Goal: Task Accomplishment & Management: Manage account settings

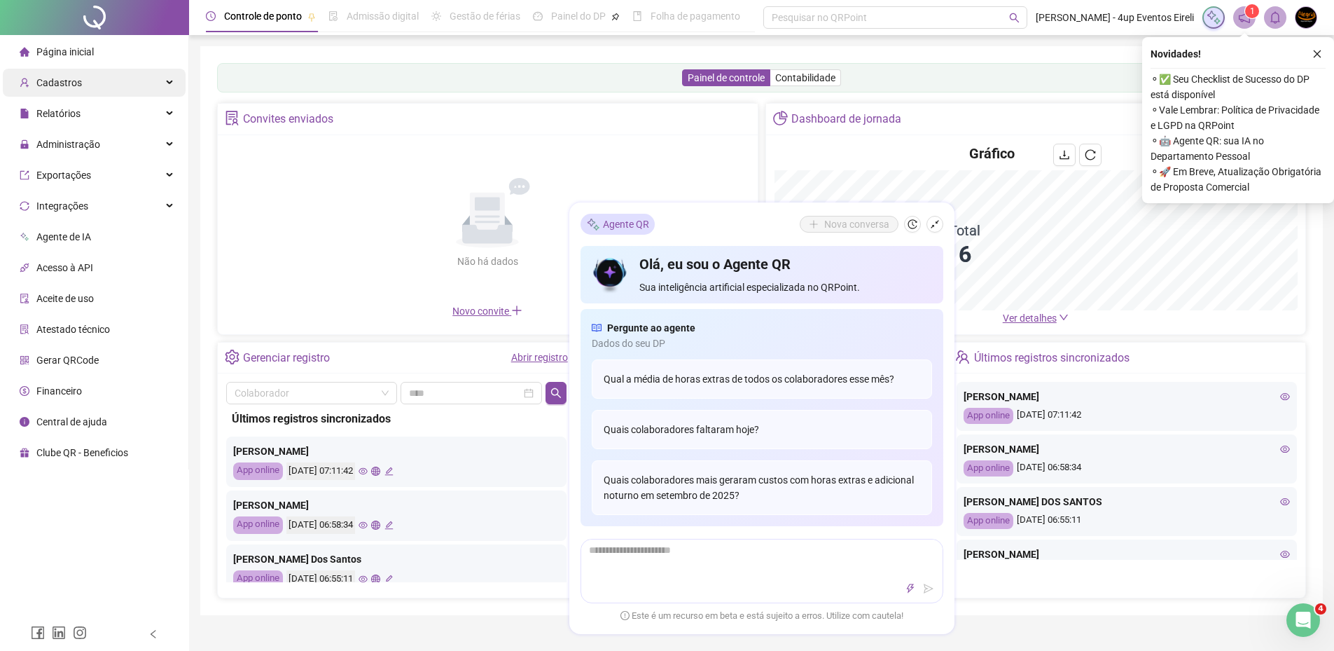
click at [106, 91] on div "Cadastros" at bounding box center [94, 83] width 183 height 28
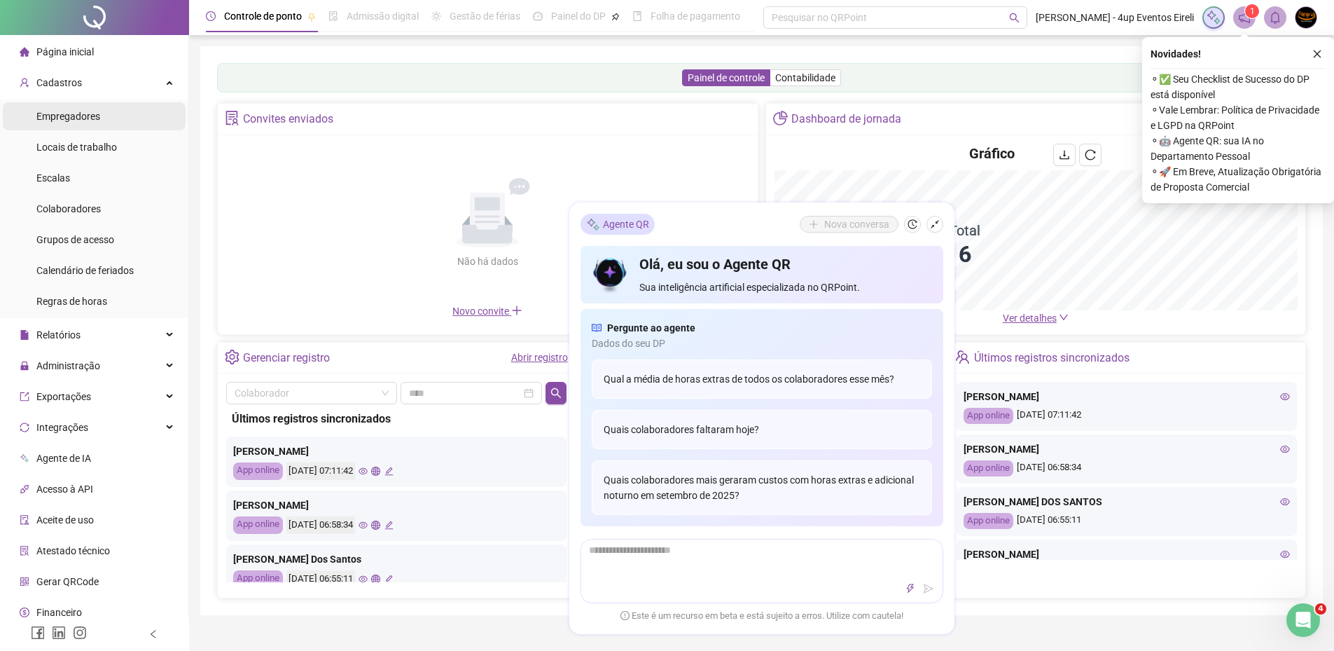
click at [98, 117] on span "Empregadores" at bounding box center [68, 116] width 64 height 11
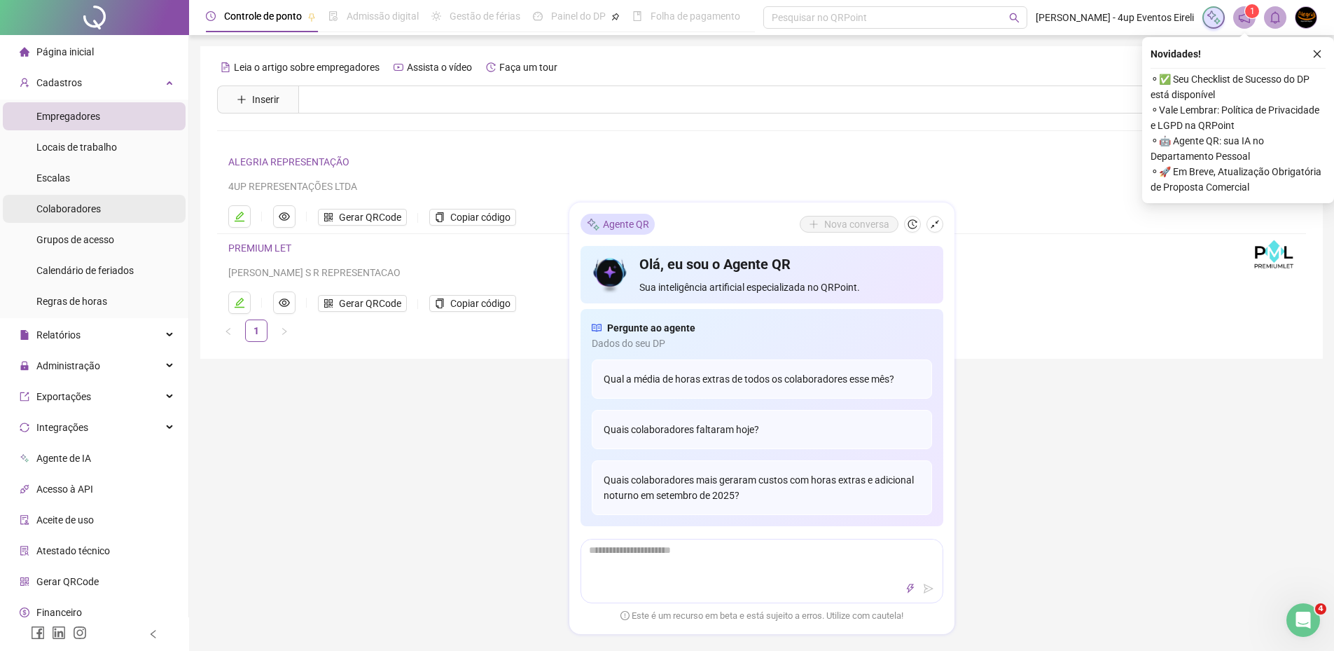
click at [95, 213] on span "Colaboradores" at bounding box center [68, 208] width 64 height 11
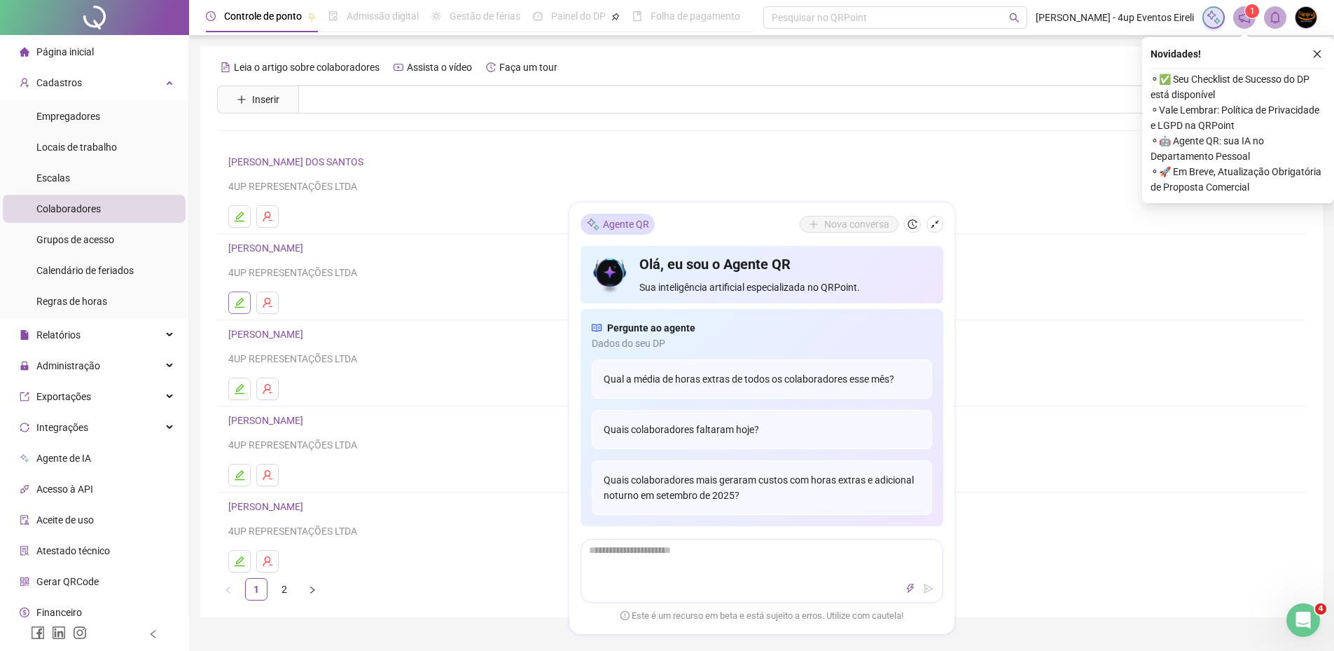
click at [244, 308] on button "button" at bounding box center [239, 302] width 22 height 22
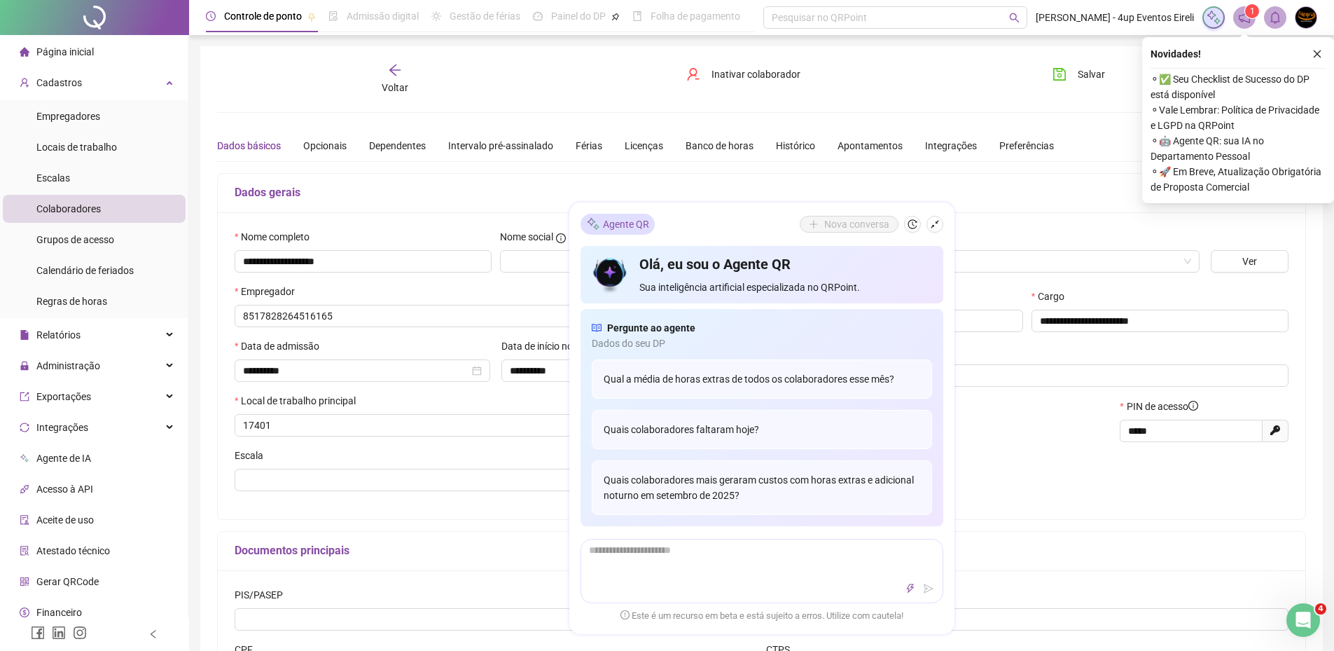
type input "**********"
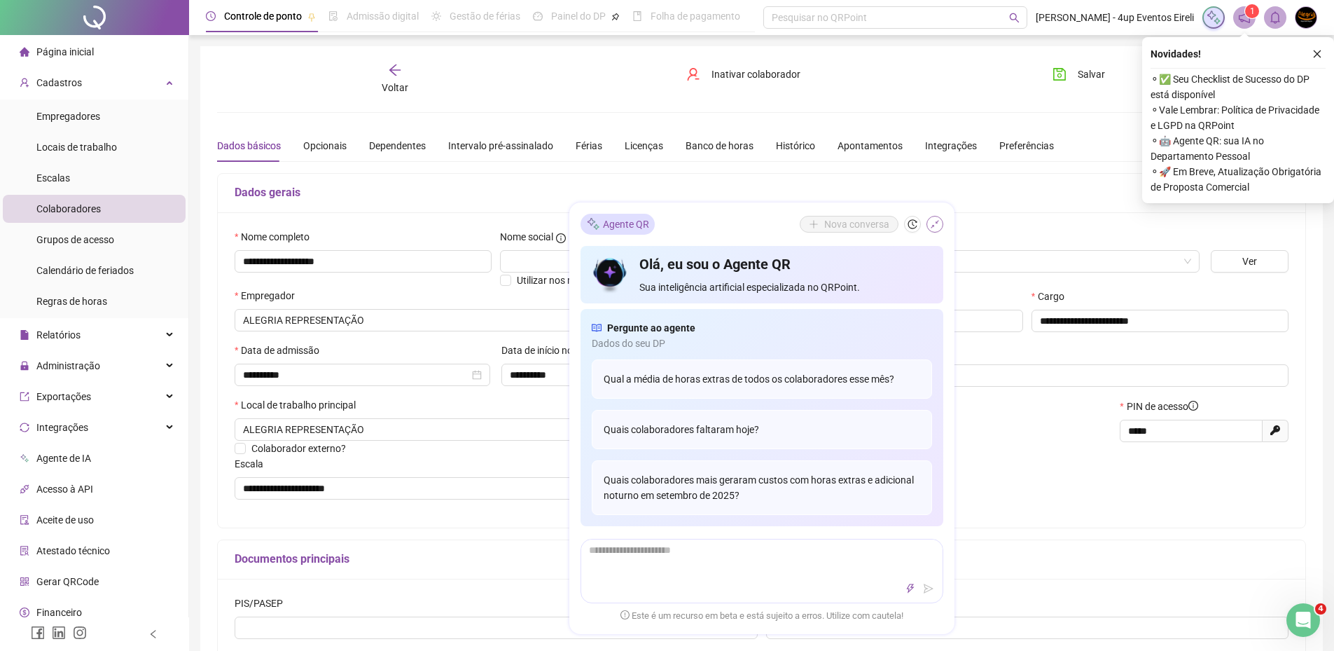
click at [934, 227] on icon "shrink" at bounding box center [935, 224] width 10 height 10
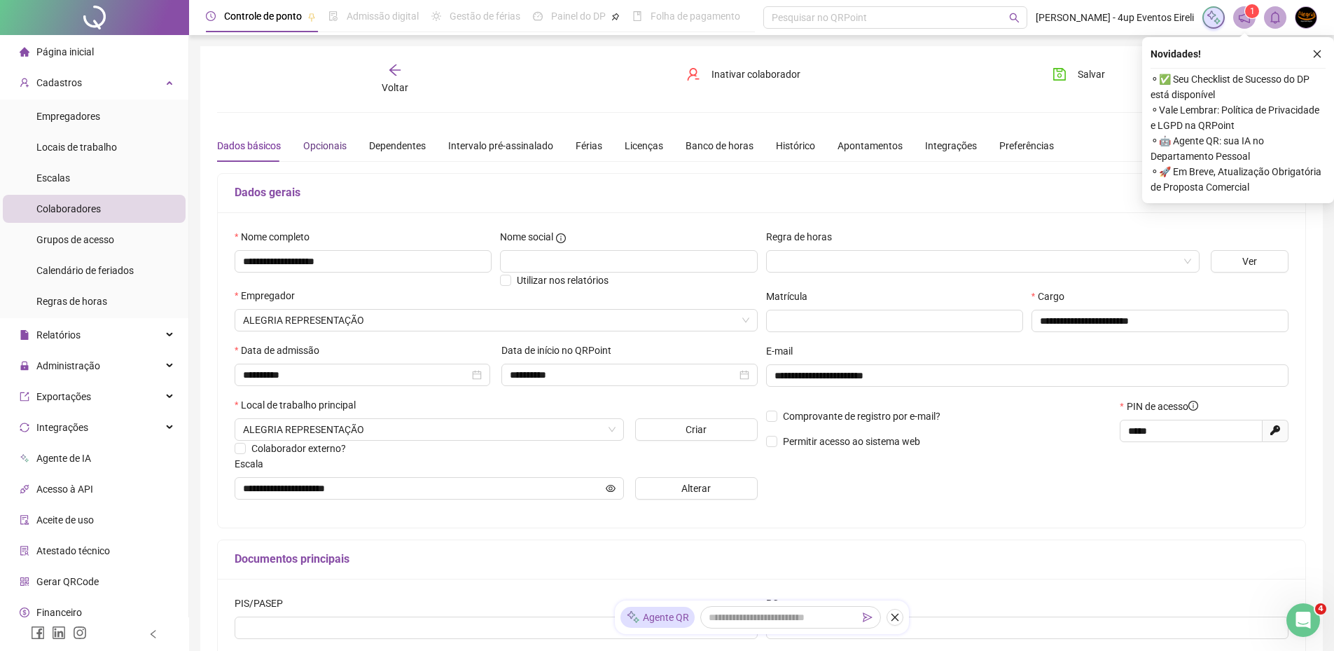
click at [312, 143] on div "Opcionais" at bounding box center [324, 145] width 43 height 15
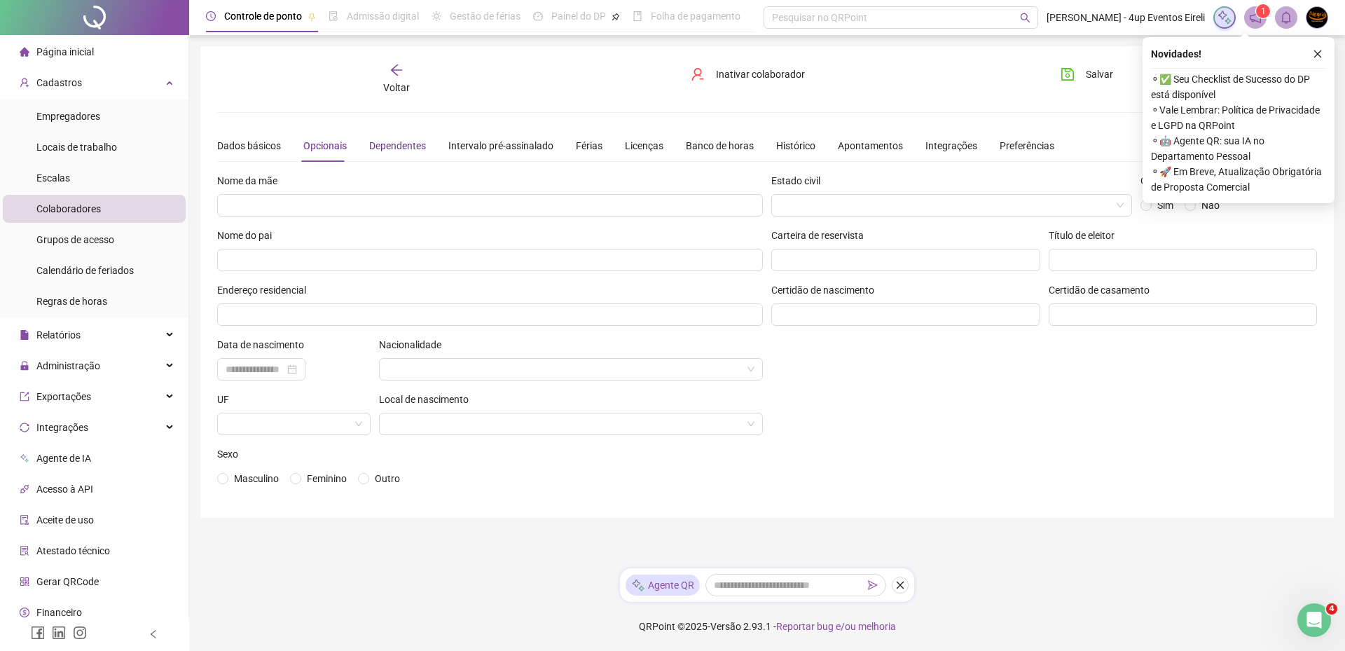
click at [385, 143] on div "Dependentes" at bounding box center [397, 145] width 57 height 15
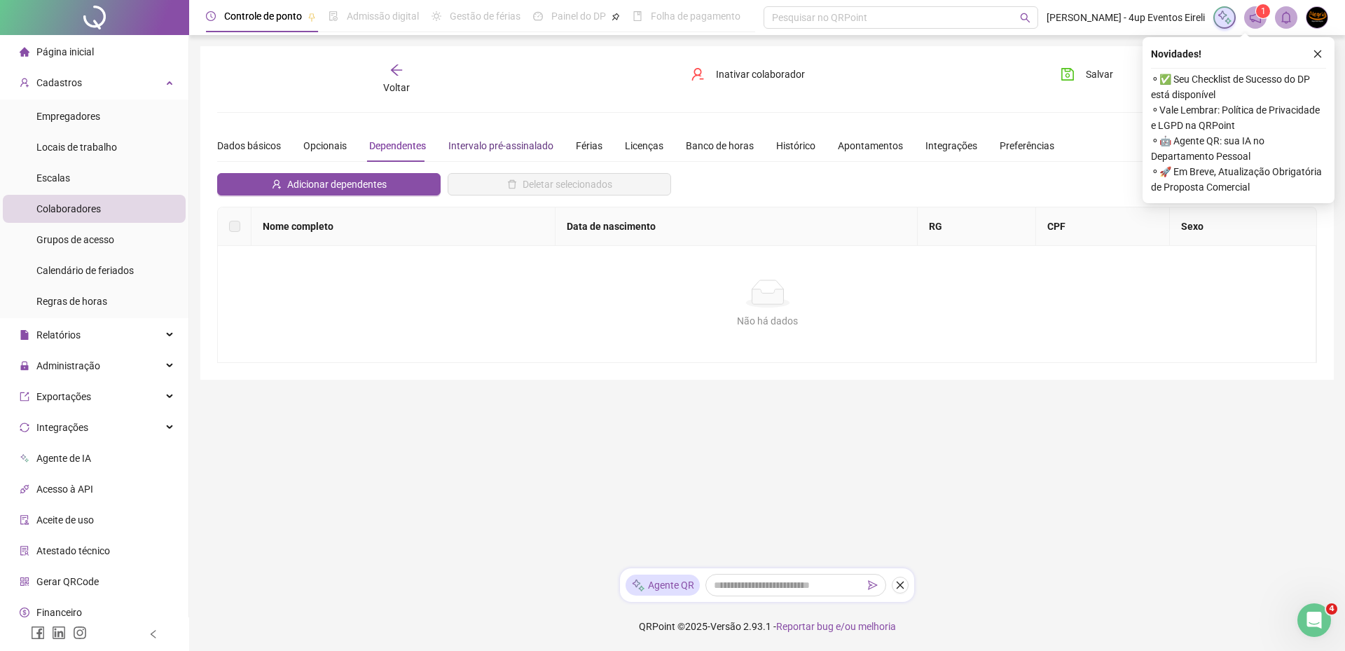
click at [517, 148] on div "Intervalo pré-assinalado" at bounding box center [500, 145] width 105 height 15
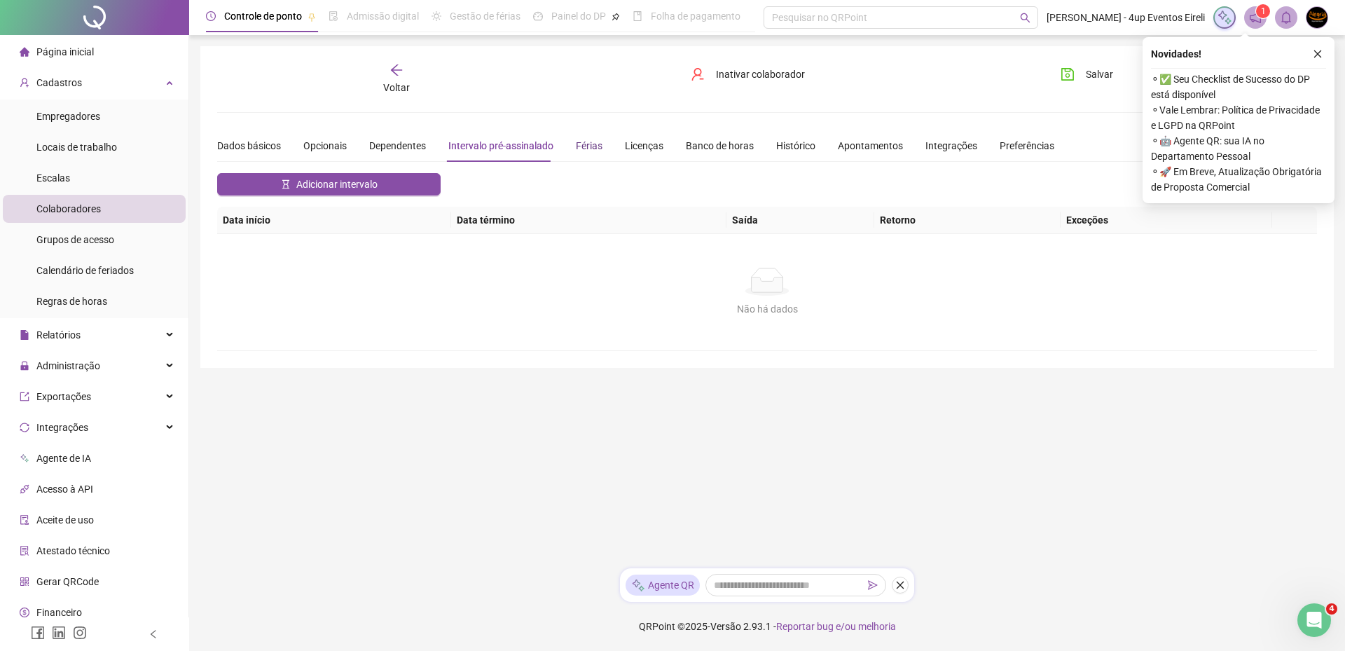
click at [584, 142] on div "Férias" at bounding box center [589, 145] width 27 height 15
click at [655, 143] on div "Licenças" at bounding box center [644, 145] width 39 height 15
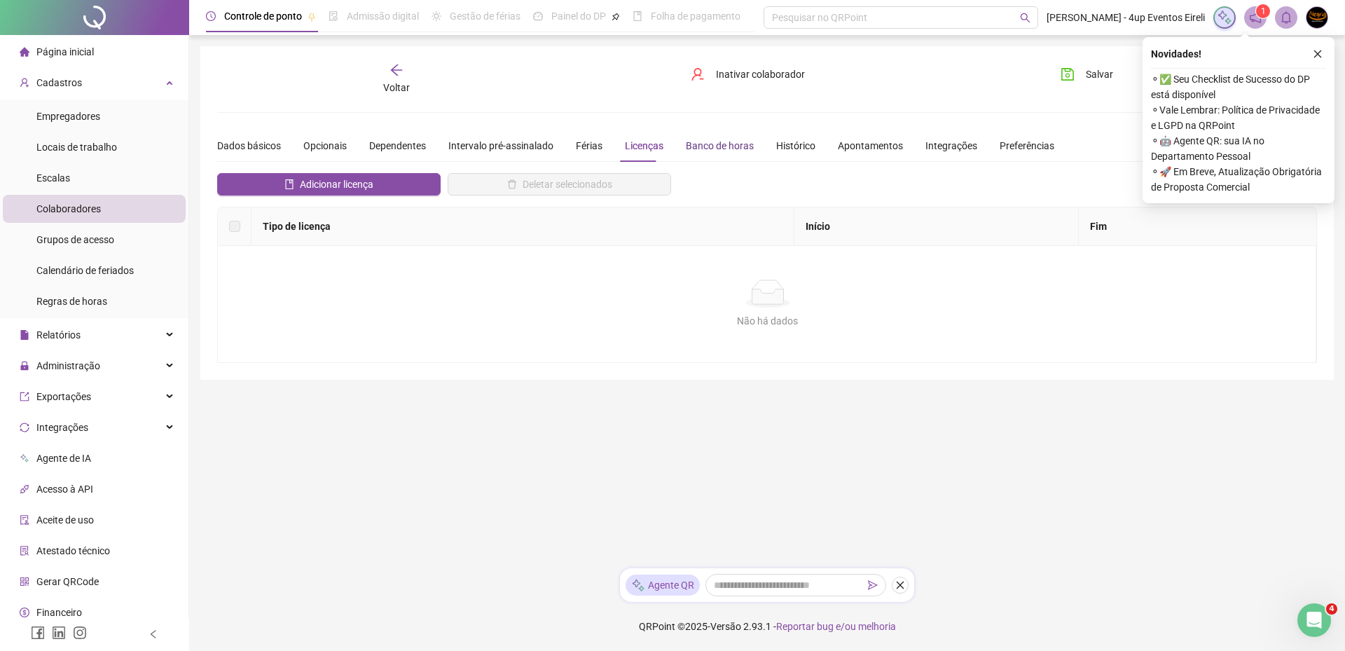
click at [711, 140] on div "Banco de horas" at bounding box center [720, 145] width 68 height 15
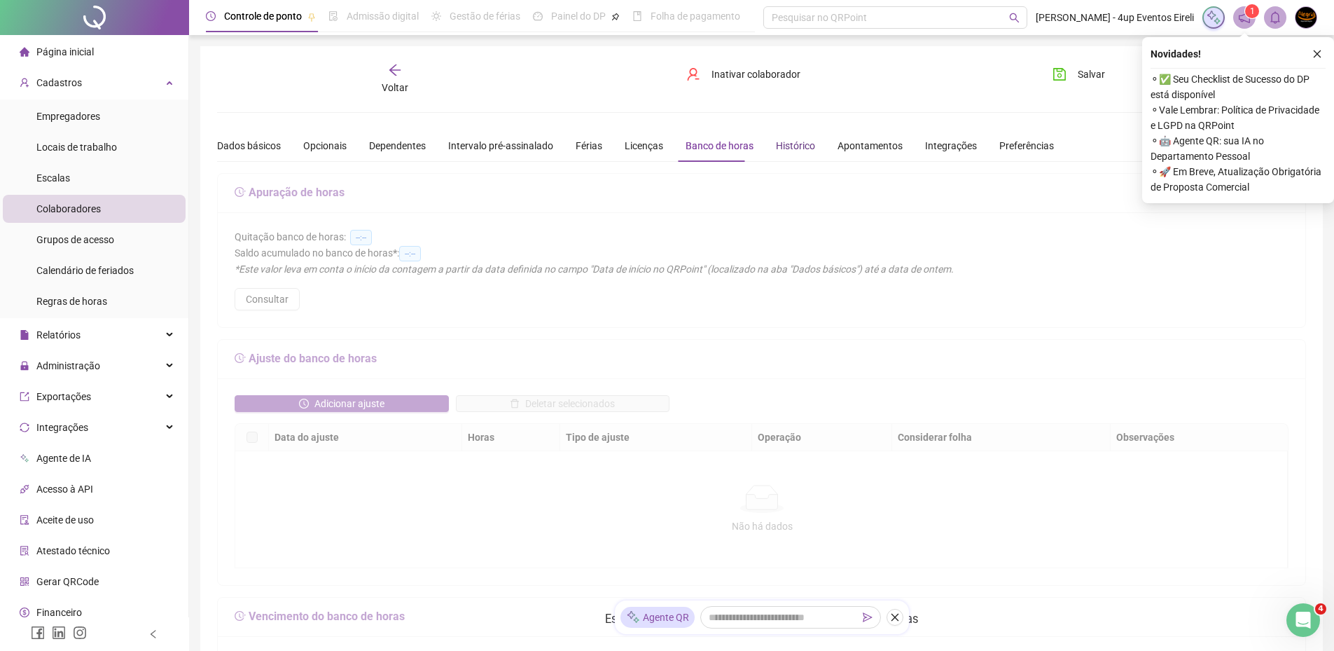
click at [787, 146] on div "Histórico" at bounding box center [795, 145] width 39 height 15
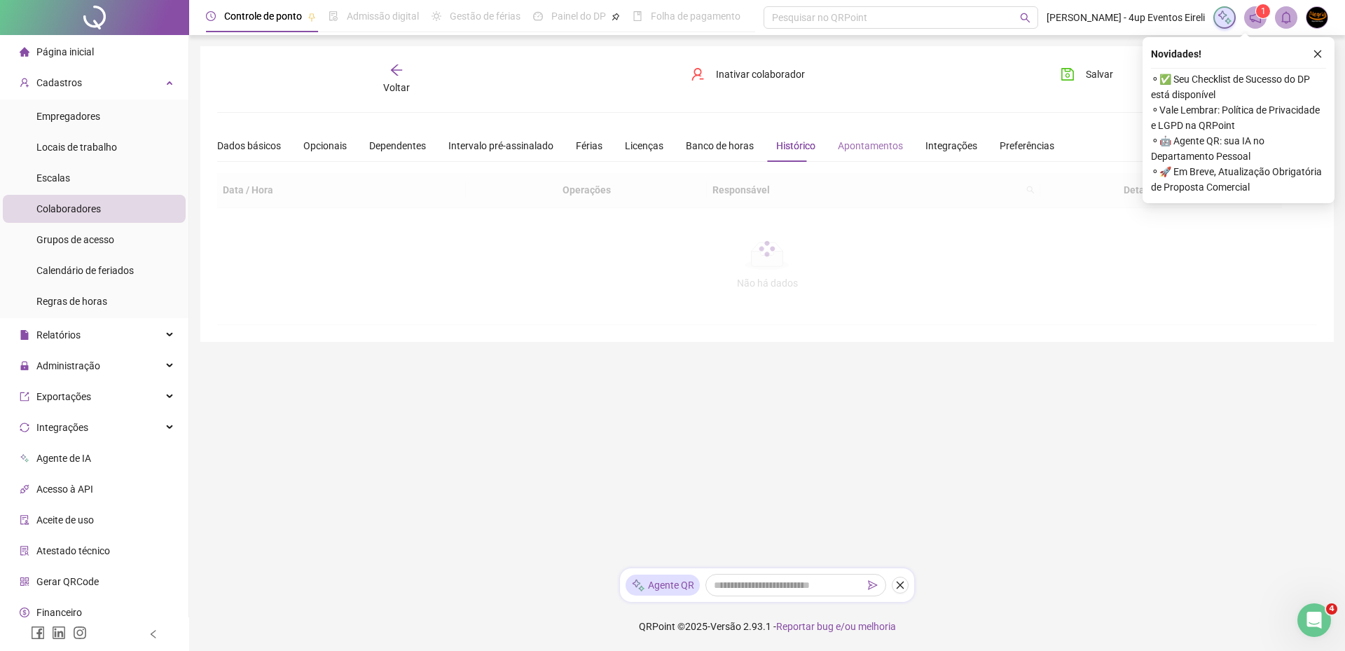
click at [876, 153] on div "Apontamentos" at bounding box center [870, 146] width 65 height 32
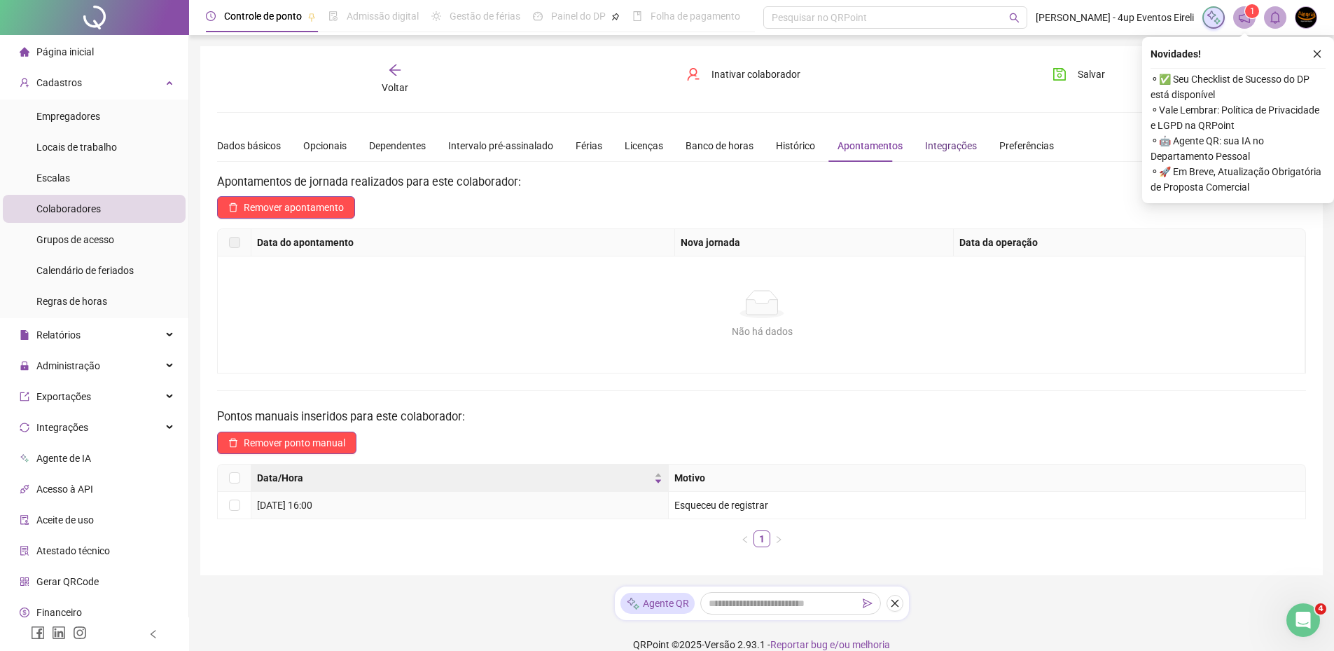
click at [949, 146] on div "Integrações" at bounding box center [951, 145] width 52 height 15
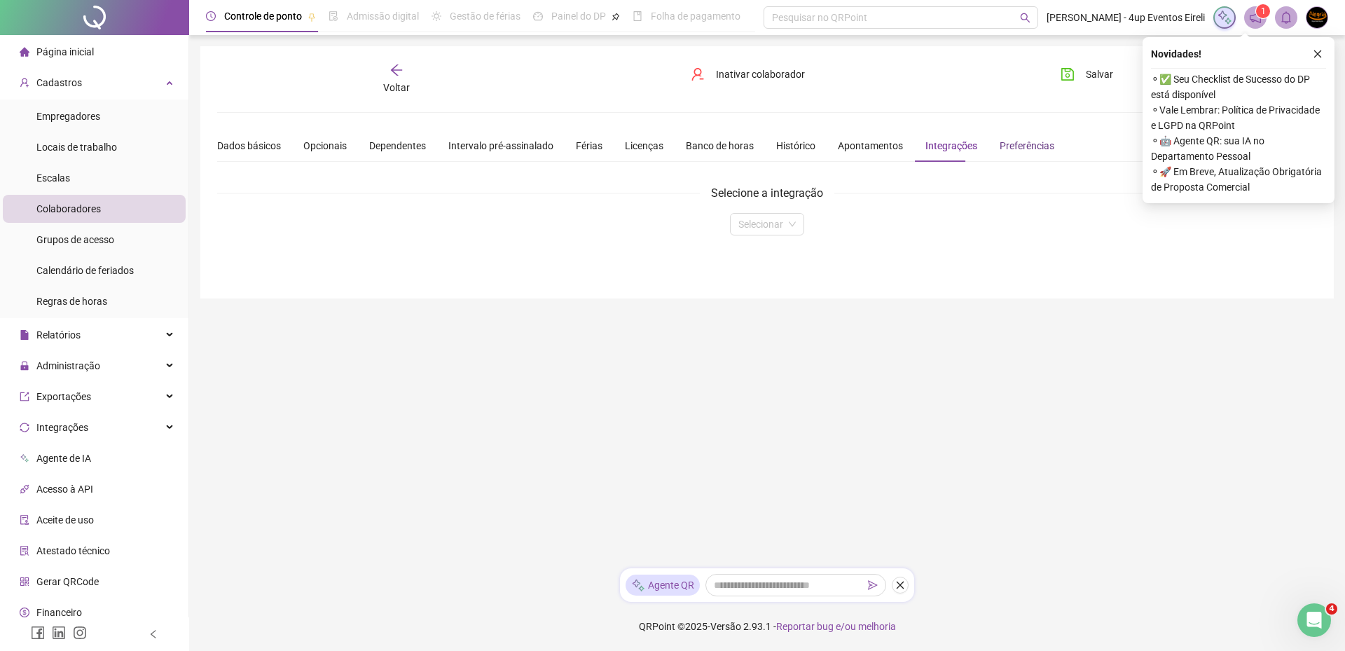
click at [1022, 148] on div "Preferências" at bounding box center [1026, 145] width 55 height 15
click at [281, 210] on span "Alta precisão" at bounding box center [256, 205] width 57 height 11
click at [1319, 52] on icon "close" at bounding box center [1317, 54] width 10 height 10
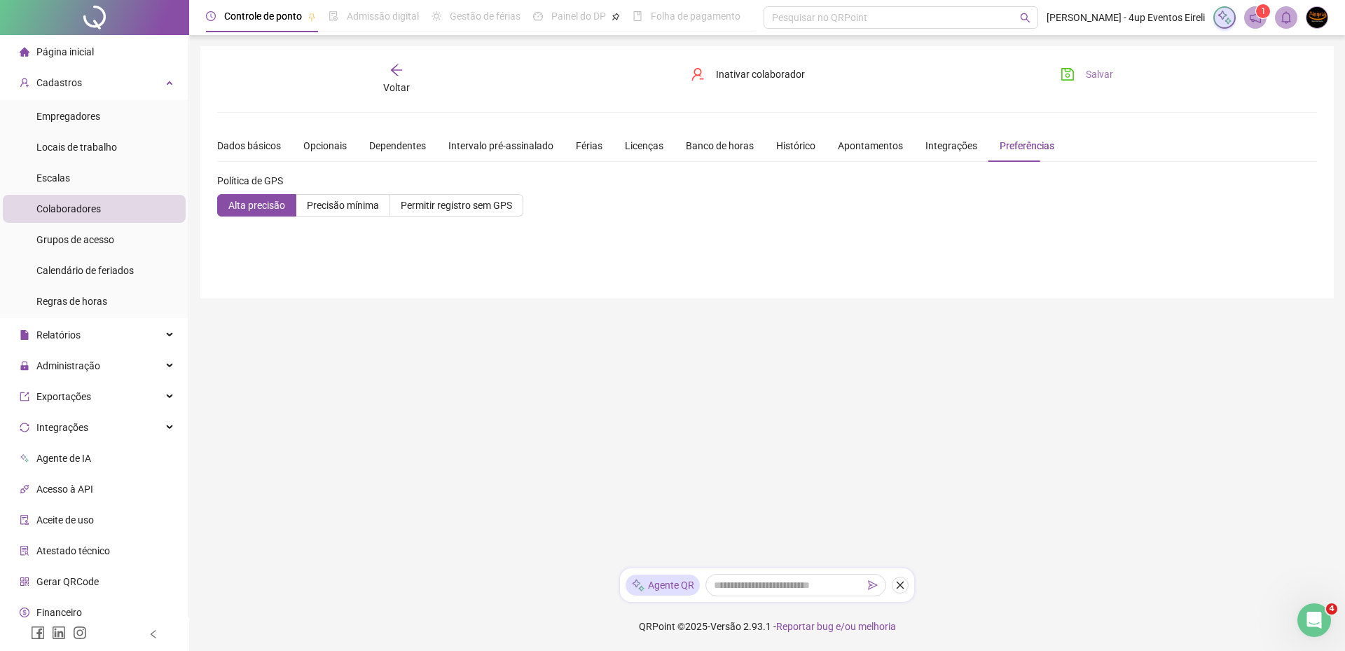
click at [1110, 78] on span "Salvar" at bounding box center [1098, 74] width 27 height 15
click at [950, 151] on div "Integrações" at bounding box center [951, 145] width 52 height 15
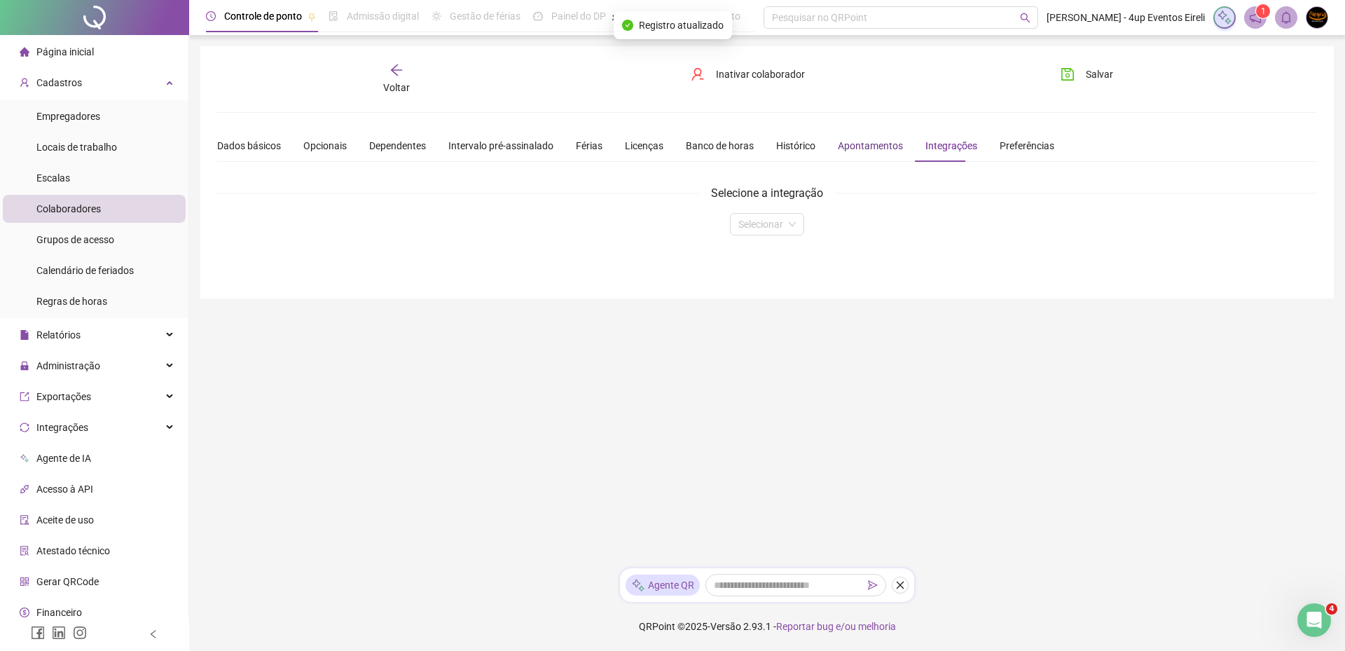
click at [871, 144] on div "Apontamentos" at bounding box center [870, 145] width 65 height 15
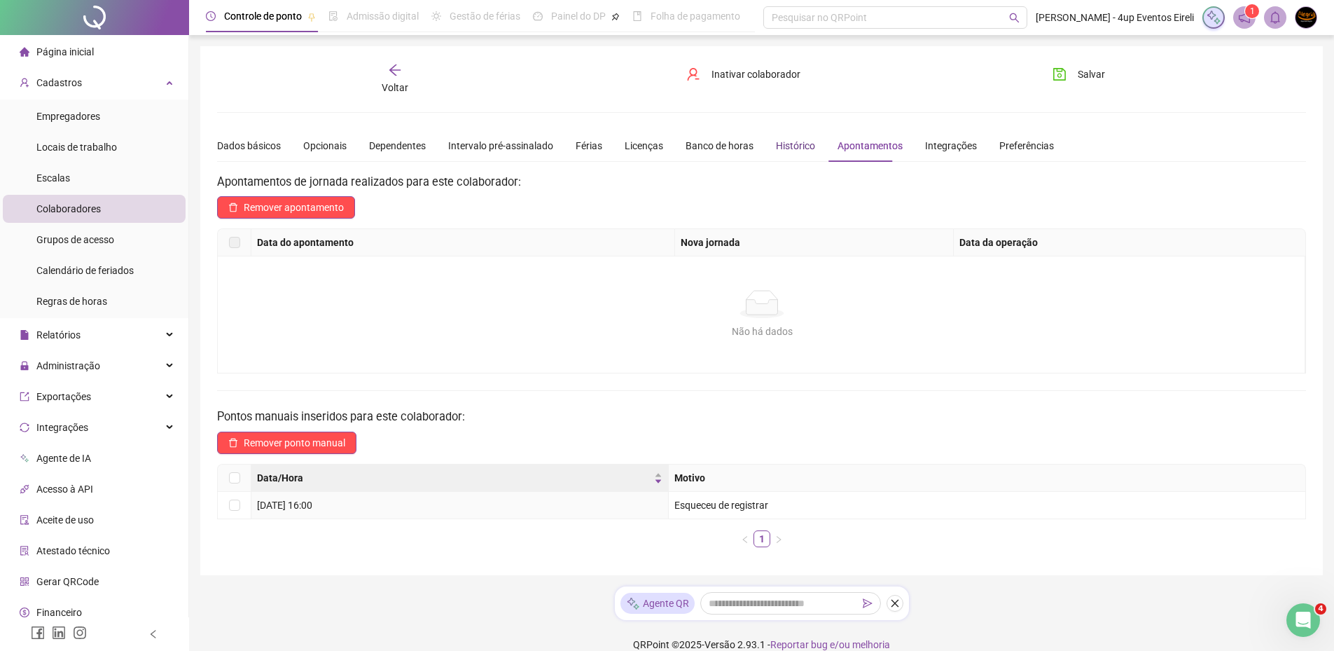
click at [788, 146] on div "Histórico" at bounding box center [795, 145] width 39 height 15
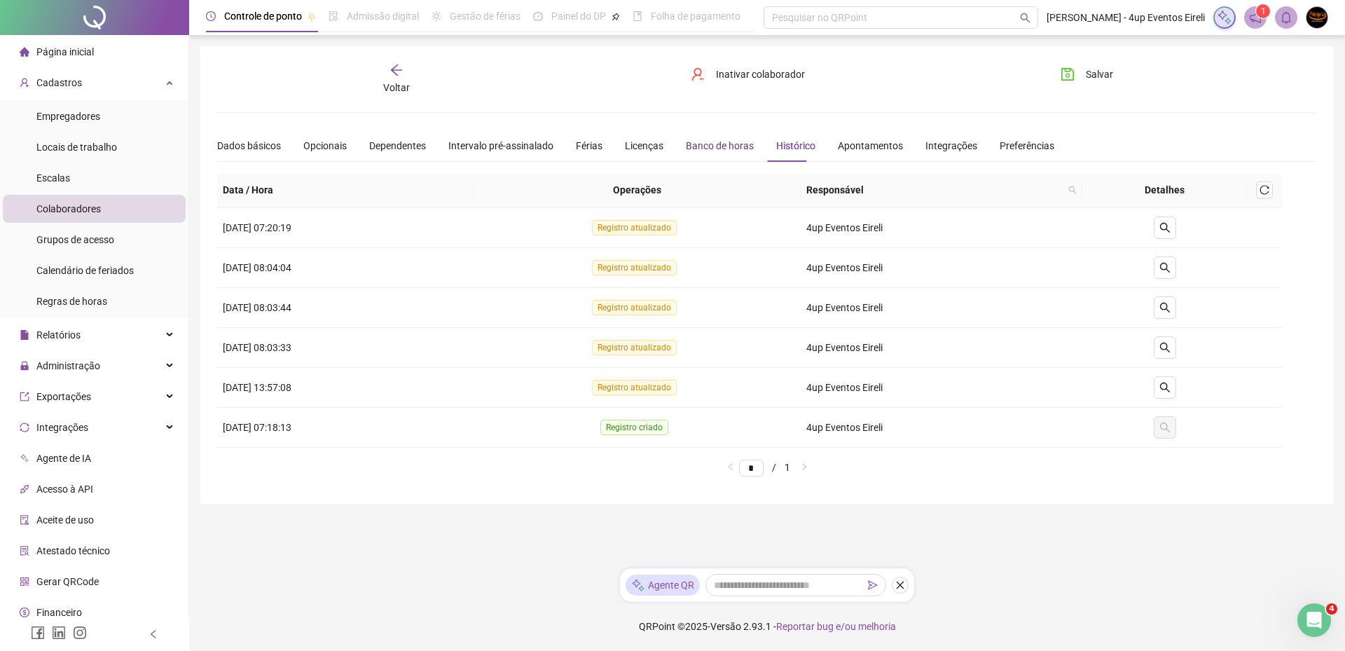
click at [736, 145] on div "Banco de horas" at bounding box center [720, 145] width 68 height 15
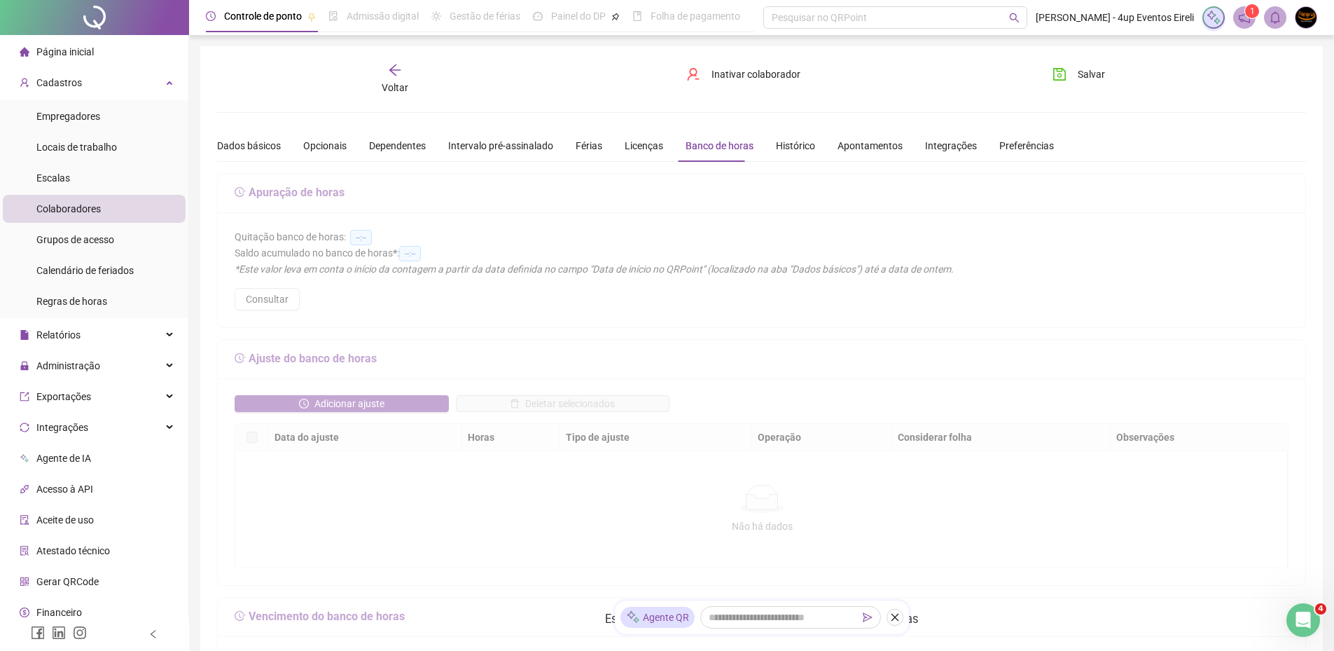
click at [659, 141] on div "Dados básicos Opcionais Dependentes Intervalo pré-assinalado Férias Licenças Ba…" at bounding box center [635, 146] width 837 height 32
click at [639, 141] on div "Licenças" at bounding box center [644, 145] width 39 height 15
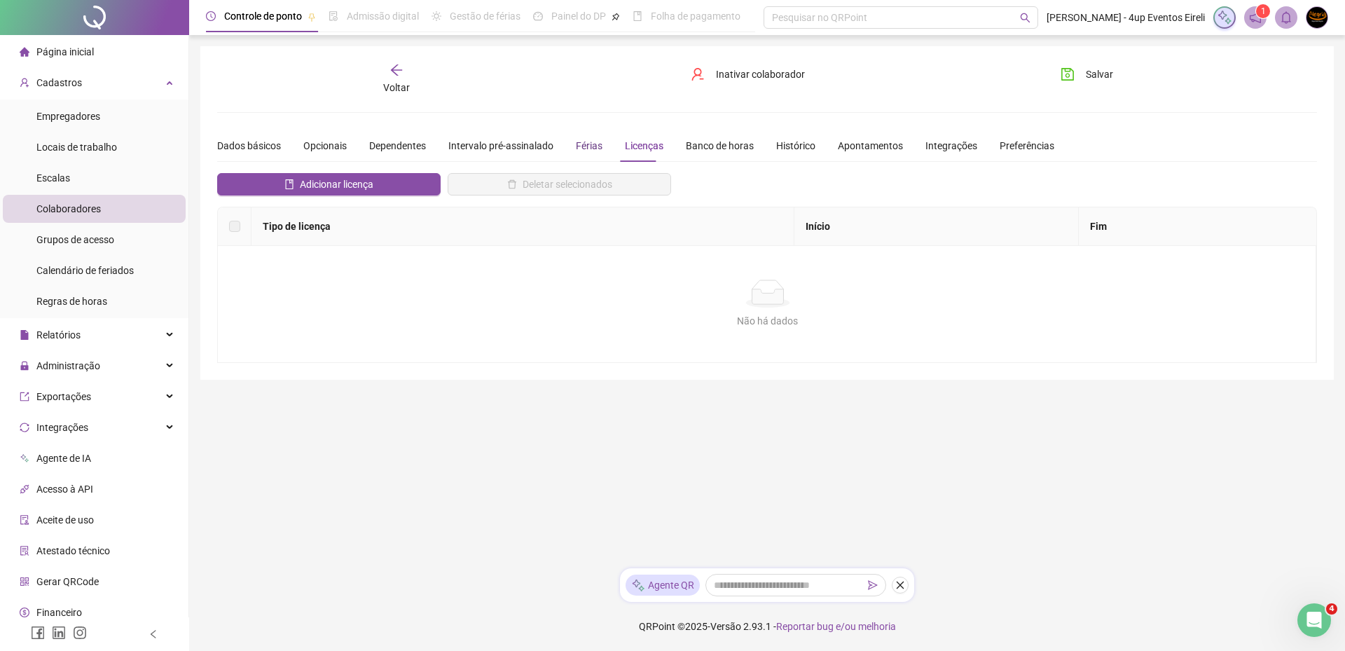
click at [594, 146] on div "Férias" at bounding box center [589, 145] width 27 height 15
click at [497, 142] on div "Intervalo pré-assinalado" at bounding box center [500, 145] width 105 height 15
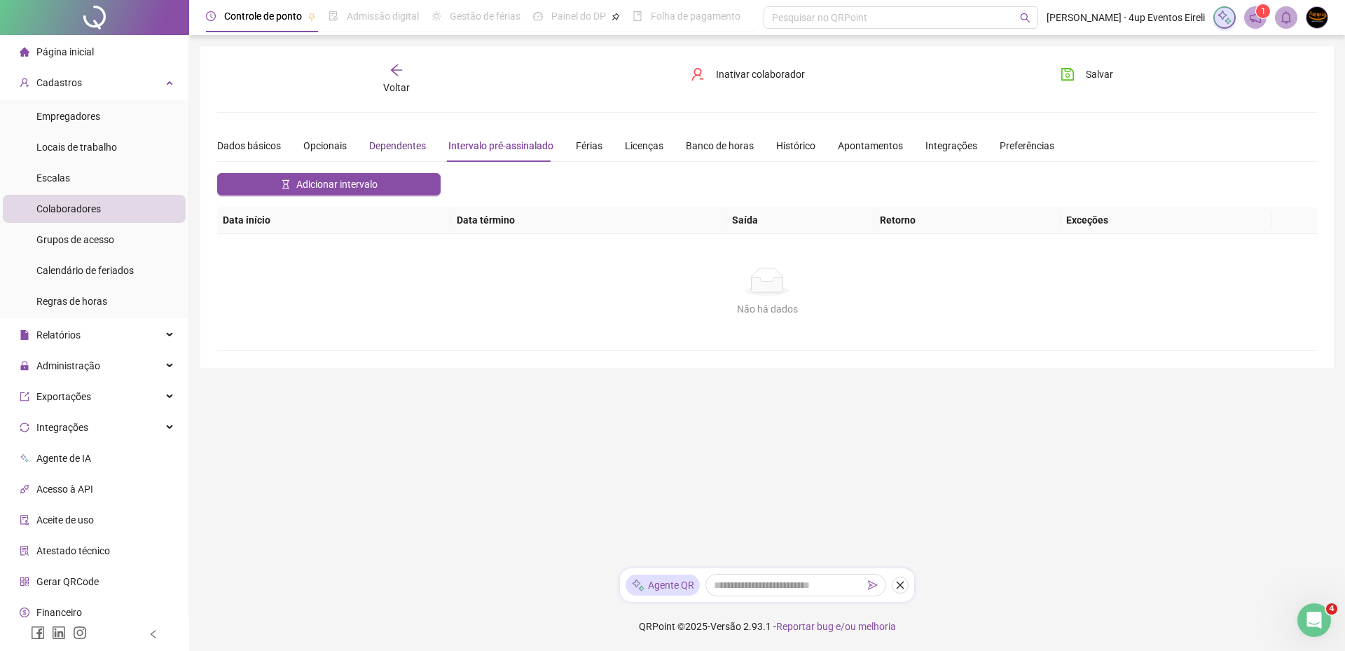
click at [400, 142] on div "Dependentes" at bounding box center [397, 145] width 57 height 15
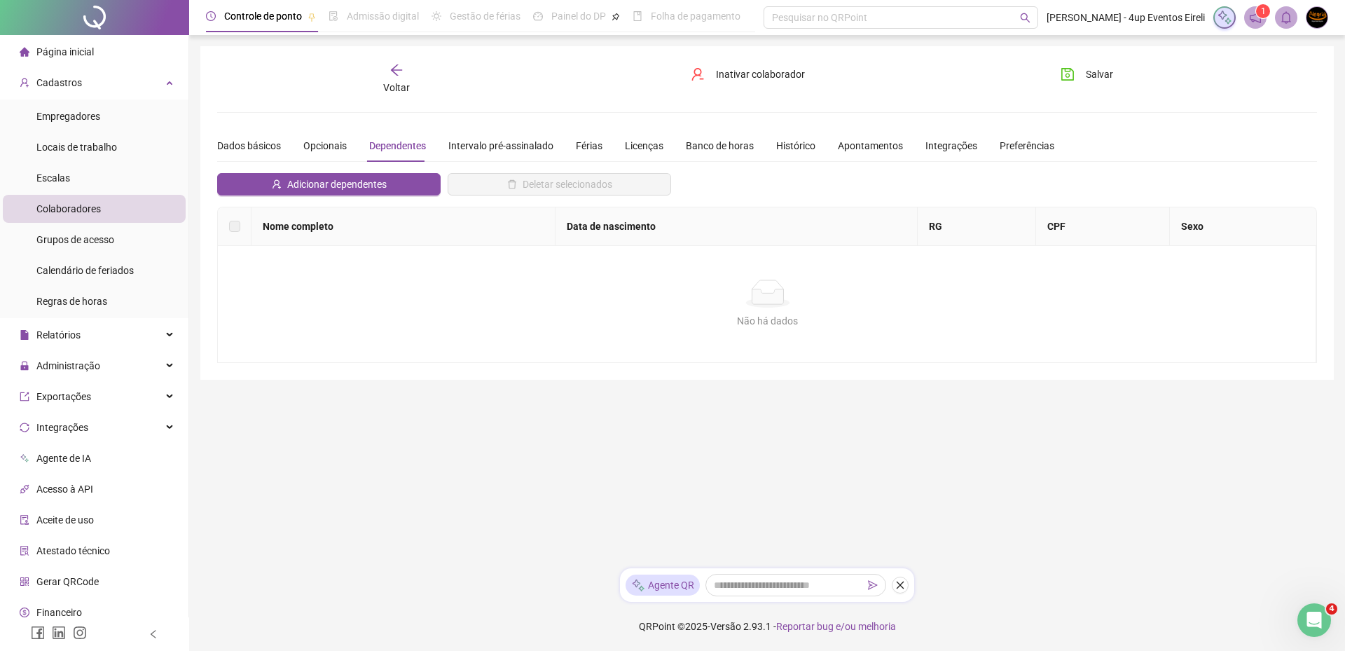
click at [353, 151] on div "Dados básicos Opcionais Dependentes Intervalo pré-assinalado Férias Licenças Ba…" at bounding box center [635, 146] width 837 height 32
click at [312, 147] on div "Opcionais" at bounding box center [324, 145] width 43 height 15
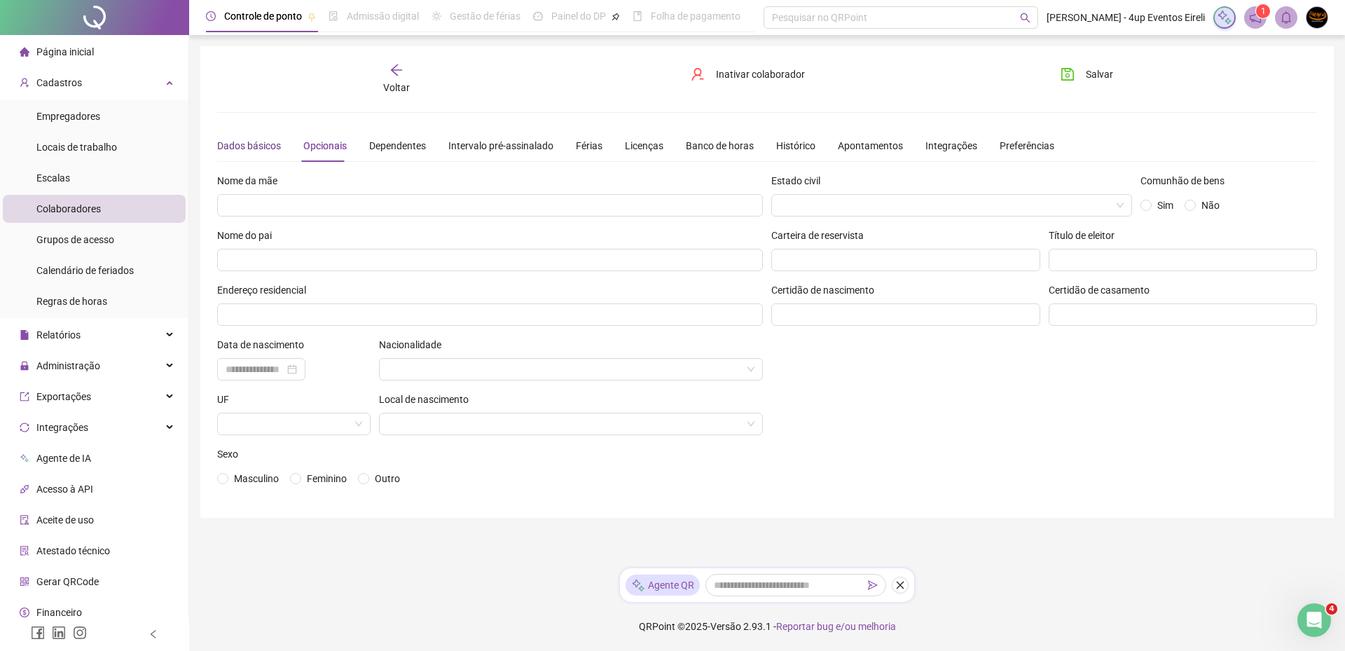
click at [258, 141] on div "Dados básicos" at bounding box center [249, 145] width 64 height 15
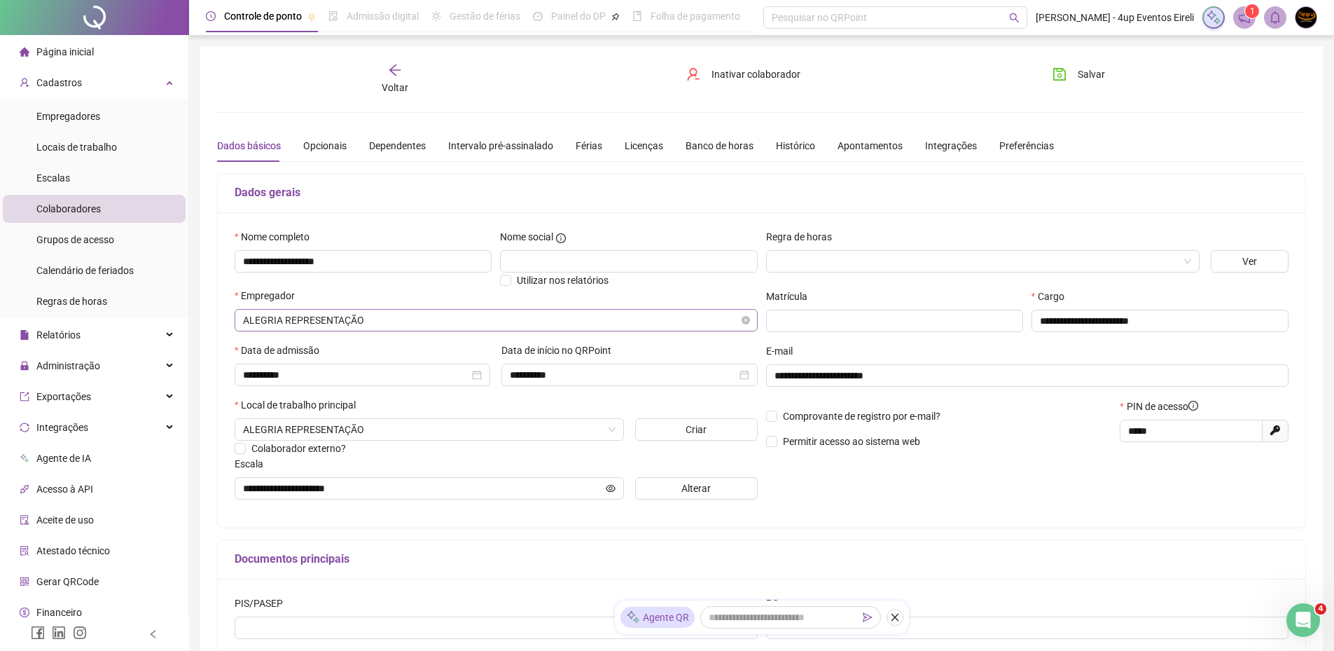
scroll to position [182, 0]
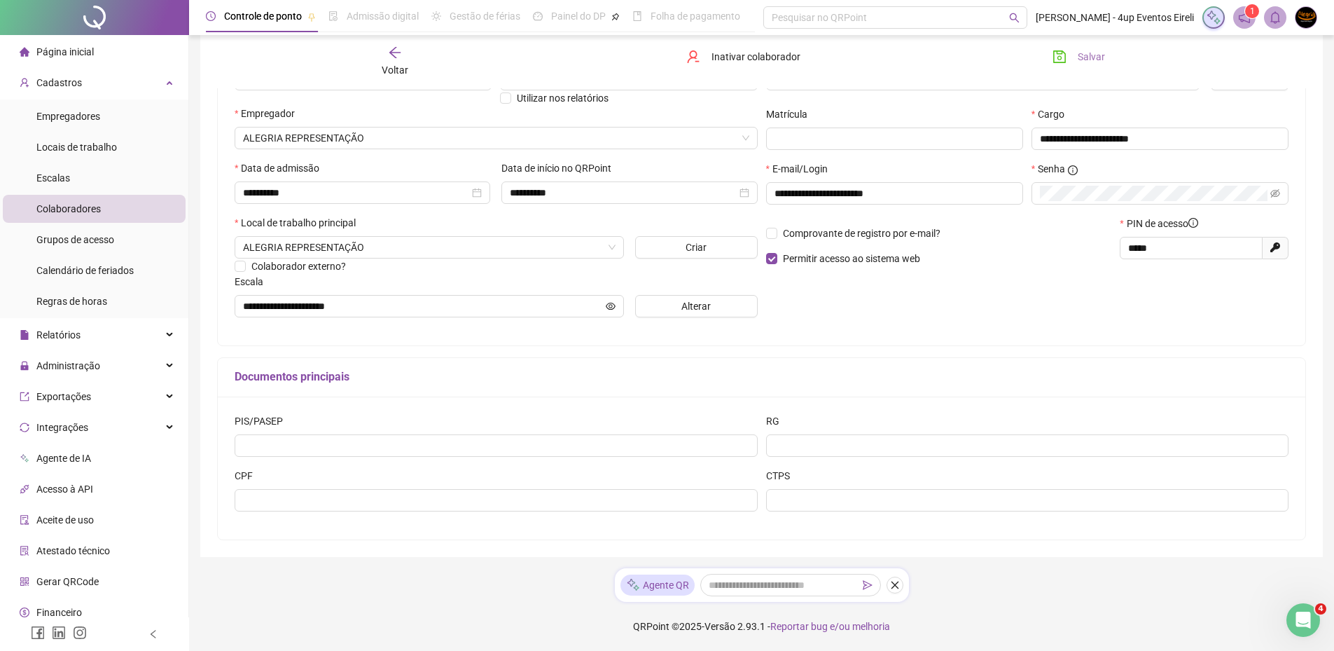
click at [1087, 59] on span "Salvar" at bounding box center [1091, 56] width 27 height 15
click at [90, 118] on span "Empregadores" at bounding box center [68, 116] width 64 height 11
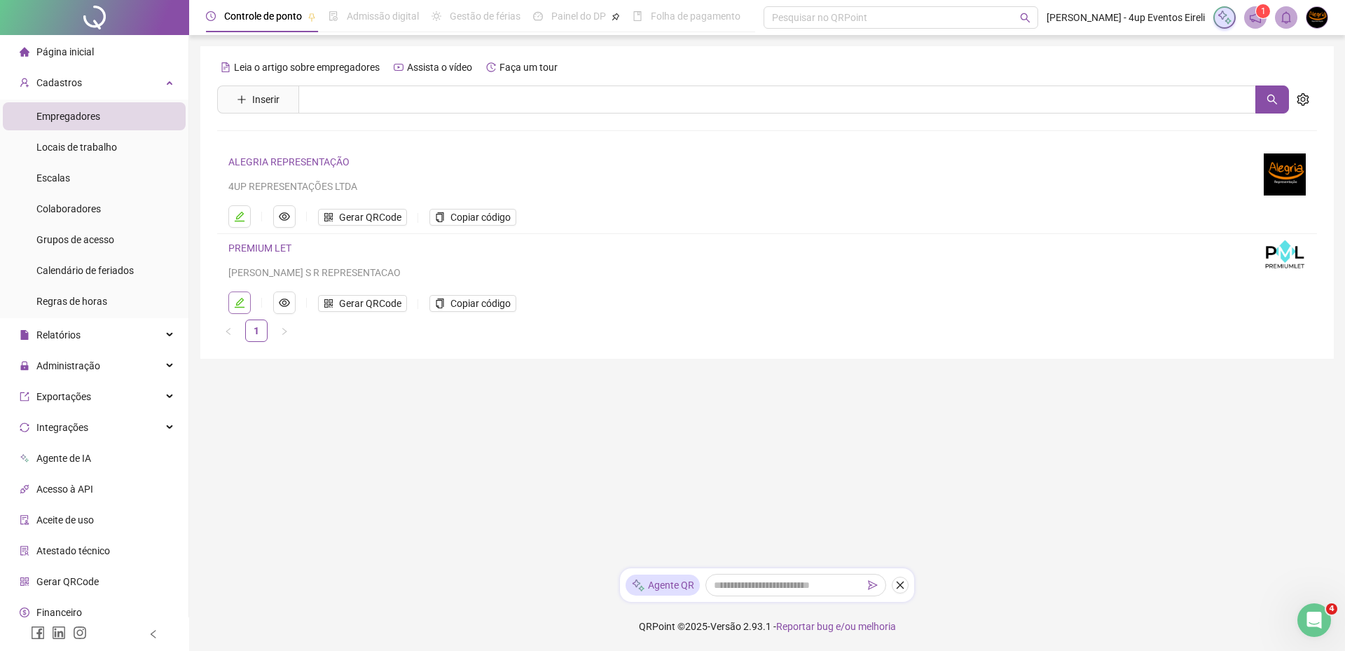
click at [242, 304] on icon "edit" at bounding box center [239, 302] width 11 height 11
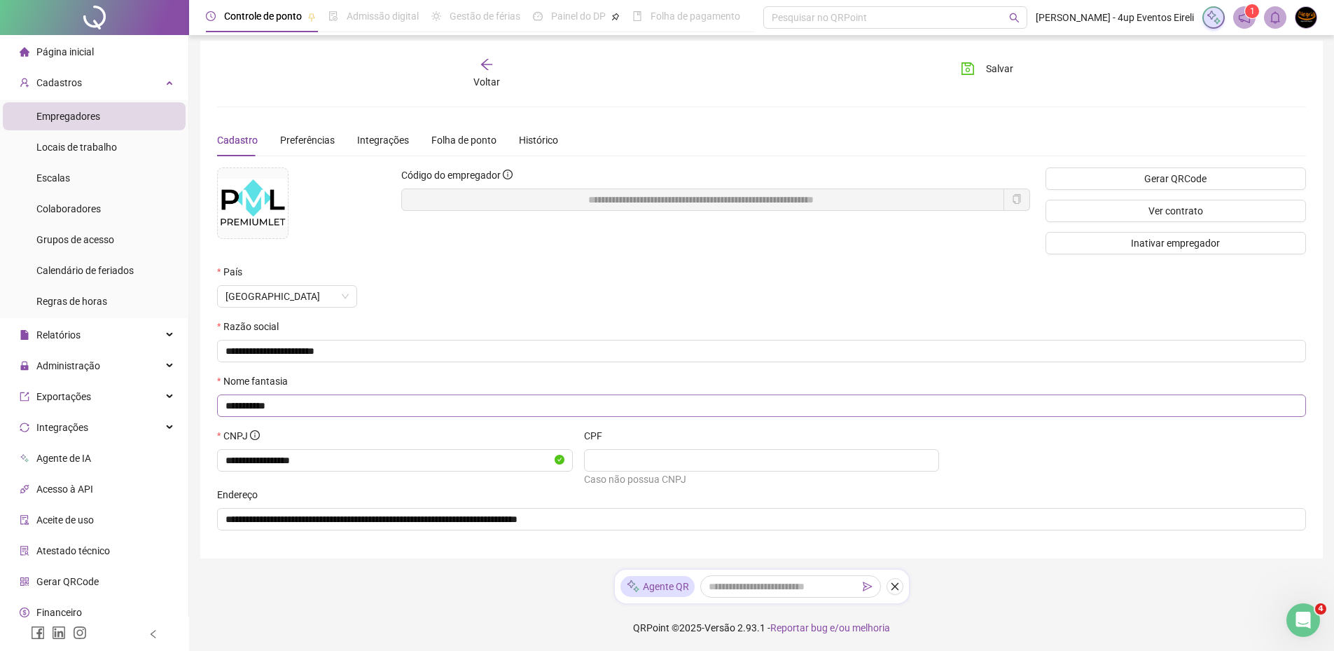
scroll to position [7, 0]
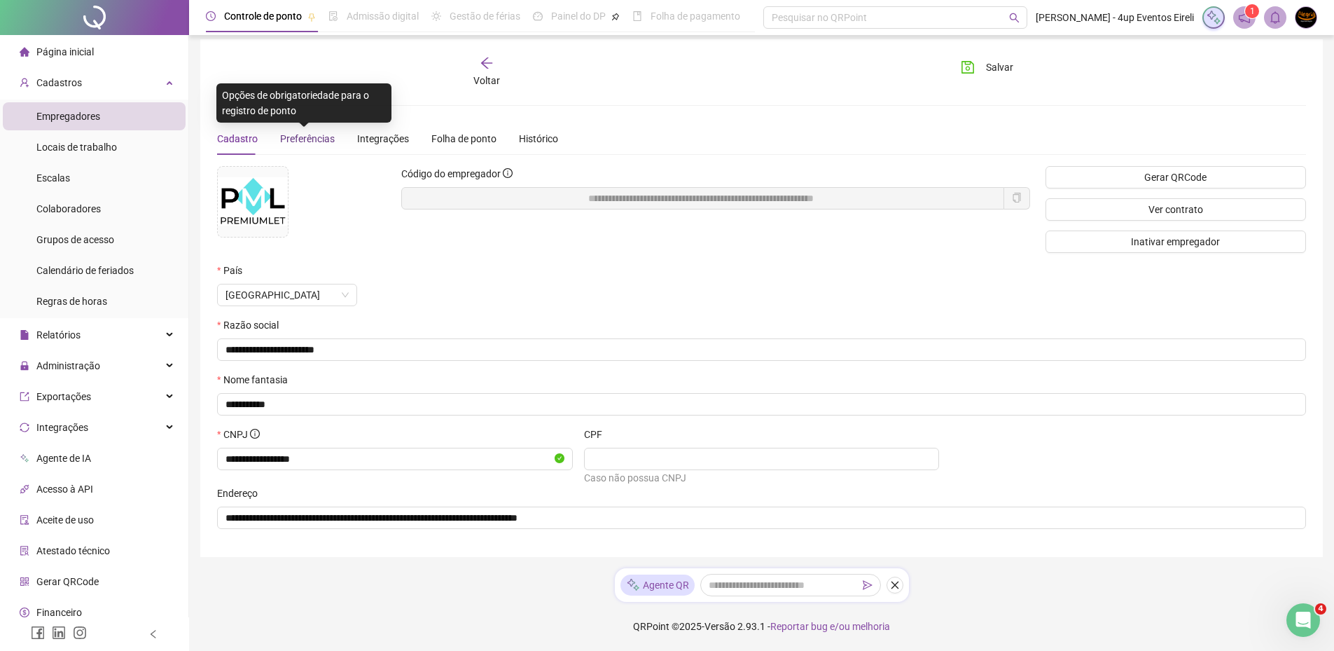
click at [318, 138] on span "Preferências" at bounding box center [307, 138] width 55 height 11
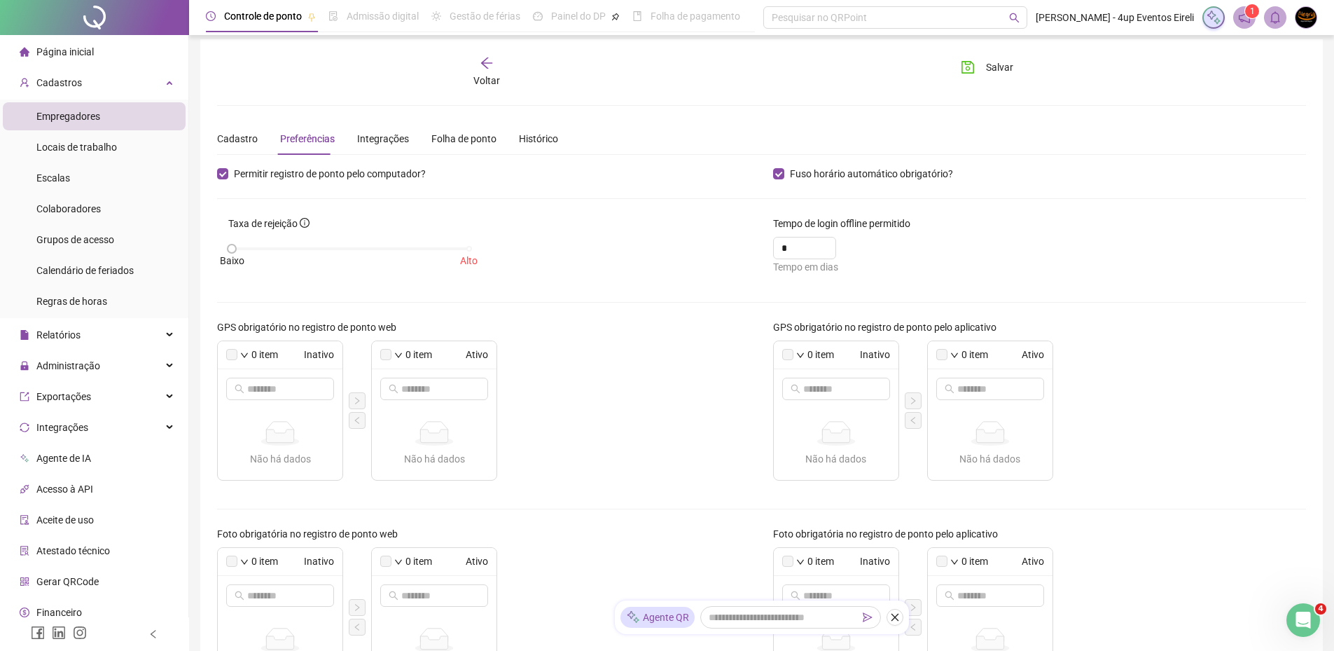
click at [802, 352] on icon "down" at bounding box center [800, 355] width 8 height 8
click at [818, 369] on span "Selecionar todos" at bounding box center [853, 375] width 93 height 15
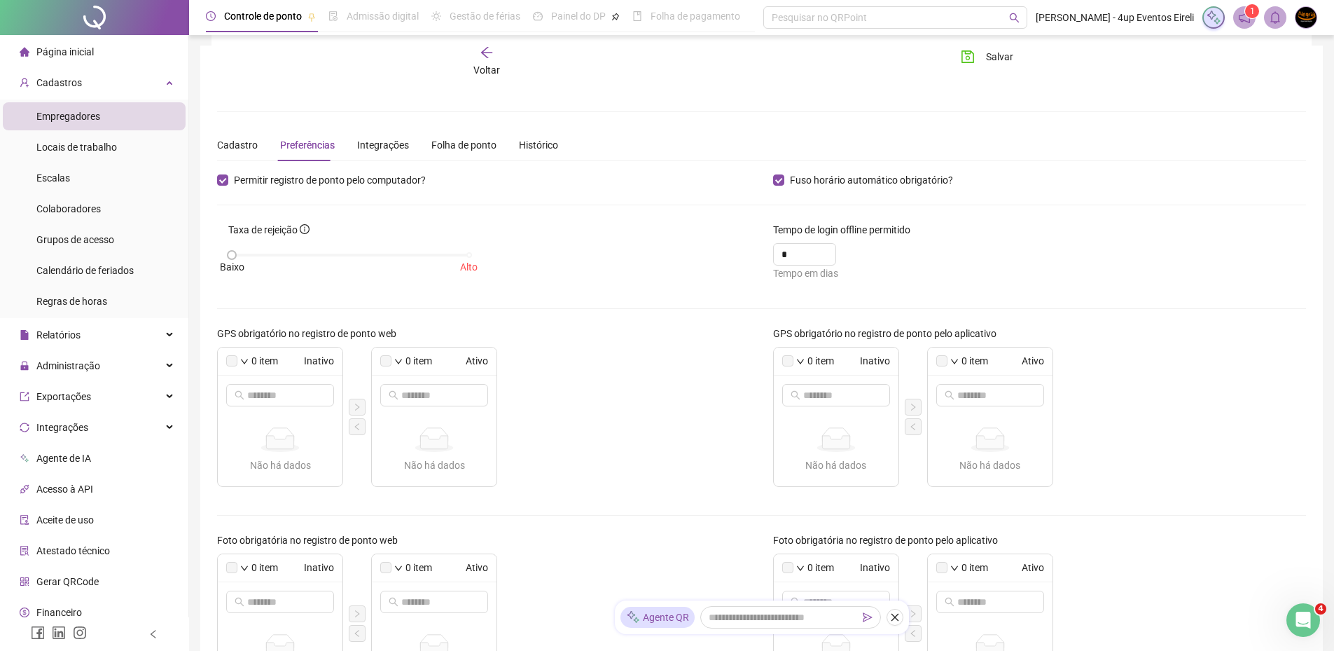
scroll to position [0, 0]
click at [860, 395] on input "text" at bounding box center [836, 395] width 67 height 15
click at [790, 359] on label at bounding box center [787, 361] width 11 height 11
click at [800, 359] on icon "down" at bounding box center [800, 362] width 8 height 8
click at [802, 356] on div "0 item Inativo" at bounding box center [836, 362] width 125 height 28
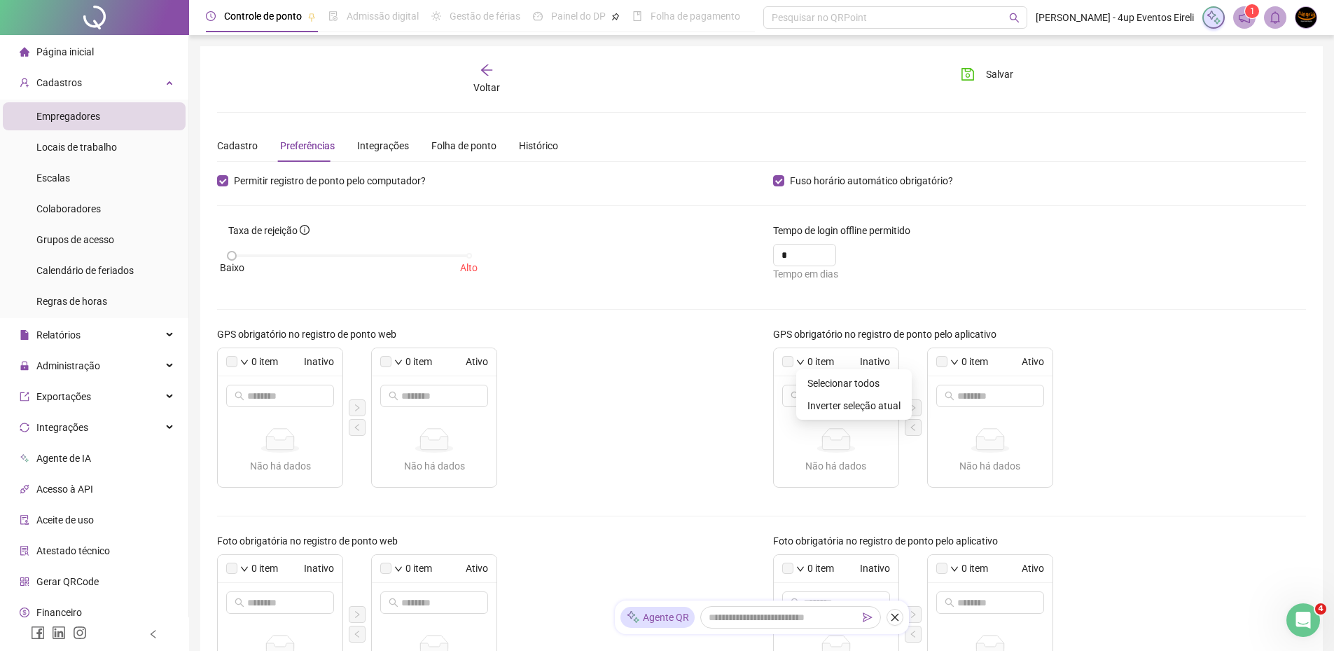
click at [801, 361] on icon "down" at bounding box center [800, 362] width 8 height 8
click at [837, 402] on span "Inverter seleção atual" at bounding box center [853, 405] width 93 height 15
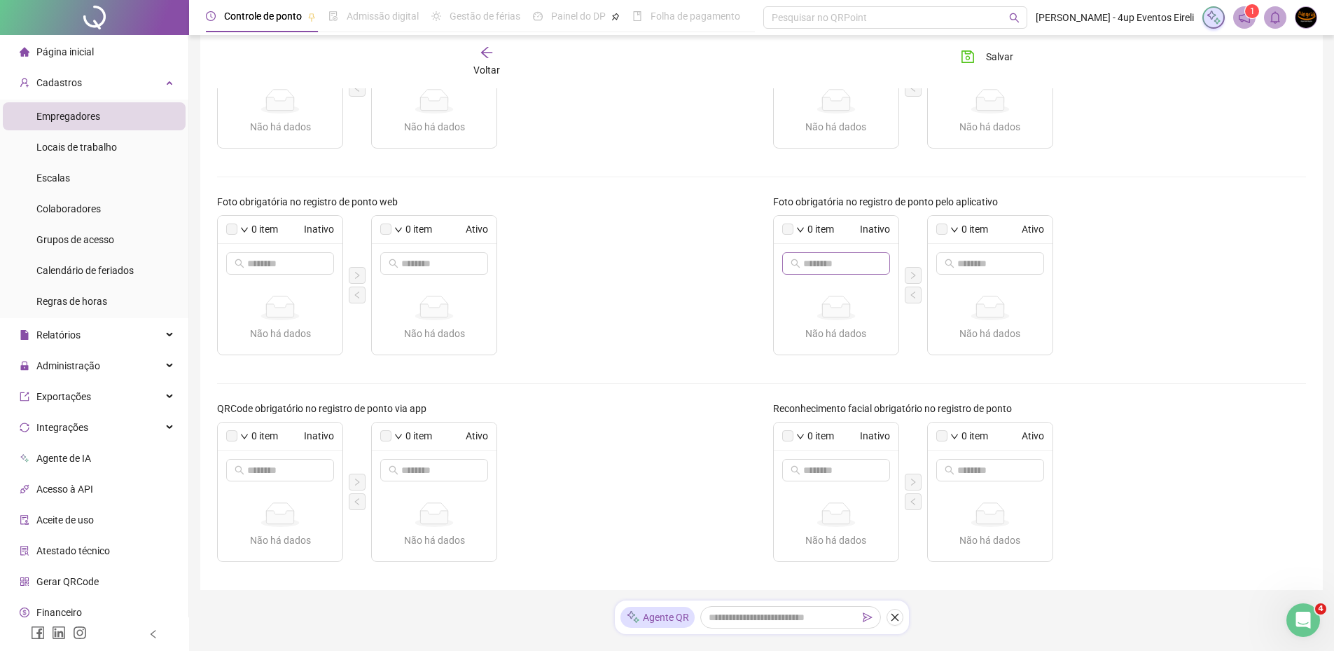
scroll to position [372, 0]
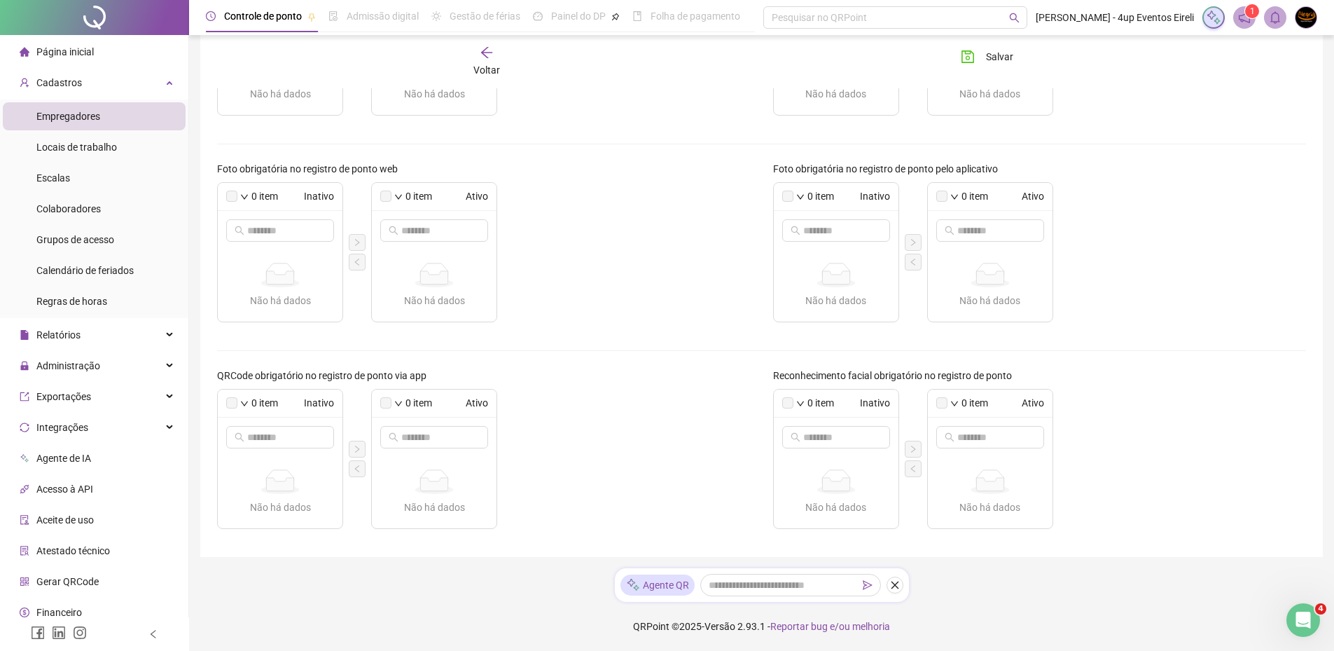
click at [786, 400] on label at bounding box center [787, 402] width 11 height 11
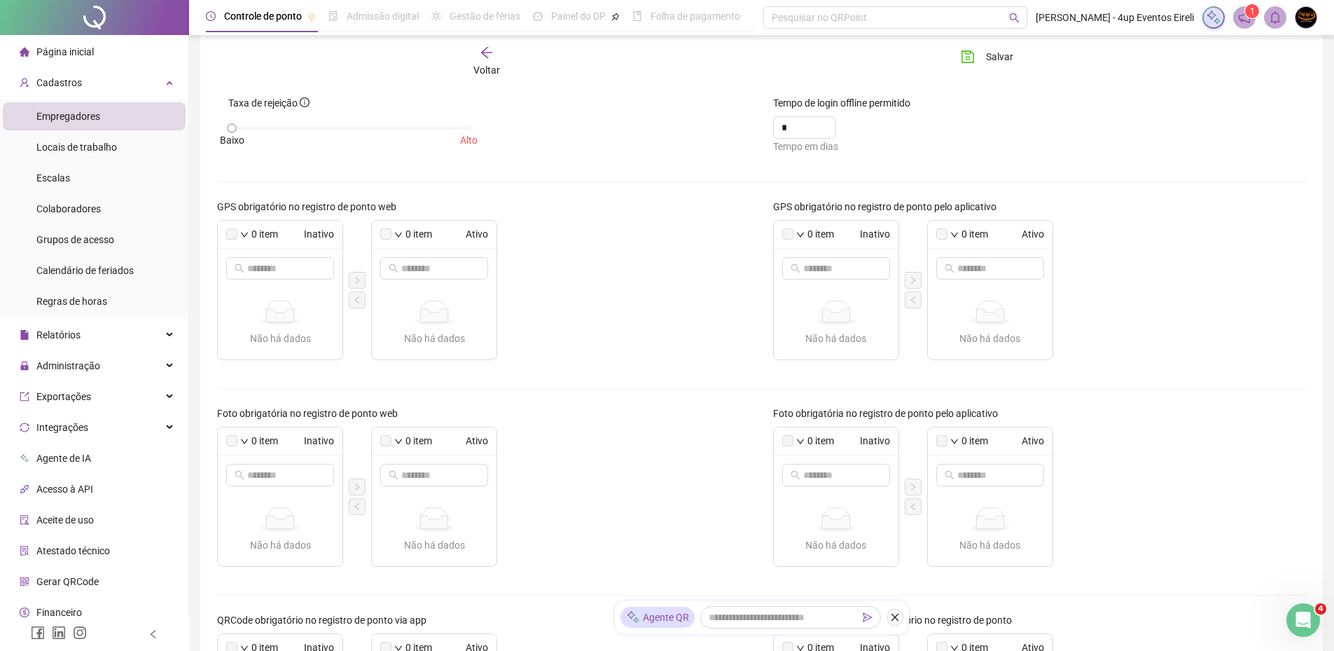
scroll to position [0, 0]
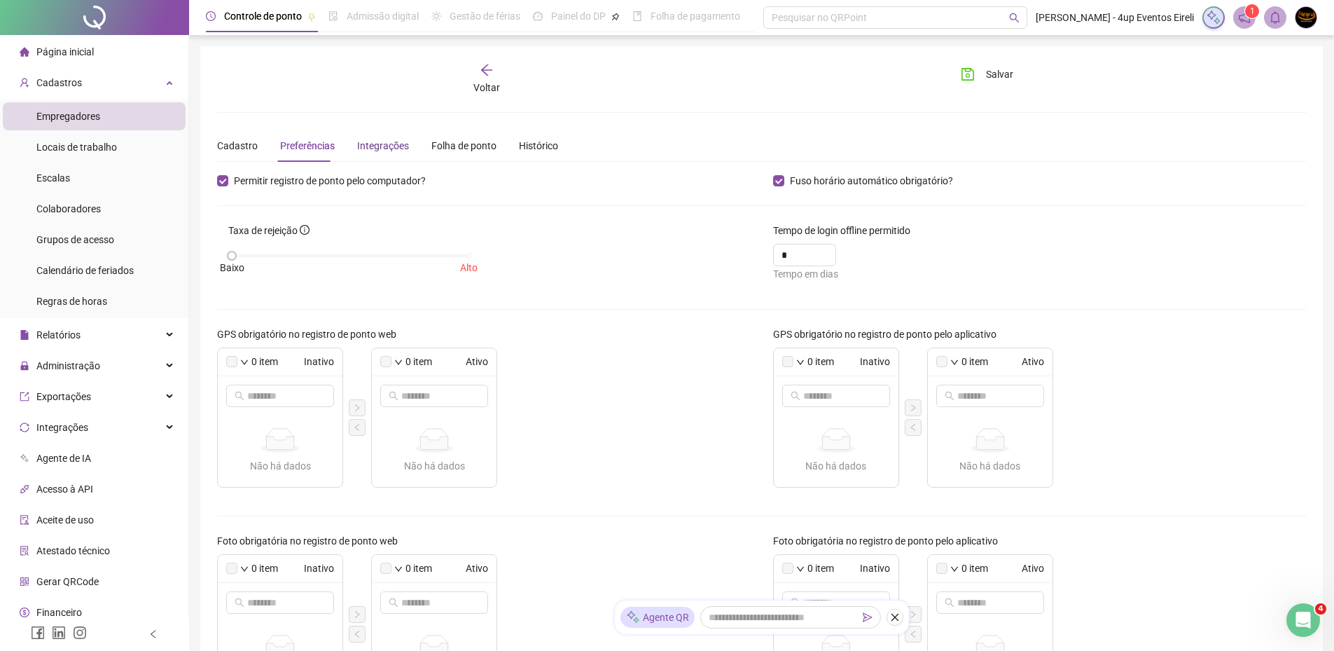
click at [366, 146] on div "Integrações" at bounding box center [383, 145] width 52 height 15
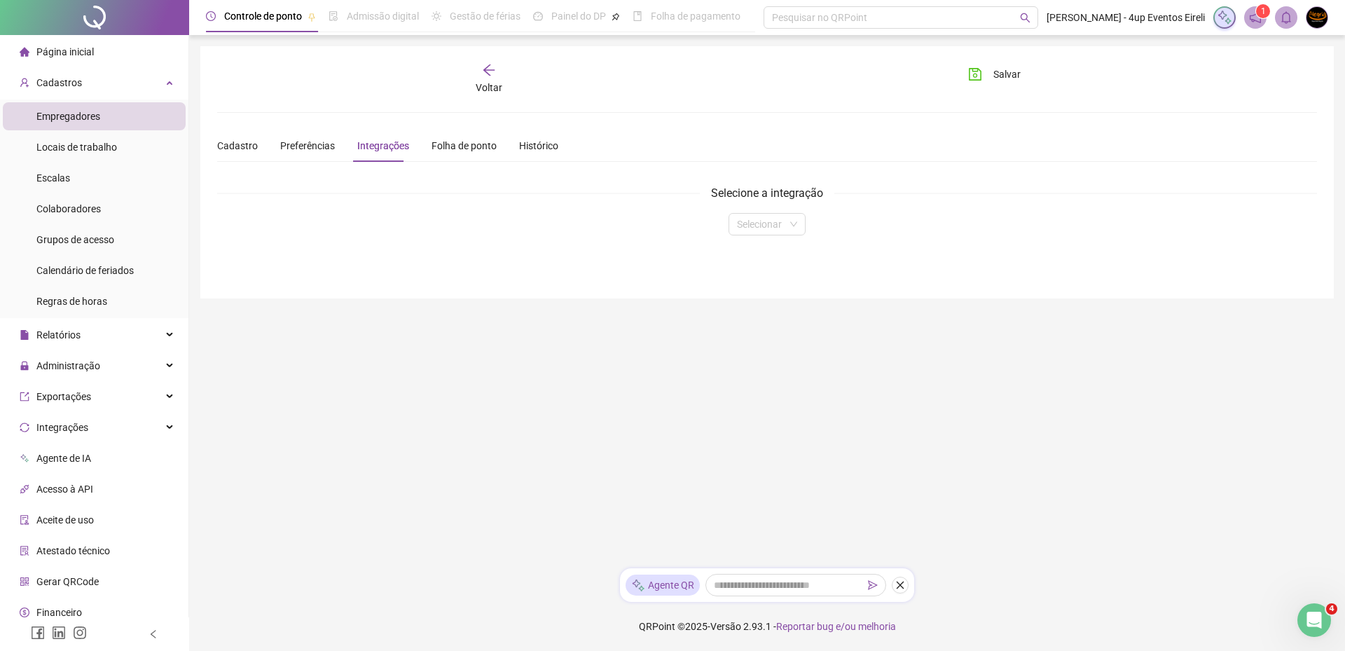
click at [420, 147] on div "Cadastro Preferências Integrações Folha de ponto Histórico" at bounding box center [387, 146] width 341 height 32
click at [473, 146] on div "Folha de ponto" at bounding box center [463, 145] width 65 height 15
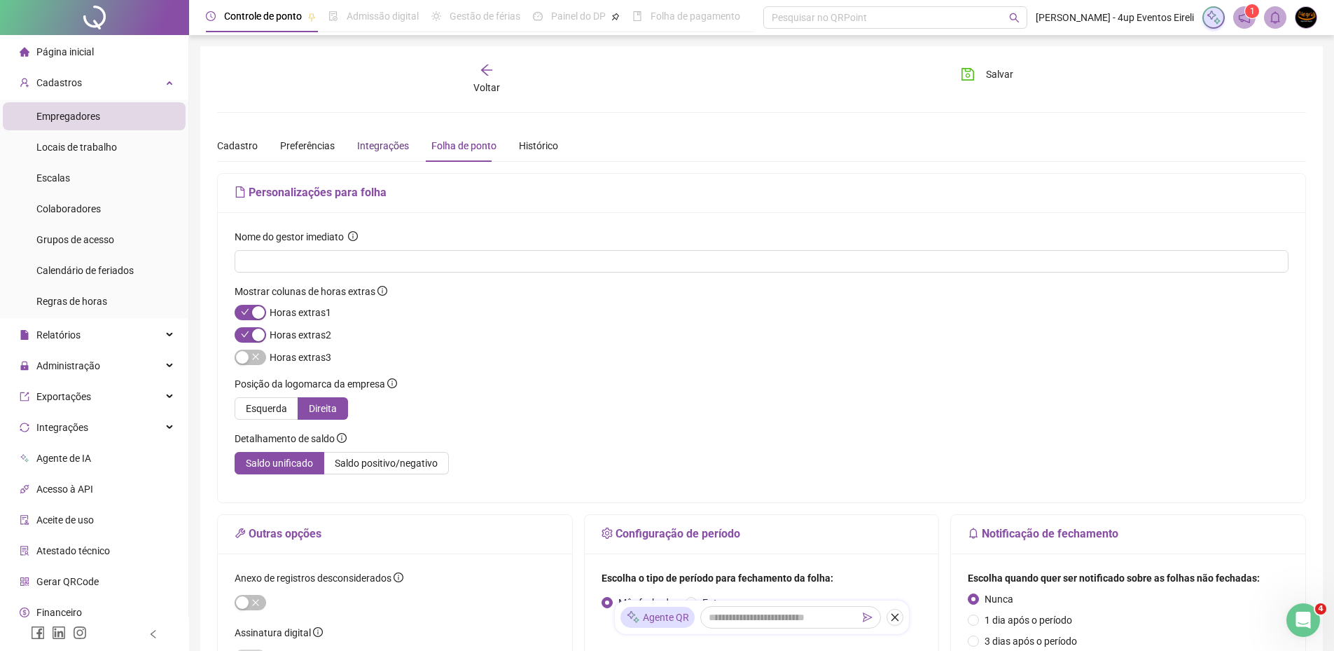
click at [369, 149] on div "Integrações" at bounding box center [383, 145] width 52 height 15
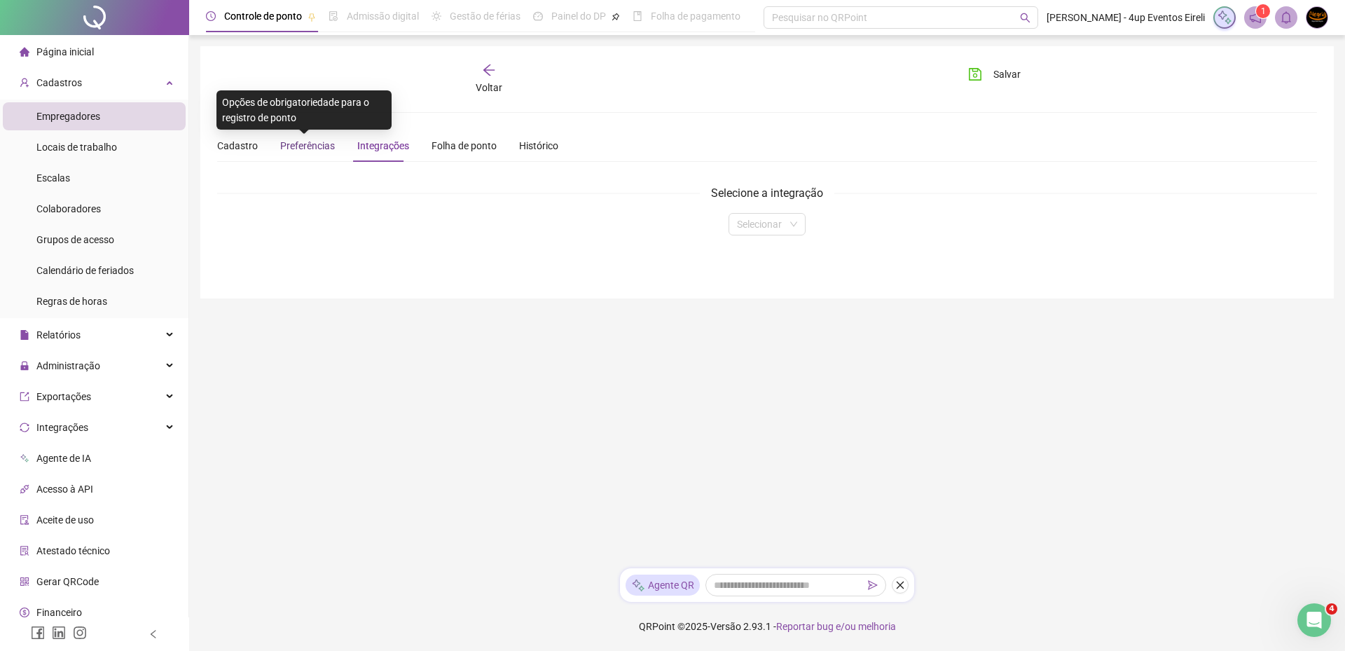
click at [305, 151] on span "Preferências" at bounding box center [307, 145] width 55 height 11
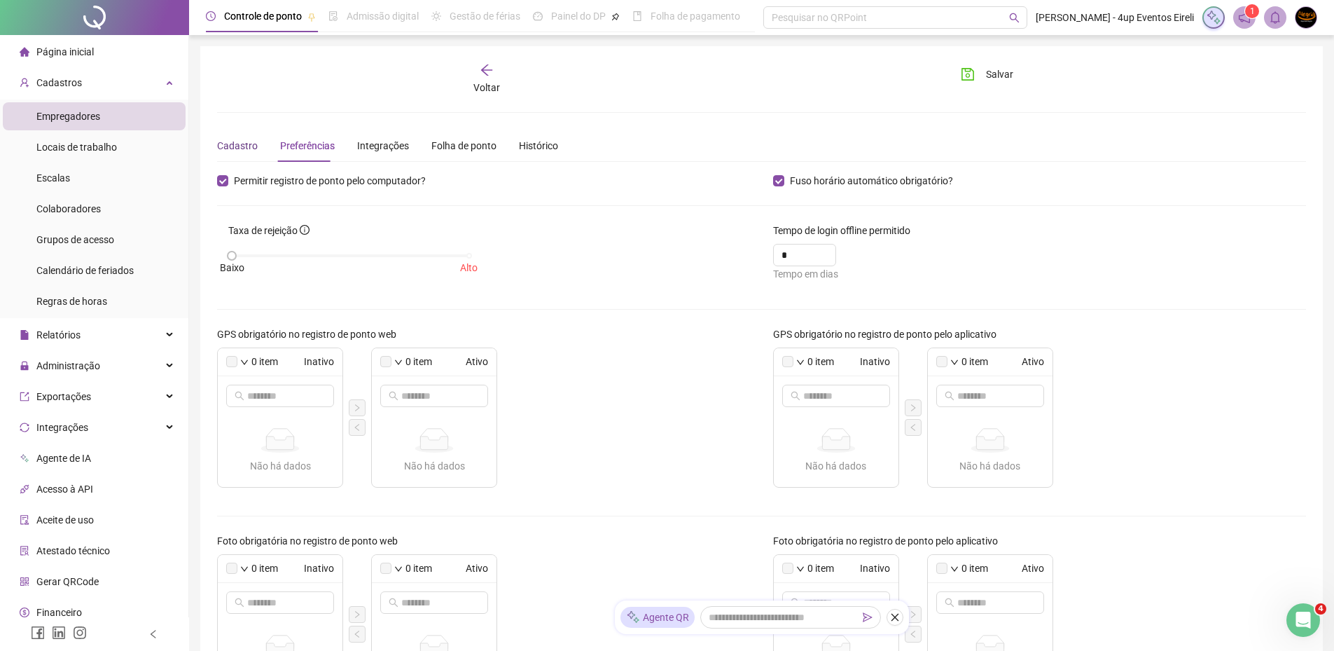
click at [247, 141] on div "Cadastro" at bounding box center [237, 145] width 41 height 15
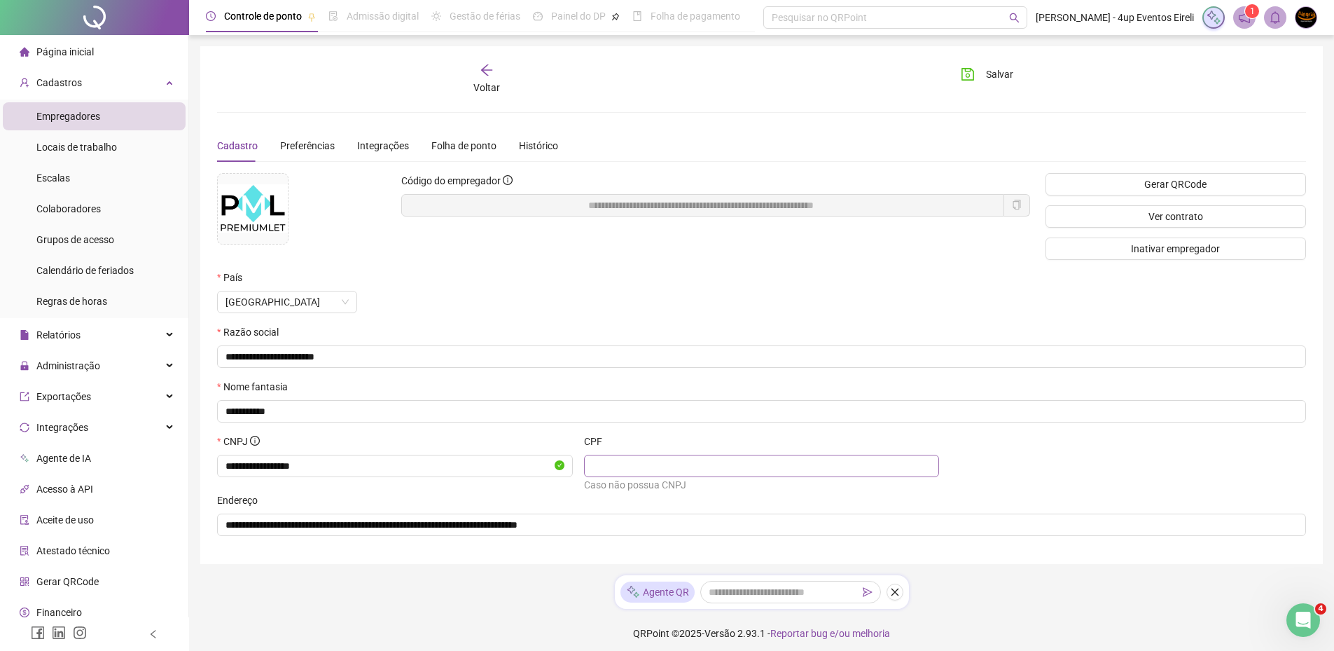
scroll to position [7, 0]
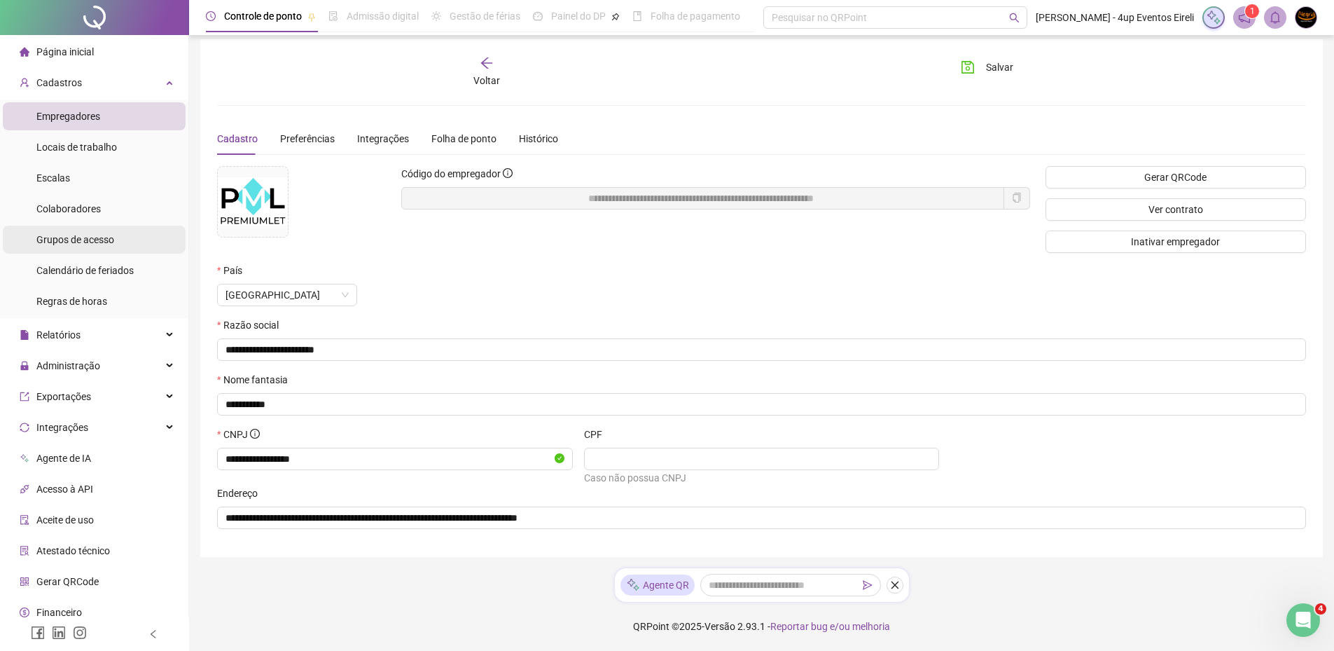
click at [88, 238] on span "Grupos de acesso" at bounding box center [75, 239] width 78 height 11
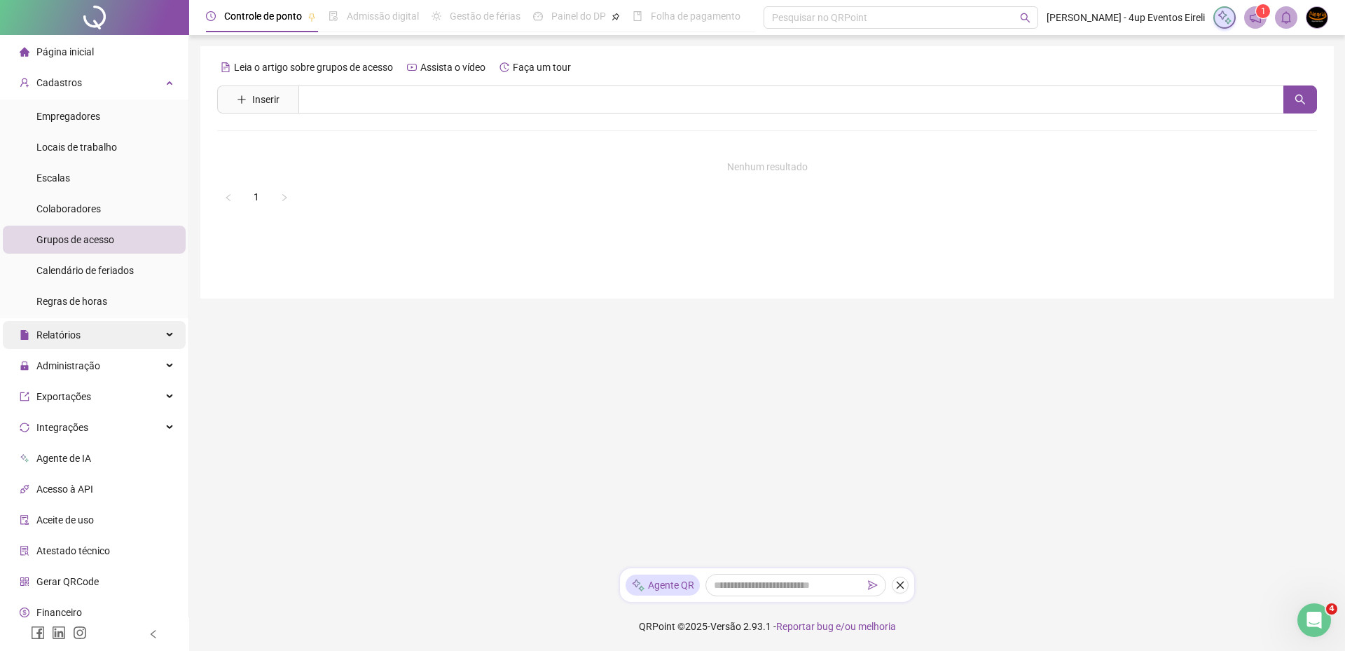
click at [88, 338] on div "Relatórios" at bounding box center [94, 335] width 183 height 28
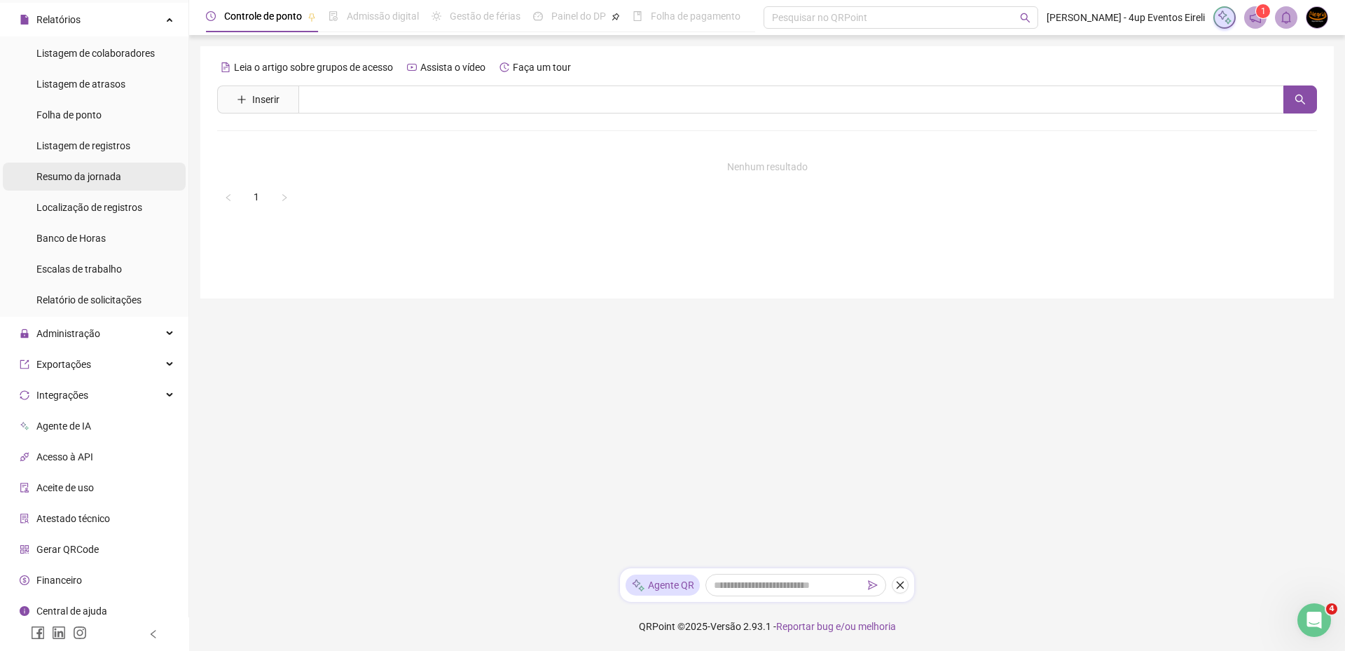
scroll to position [323, 0]
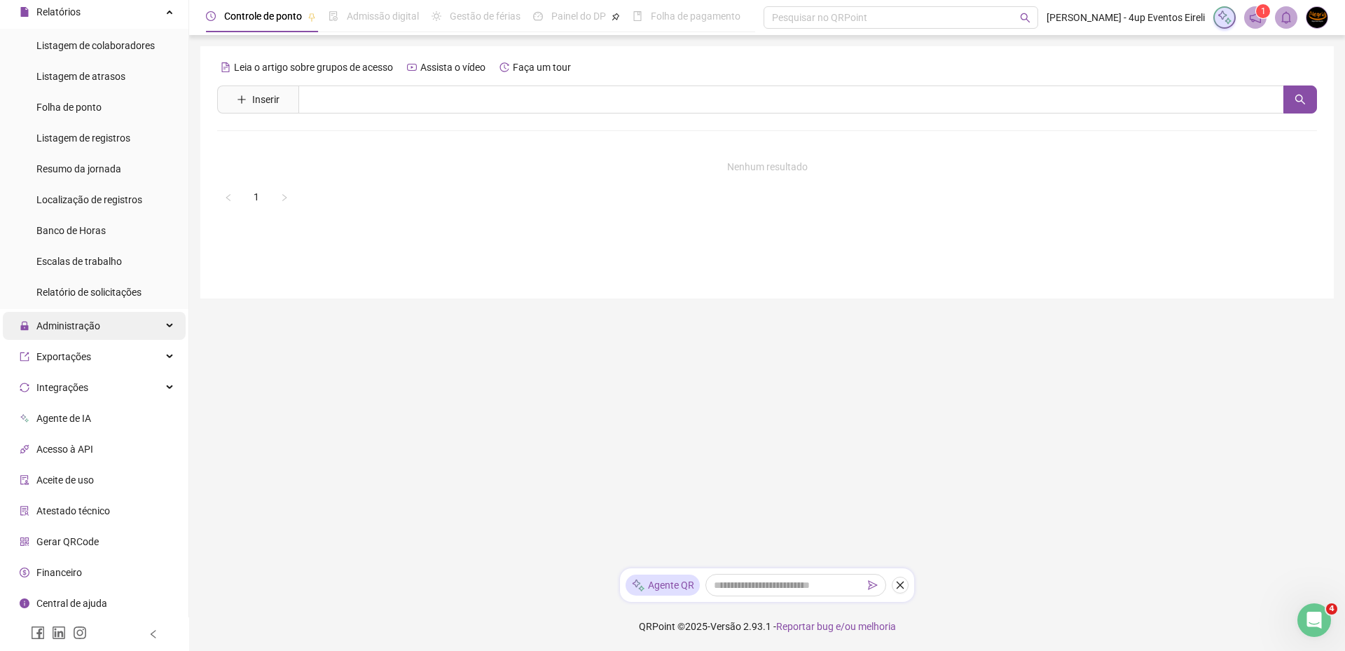
click at [105, 323] on div "Administração" at bounding box center [94, 326] width 183 height 28
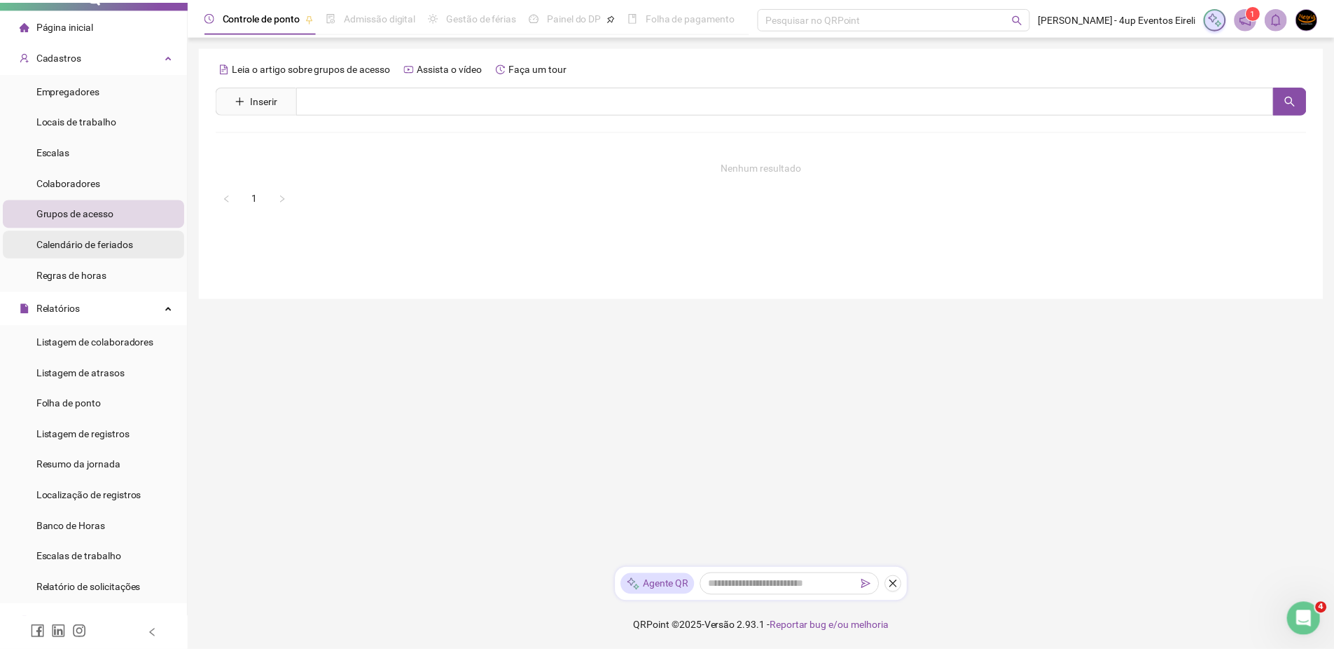
scroll to position [0, 0]
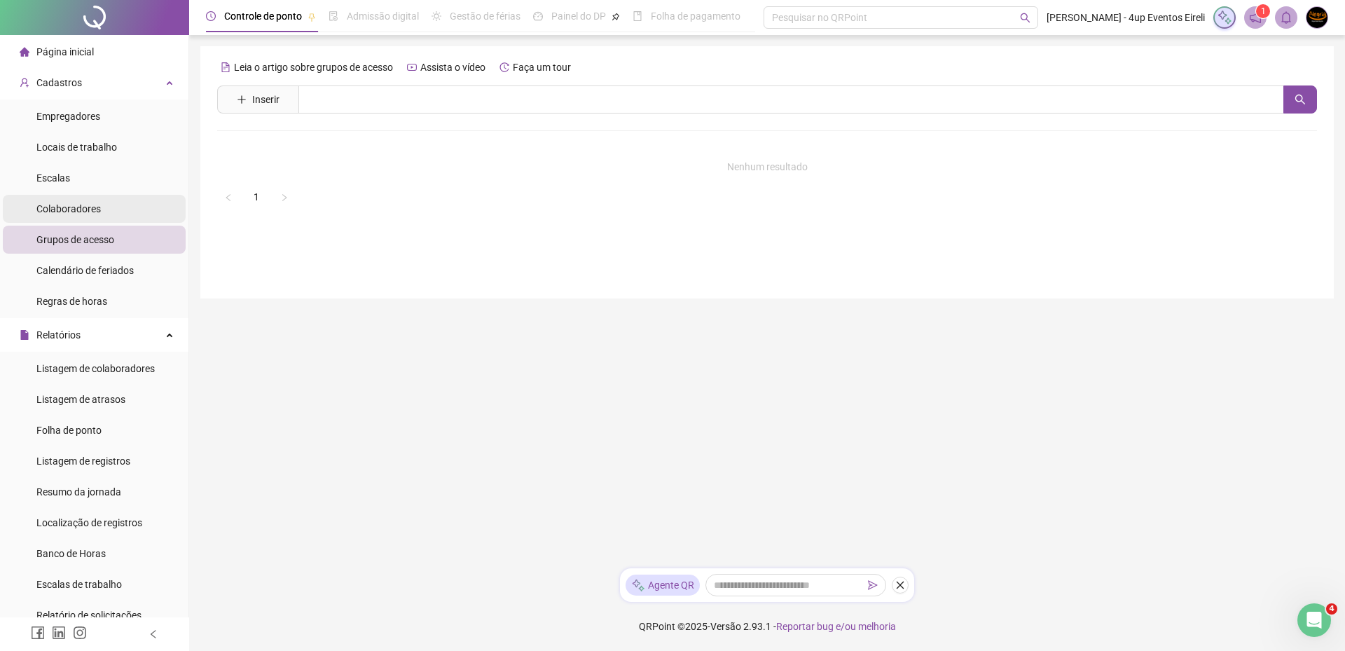
click at [75, 209] on span "Colaboradores" at bounding box center [68, 208] width 64 height 11
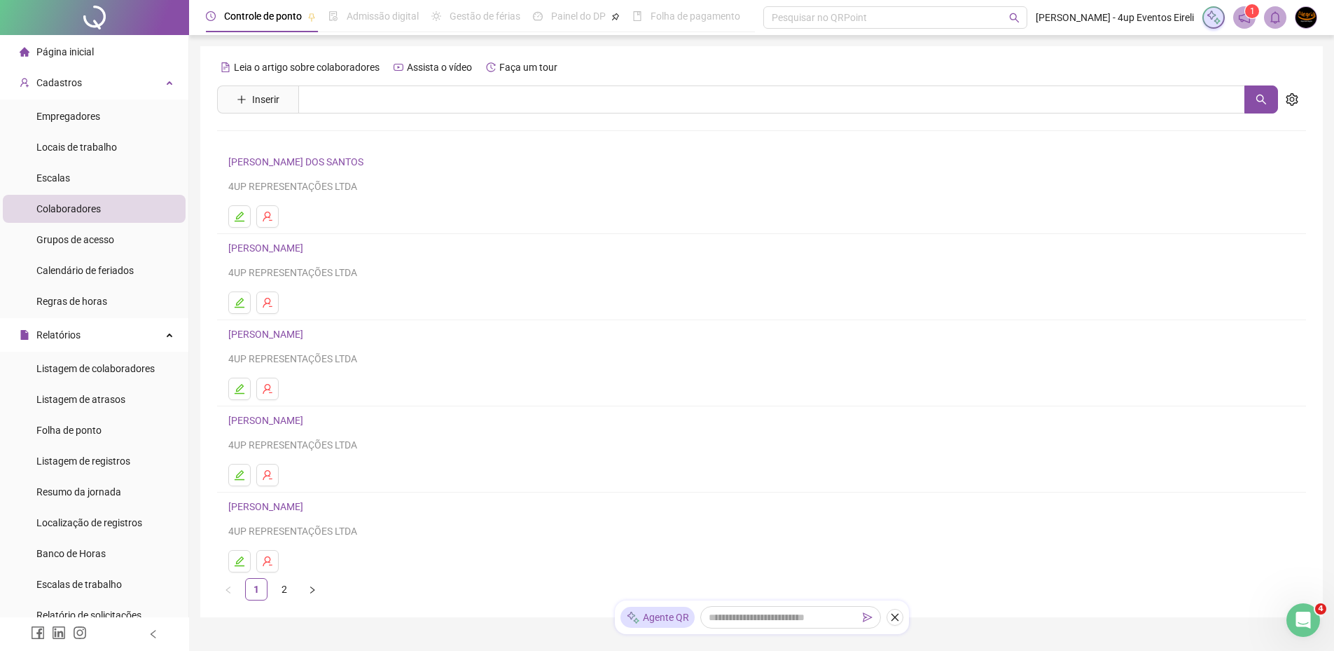
click at [273, 164] on link "ALESSANDRO C. DOS SANTOS" at bounding box center [297, 161] width 139 height 11
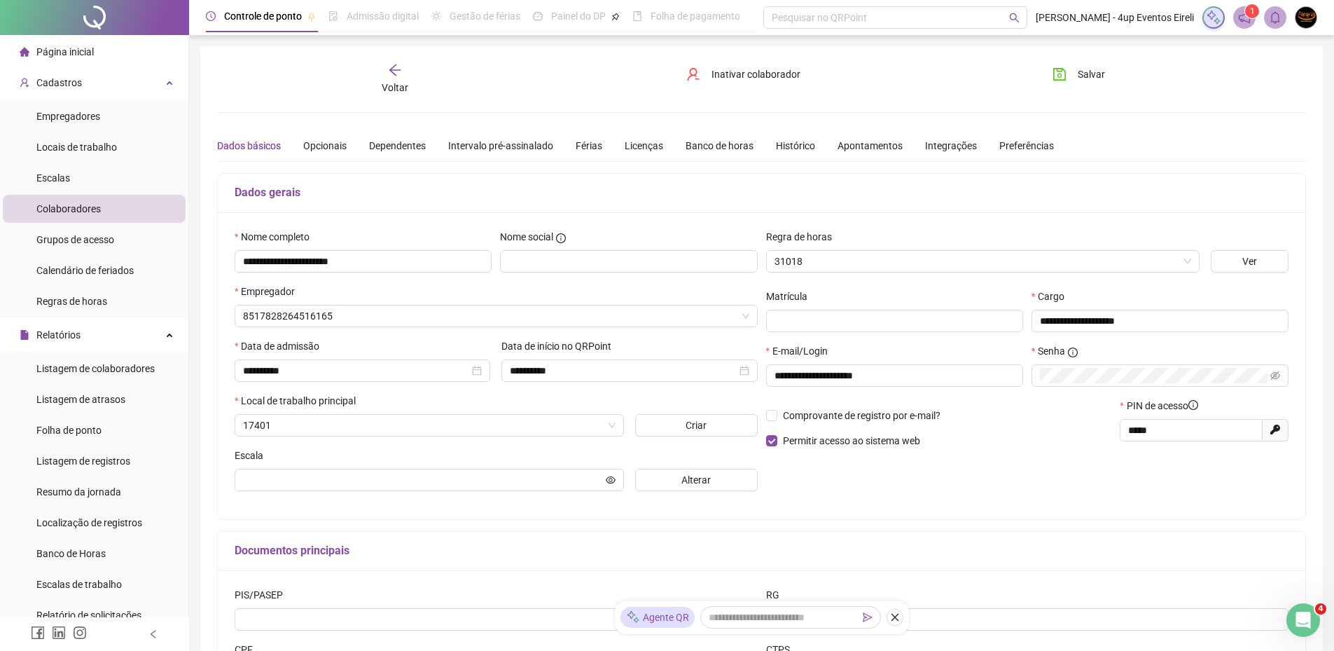
type input "**********"
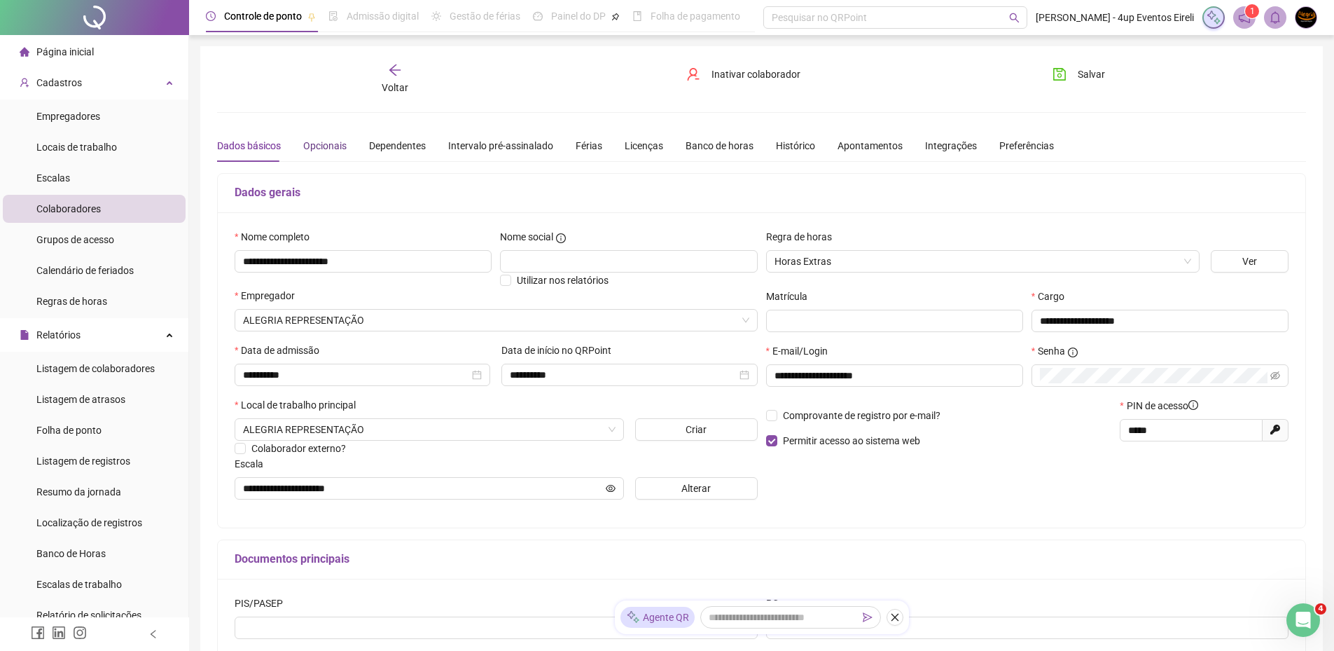
click at [331, 138] on div "Opcionais" at bounding box center [324, 145] width 43 height 15
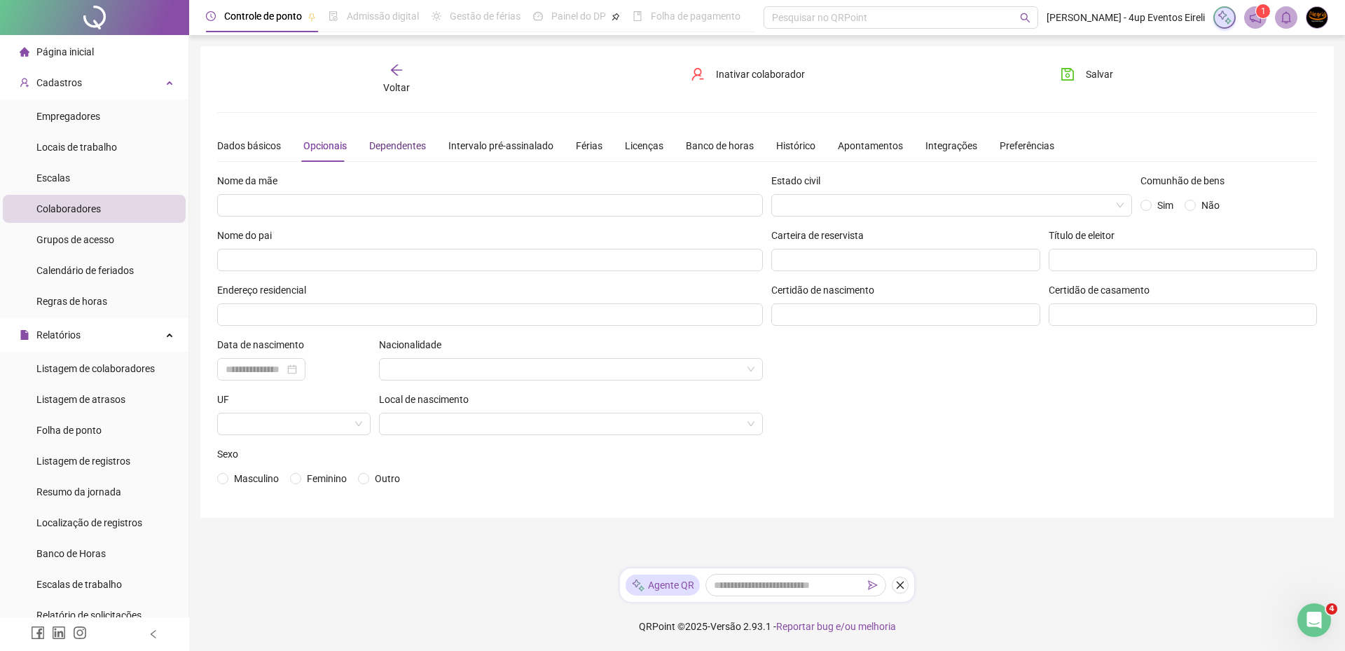
click at [389, 145] on div "Dependentes" at bounding box center [397, 145] width 57 height 15
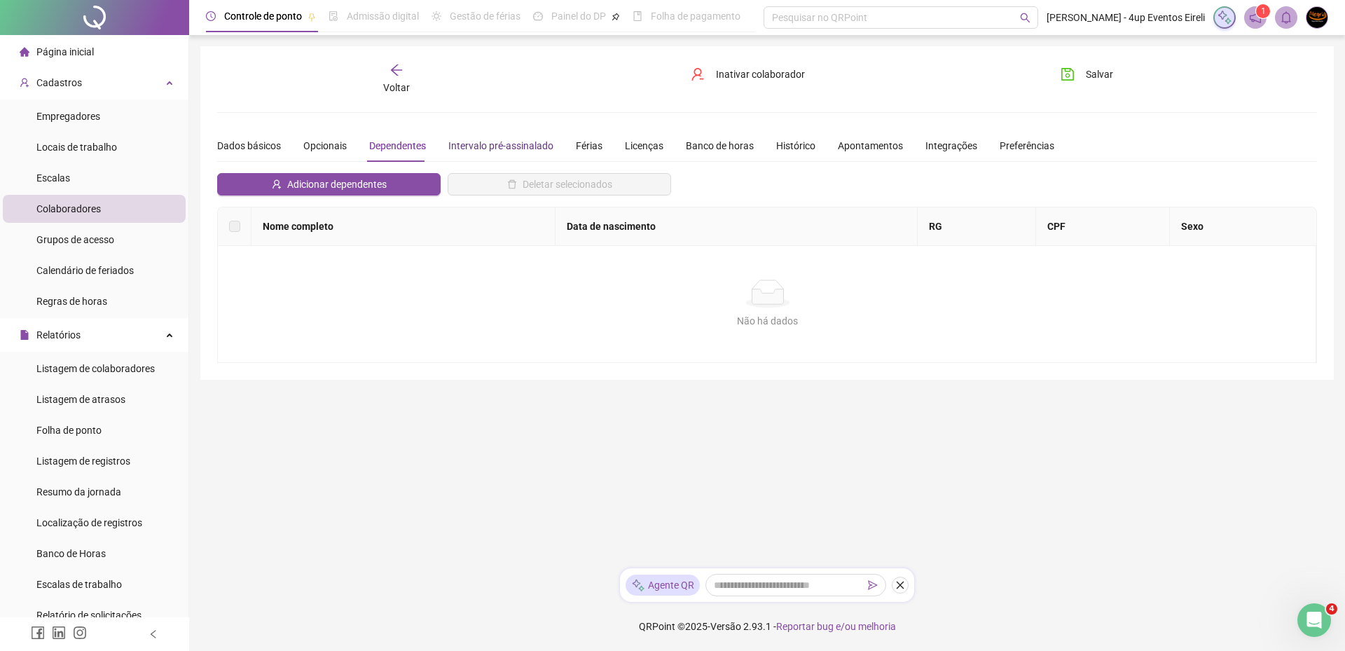
click at [459, 145] on div "Intervalo pré-assinalado" at bounding box center [500, 145] width 105 height 15
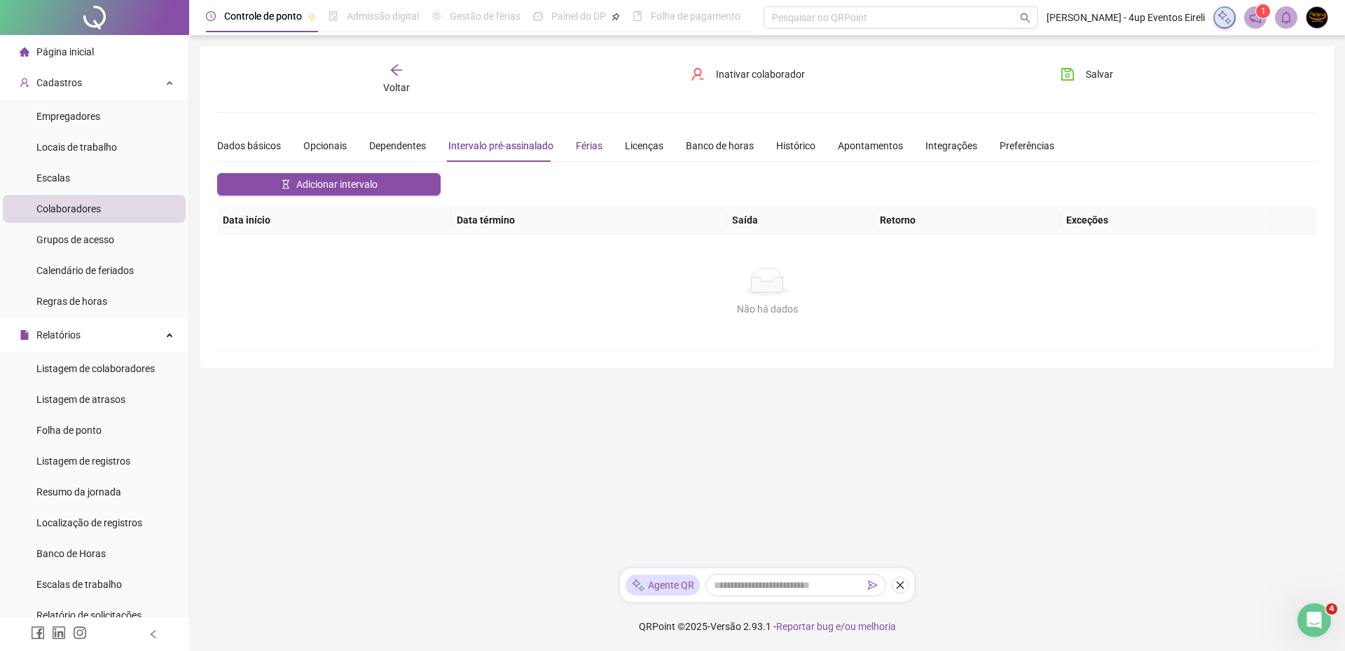
click at [578, 146] on div "Férias" at bounding box center [589, 145] width 27 height 15
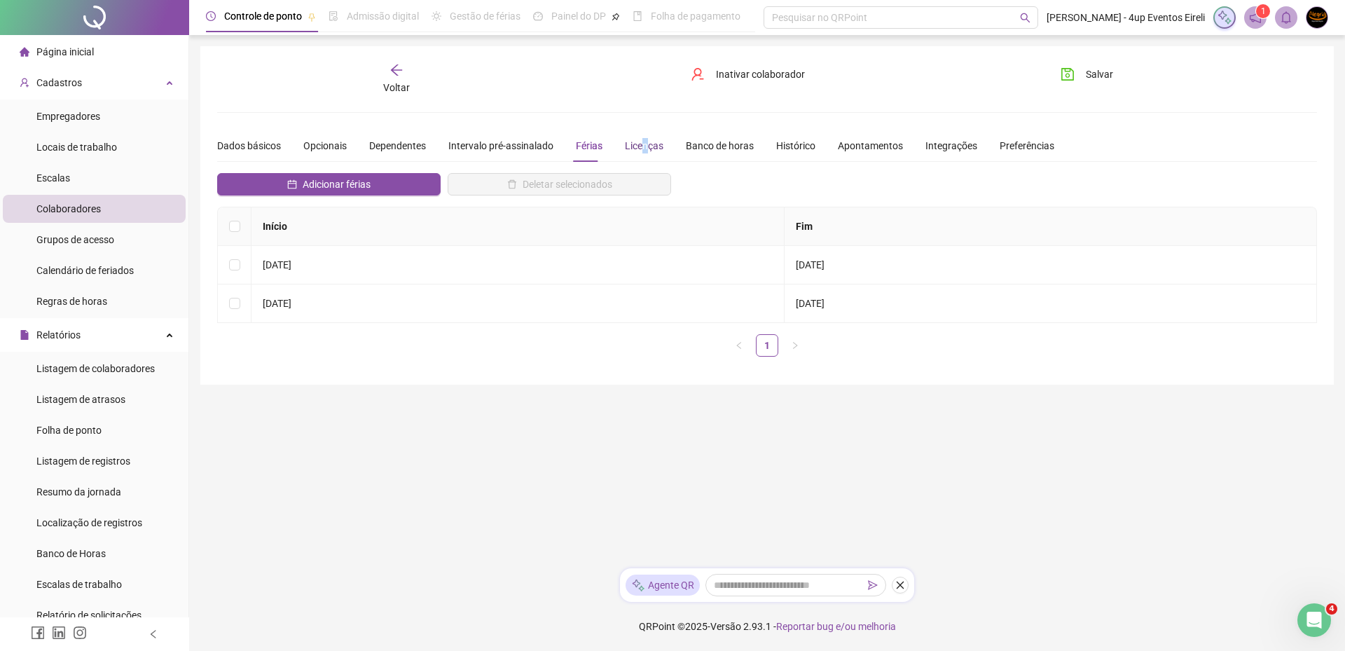
click at [641, 146] on div "Licenças" at bounding box center [644, 145] width 39 height 15
click at [730, 146] on div "Banco de horas" at bounding box center [720, 145] width 68 height 15
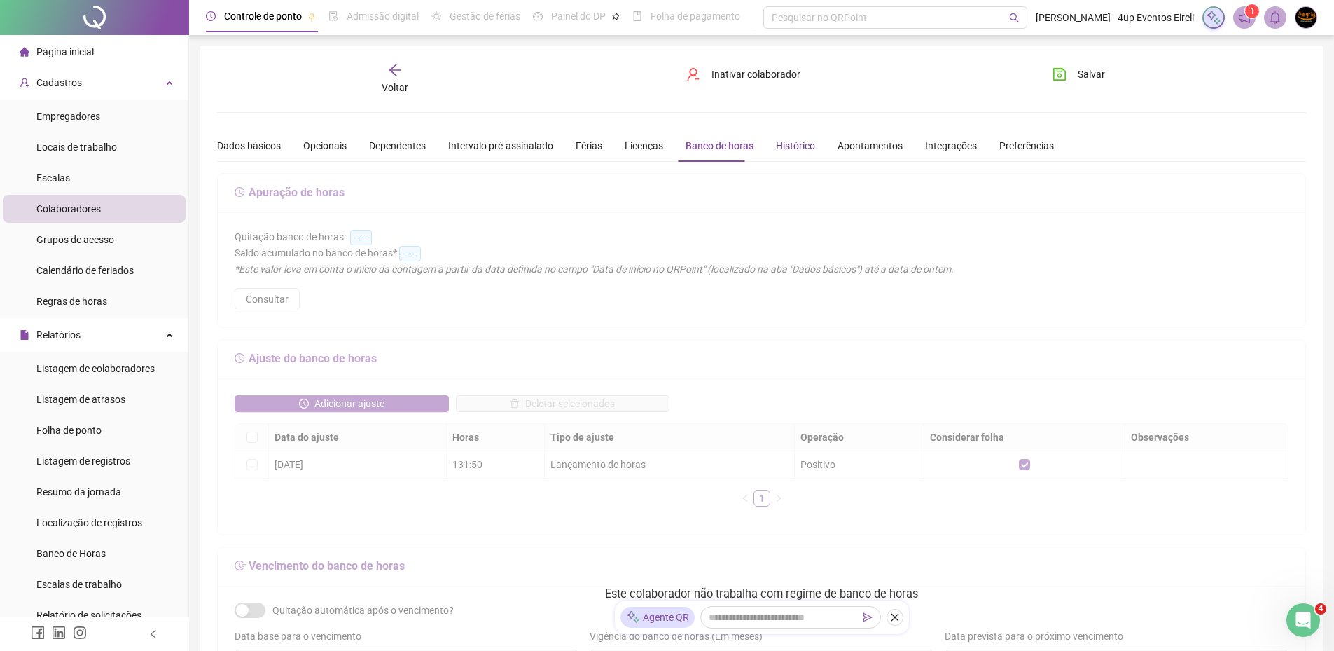
click at [799, 152] on div "Histórico" at bounding box center [795, 145] width 39 height 15
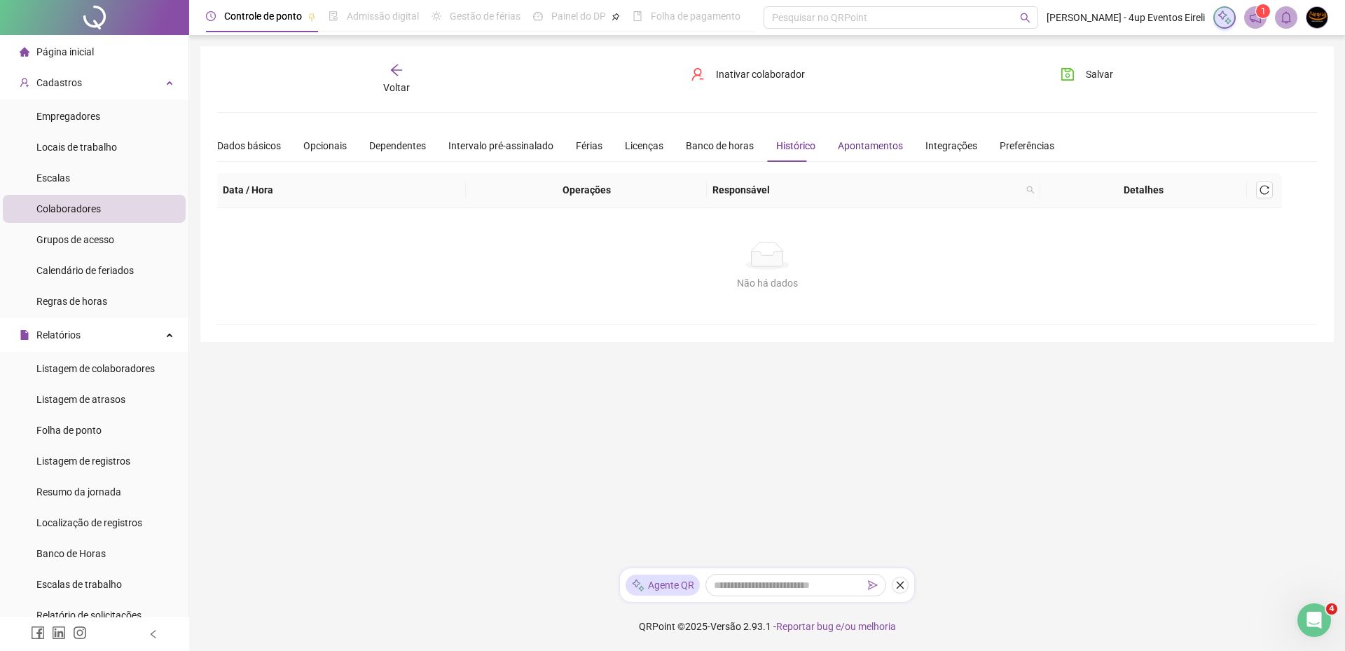
click at [873, 145] on div "Apontamentos" at bounding box center [870, 145] width 65 height 15
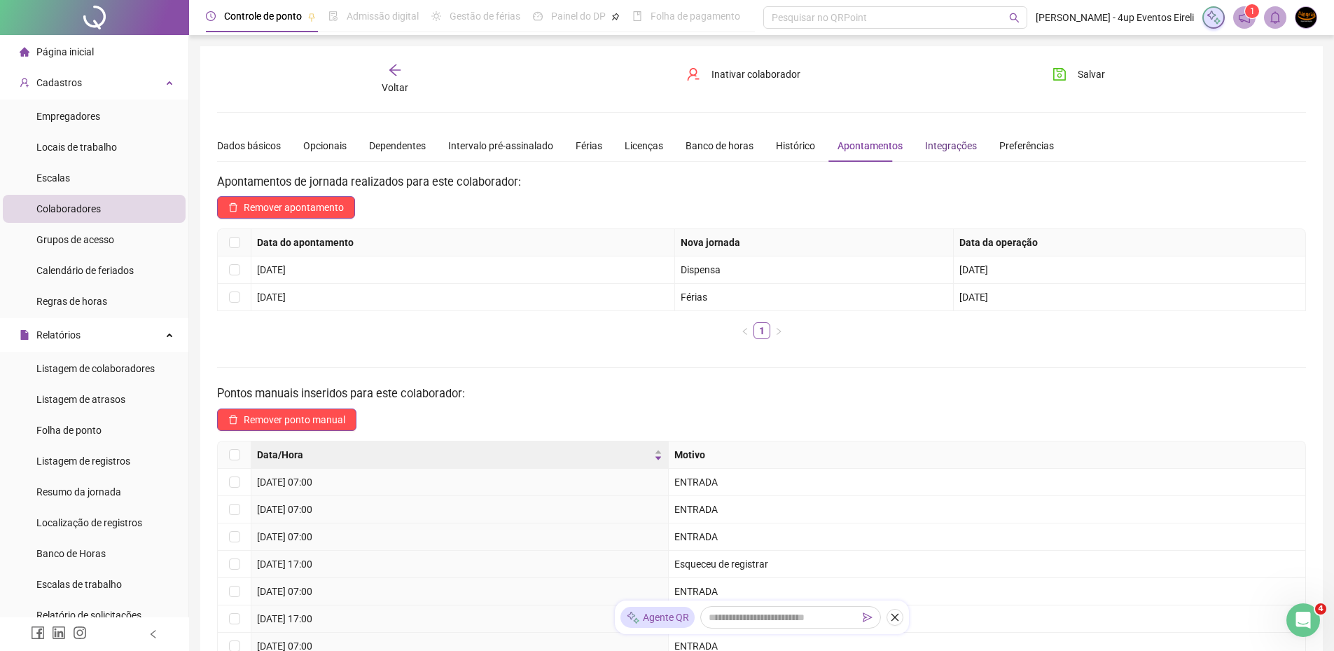
click at [944, 149] on div "Integrações" at bounding box center [951, 145] width 52 height 15
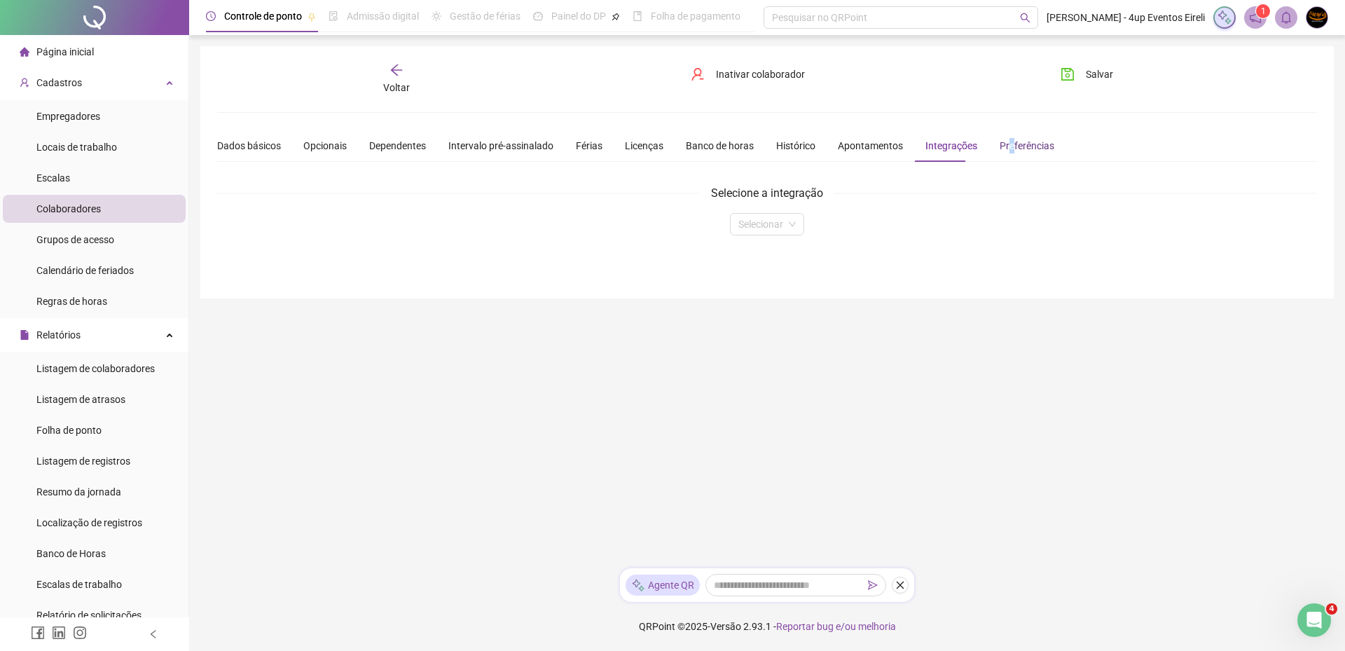
click at [1000, 141] on div "Preferências" at bounding box center [1026, 145] width 55 height 15
click at [999, 147] on div "Preferências" at bounding box center [1026, 145] width 55 height 15
click at [83, 203] on span "Colaboradores" at bounding box center [68, 208] width 64 height 11
click at [391, 67] on icon "arrow-left" at bounding box center [396, 70] width 14 height 14
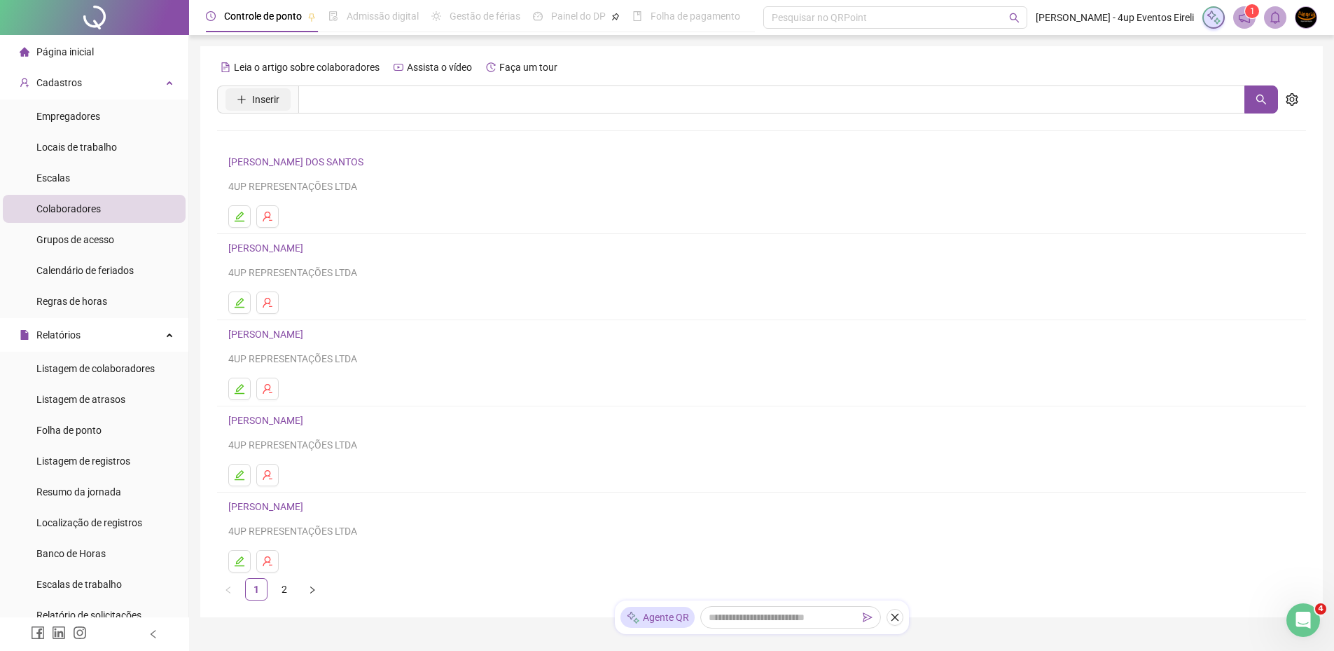
click at [266, 97] on span "Inserir" at bounding box center [265, 99] width 27 height 15
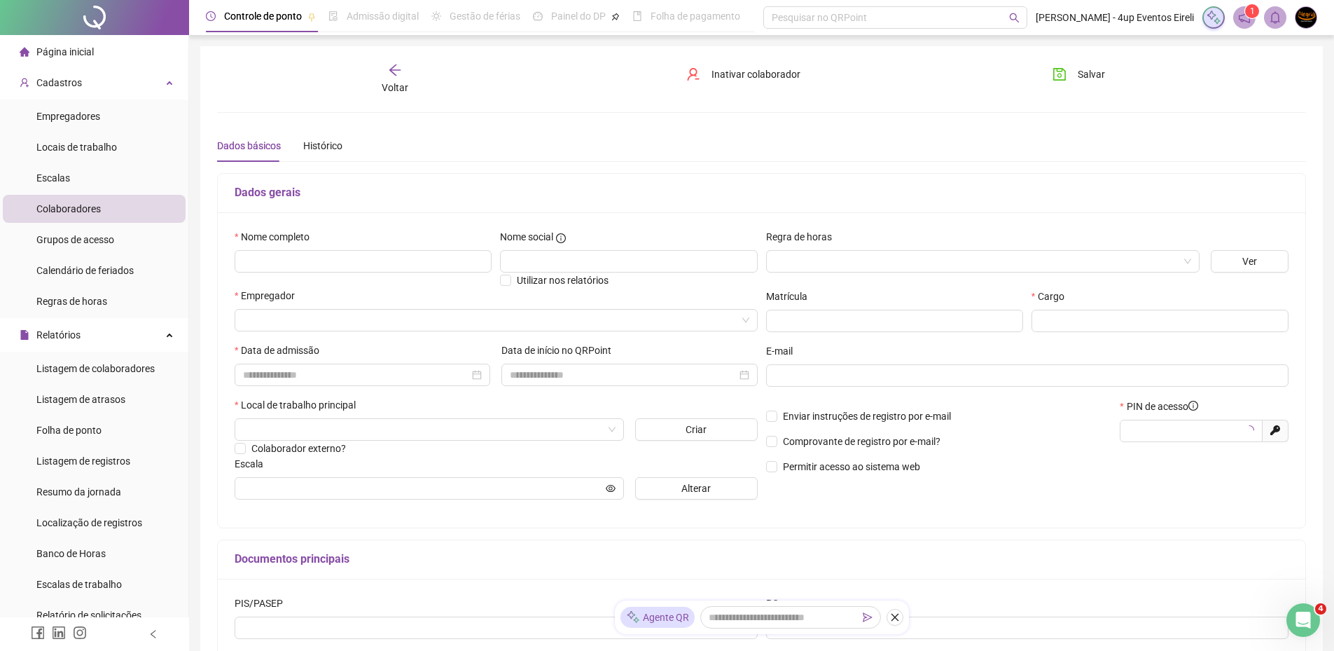
type input "*****"
click at [368, 259] on input "text" at bounding box center [363, 261] width 257 height 22
type input "**********"
click at [861, 260] on input "search" at bounding box center [977, 261] width 404 height 21
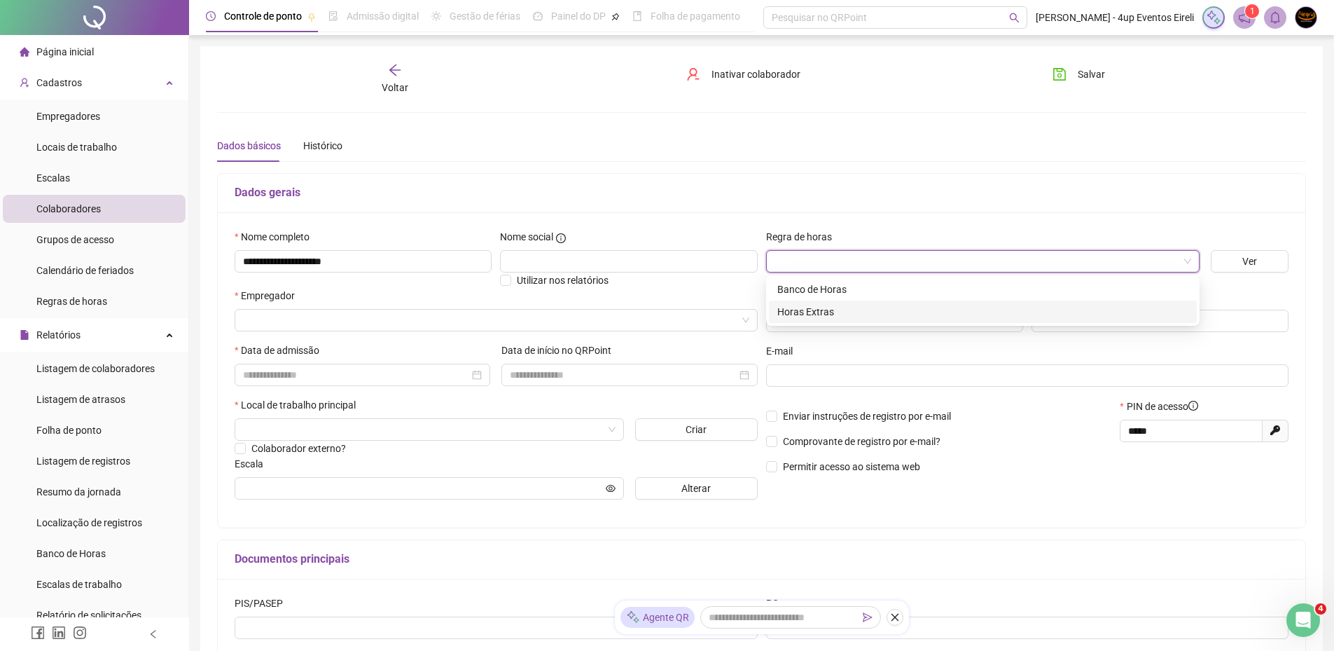
click at [809, 308] on div "Horas Extras" at bounding box center [982, 311] width 411 height 15
click at [282, 313] on input "search" at bounding box center [490, 320] width 494 height 21
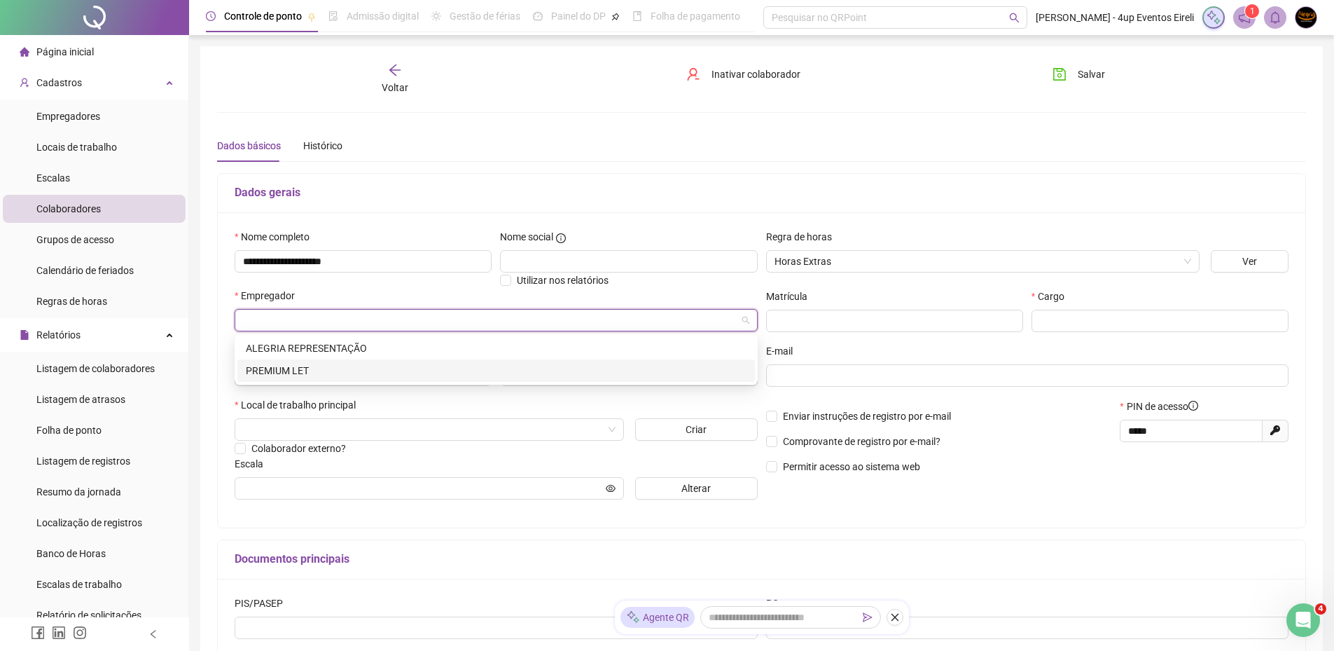
click at [289, 368] on div "PREMIUM LET" at bounding box center [496, 370] width 501 height 15
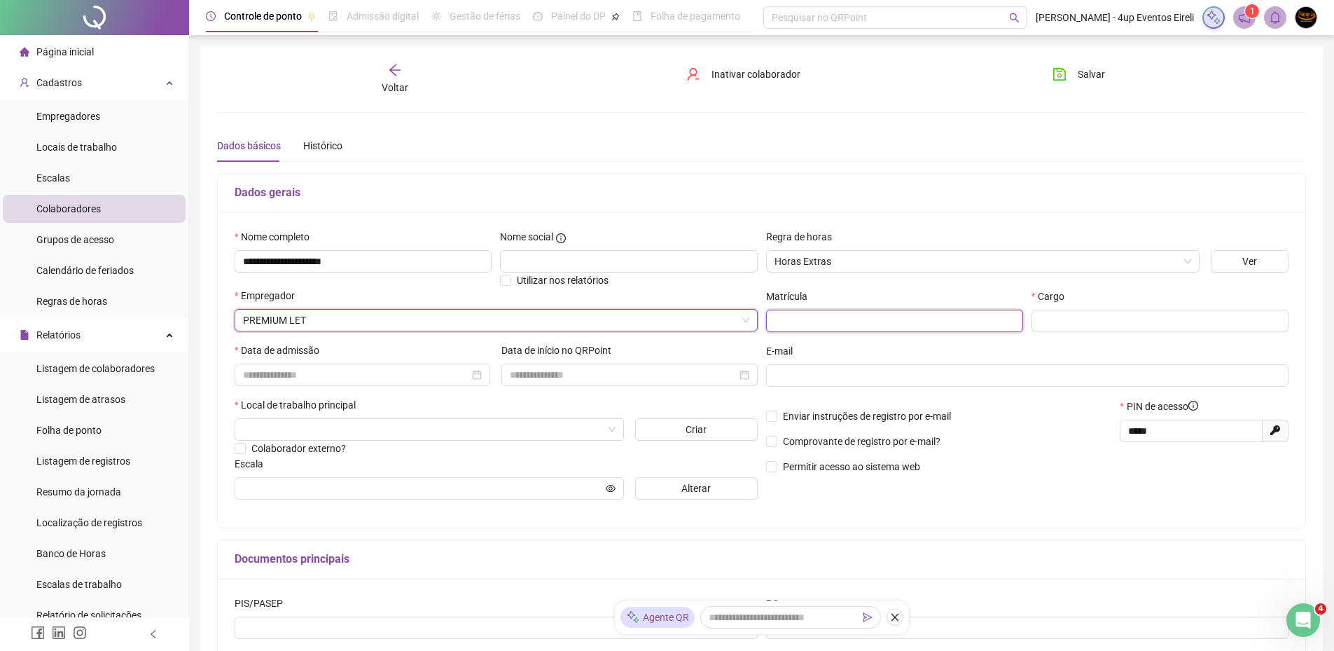
click at [793, 317] on input "text" at bounding box center [894, 321] width 257 height 22
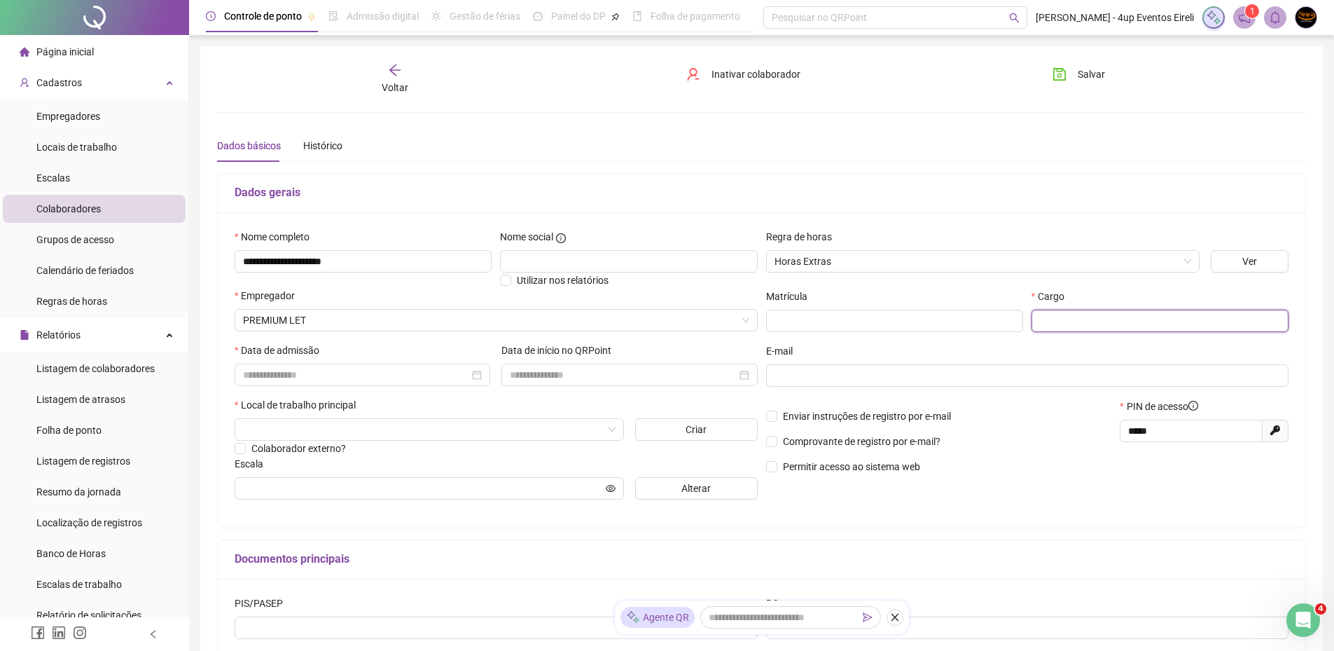
click at [1046, 319] on input "text" at bounding box center [1160, 321] width 257 height 22
type input "*******"
click at [300, 377] on input at bounding box center [356, 374] width 226 height 15
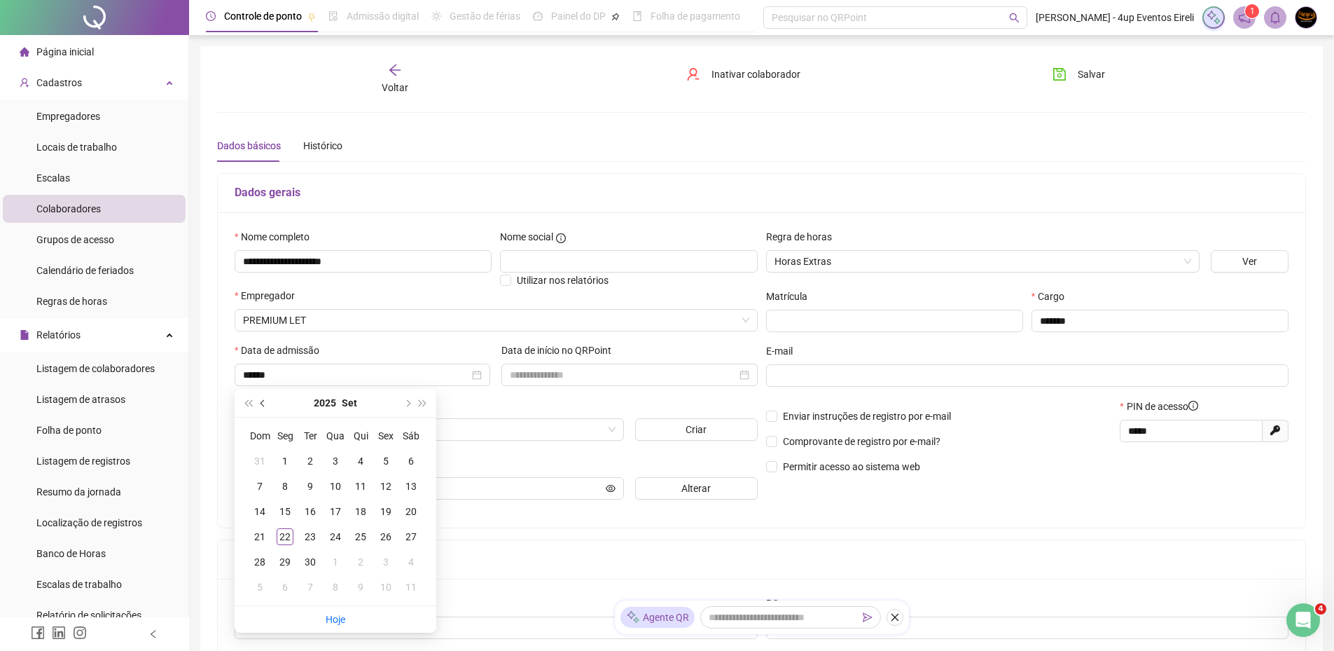
click at [261, 405] on button "prev-year" at bounding box center [263, 403] width 15 height 28
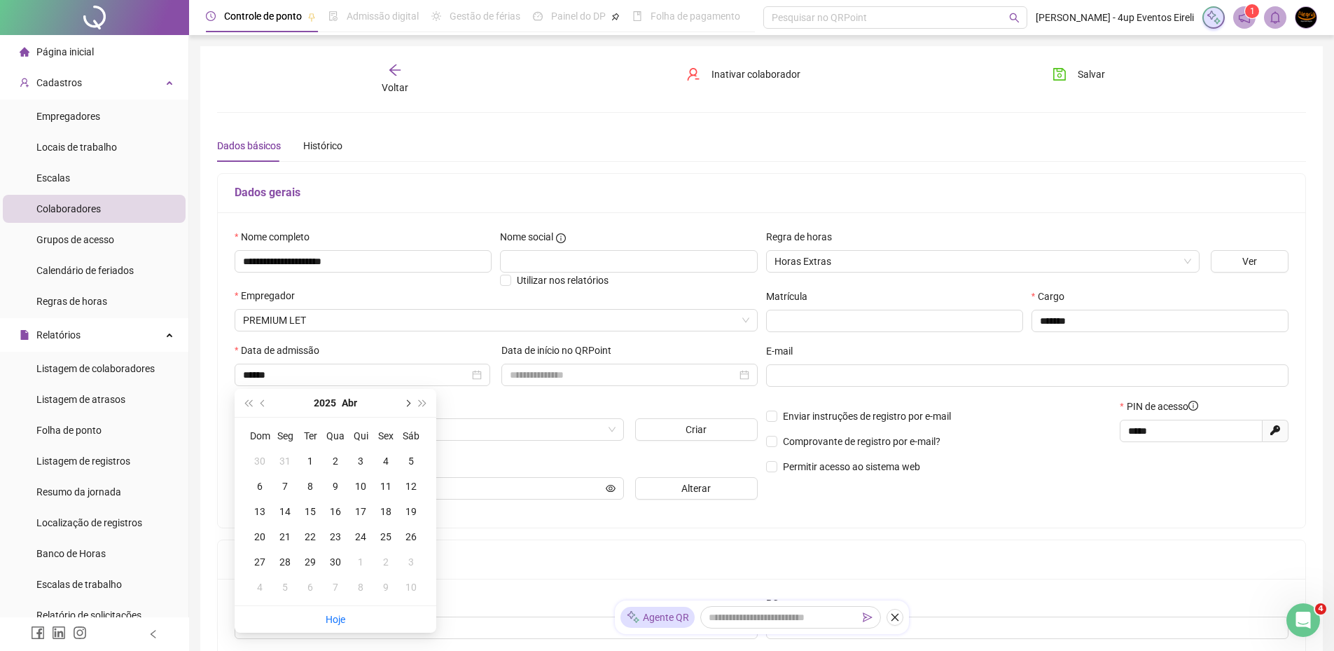
click at [408, 402] on span "next-year" at bounding box center [406, 402] width 7 height 7
type input "**********"
click at [282, 513] on div "12" at bounding box center [285, 511] width 17 height 17
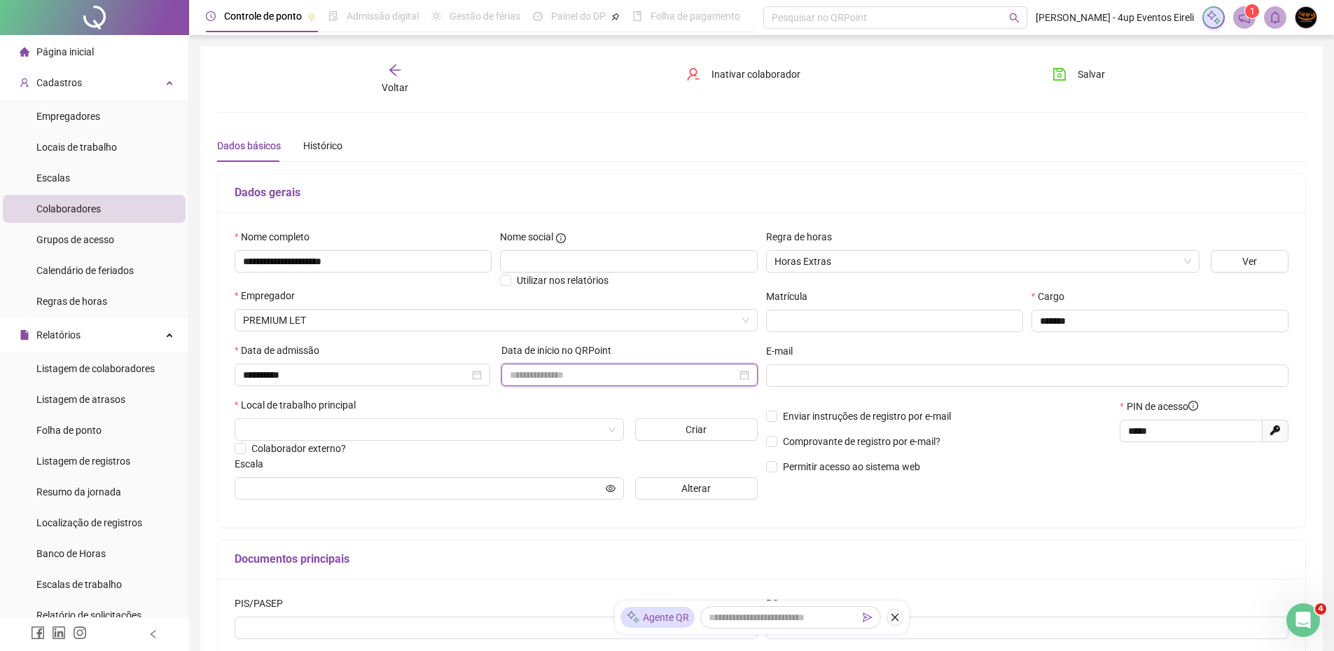
click at [568, 377] on input at bounding box center [623, 374] width 226 height 15
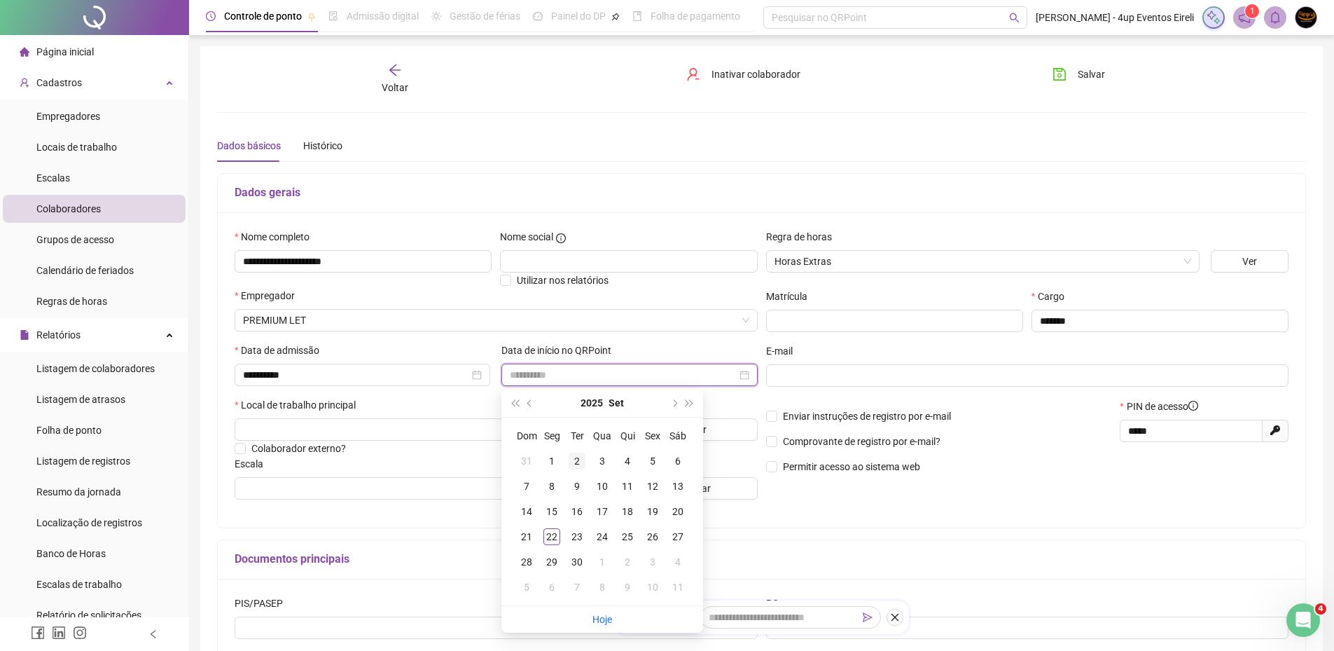
type input "**********"
click at [551, 535] on div "22" at bounding box center [551, 536] width 17 height 17
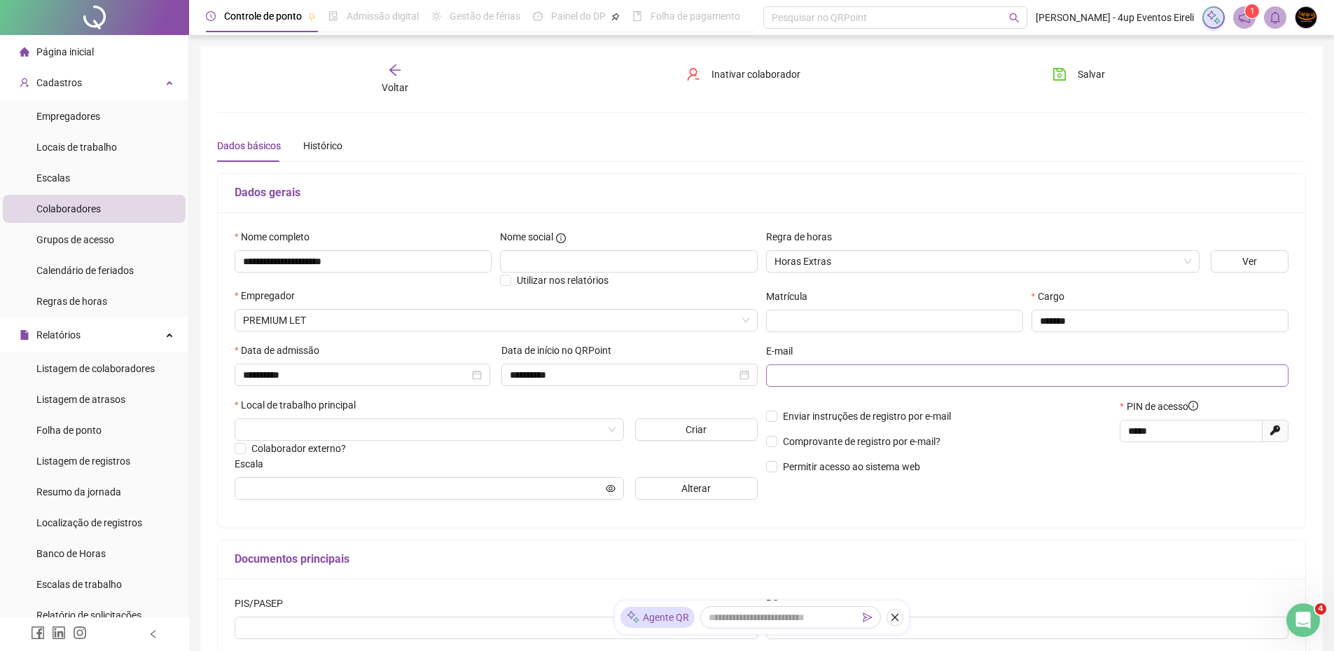
drag, startPoint x: 830, startPoint y: 363, endPoint x: 823, endPoint y: 370, distance: 10.4
click at [829, 364] on div "E-mail" at bounding box center [1027, 370] width 523 height 55
click at [823, 370] on input "text" at bounding box center [1027, 375] width 504 height 15
type input "*"
type input "**********"
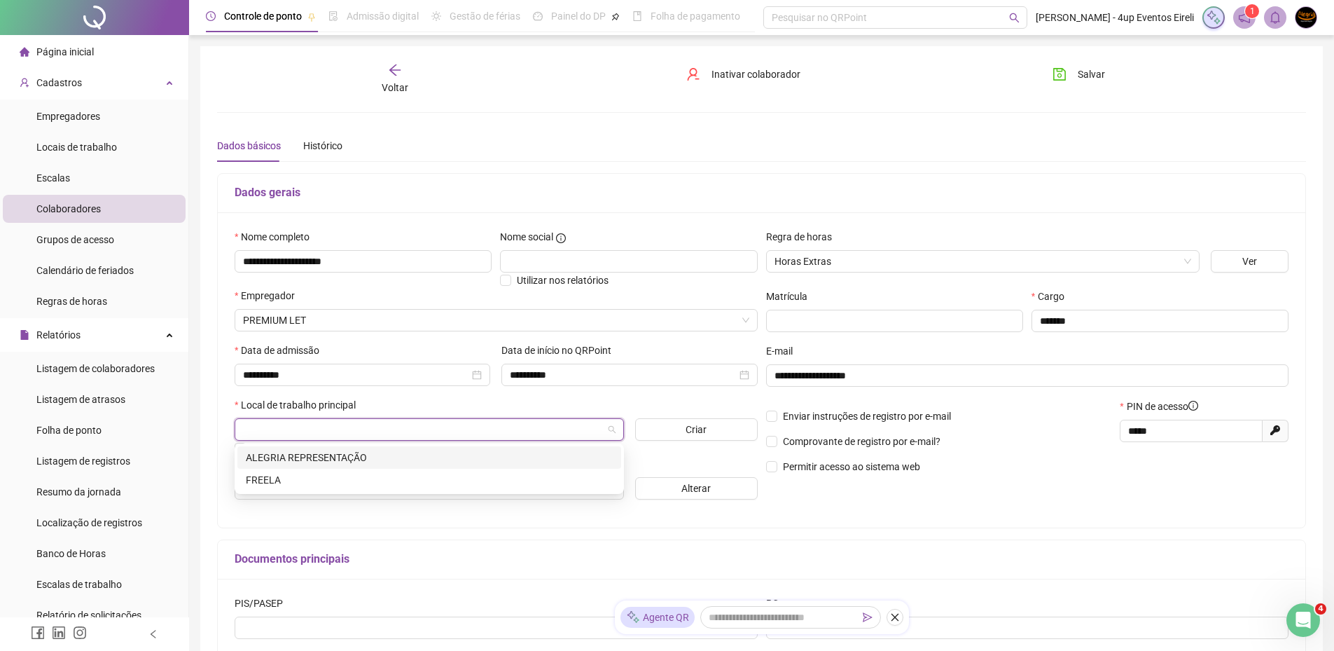
click at [315, 429] on input "search" at bounding box center [423, 429] width 360 height 21
click at [314, 450] on div "ALEGRIA REPRESENTAÇÃO" at bounding box center [429, 457] width 367 height 15
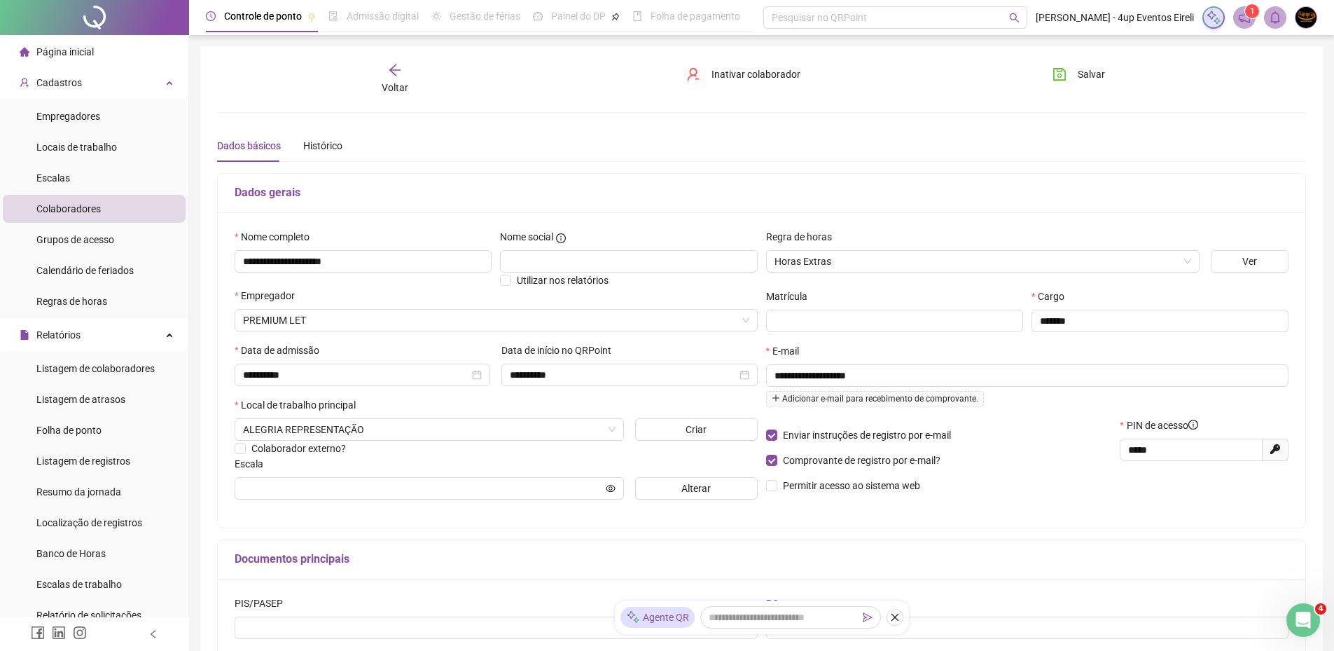
click at [843, 526] on div "**********" at bounding box center [762, 369] width 1088 height 315
click at [371, 489] on input "text" at bounding box center [423, 487] width 360 height 15
click at [604, 490] on span at bounding box center [429, 488] width 389 height 22
click at [609, 489] on icon "eye" at bounding box center [611, 488] width 10 height 10
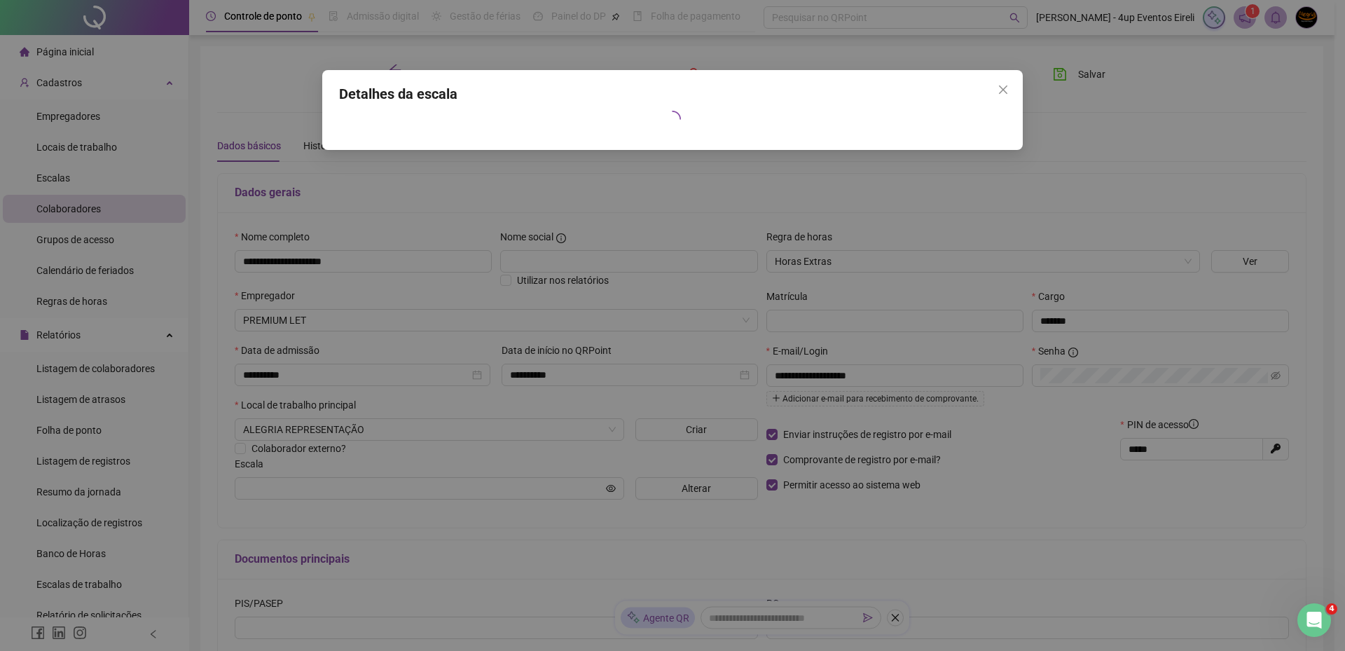
click at [549, 490] on div "Detalhes da escala" at bounding box center [672, 325] width 1345 height 651
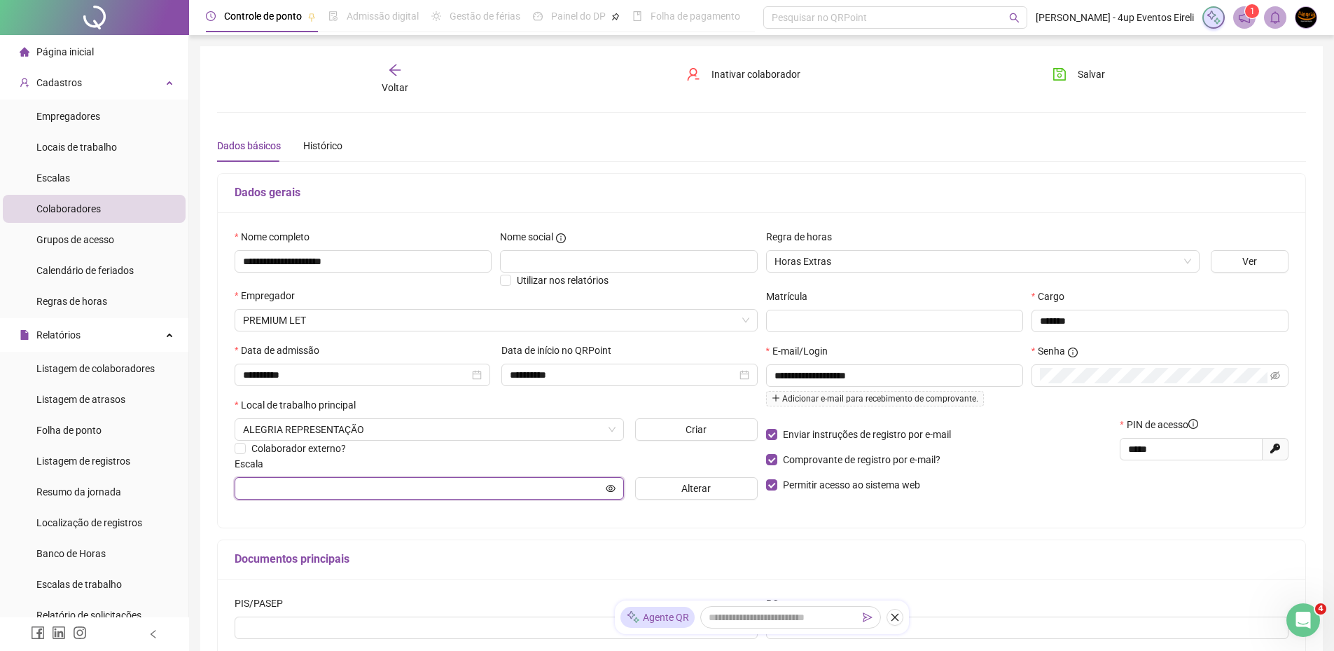
click at [525, 490] on input "text" at bounding box center [423, 487] width 360 height 15
click at [607, 490] on icon "eye" at bounding box center [611, 487] width 10 height 7
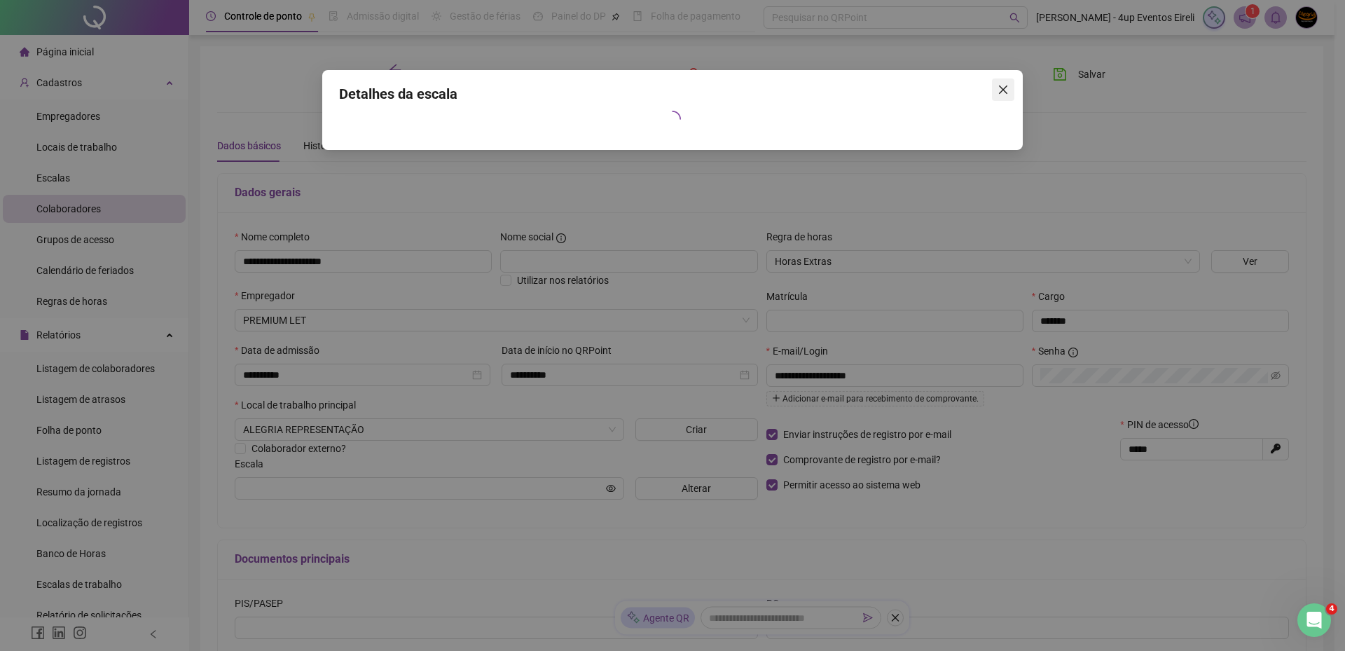
click at [1003, 86] on icon "close" at bounding box center [1002, 89] width 11 height 11
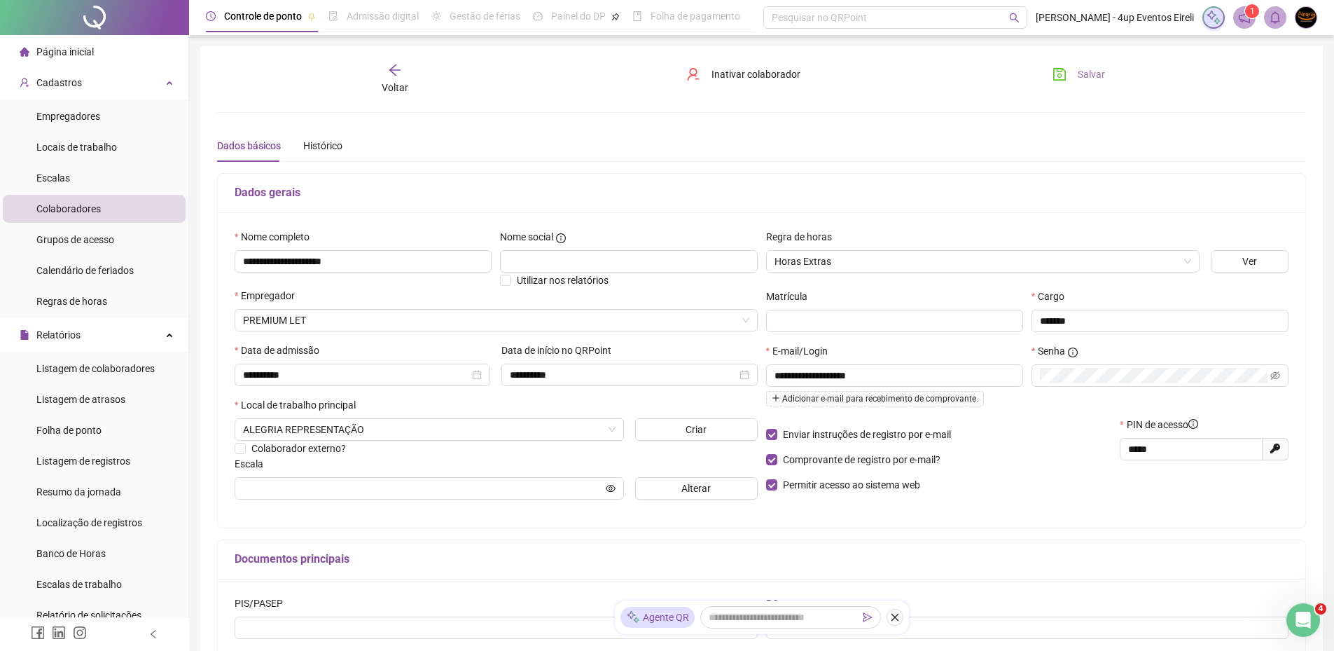
click at [1097, 76] on span "Salvar" at bounding box center [1091, 74] width 27 height 15
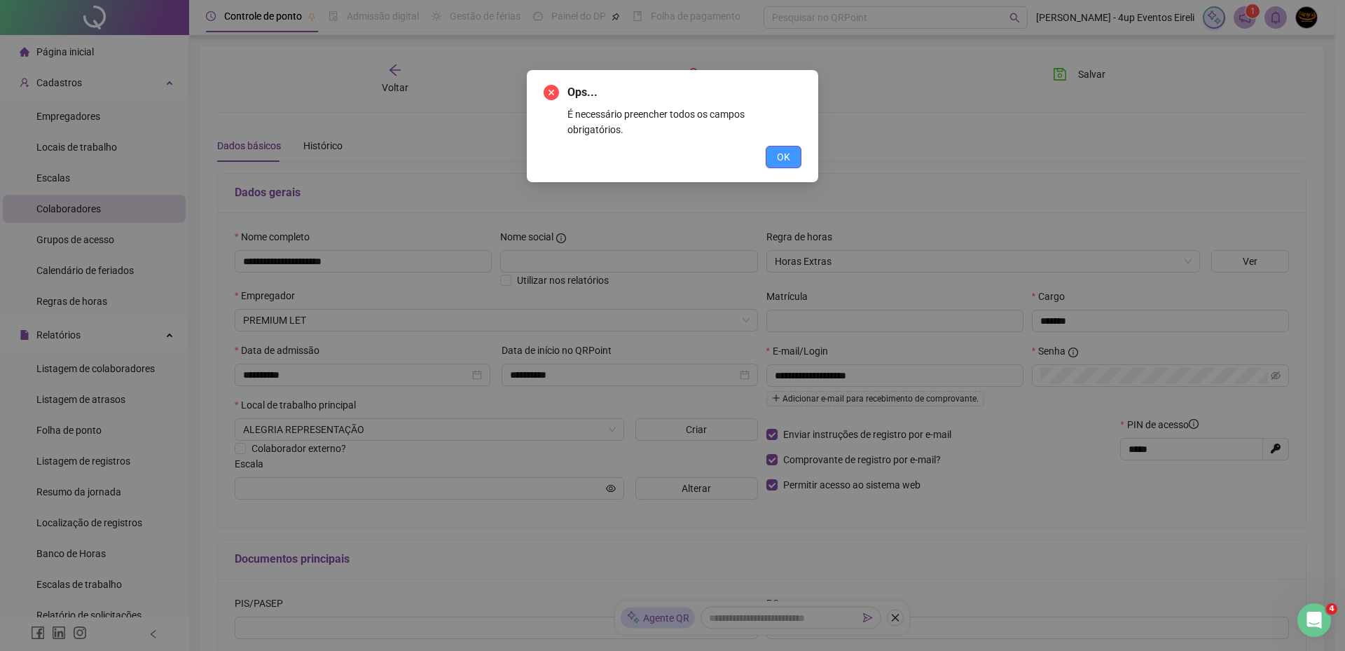
click at [791, 146] on button "OK" at bounding box center [783, 157] width 36 height 22
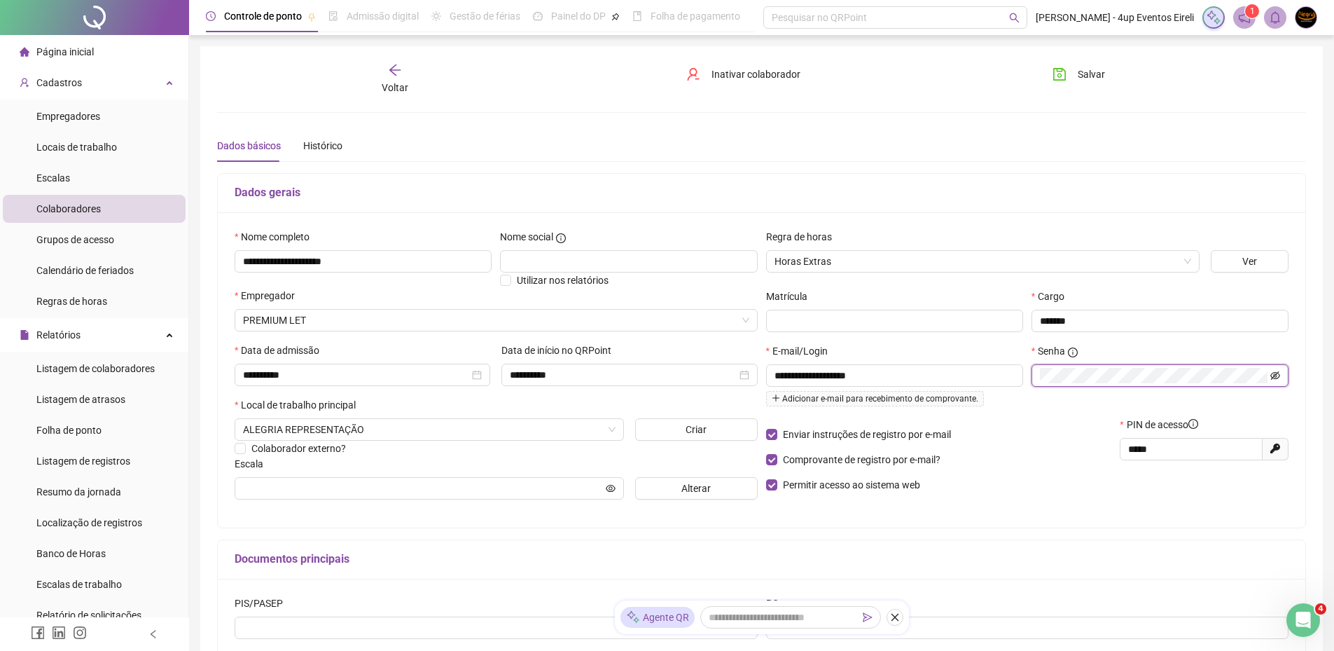
click at [1278, 374] on icon "eye-invisible" at bounding box center [1275, 375] width 10 height 10
click at [983, 505] on div "**********" at bounding box center [1028, 370] width 532 height 282
click at [492, 492] on input "text" at bounding box center [423, 487] width 360 height 15
click at [1091, 76] on span "Salvar" at bounding box center [1091, 74] width 27 height 15
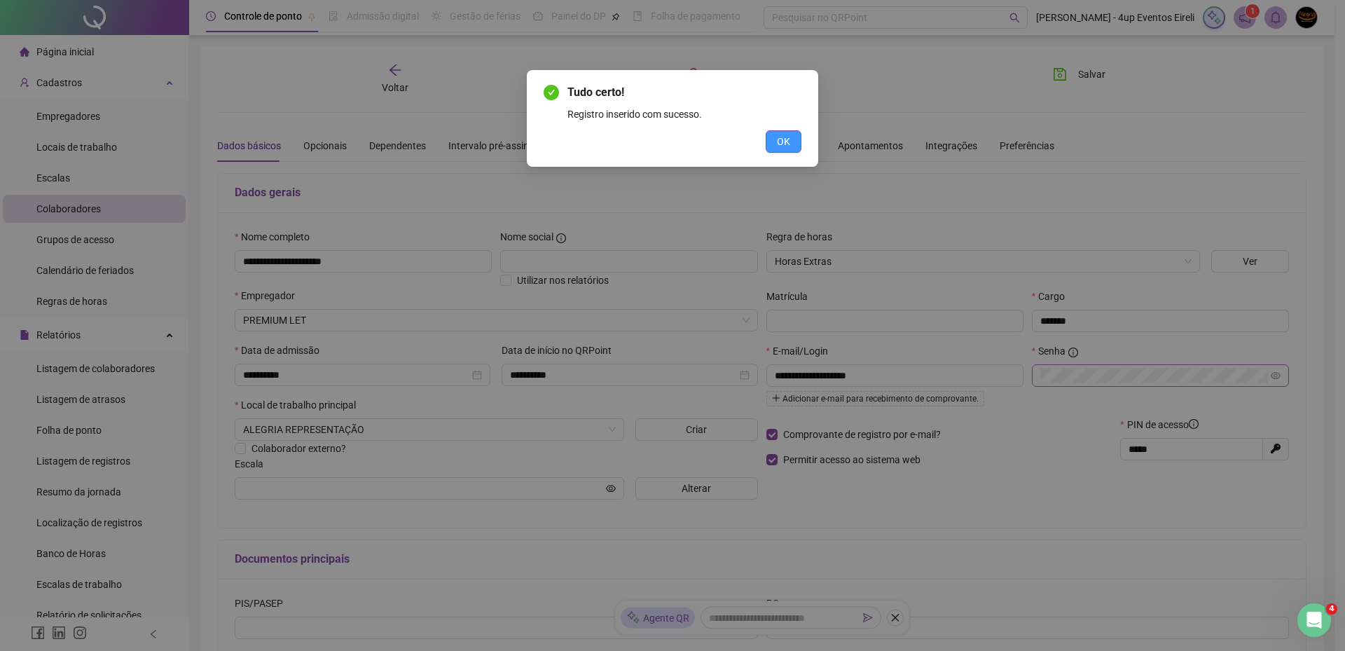
click at [791, 139] on button "OK" at bounding box center [783, 141] width 36 height 22
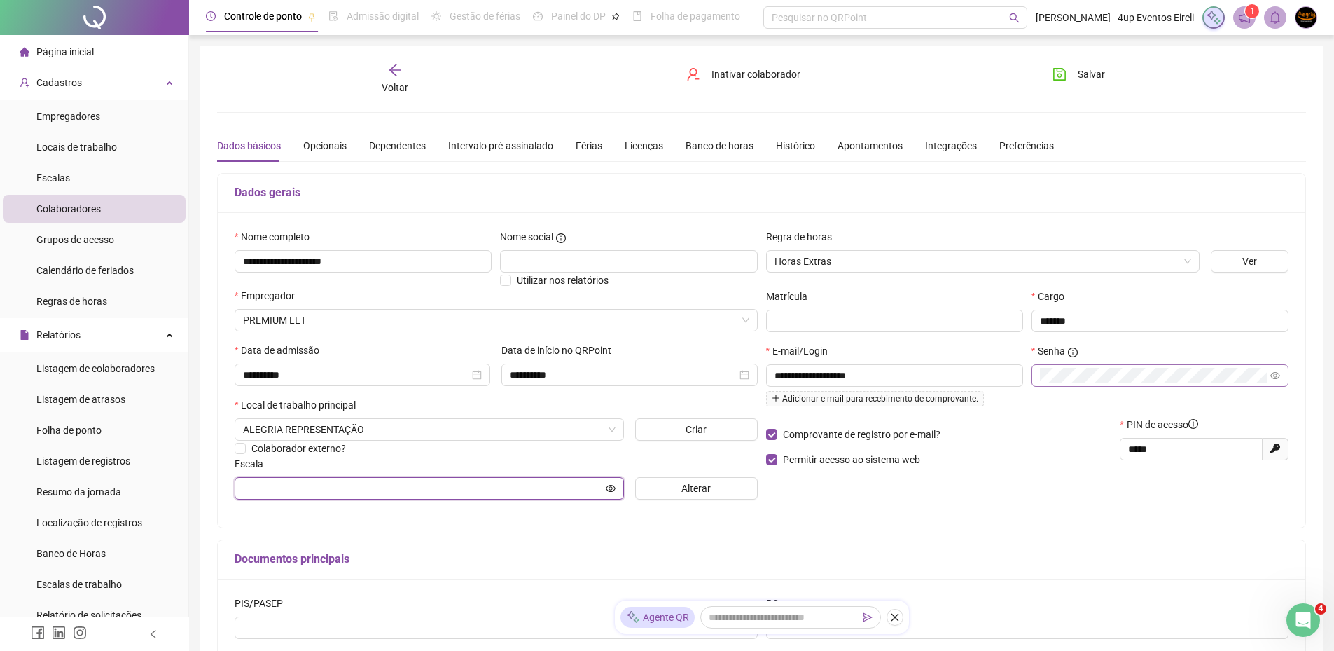
click at [319, 495] on input "text" at bounding box center [423, 487] width 360 height 15
click at [606, 484] on icon "eye" at bounding box center [611, 488] width 10 height 10
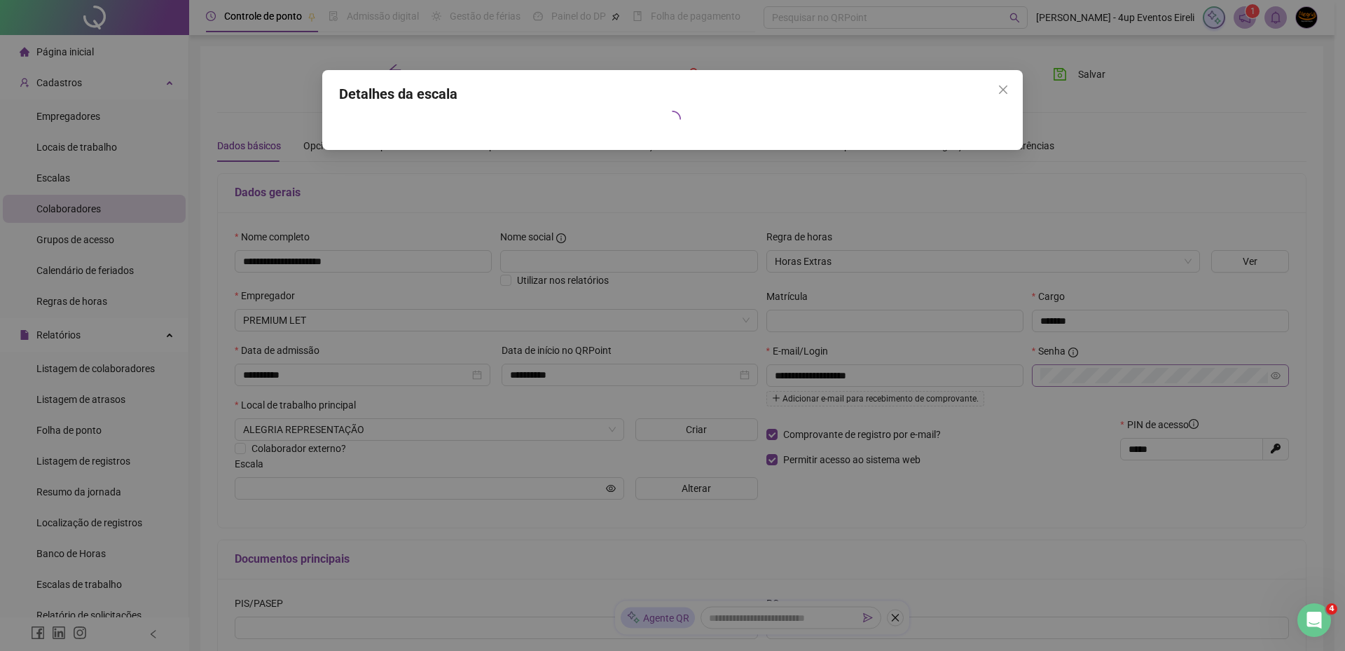
click at [690, 492] on div "Detalhes da escala" at bounding box center [672, 325] width 1345 height 651
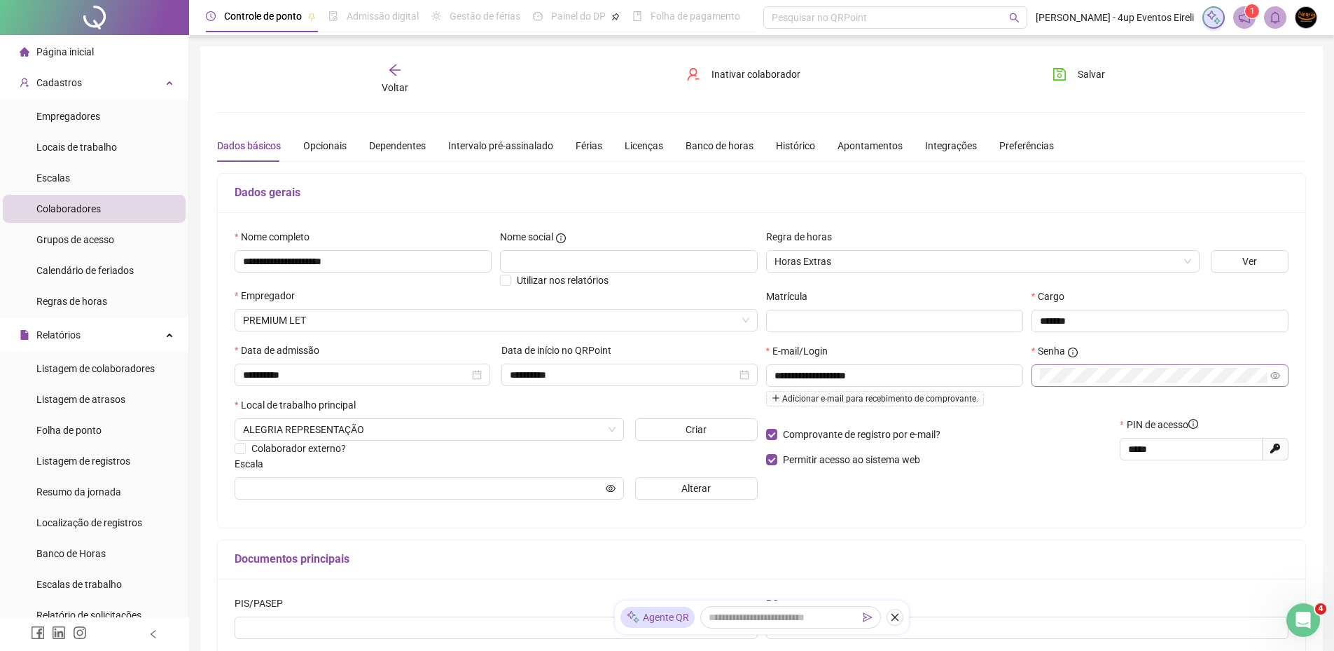
click at [690, 492] on span "Alterar" at bounding box center [695, 487] width 29 height 15
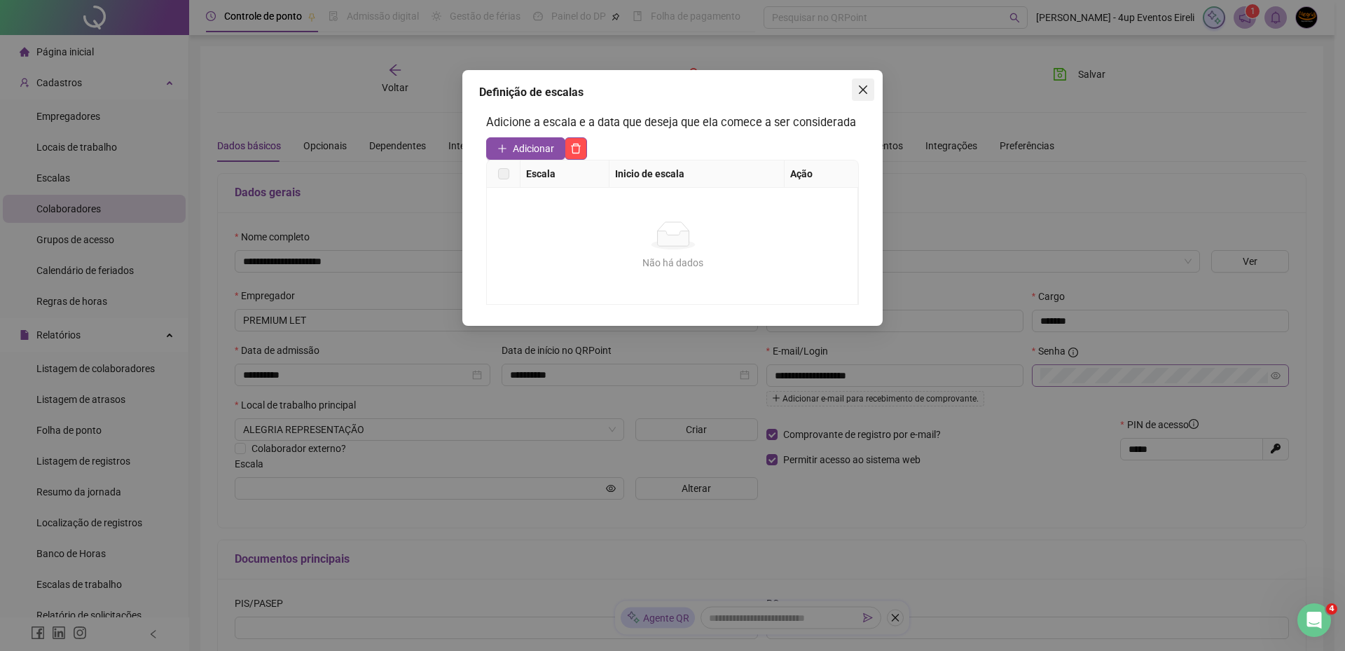
click at [868, 81] on button "Close" at bounding box center [863, 89] width 22 height 22
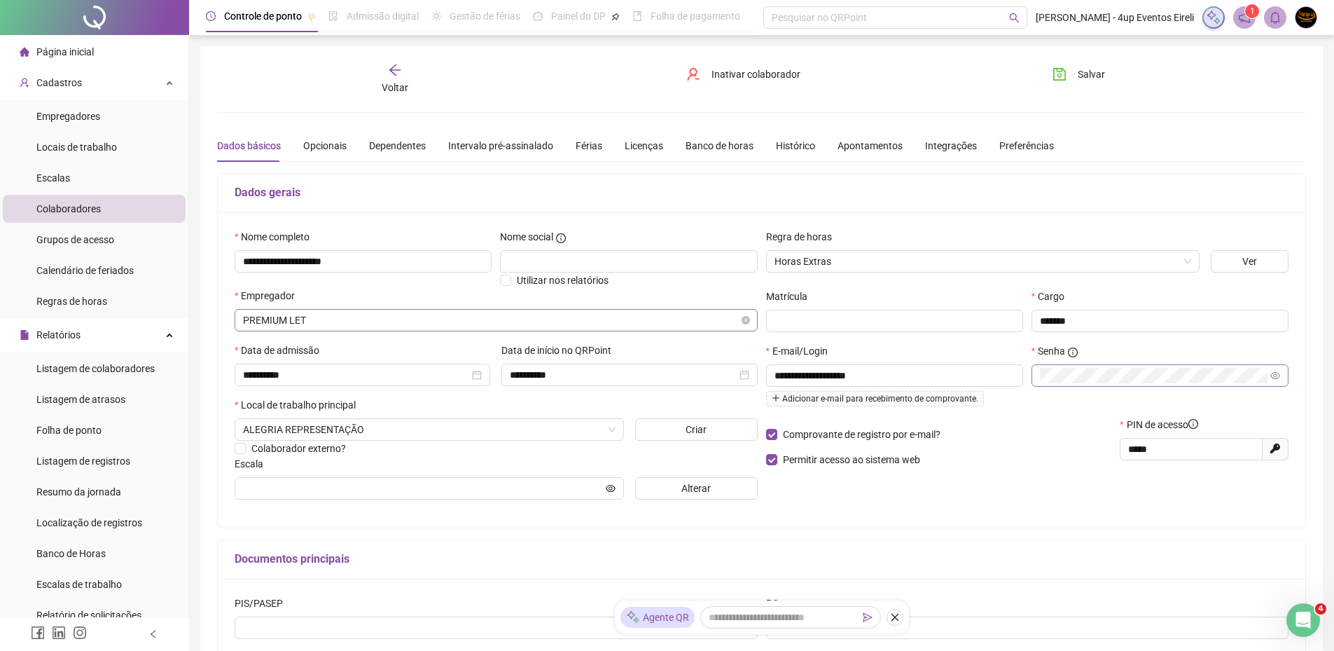
click at [314, 316] on span "PREMIUM LET" at bounding box center [496, 320] width 506 height 21
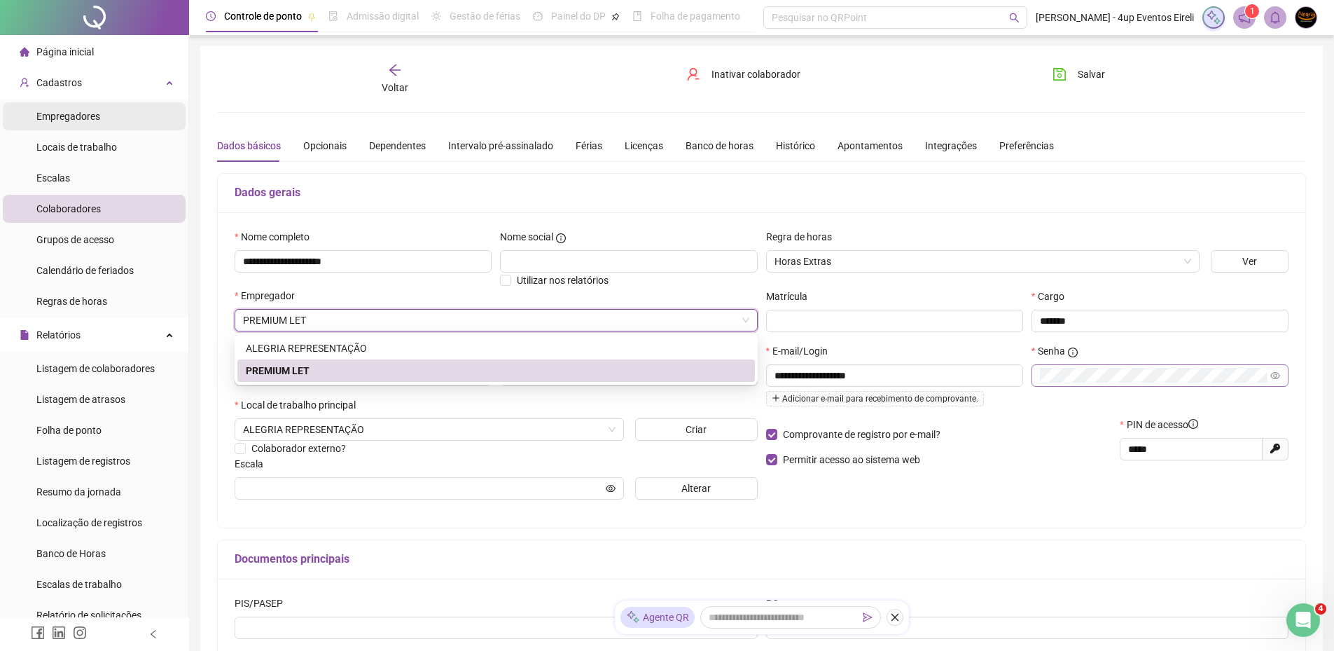
click at [90, 108] on div "Empregadores" at bounding box center [68, 116] width 64 height 28
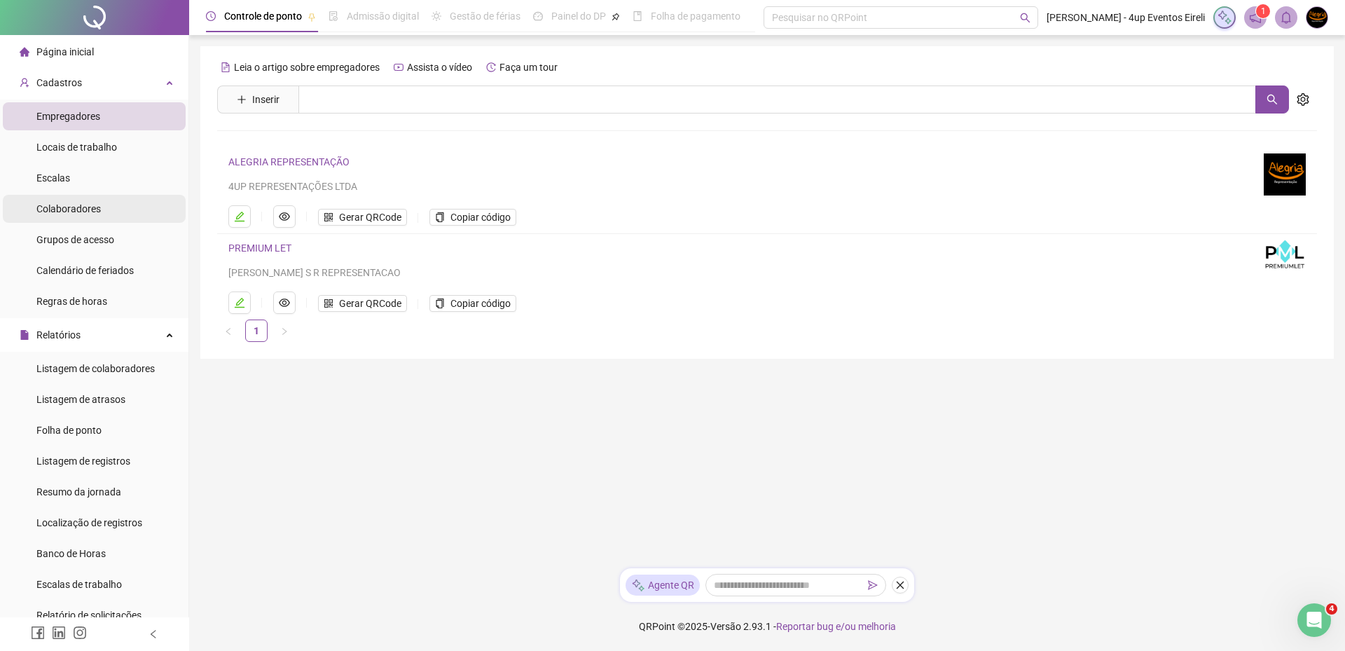
click at [57, 204] on span "Colaboradores" at bounding box center [68, 208] width 64 height 11
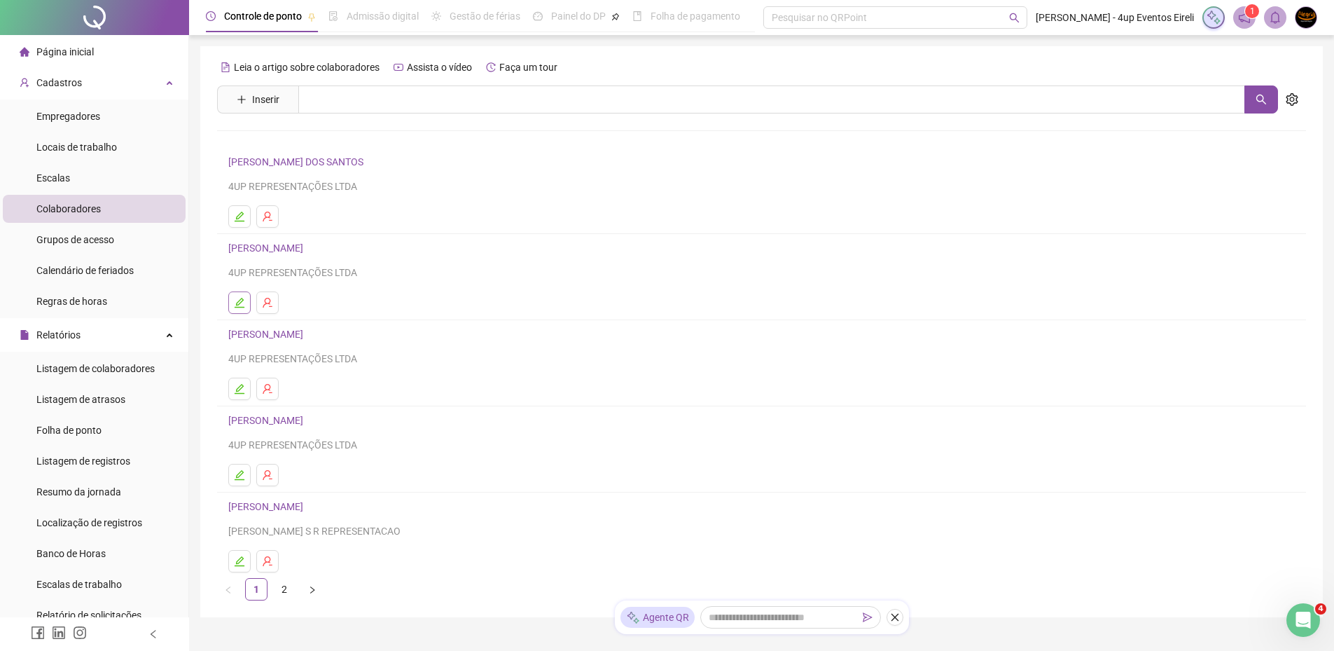
click at [239, 307] on icon "edit" at bounding box center [240, 303] width 10 height 10
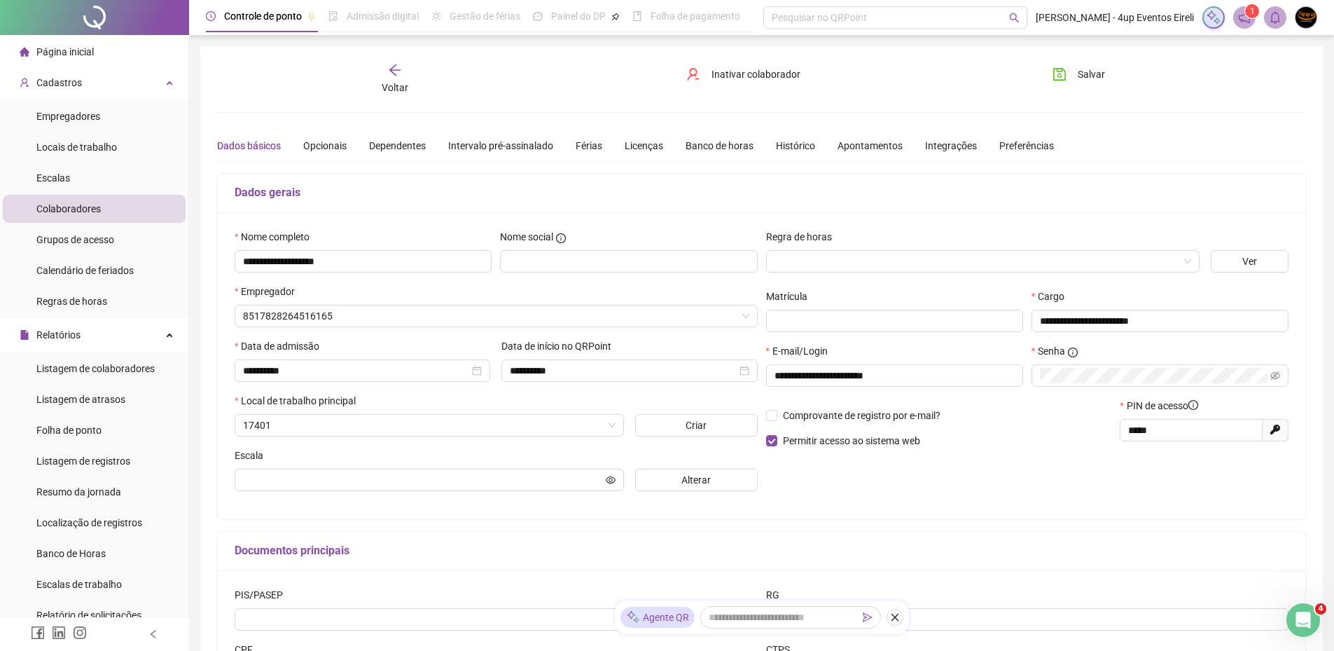
type input "**********"
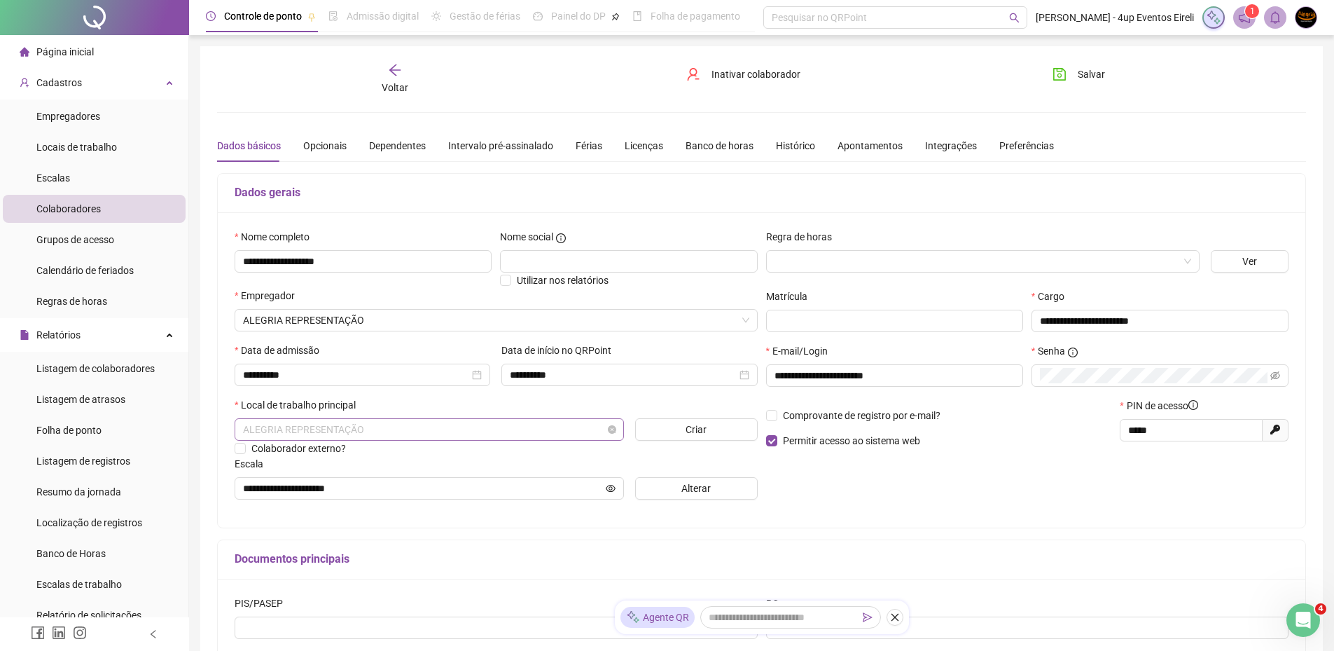
click at [396, 433] on span "ALEGRIA REPRESENTAÇÃO" at bounding box center [429, 429] width 373 height 21
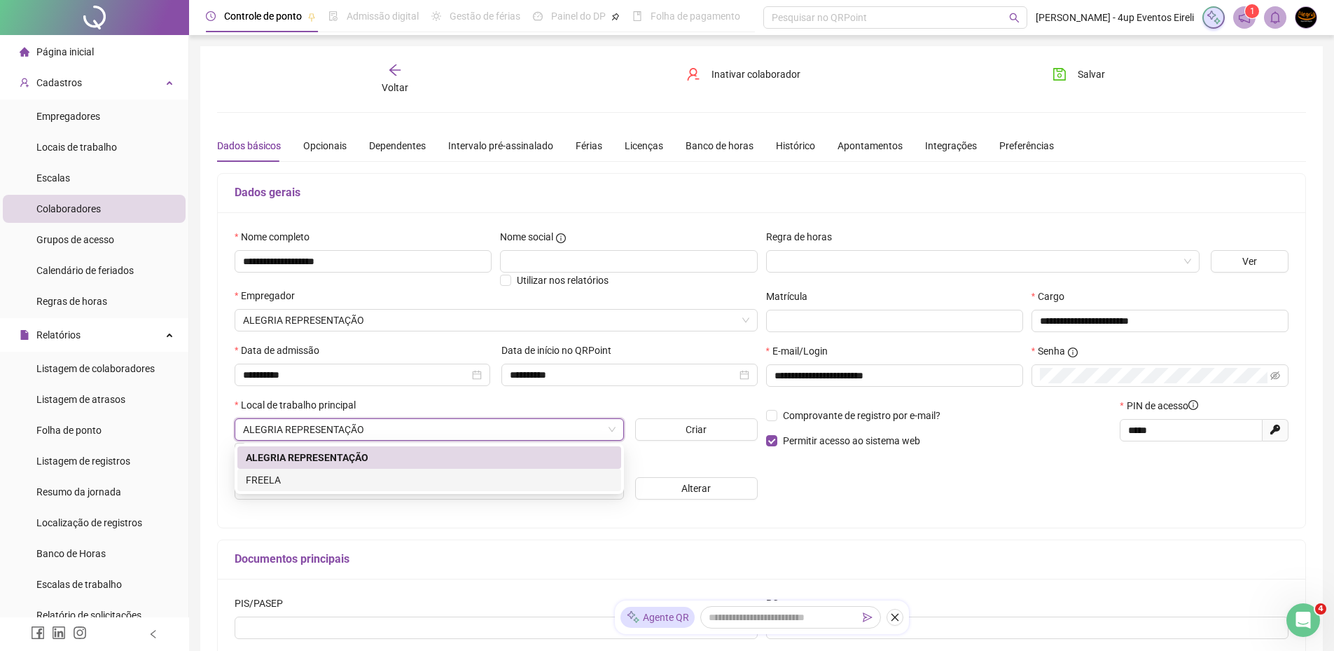
click at [775, 549] on div "Documentos principais" at bounding box center [762, 559] width 1088 height 39
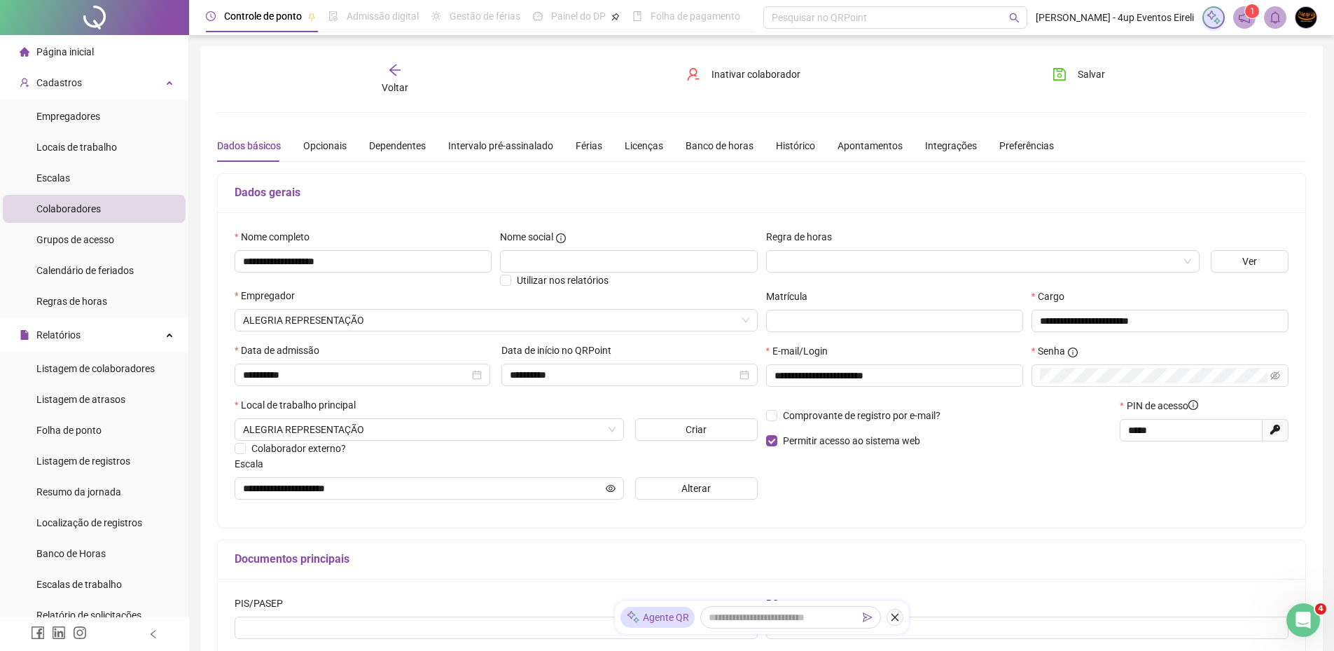
click at [65, 213] on span "Colaboradores" at bounding box center [68, 208] width 64 height 11
click at [396, 74] on icon "arrow-left" at bounding box center [395, 70] width 14 height 14
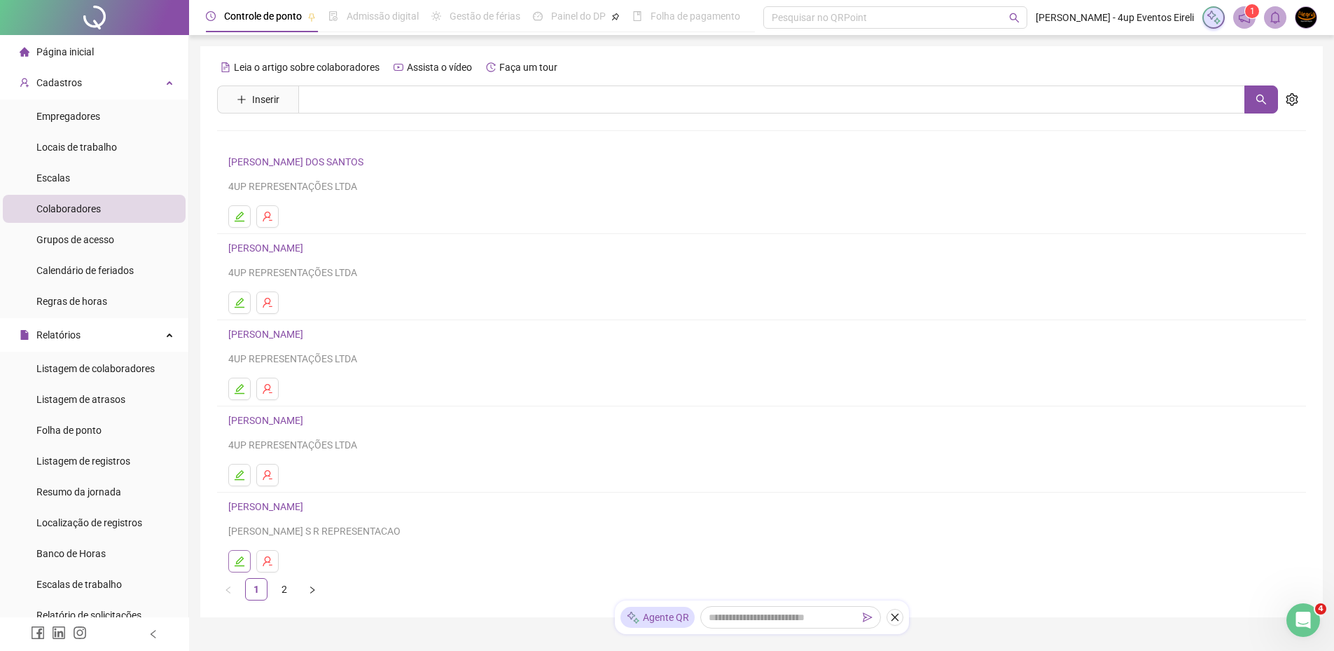
click at [244, 560] on icon "edit" at bounding box center [239, 560] width 11 height 11
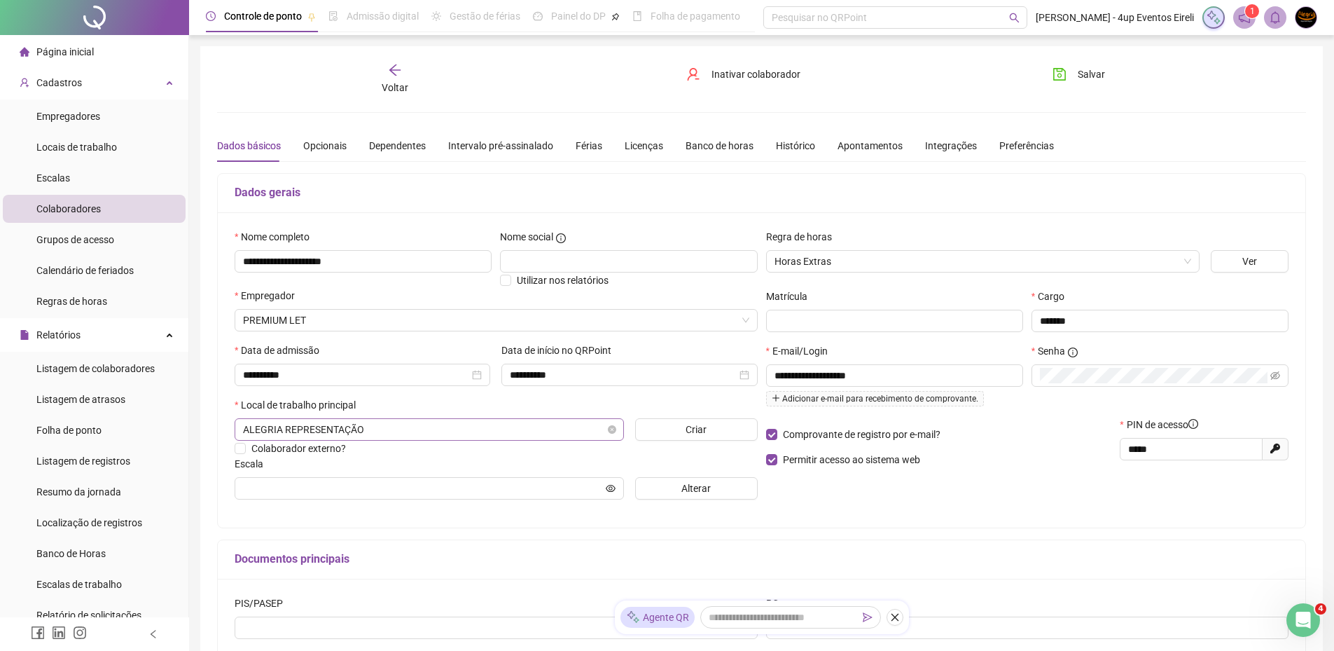
click at [362, 431] on span "ALEGRIA REPRESENTAÇÃO" at bounding box center [429, 429] width 373 height 21
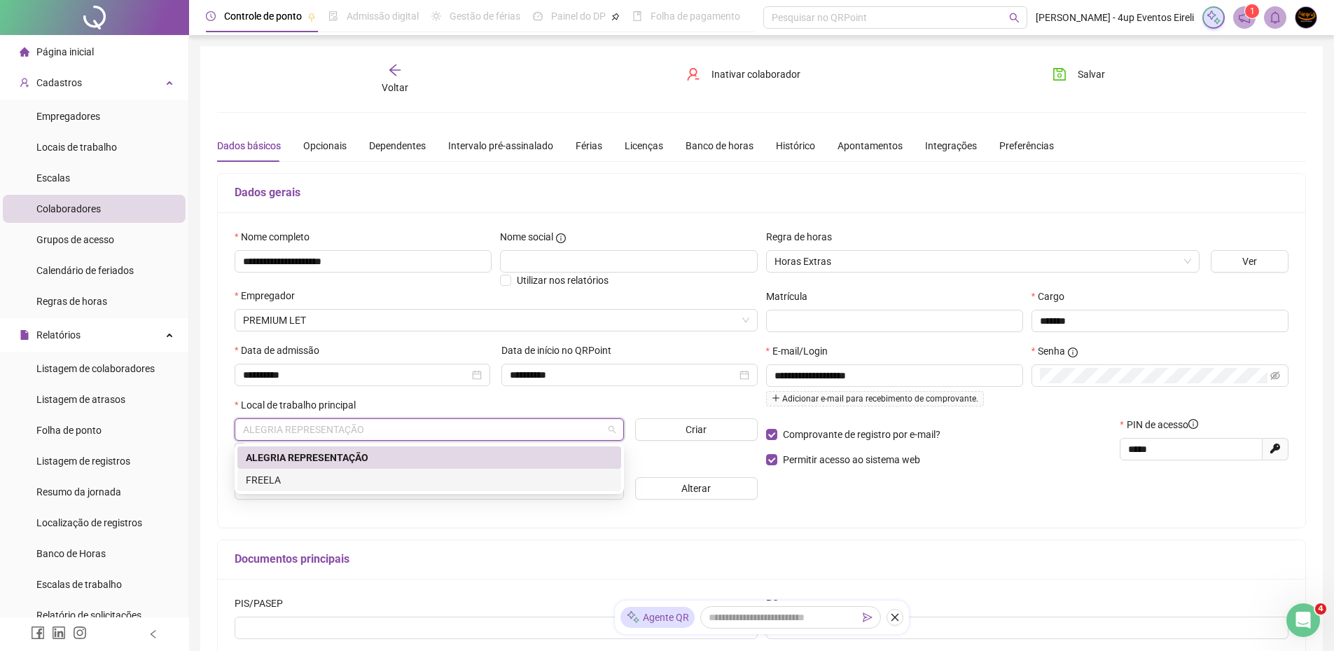
click at [370, 518] on div "**********" at bounding box center [762, 369] width 1088 height 315
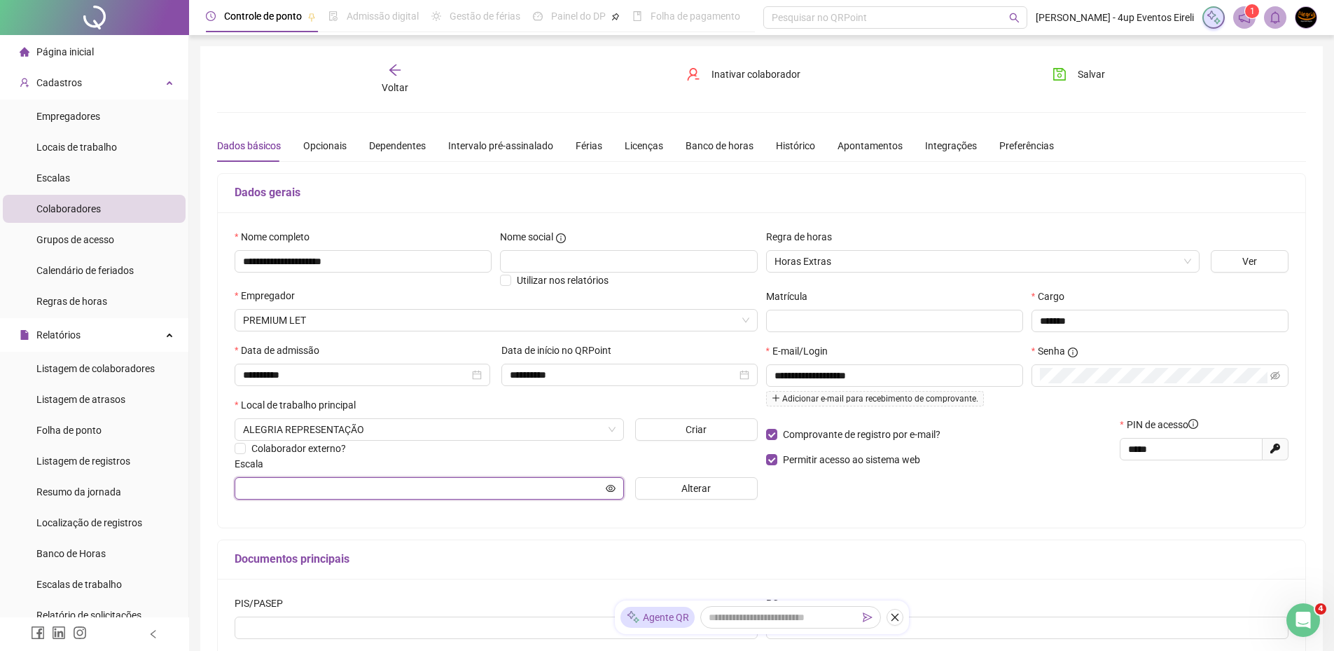
click at [365, 493] on input "text" at bounding box center [423, 487] width 360 height 15
click at [366, 491] on input "text" at bounding box center [423, 487] width 360 height 15
click at [572, 483] on input "text" at bounding box center [423, 487] width 360 height 15
click at [439, 478] on span at bounding box center [429, 488] width 389 height 22
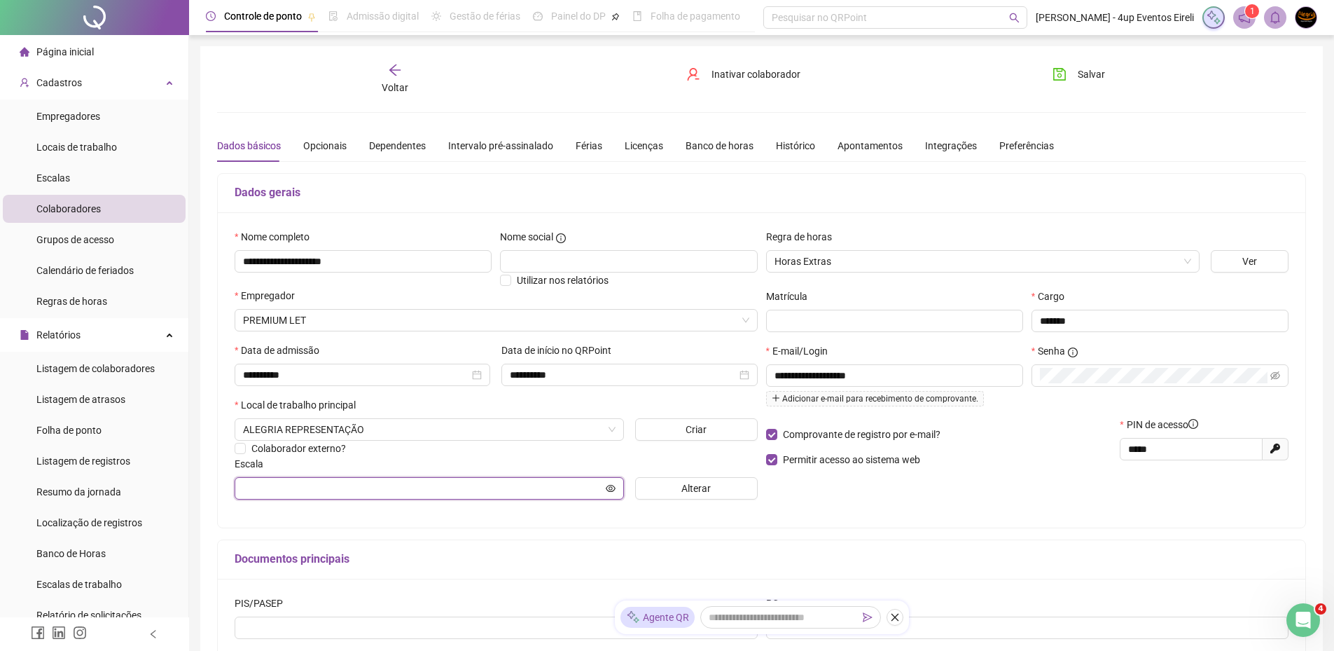
click at [436, 488] on input "text" at bounding box center [423, 487] width 360 height 15
click at [646, 487] on button "Alterar" at bounding box center [696, 488] width 123 height 22
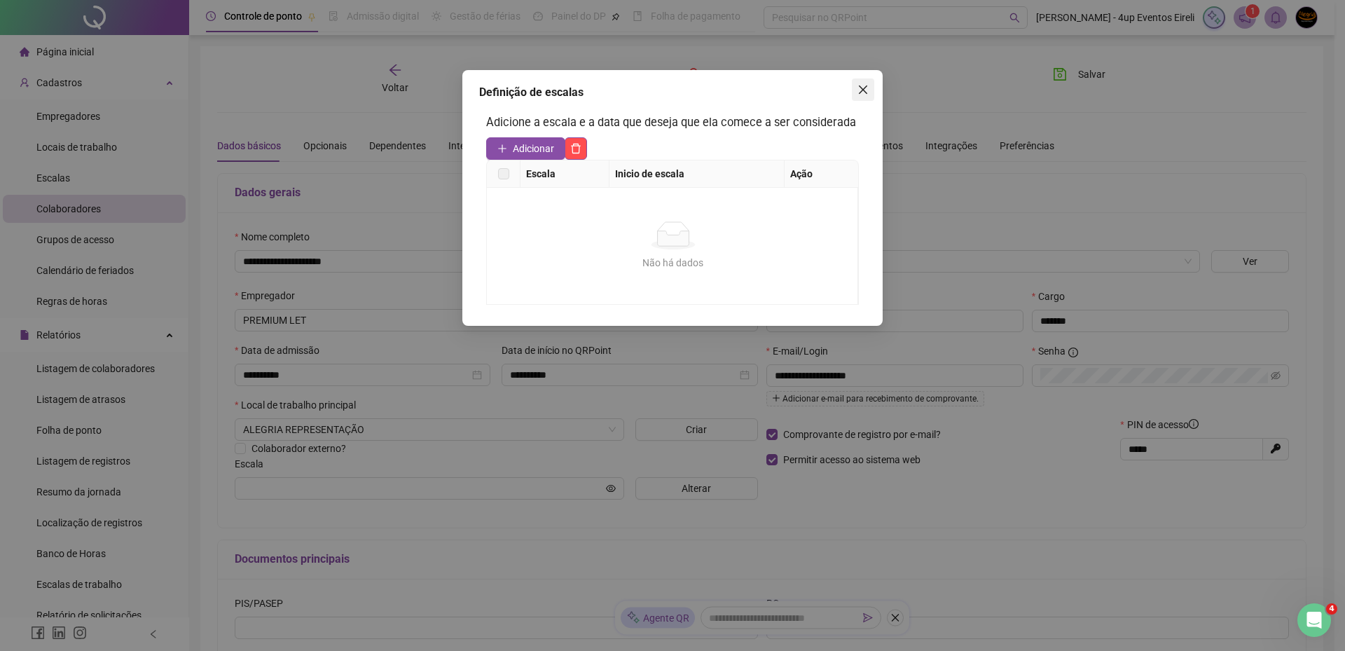
click at [865, 88] on icon "close" at bounding box center [862, 89] width 11 height 11
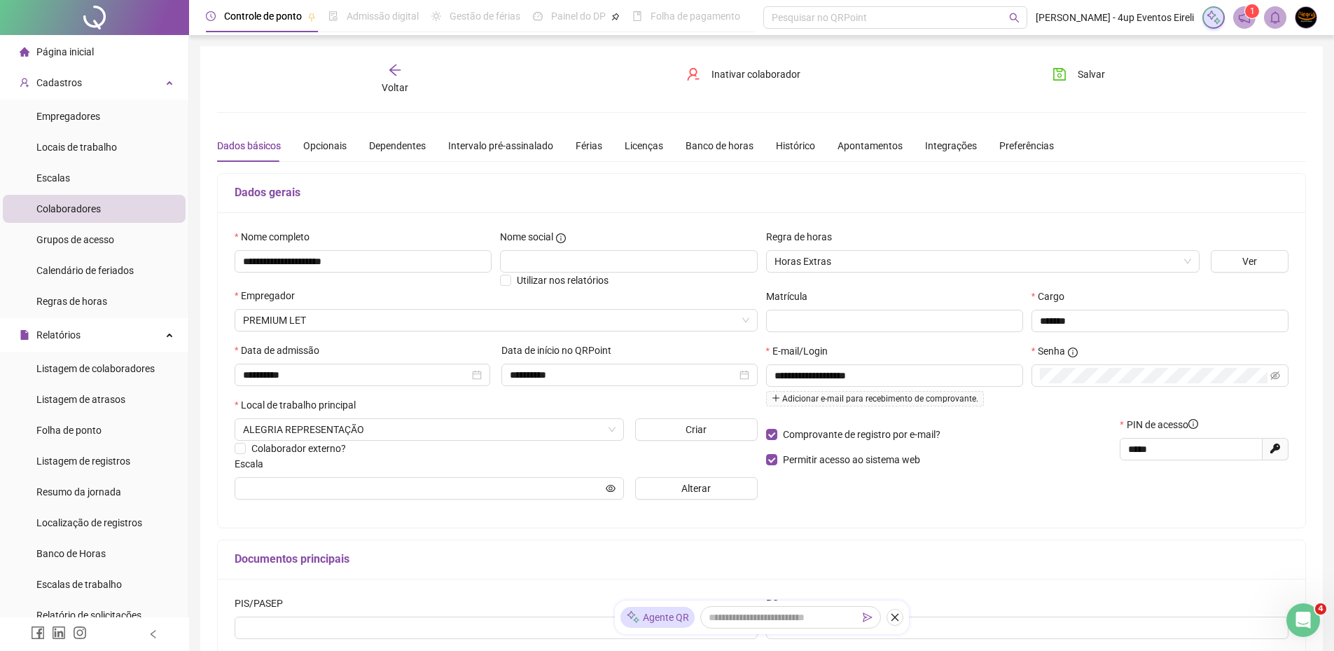
click at [393, 69] on icon "arrow-left" at bounding box center [395, 70] width 14 height 14
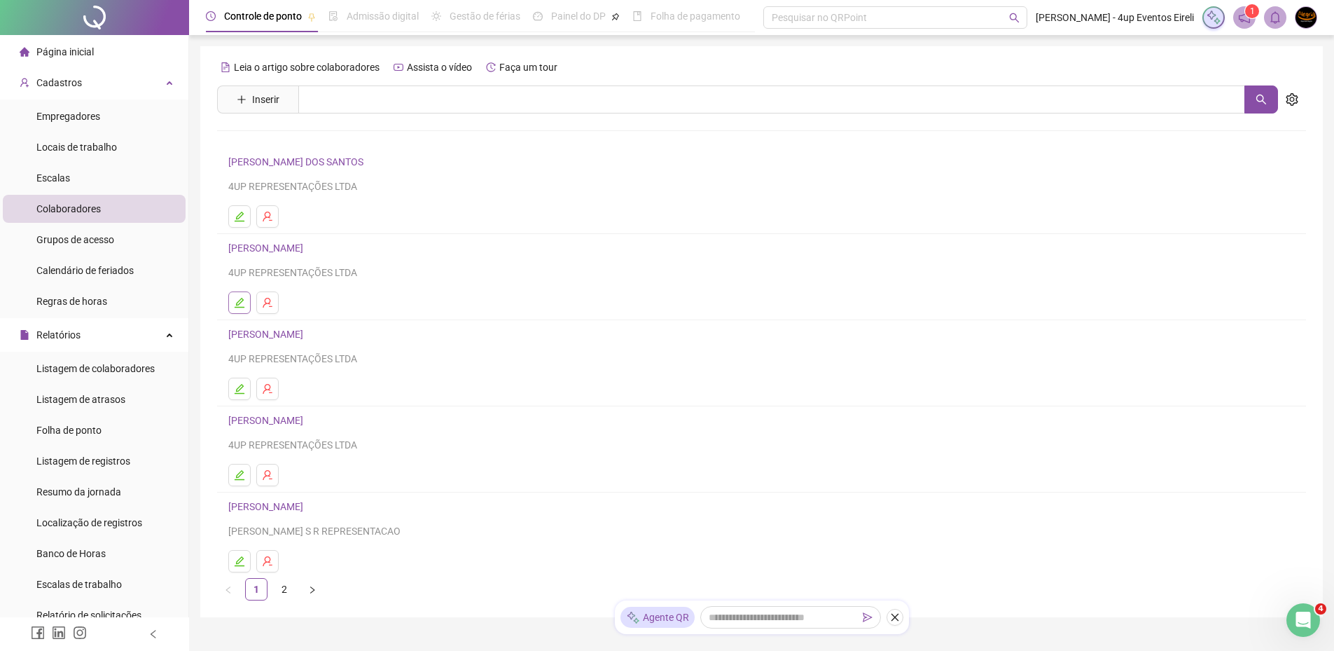
click at [235, 300] on icon "edit" at bounding box center [239, 302] width 11 height 11
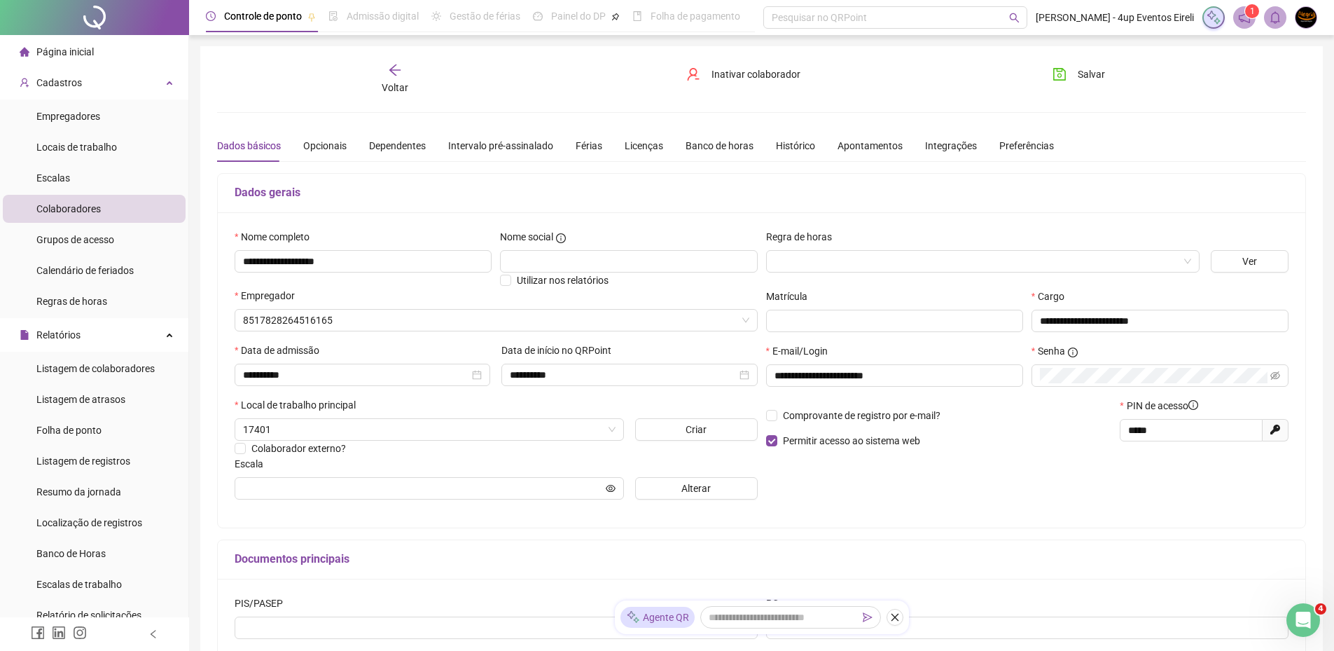
type input "**********"
click at [289, 320] on span "ALEGRIA REPRESENTAÇÃO" at bounding box center [496, 320] width 506 height 21
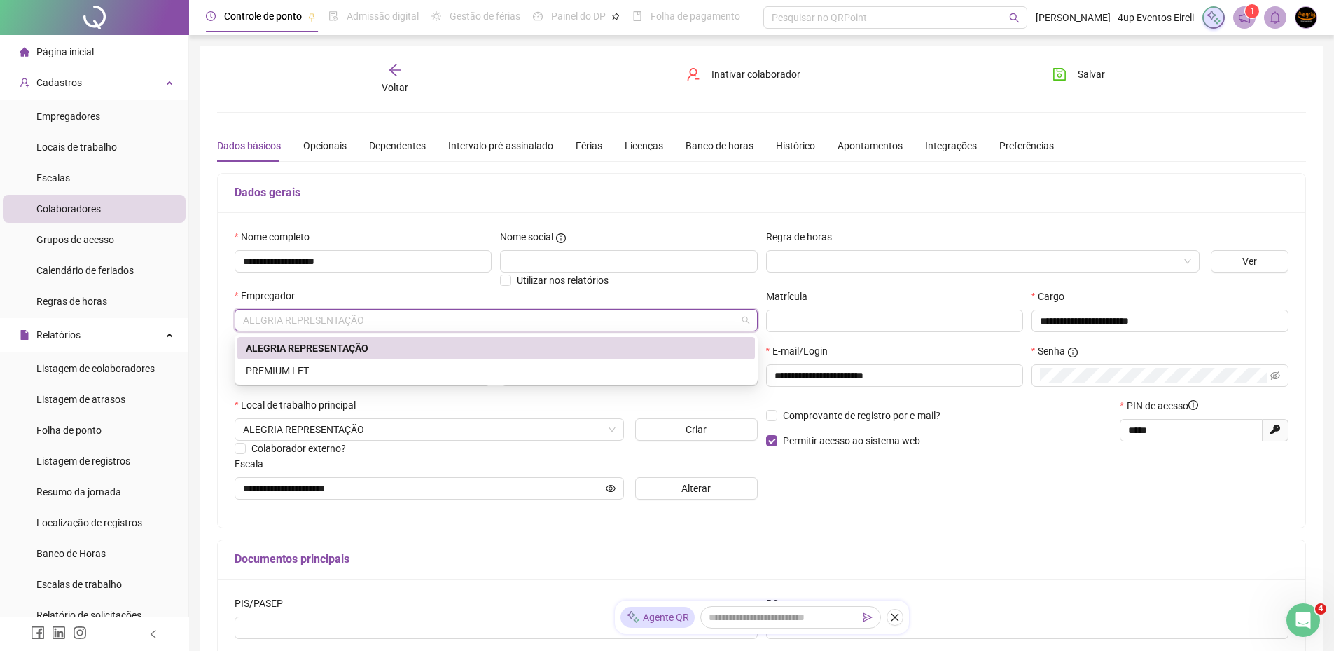
click at [375, 296] on div "Empregador" at bounding box center [496, 298] width 523 height 21
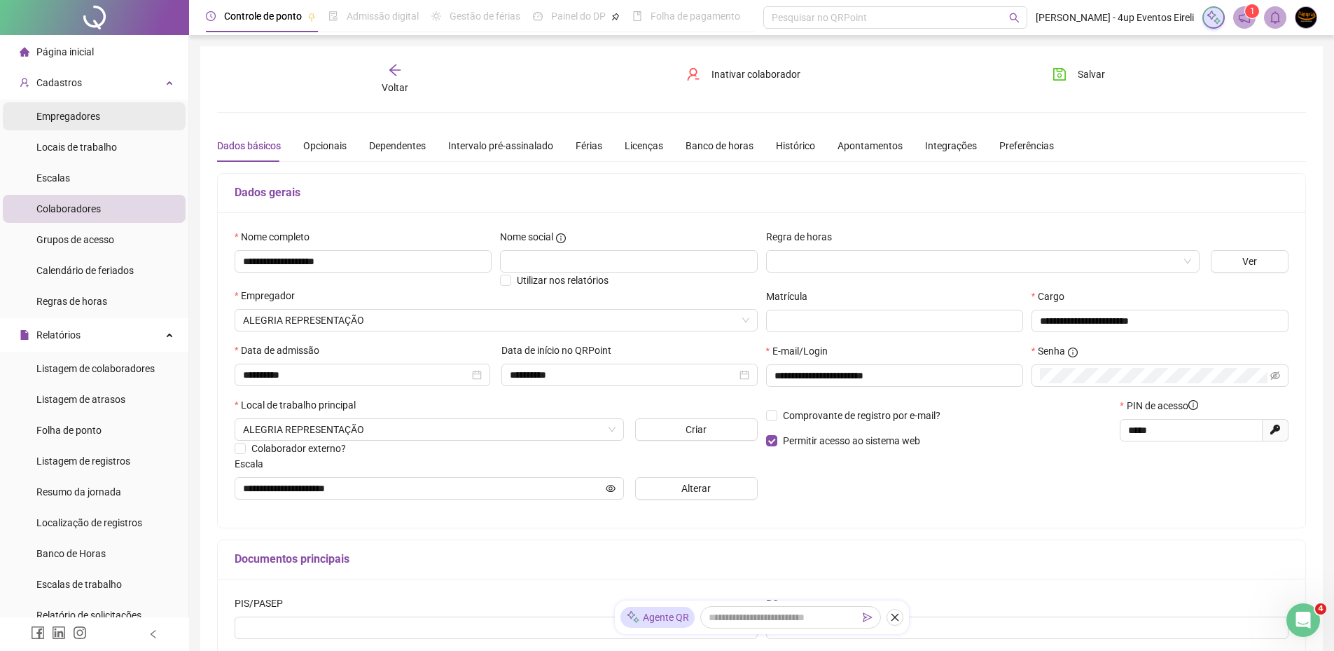
click at [89, 111] on span "Empregadores" at bounding box center [68, 116] width 64 height 11
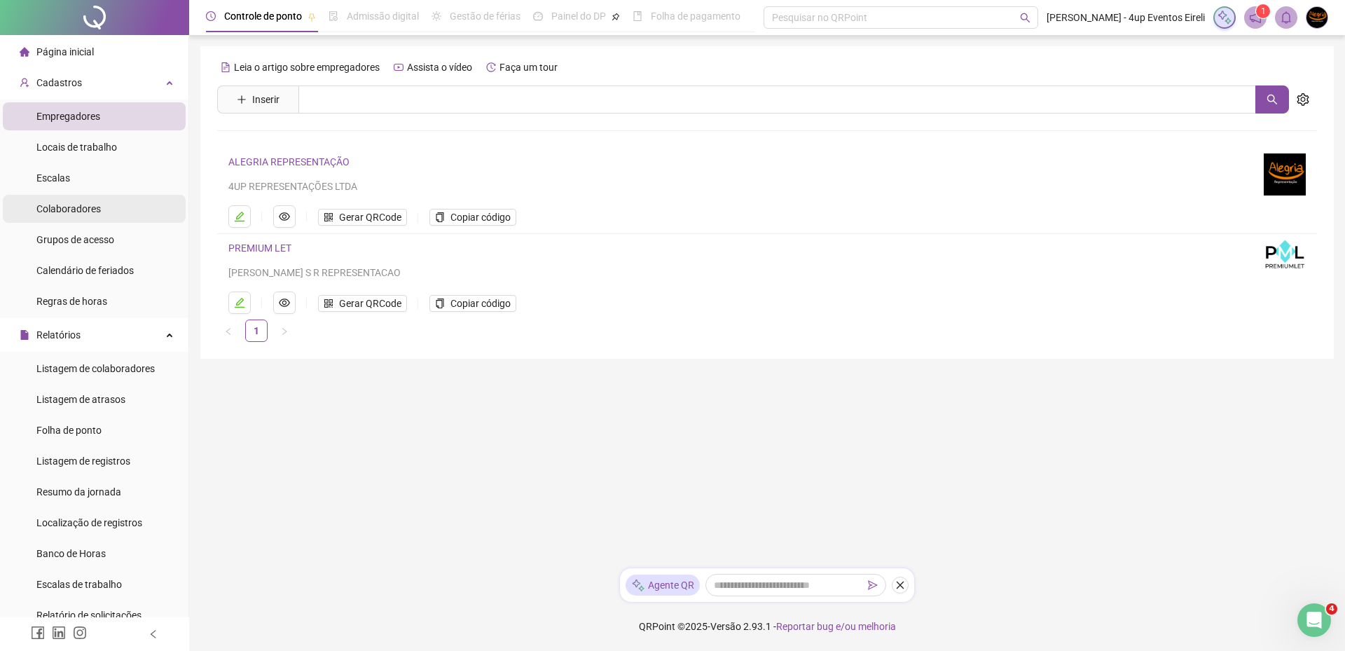
click at [79, 210] on span "Colaboradores" at bounding box center [68, 208] width 64 height 11
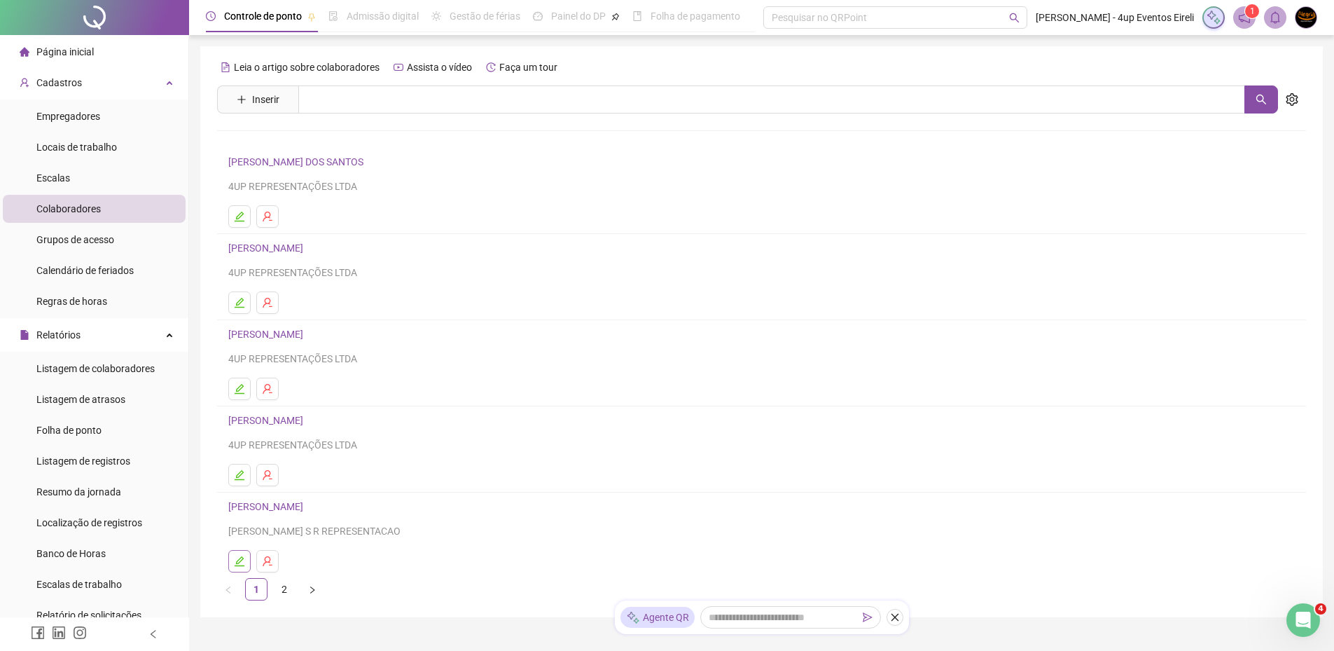
click at [241, 563] on icon "edit" at bounding box center [239, 560] width 11 height 11
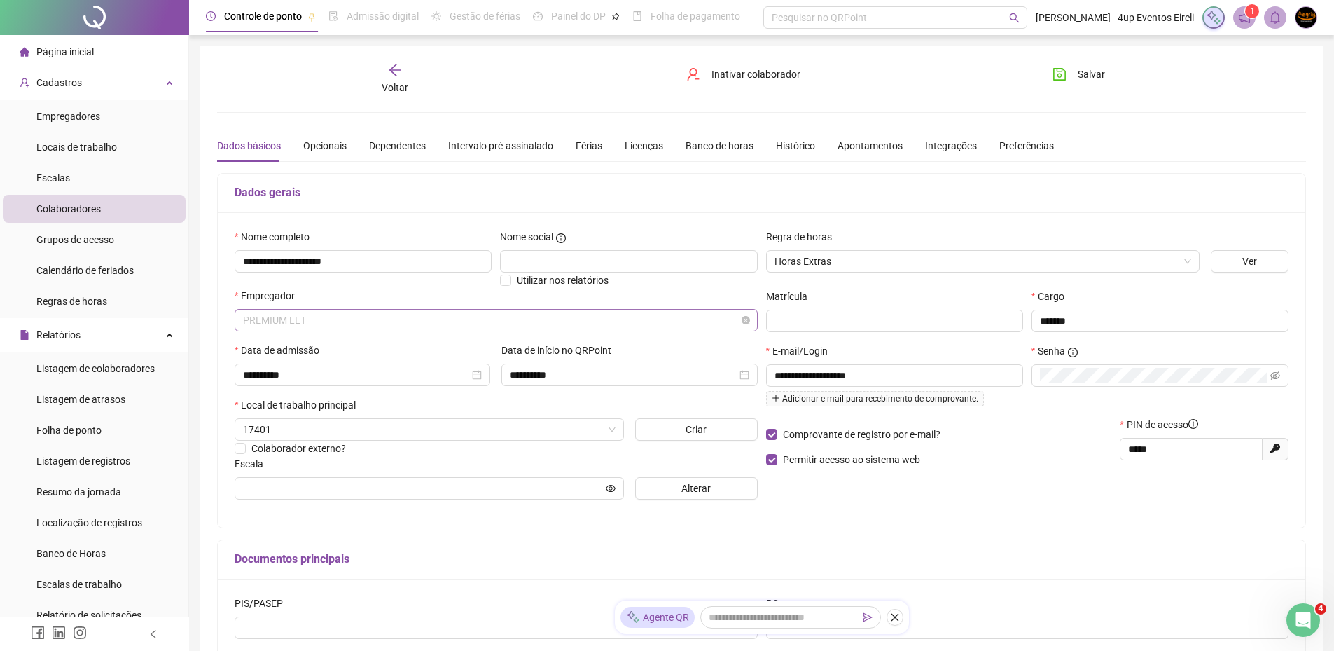
click at [301, 314] on span "PREMIUM LET" at bounding box center [496, 320] width 506 height 21
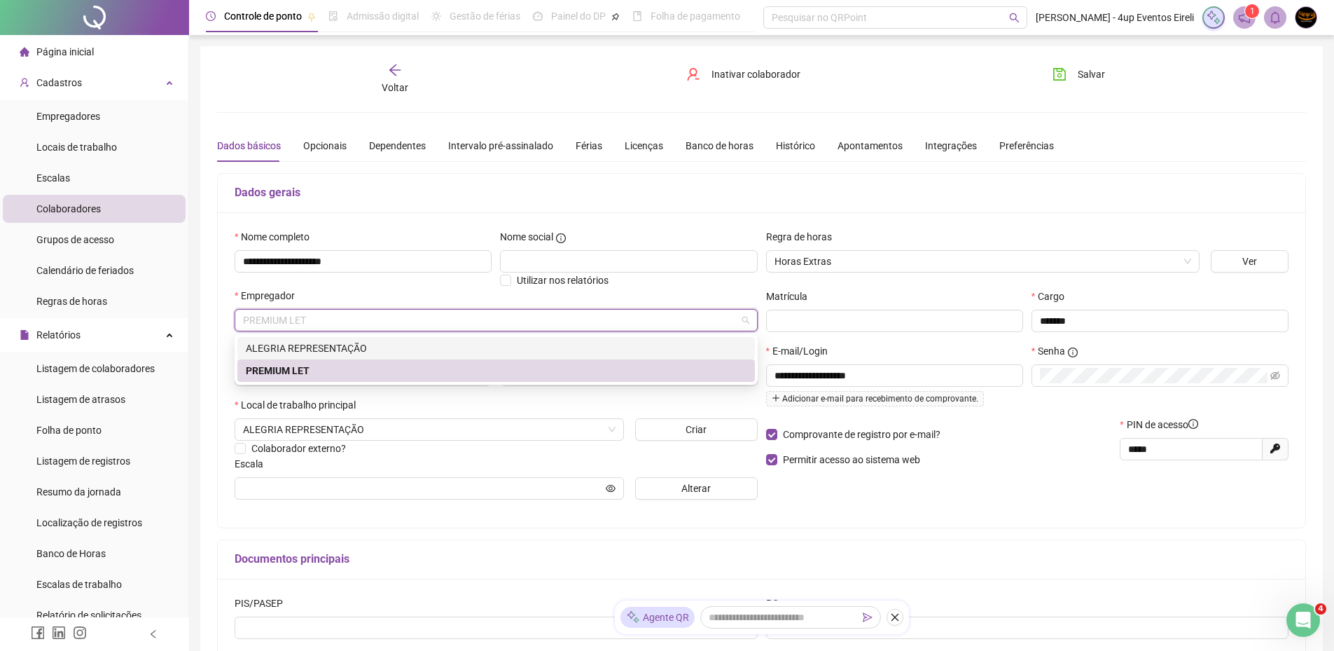
click at [321, 352] on div "ALEGRIA REPRESENTAÇÃO" at bounding box center [496, 347] width 501 height 15
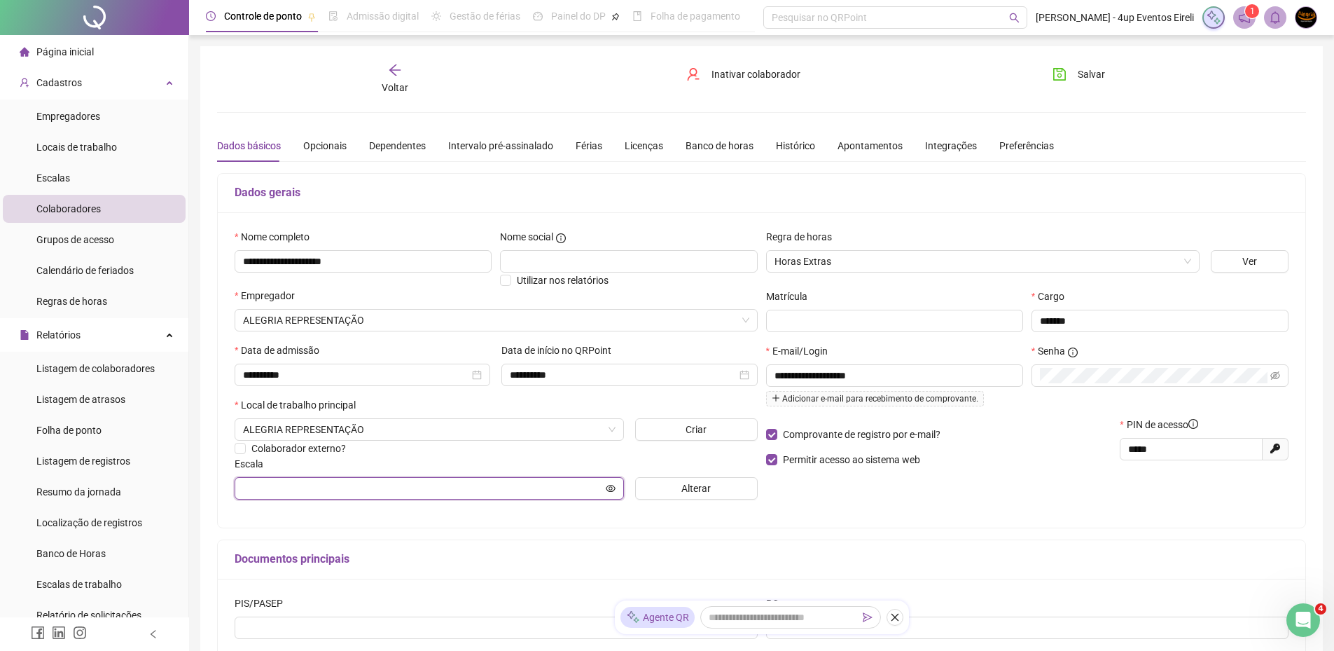
click at [356, 494] on input "text" at bounding box center [423, 487] width 360 height 15
click at [347, 483] on input "text" at bounding box center [423, 487] width 360 height 15
click at [392, 481] on input "text" at bounding box center [423, 487] width 360 height 15
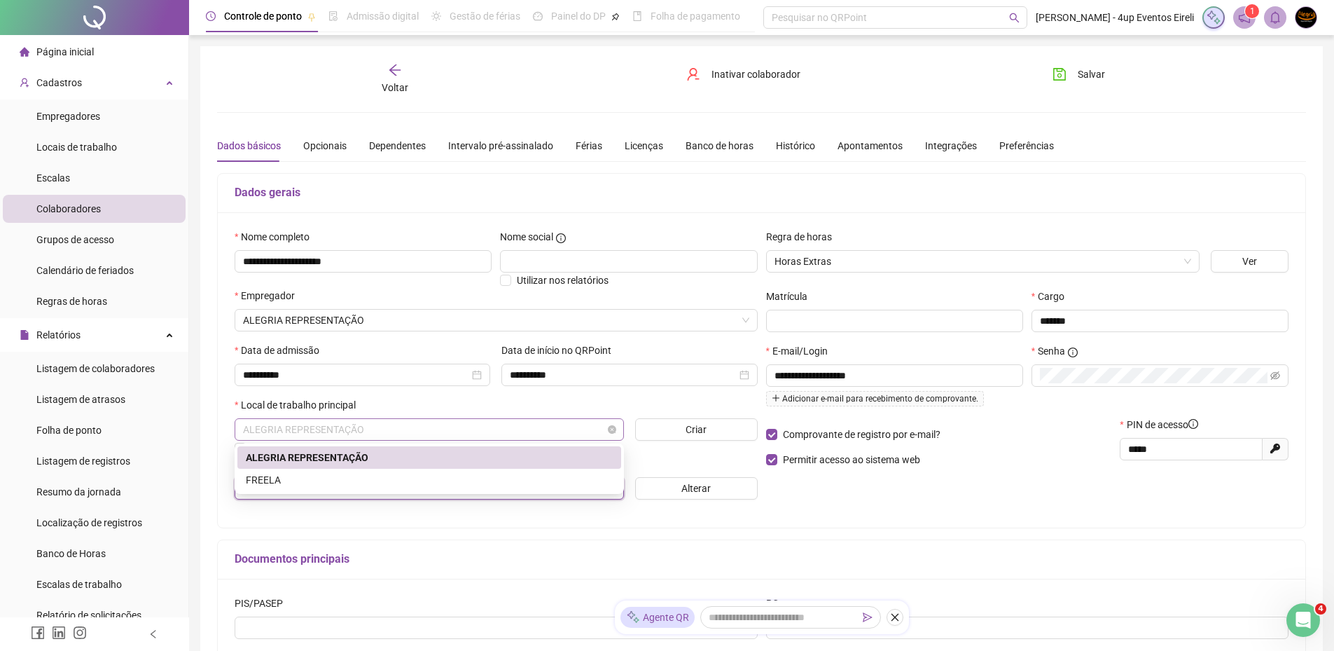
click at [396, 433] on span "ALEGRIA REPRESENTAÇÃO" at bounding box center [429, 429] width 373 height 21
click at [355, 458] on div "ALEGRIA REPRESENTAÇÃO" at bounding box center [429, 457] width 367 height 15
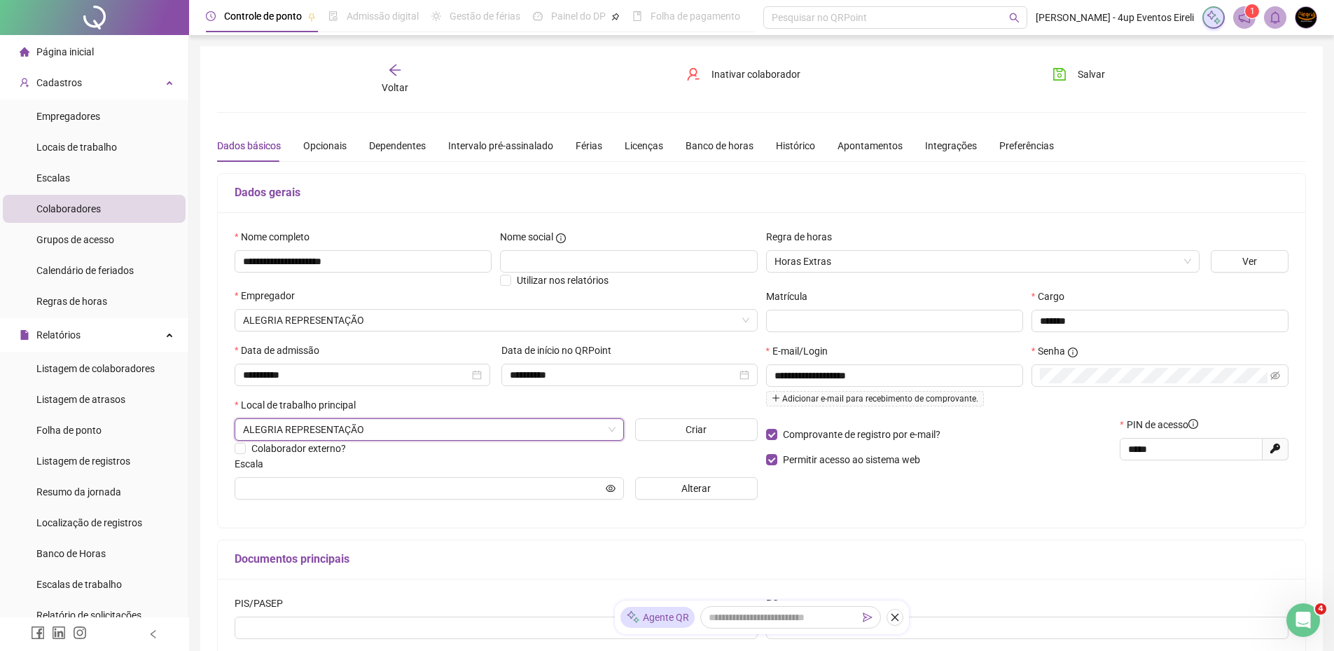
click at [368, 514] on div "**********" at bounding box center [762, 369] width 1088 height 315
click at [1066, 74] on icon "save" at bounding box center [1059, 74] width 13 height 13
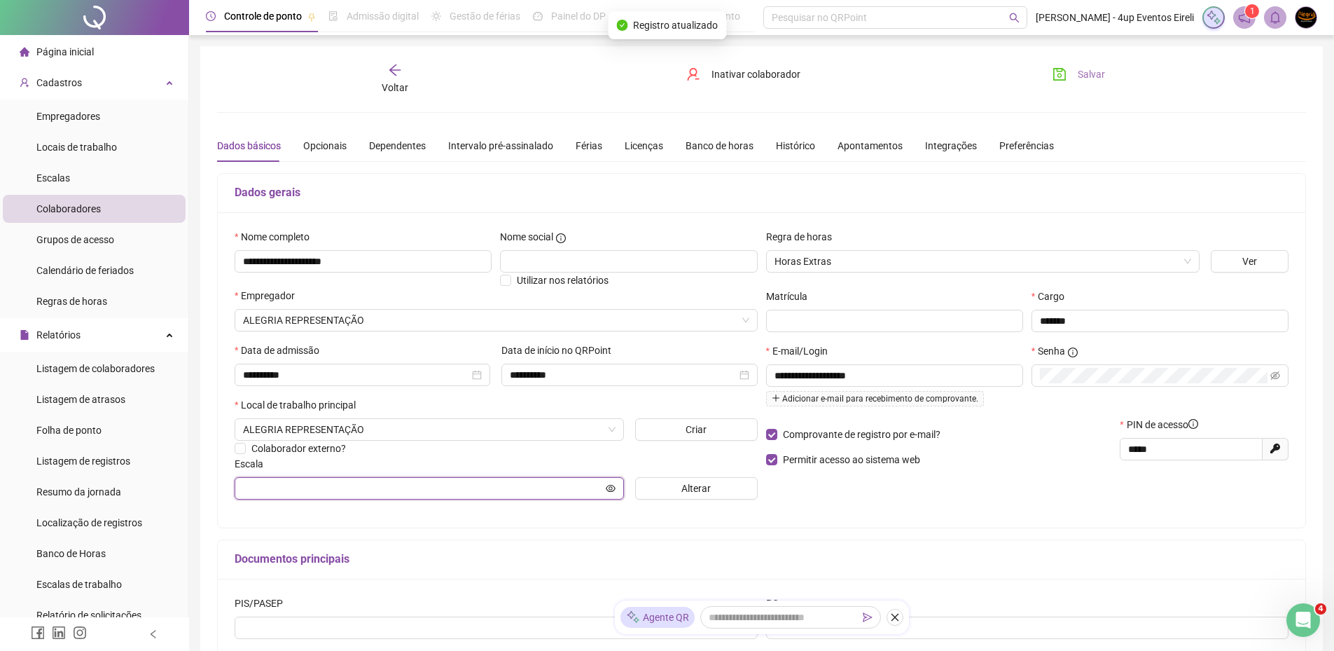
click at [326, 484] on input "text" at bounding box center [423, 487] width 360 height 15
click at [327, 489] on input "text" at bounding box center [423, 487] width 360 height 15
click at [660, 486] on button "Alterar" at bounding box center [696, 488] width 123 height 22
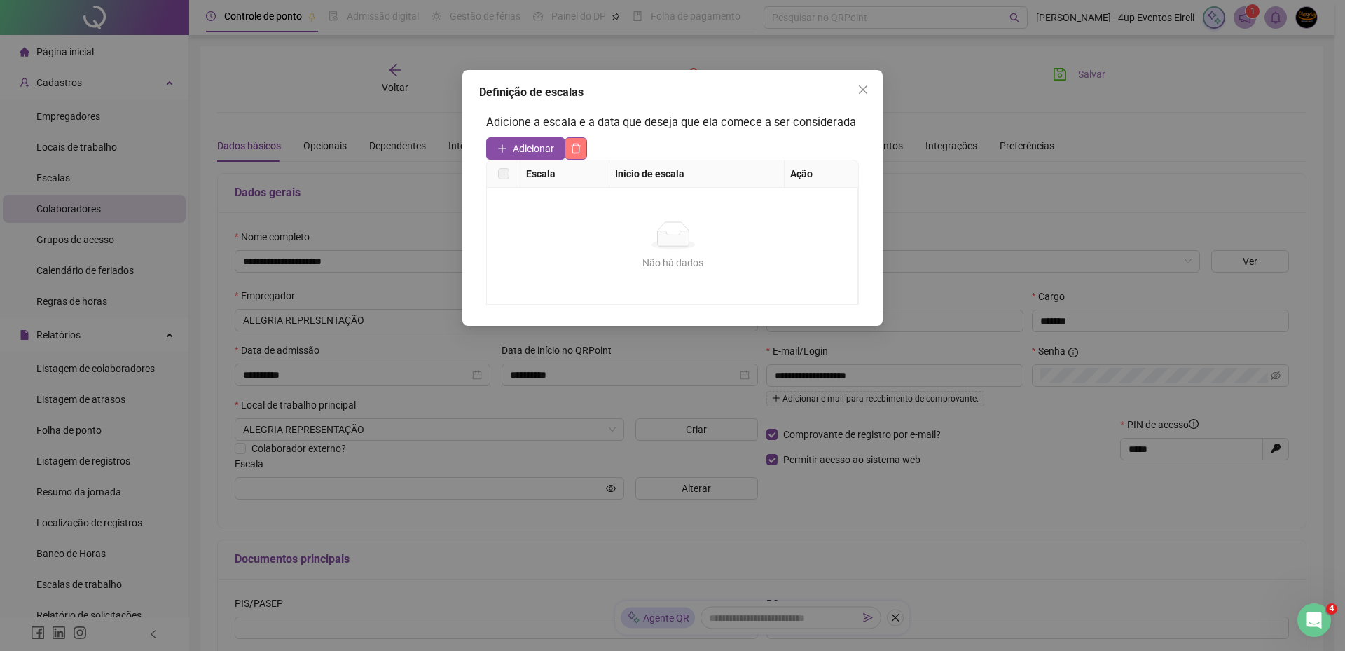
click at [579, 143] on icon "delete" at bounding box center [575, 148] width 11 height 11
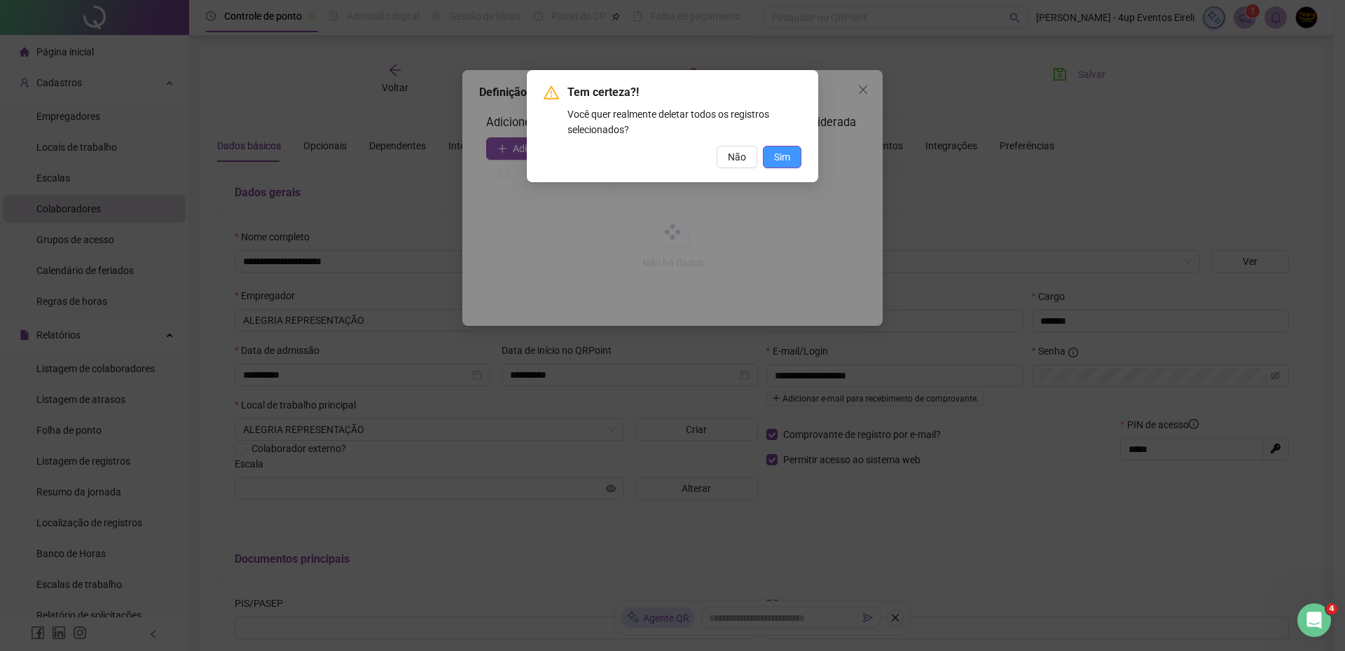
click at [777, 148] on button "Sim" at bounding box center [782, 157] width 39 height 22
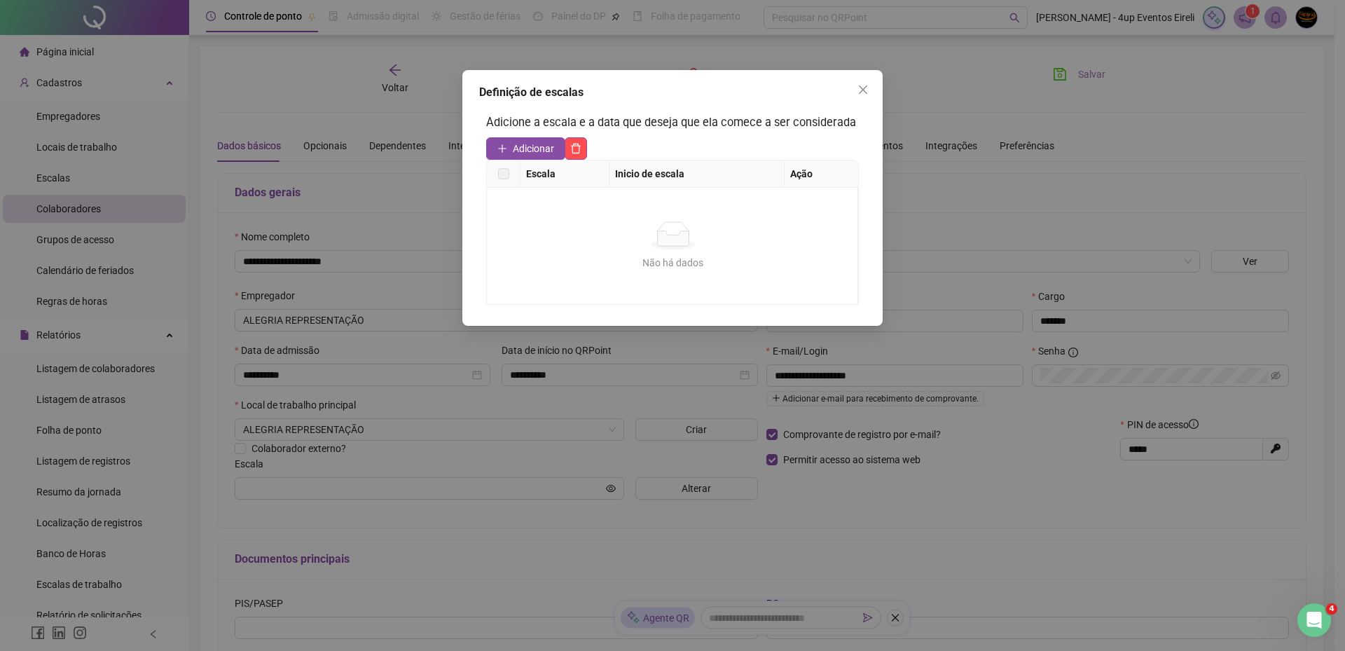
drag, startPoint x: 870, startPoint y: 88, endPoint x: 852, endPoint y: 94, distance: 19.7
click at [869, 88] on span "Close" at bounding box center [863, 89] width 22 height 11
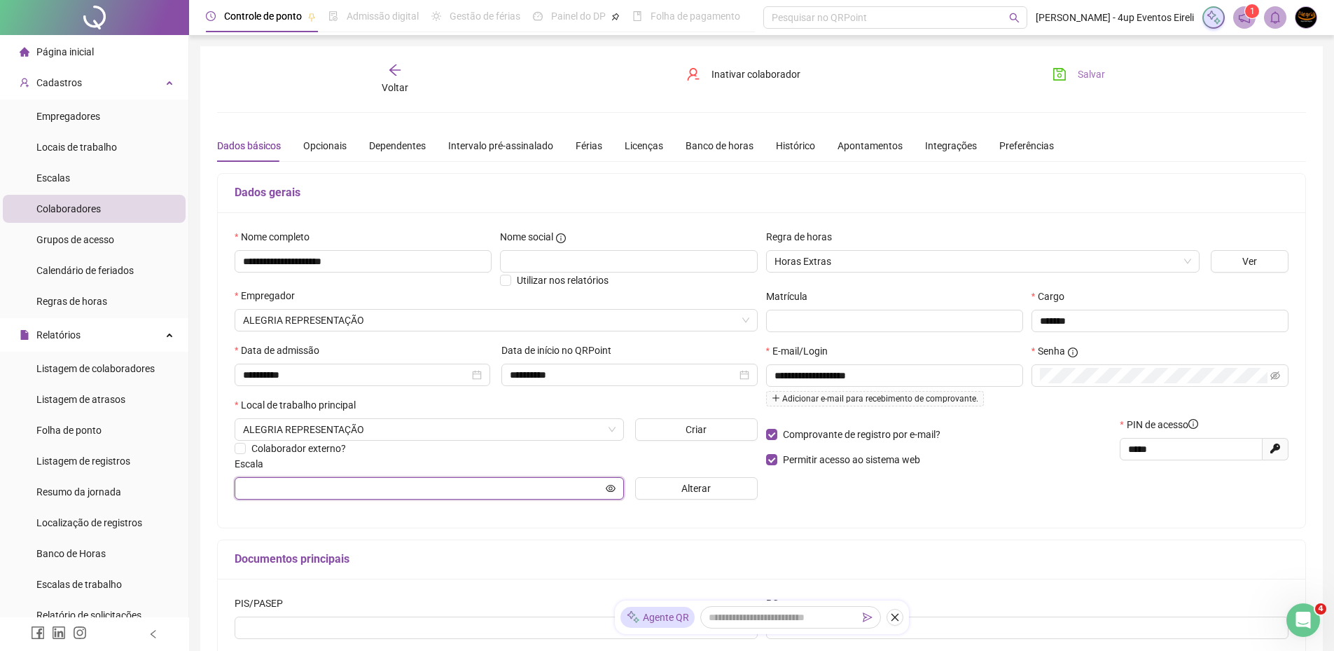
click at [470, 490] on input "text" at bounding box center [423, 487] width 360 height 15
click at [1275, 373] on icon "eye-invisible" at bounding box center [1275, 374] width 10 height 8
click at [1277, 373] on icon "eye" at bounding box center [1275, 375] width 10 height 10
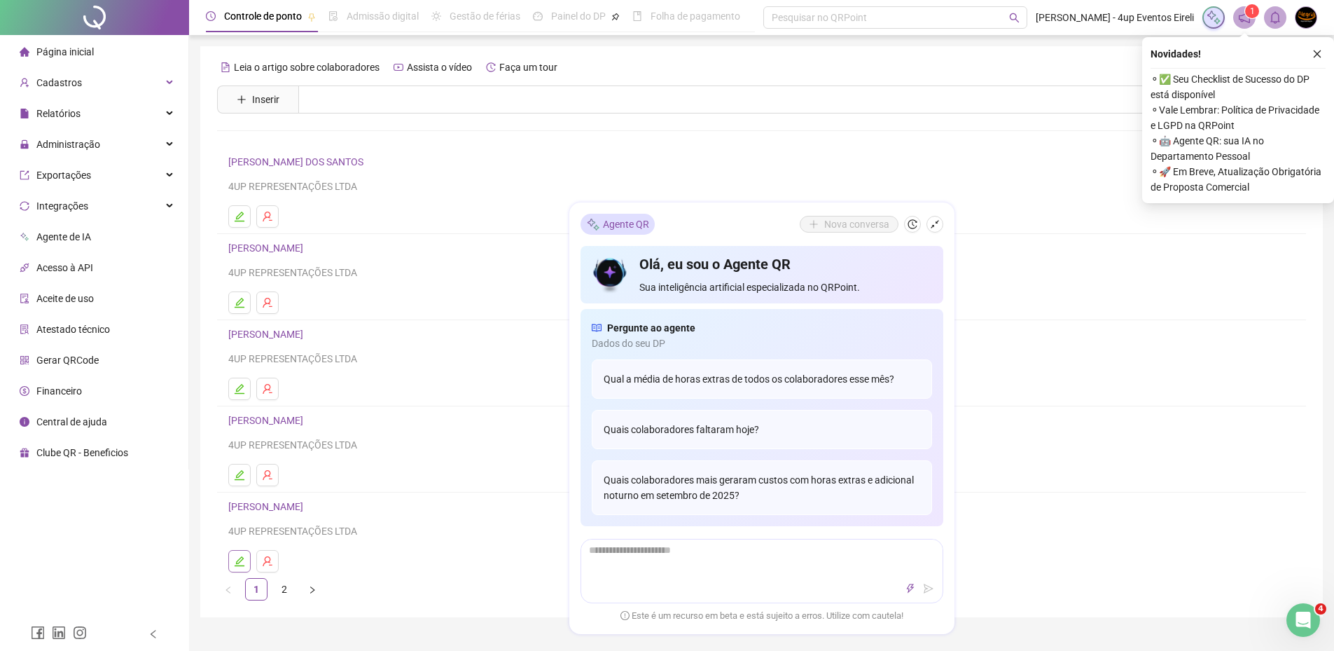
click at [240, 558] on icon "edit" at bounding box center [240, 561] width 10 height 10
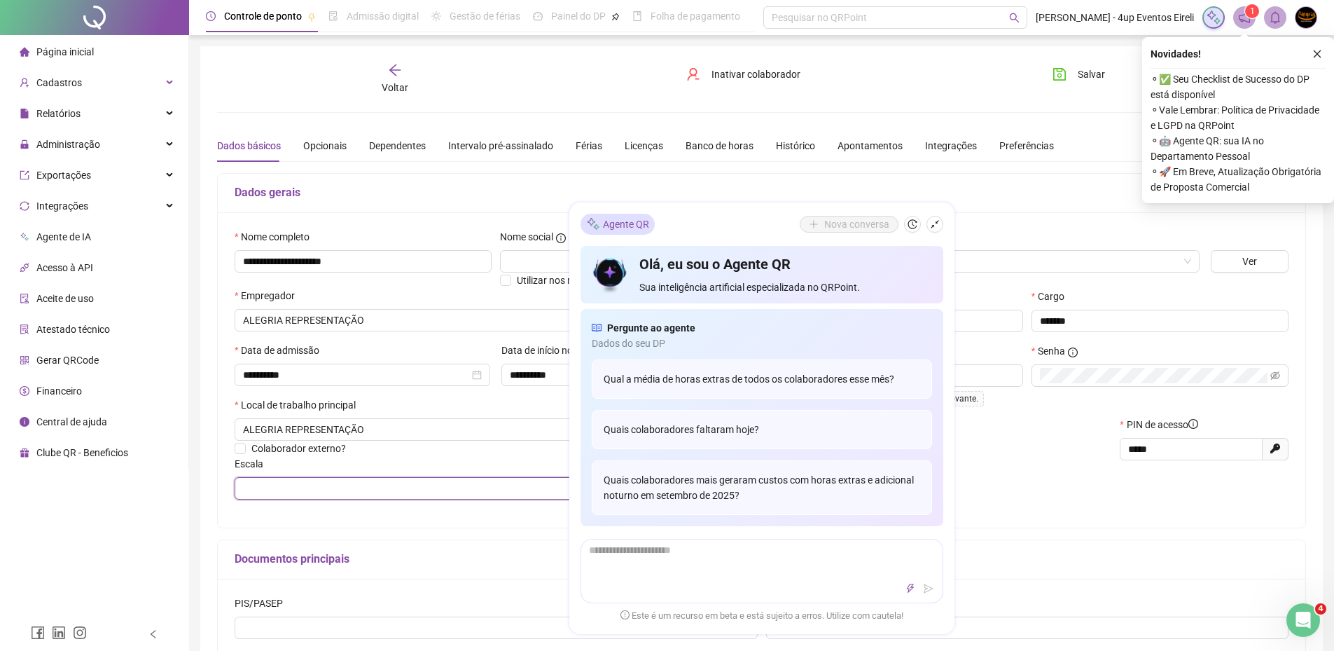
click at [335, 489] on input "text" at bounding box center [423, 487] width 360 height 15
click at [937, 225] on icon "shrink" at bounding box center [935, 224] width 10 height 10
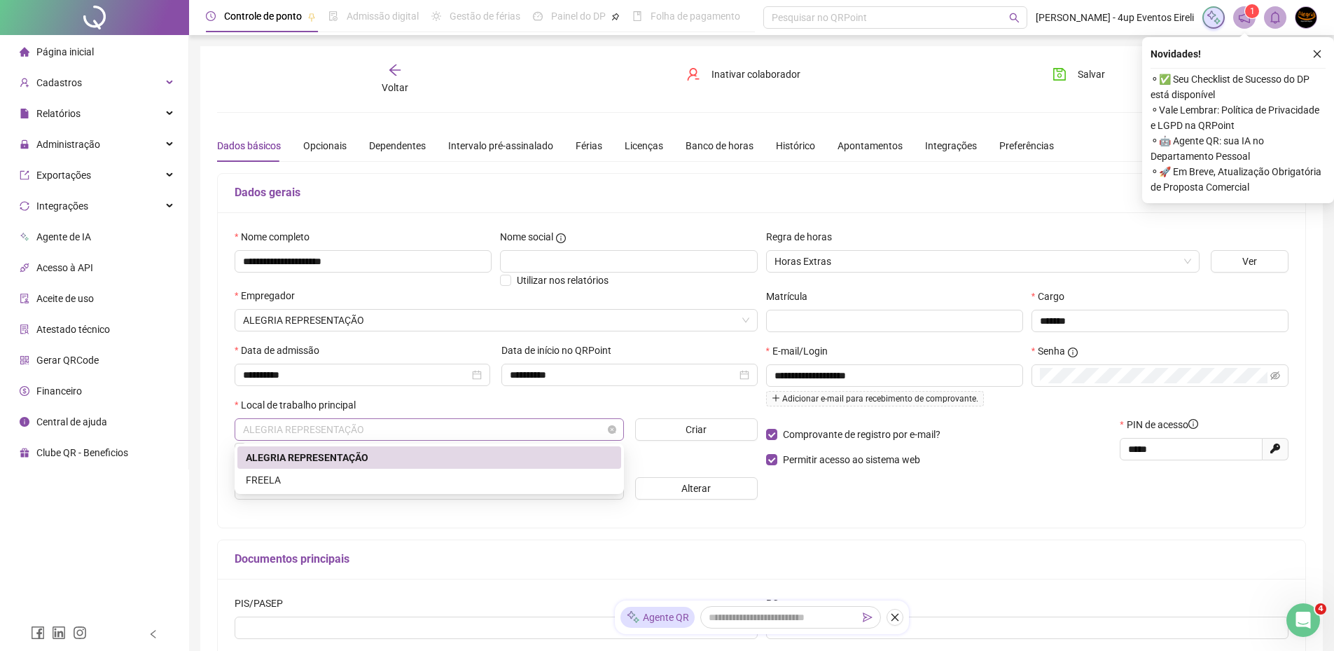
click at [511, 436] on span "ALEGRIA REPRESENTAÇÃO" at bounding box center [429, 429] width 373 height 21
click at [394, 457] on div "ALEGRIA REPRESENTAÇÃO" at bounding box center [429, 457] width 367 height 15
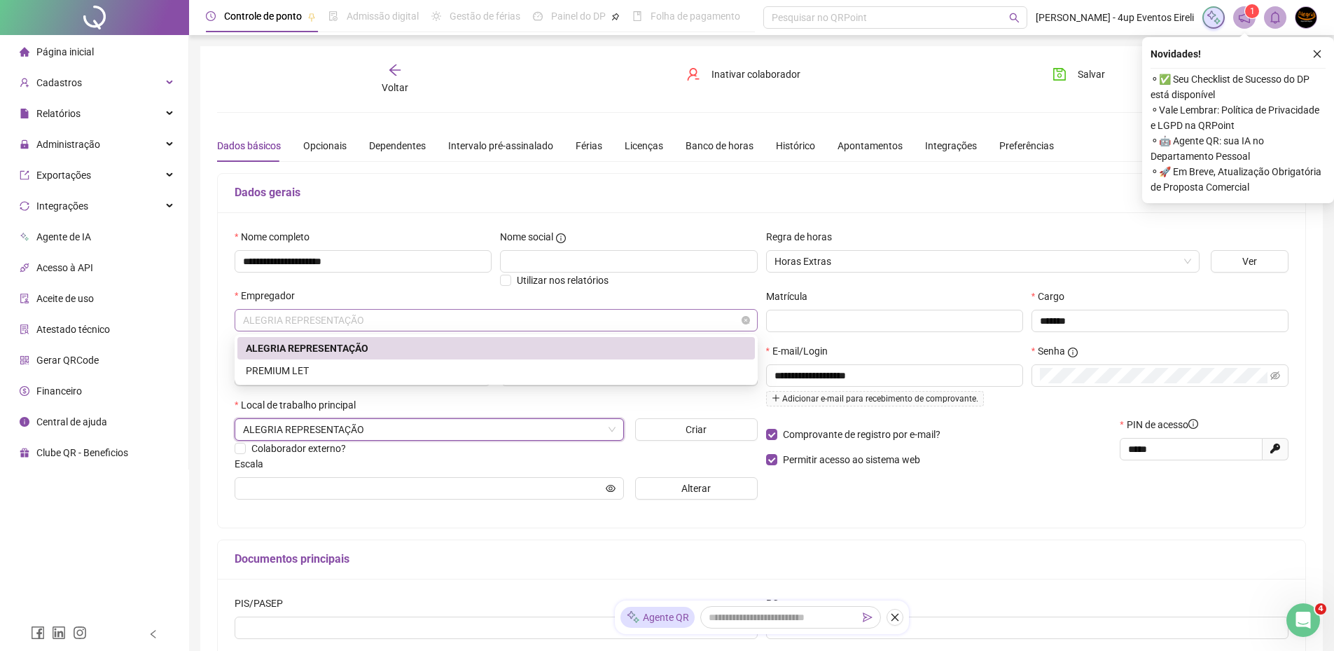
click at [382, 317] on span "ALEGRIA REPRESENTAÇÃO" at bounding box center [496, 320] width 506 height 21
click at [366, 346] on div "ALEGRIA REPRESENTAÇÃO" at bounding box center [496, 347] width 501 height 15
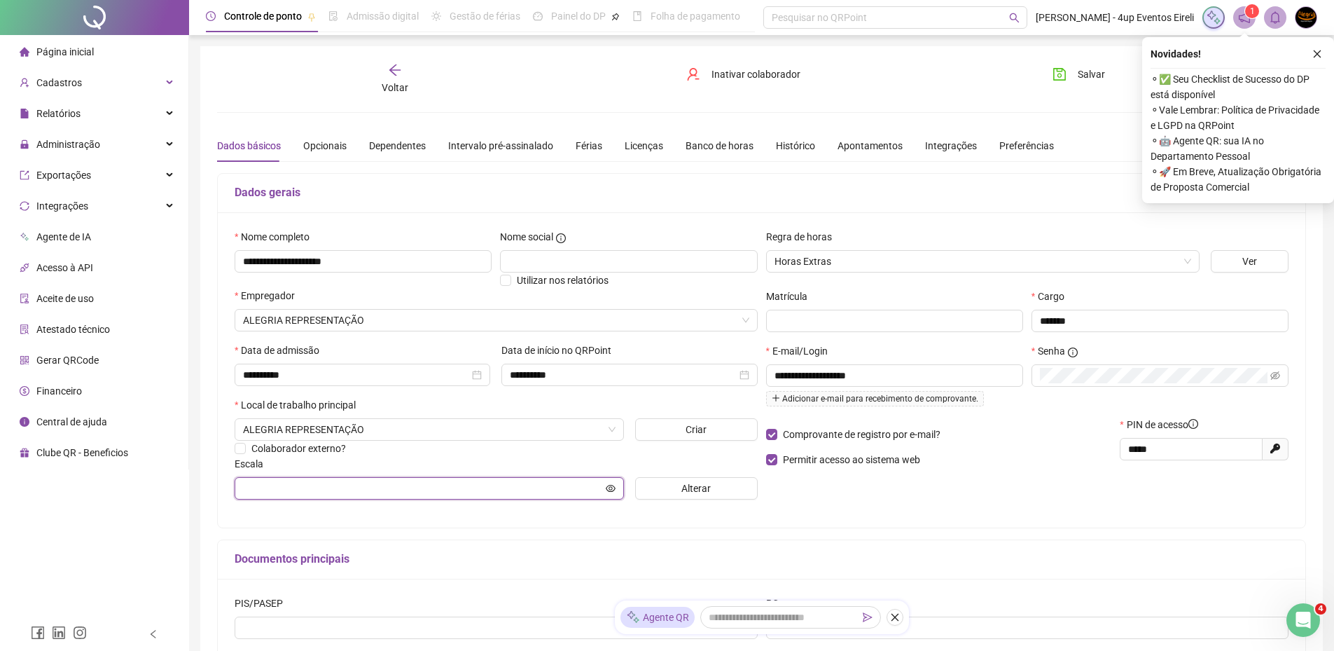
click at [322, 485] on input "text" at bounding box center [423, 487] width 360 height 15
click at [318, 489] on input "text" at bounding box center [423, 487] width 360 height 15
click at [838, 261] on span "Horas Extras" at bounding box center [983, 261] width 417 height 21
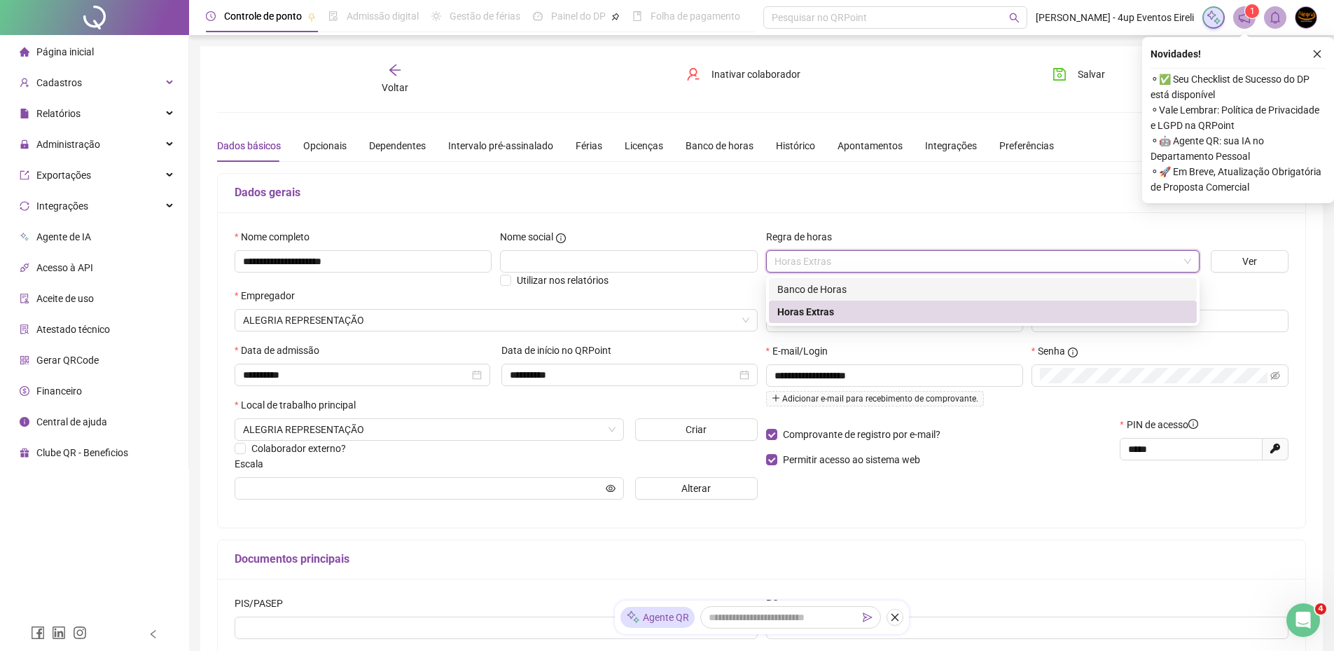
click at [813, 287] on div "Banco de Horas" at bounding box center [982, 289] width 411 height 15
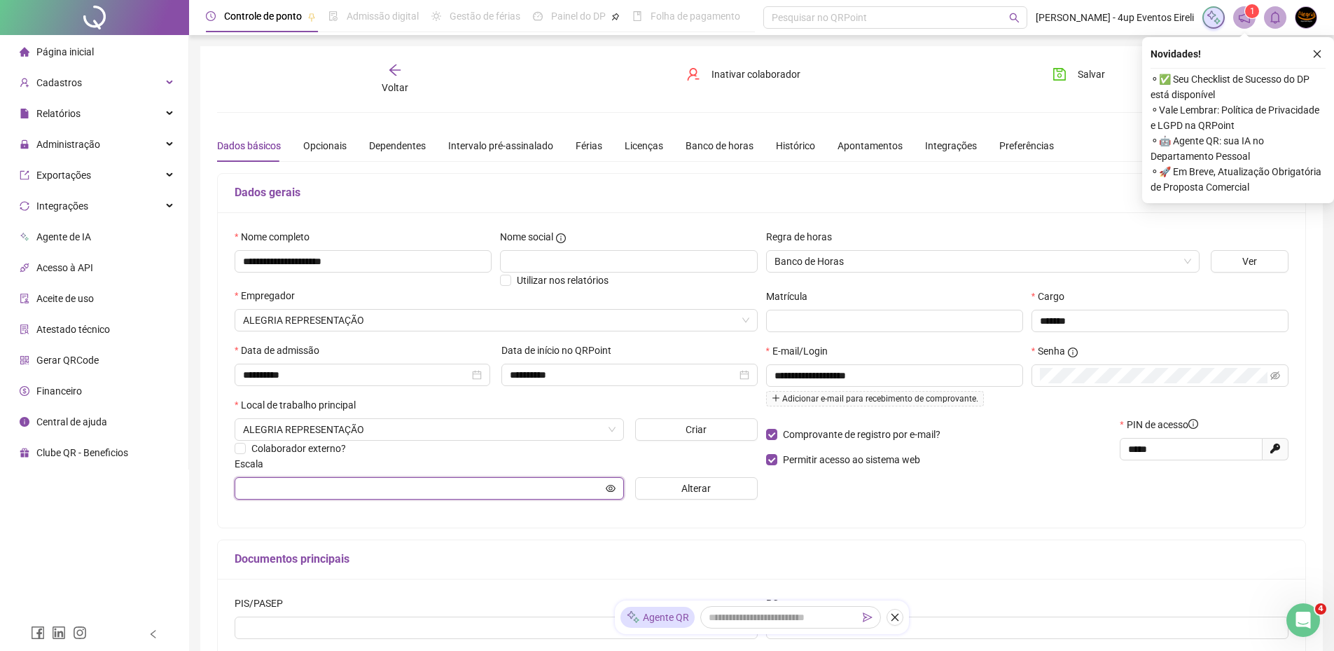
click at [422, 482] on input "text" at bounding box center [423, 487] width 360 height 15
click at [421, 487] on input "text" at bounding box center [423, 487] width 360 height 15
click at [844, 263] on span "Banco de Horas" at bounding box center [983, 261] width 417 height 21
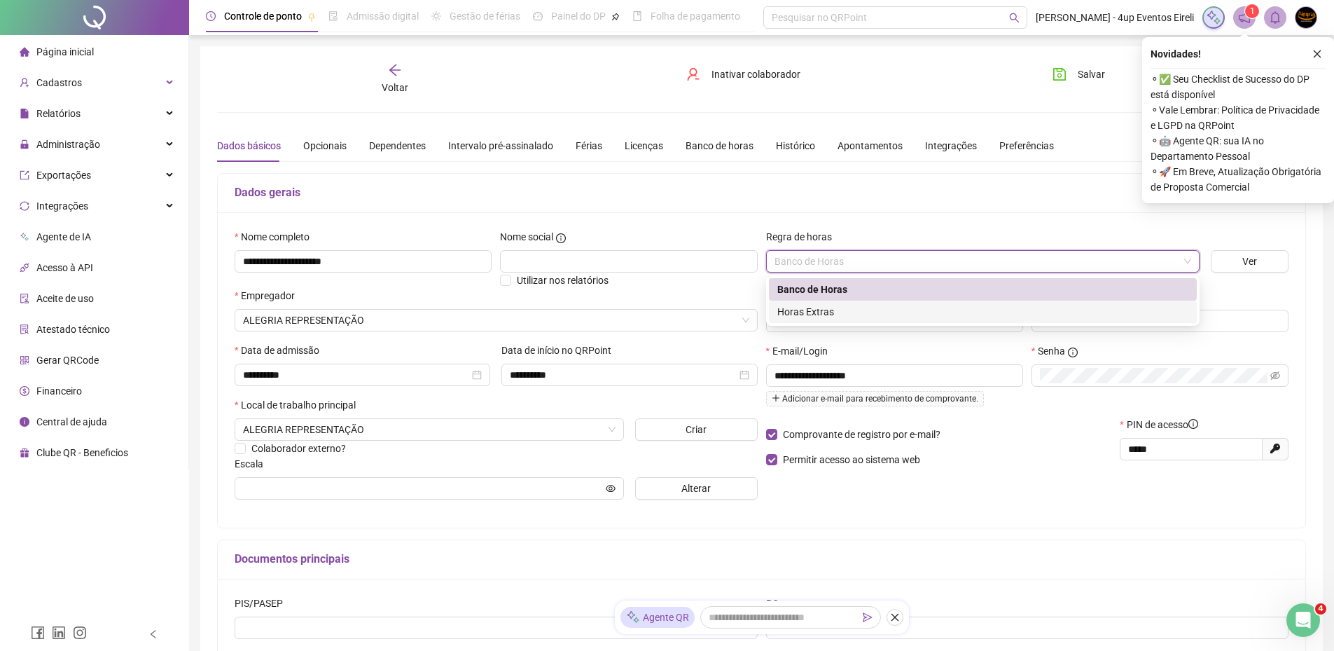
click at [821, 306] on div "Horas Extras" at bounding box center [982, 311] width 411 height 15
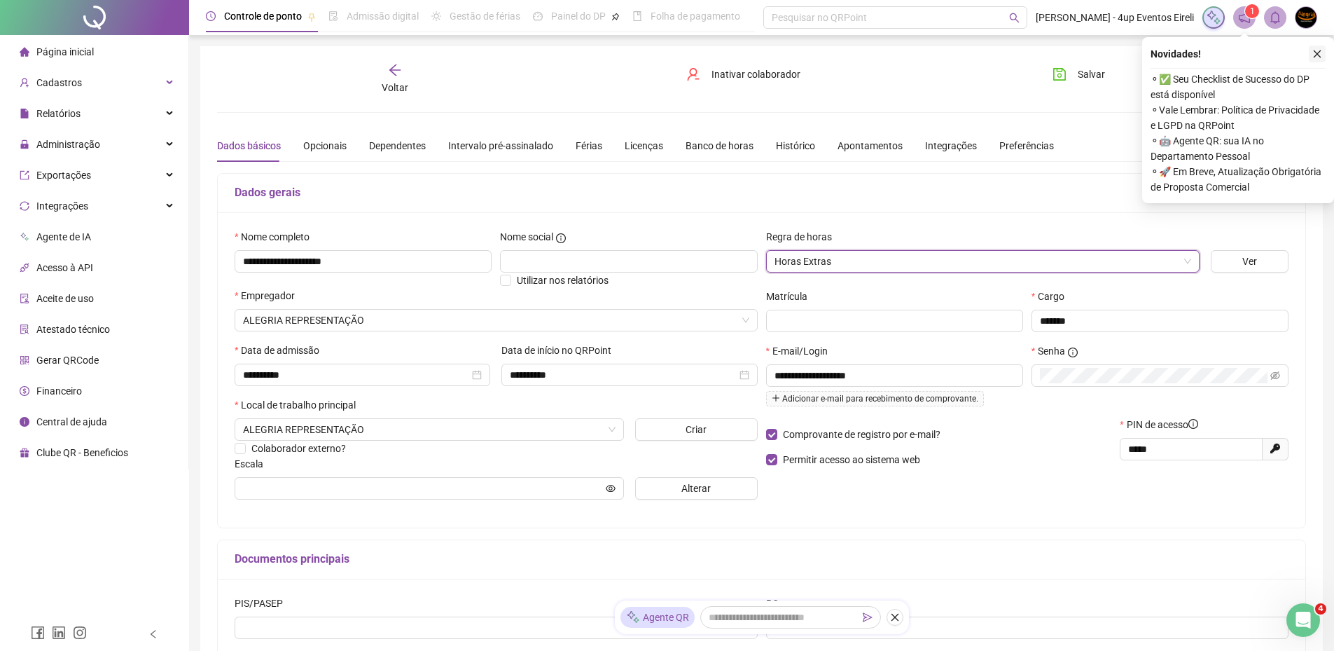
click at [1319, 54] on icon "close" at bounding box center [1317, 54] width 10 height 10
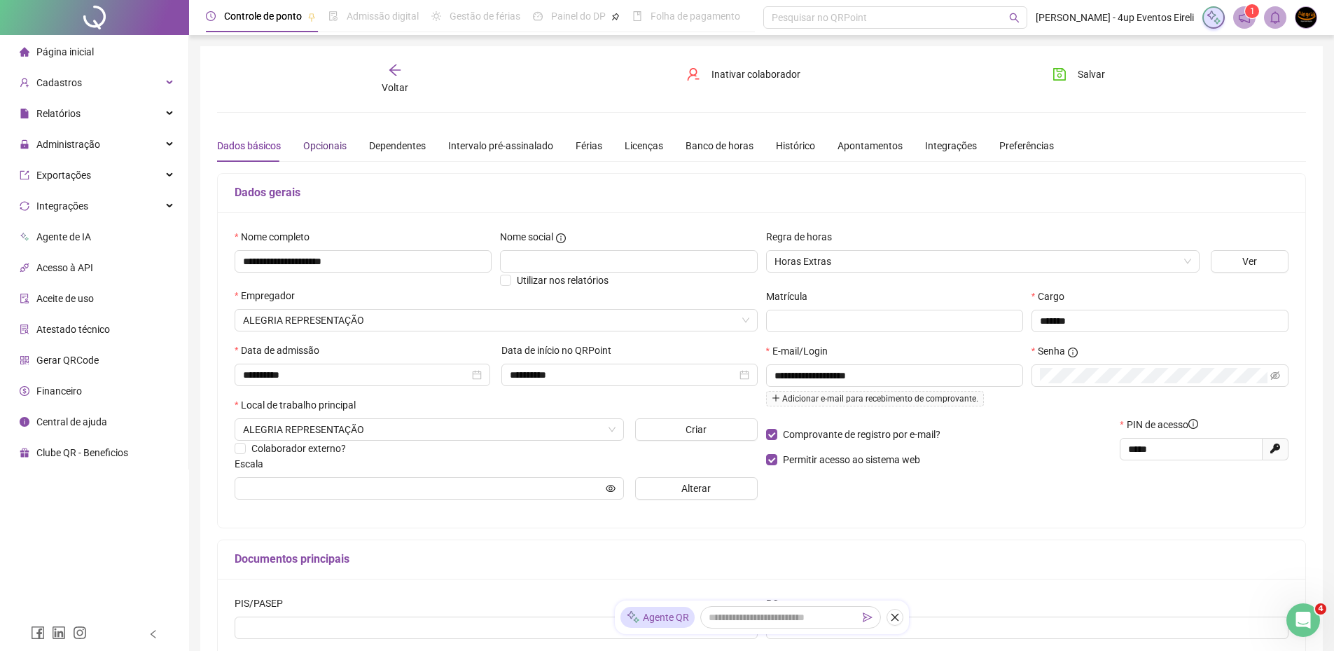
click at [331, 138] on div "Opcionais" at bounding box center [324, 145] width 43 height 15
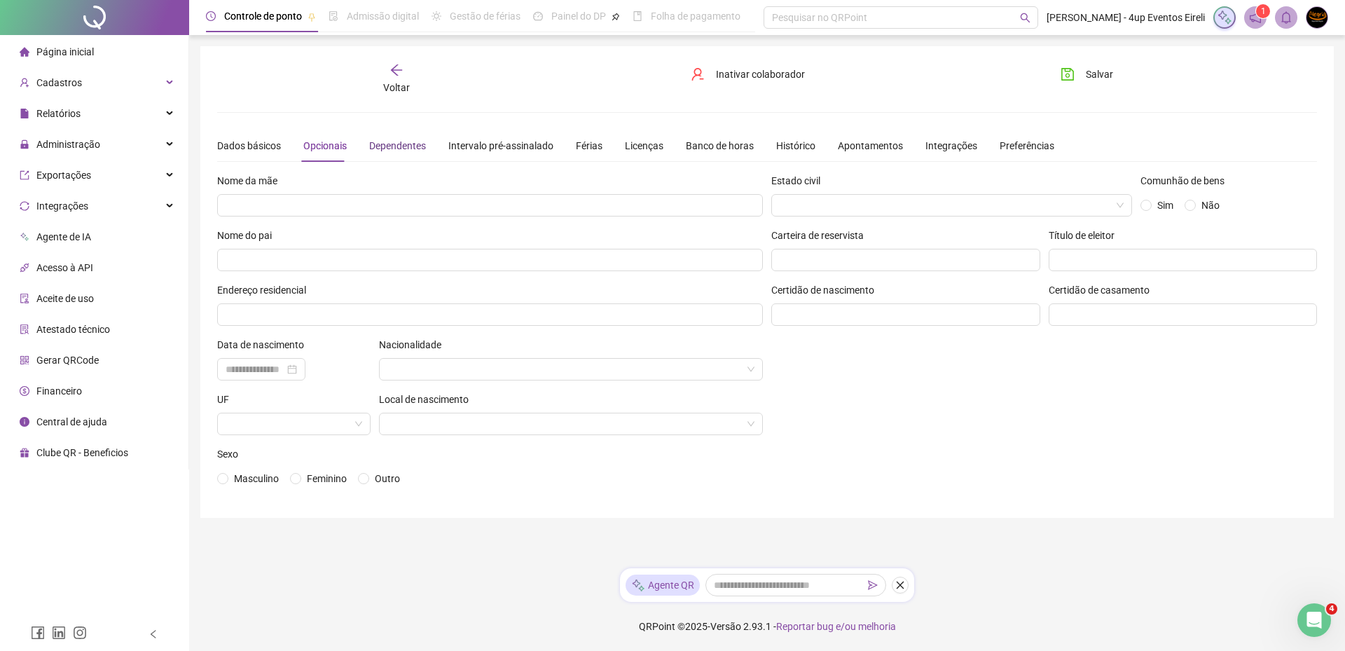
click at [380, 145] on div "Dependentes" at bounding box center [397, 145] width 57 height 15
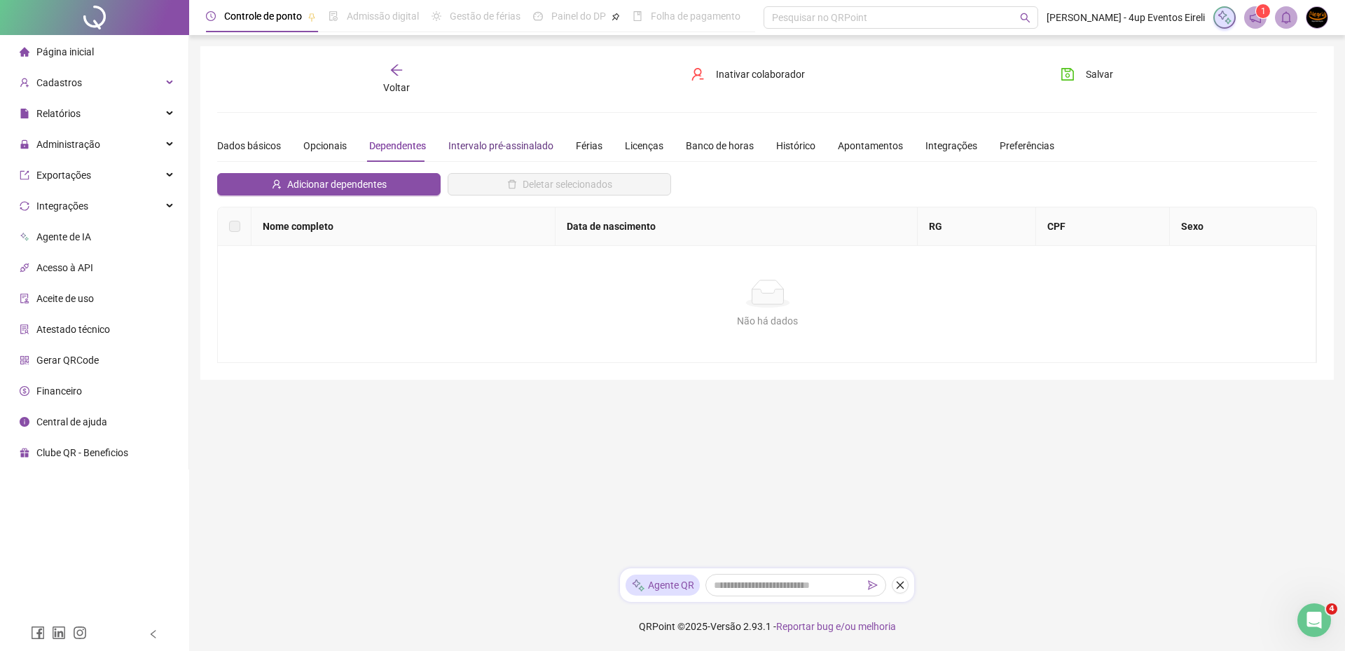
click at [494, 151] on div "Intervalo pré-assinalado" at bounding box center [500, 145] width 105 height 15
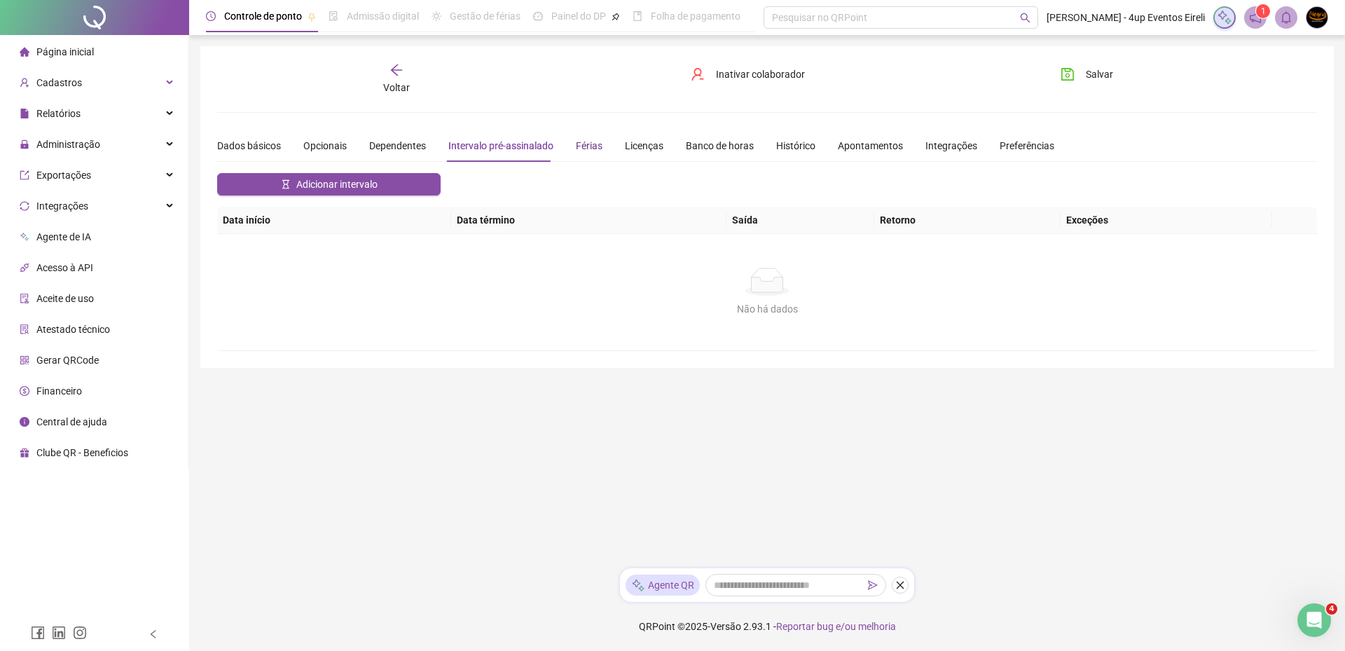
click at [594, 148] on div "Férias" at bounding box center [589, 145] width 27 height 15
click at [638, 148] on div "Licenças" at bounding box center [644, 145] width 39 height 15
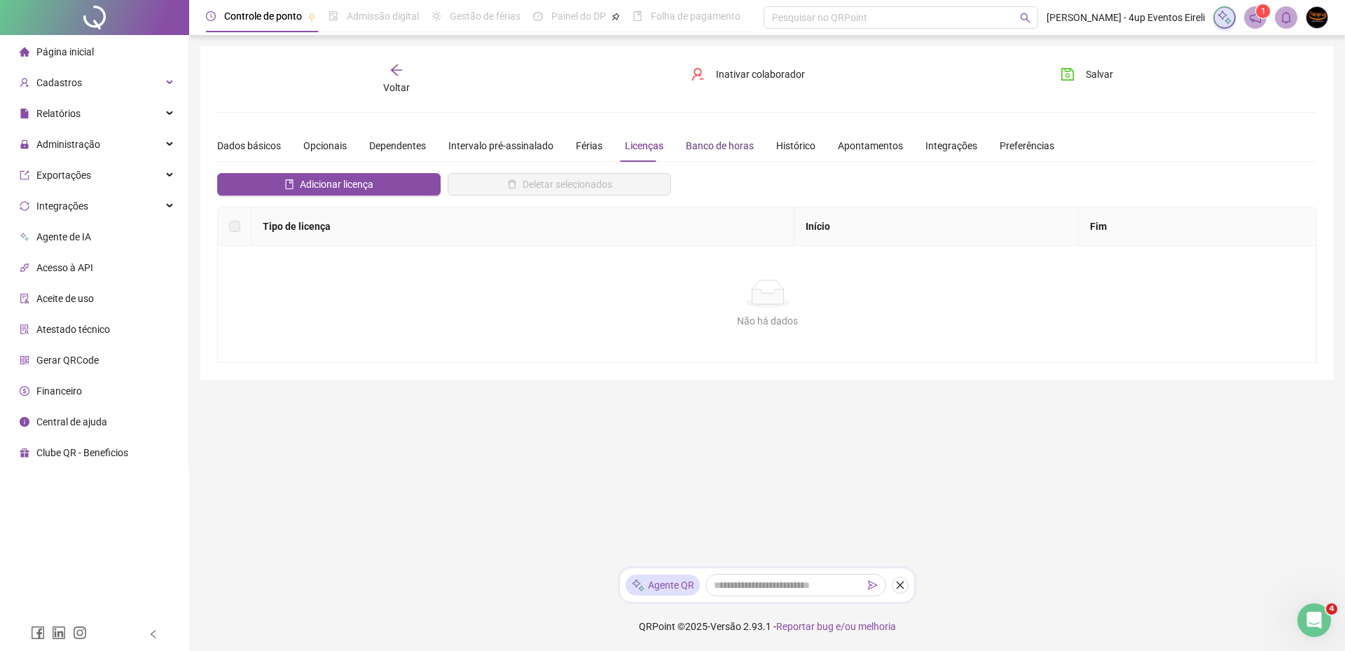
click at [734, 146] on div "Banco de horas" at bounding box center [720, 145] width 68 height 15
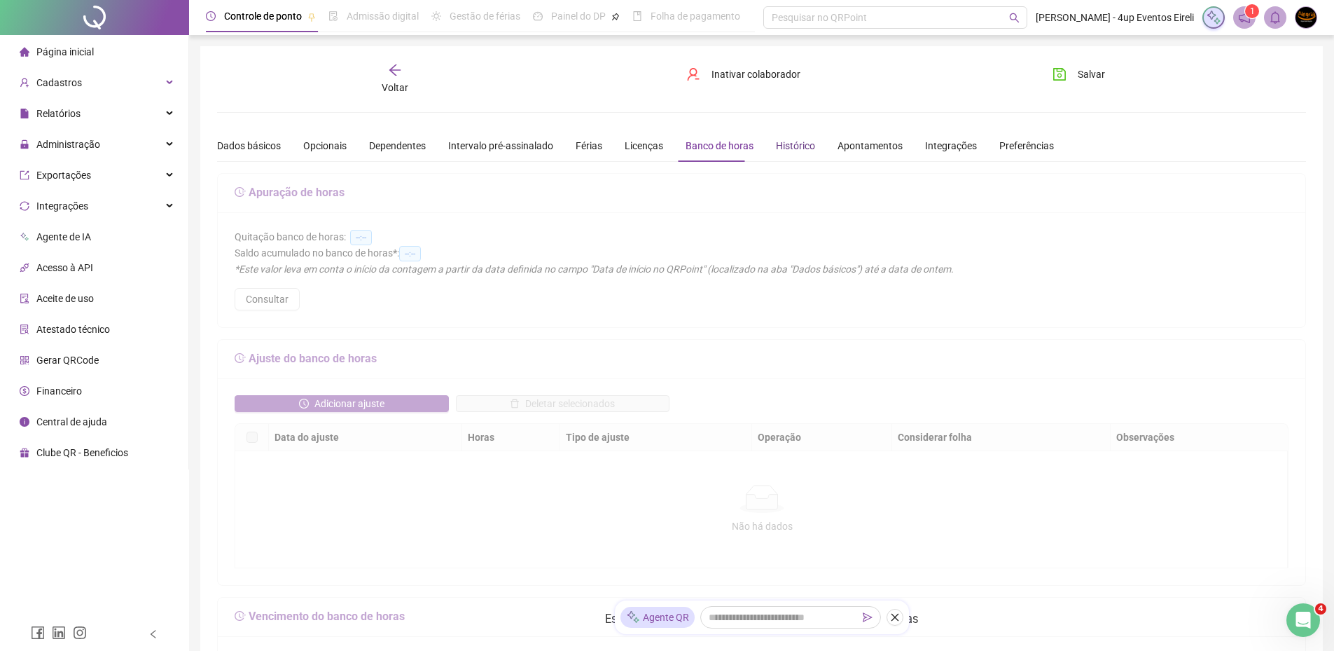
click at [793, 144] on div "Histórico" at bounding box center [795, 145] width 39 height 15
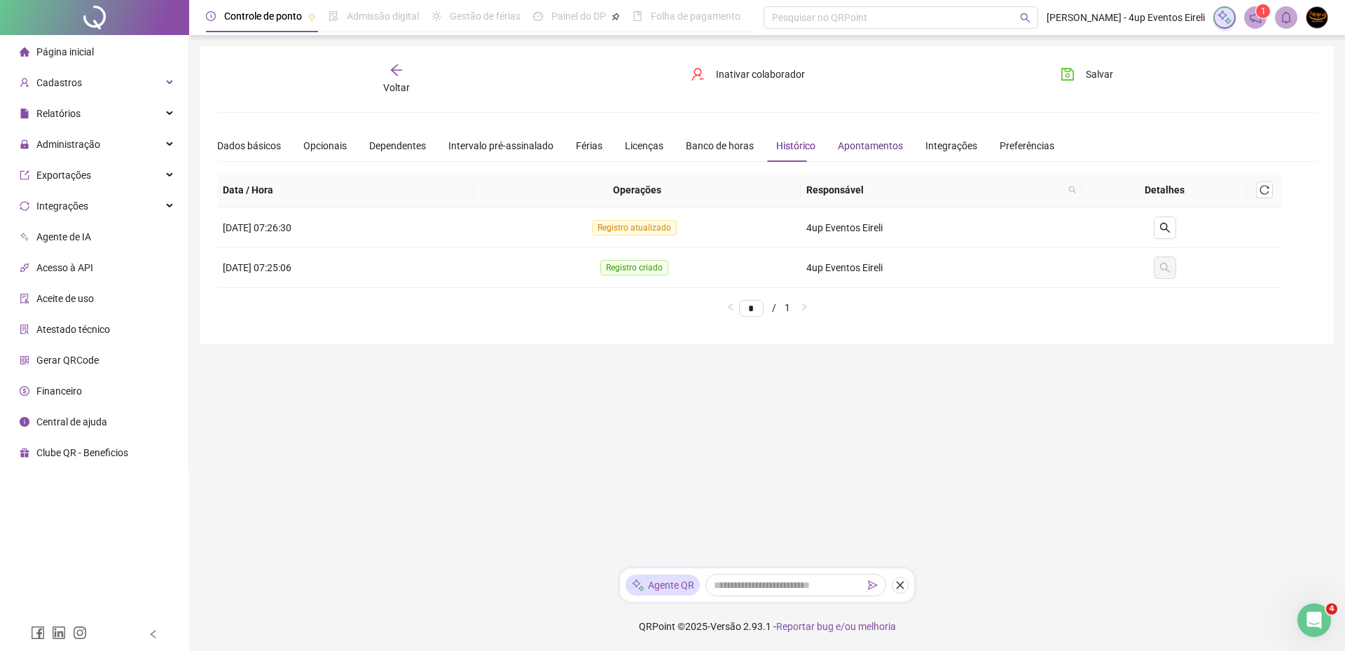
click at [857, 147] on div "Apontamentos" at bounding box center [870, 145] width 65 height 15
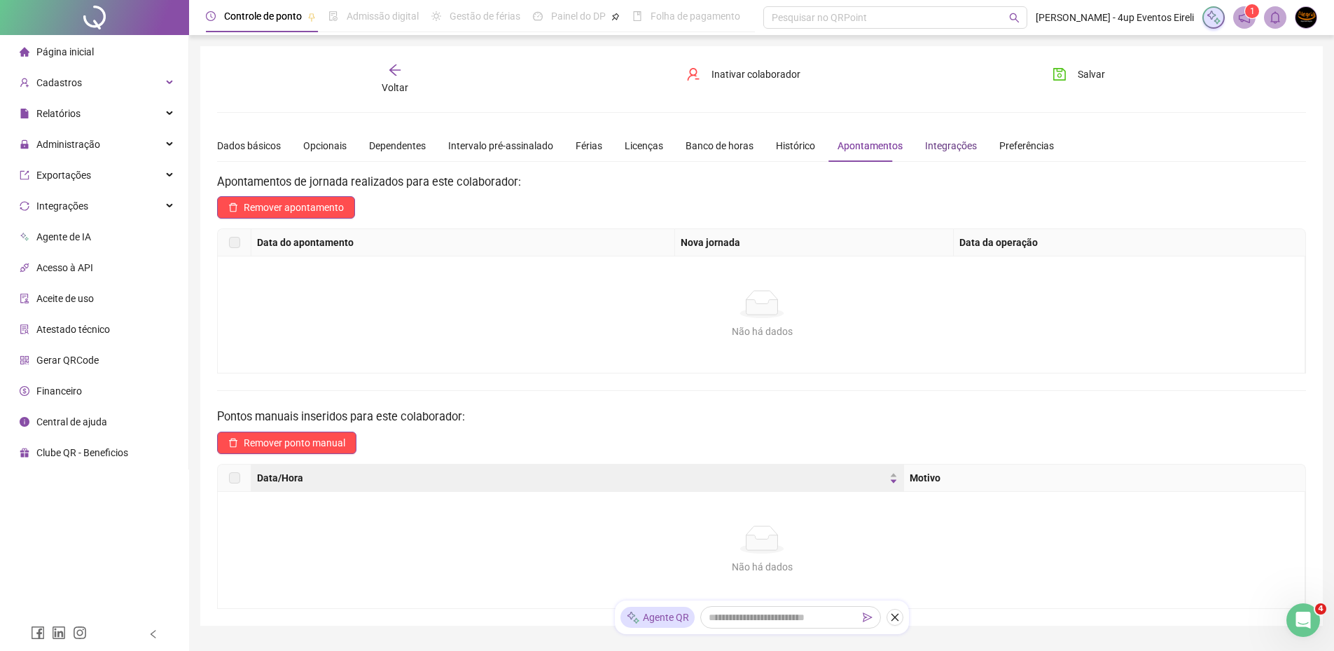
click at [947, 147] on div "Integrações" at bounding box center [951, 145] width 52 height 15
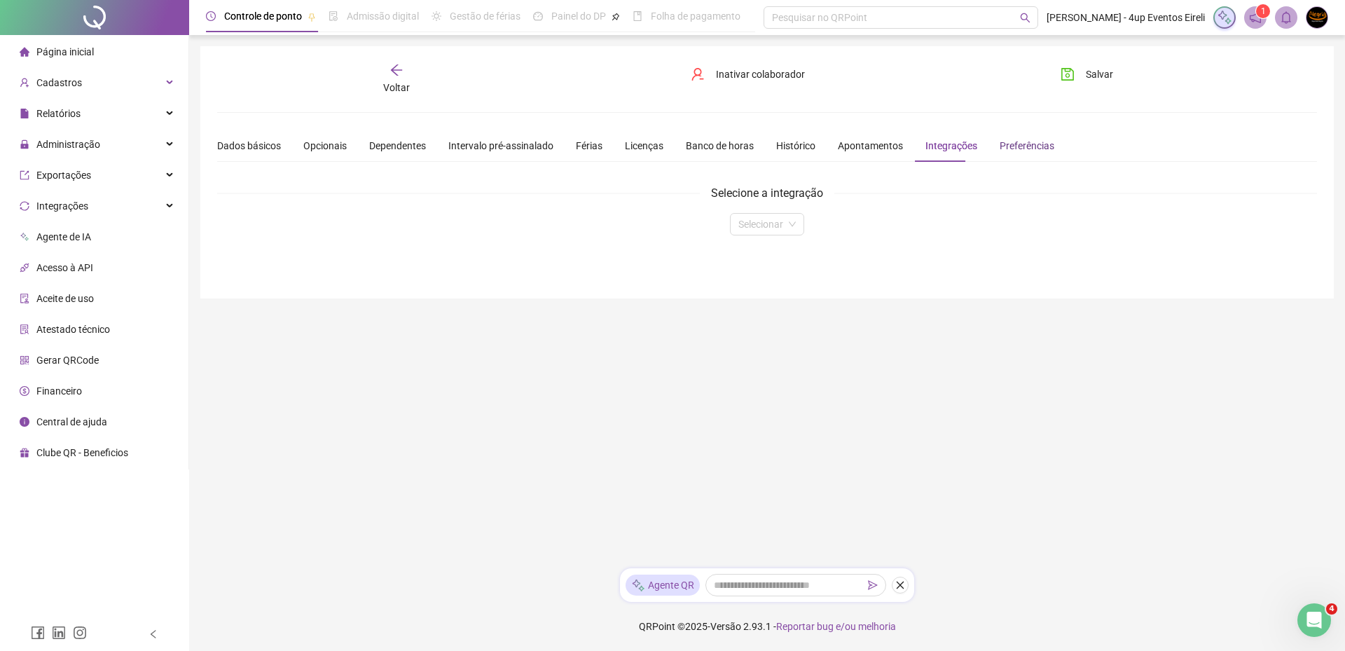
click at [1011, 146] on div "Preferências" at bounding box center [1026, 145] width 55 height 15
click at [281, 205] on span "Alta precisão" at bounding box center [256, 205] width 57 height 11
click at [1088, 74] on span "Salvar" at bounding box center [1098, 74] width 27 height 15
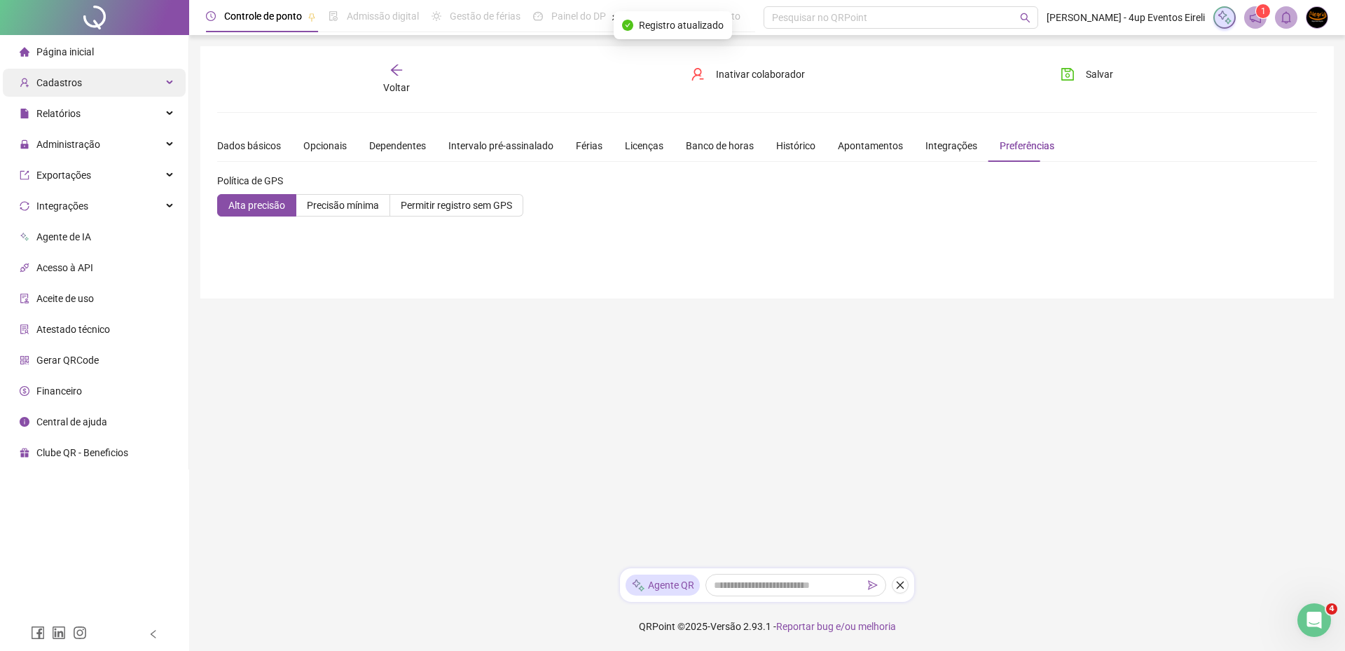
click at [90, 87] on div "Cadastros" at bounding box center [94, 83] width 183 height 28
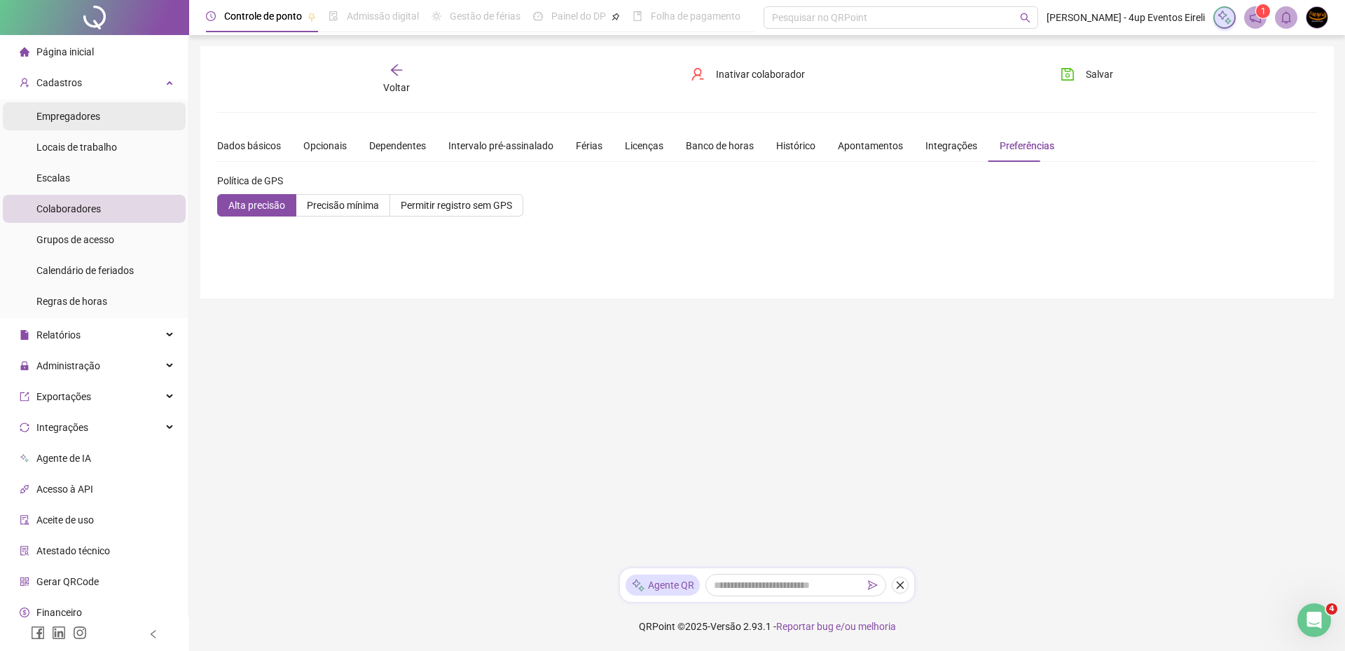
click at [76, 119] on span "Empregadores" at bounding box center [68, 116] width 64 height 11
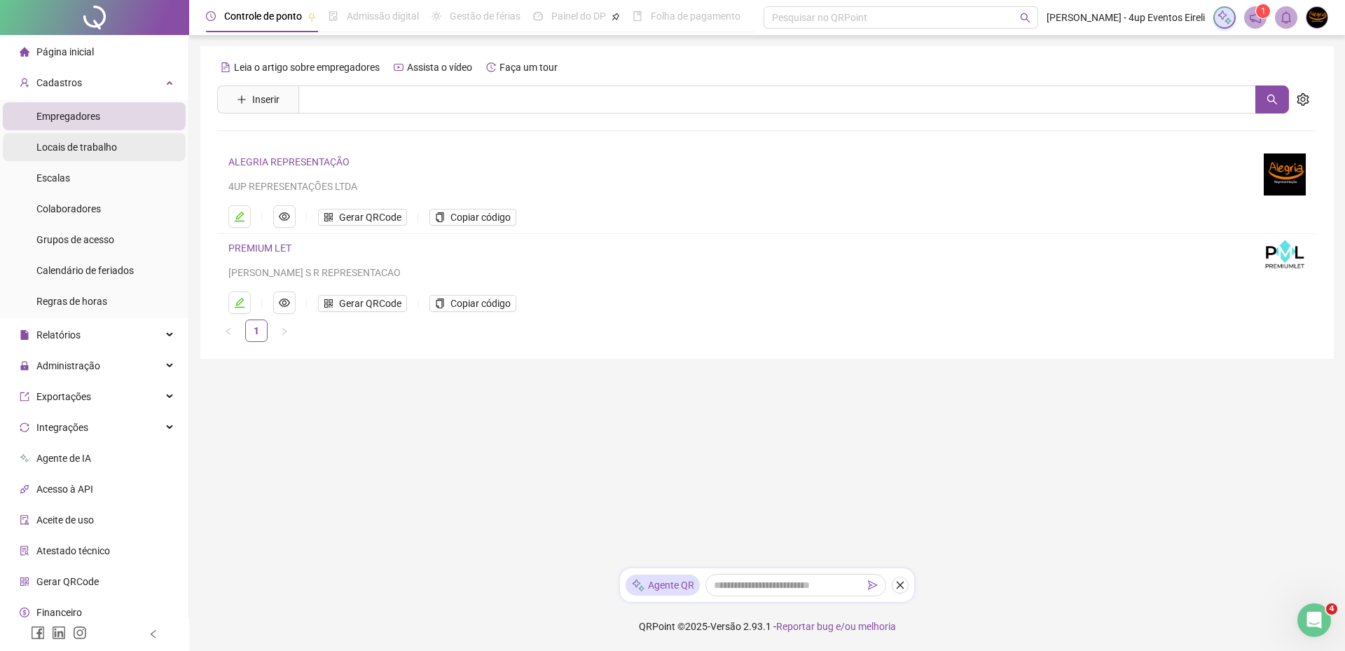
click at [120, 148] on li "Locais de trabalho" at bounding box center [94, 147] width 183 height 28
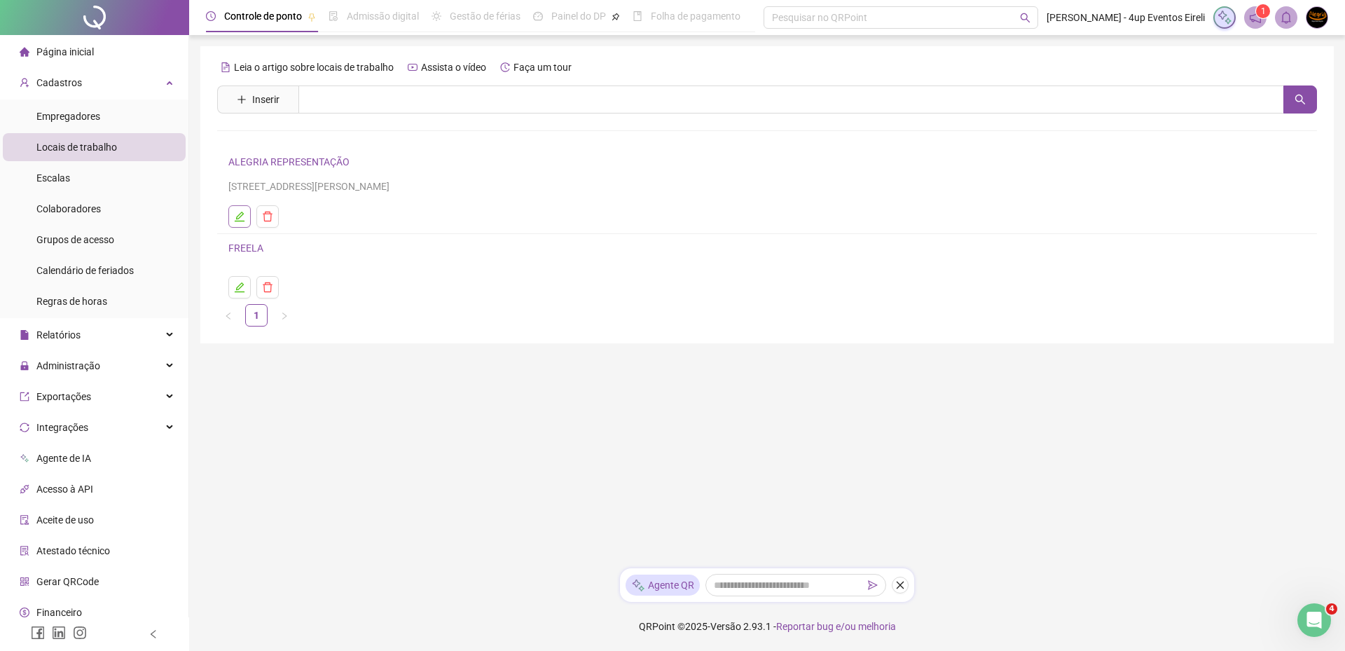
click at [243, 218] on icon "edit" at bounding box center [239, 216] width 11 height 11
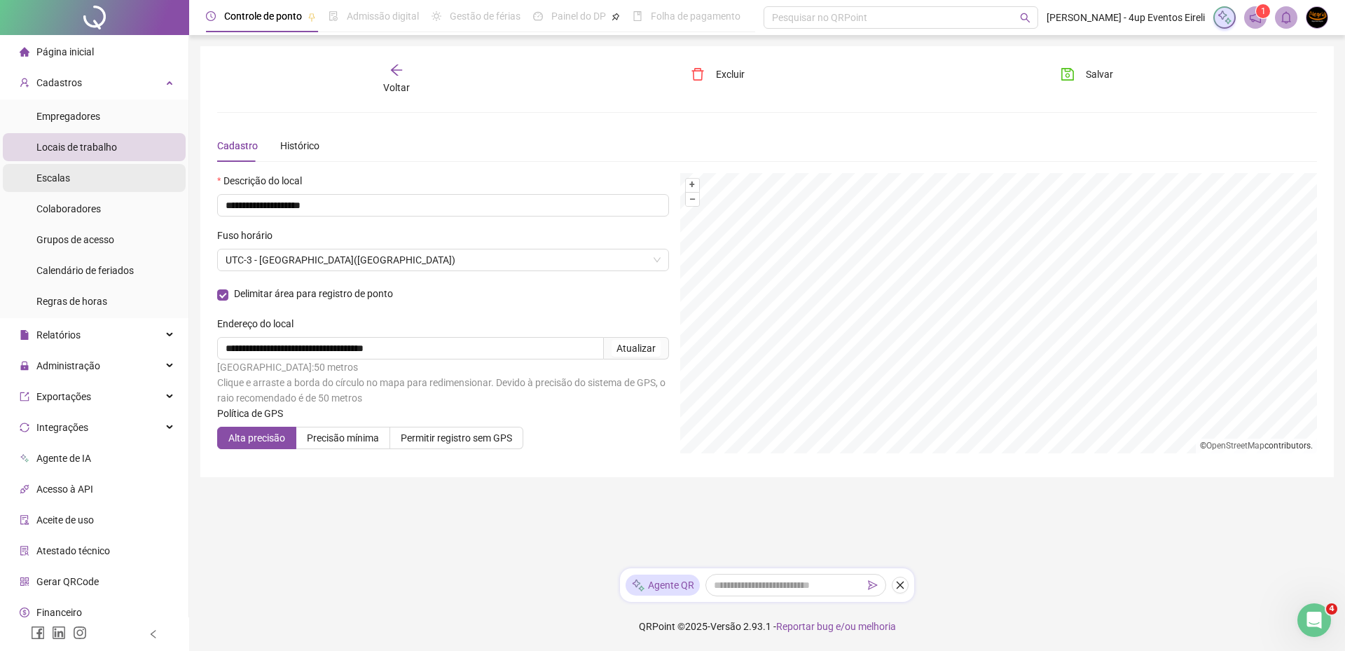
click at [71, 178] on li "Escalas" at bounding box center [94, 178] width 183 height 28
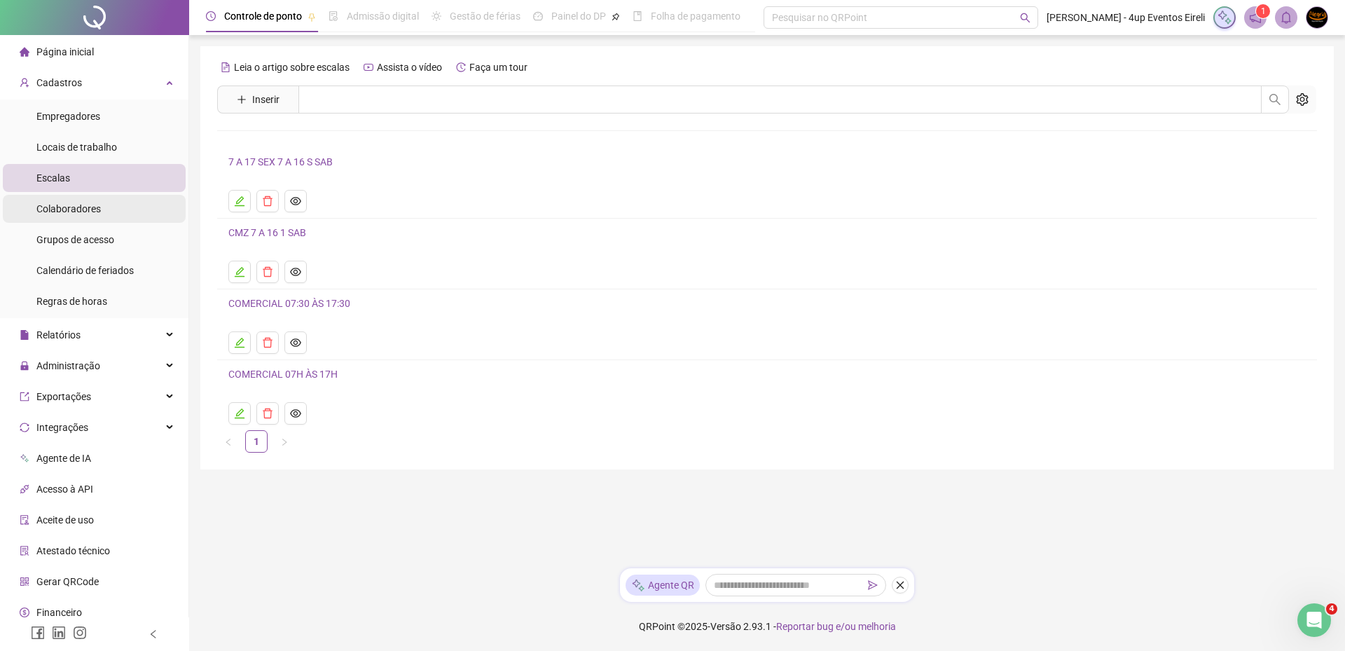
click at [74, 211] on span "Colaboradores" at bounding box center [68, 208] width 64 height 11
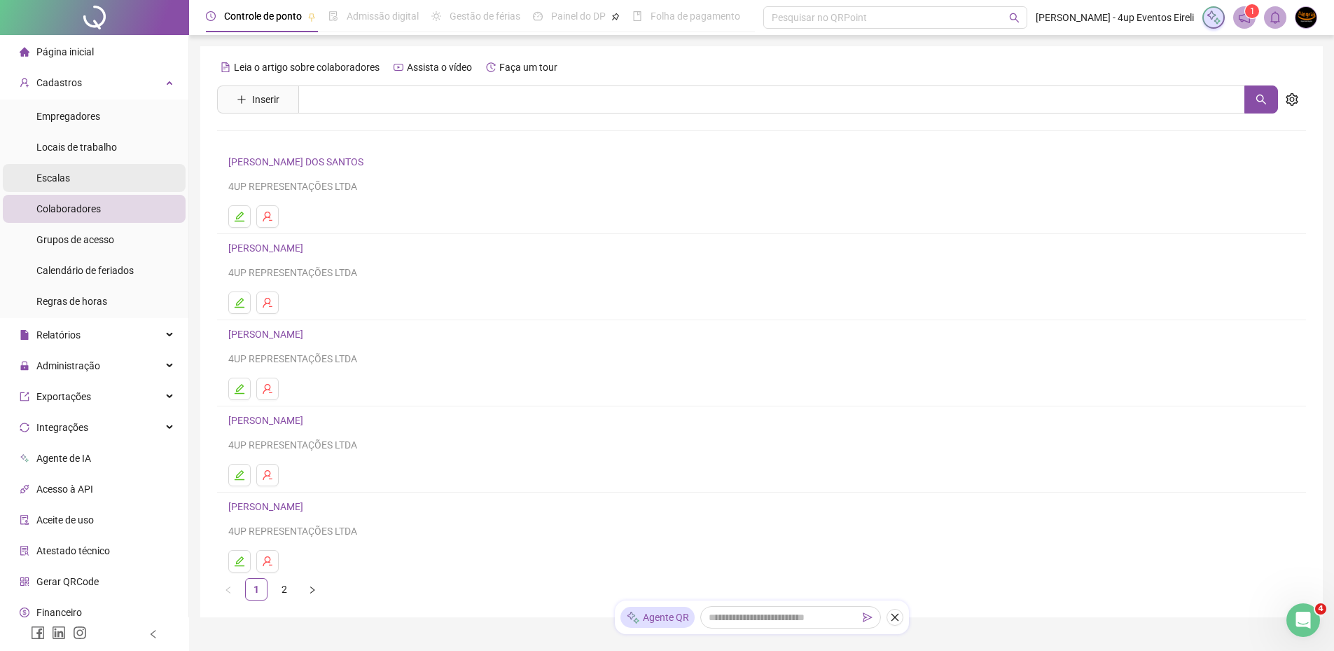
click at [87, 177] on li "Escalas" at bounding box center [94, 178] width 183 height 28
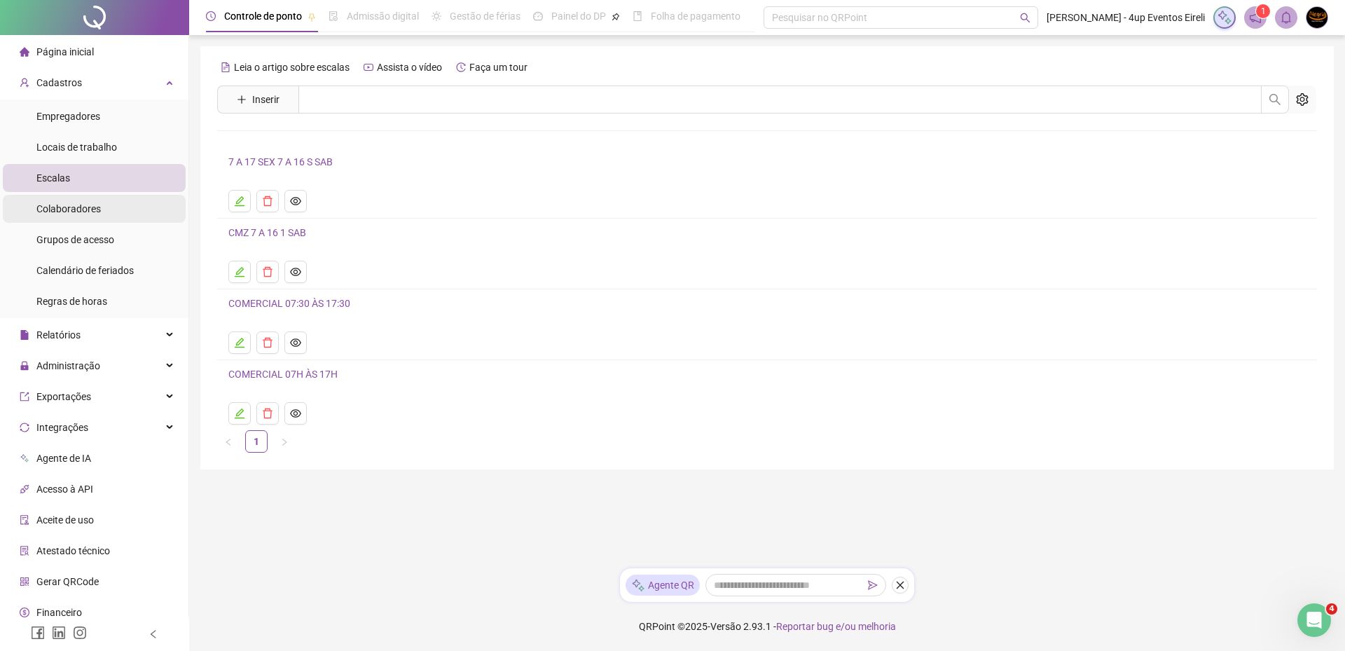
click at [87, 211] on span "Colaboradores" at bounding box center [68, 208] width 64 height 11
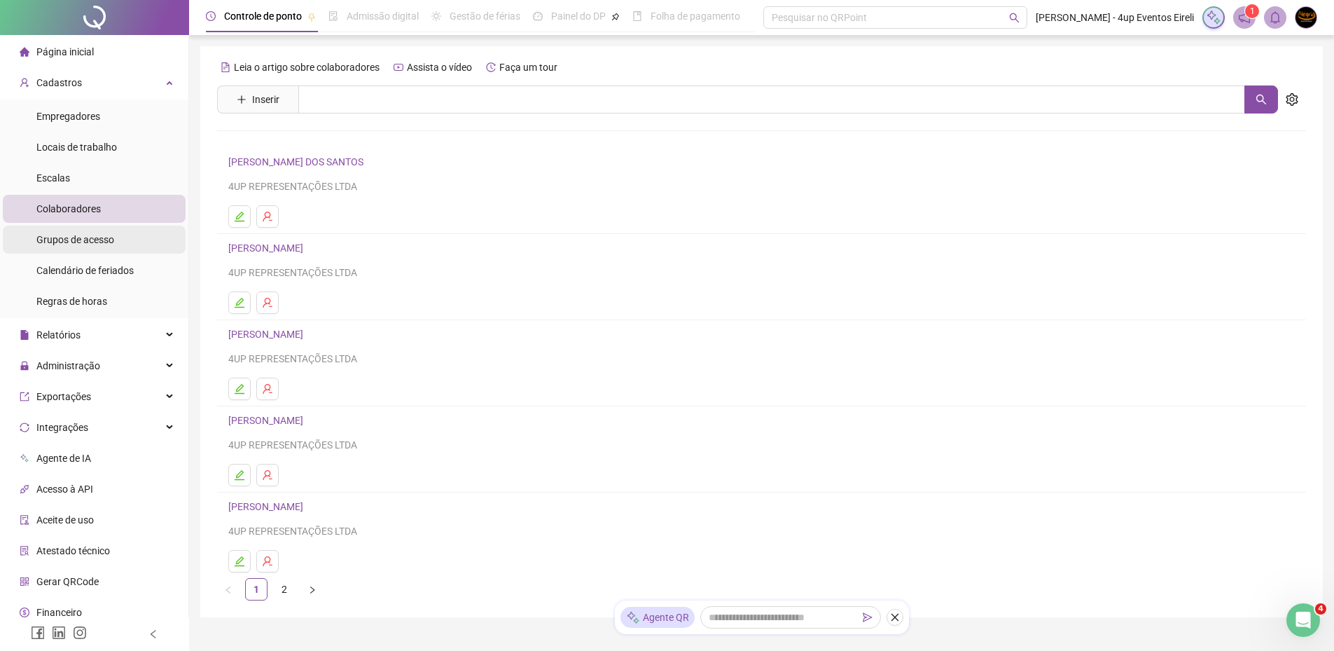
click at [89, 238] on span "Grupos de acesso" at bounding box center [75, 239] width 78 height 11
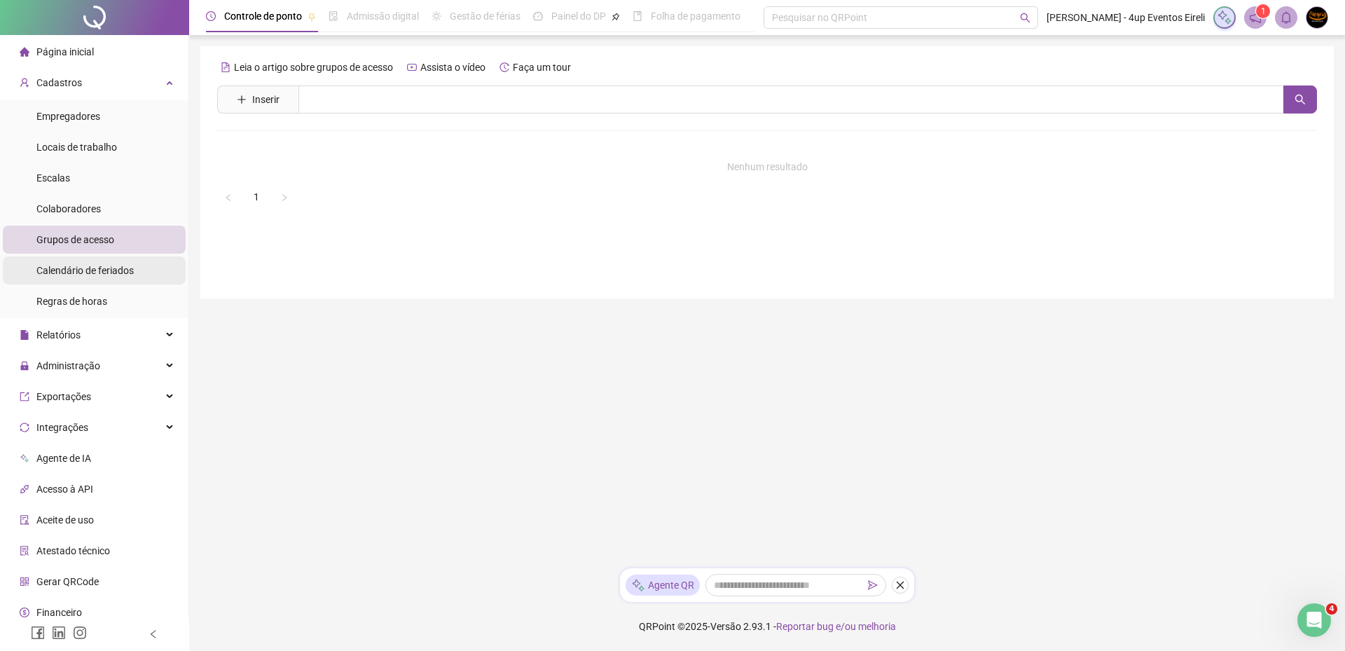
click at [81, 270] on span "Calendário de feriados" at bounding box center [84, 270] width 97 height 11
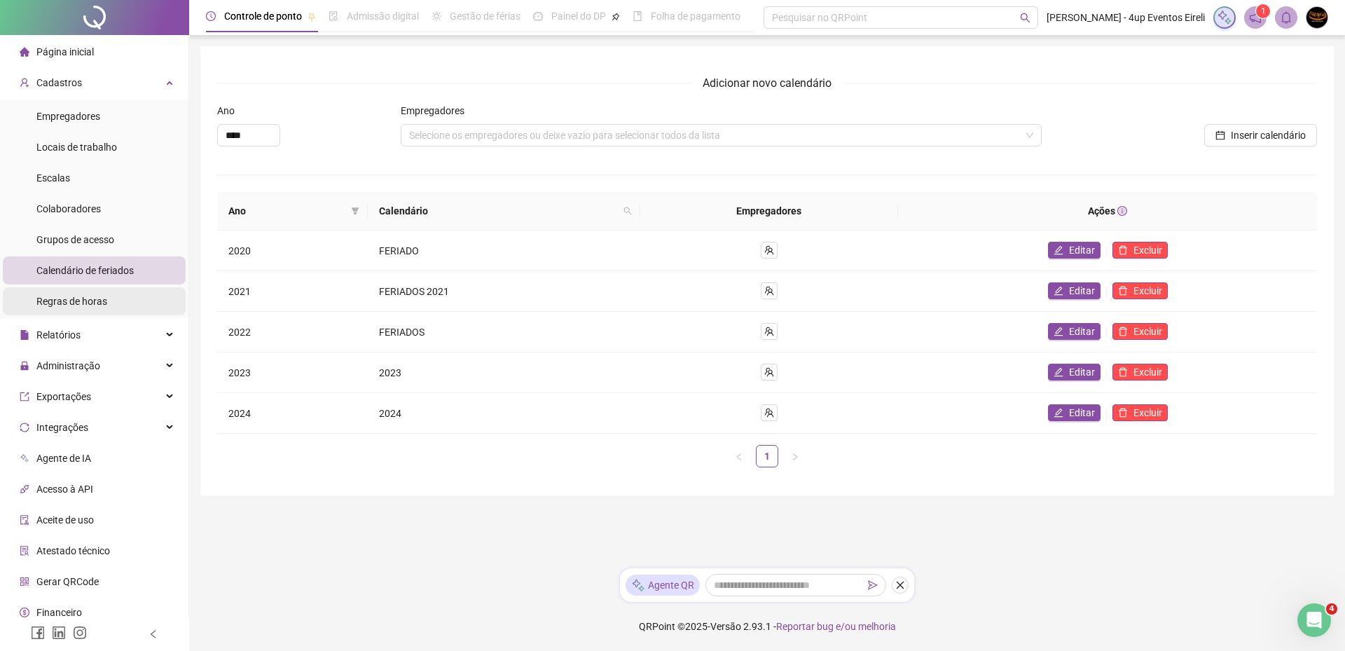
click at [81, 303] on span "Regras de horas" at bounding box center [71, 301] width 71 height 11
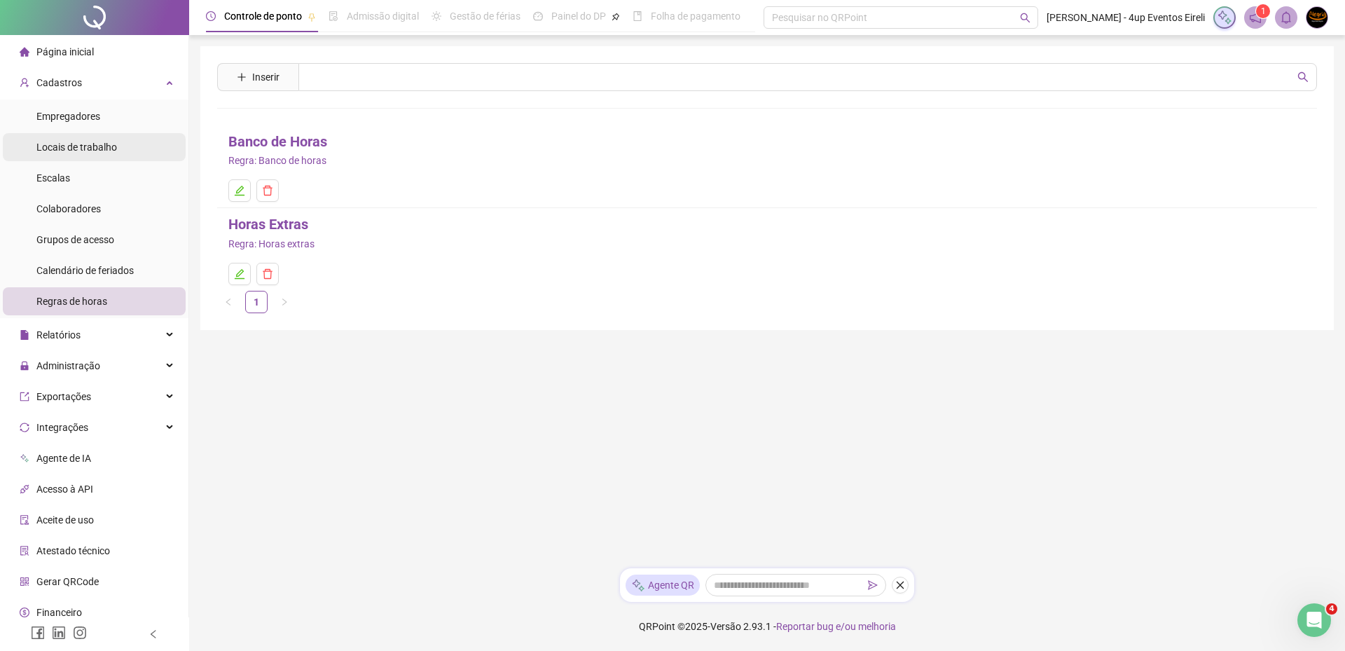
click at [76, 147] on span "Locais de trabalho" at bounding box center [76, 146] width 81 height 11
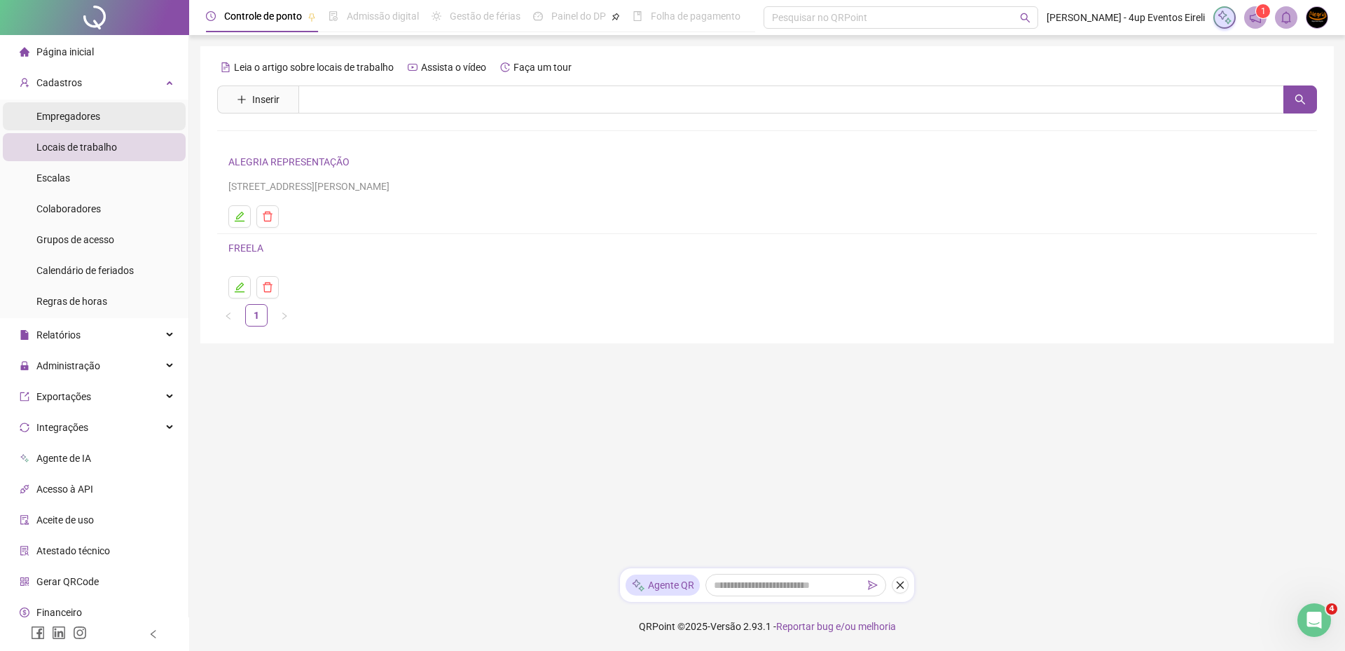
click at [86, 117] on span "Empregadores" at bounding box center [68, 116] width 64 height 11
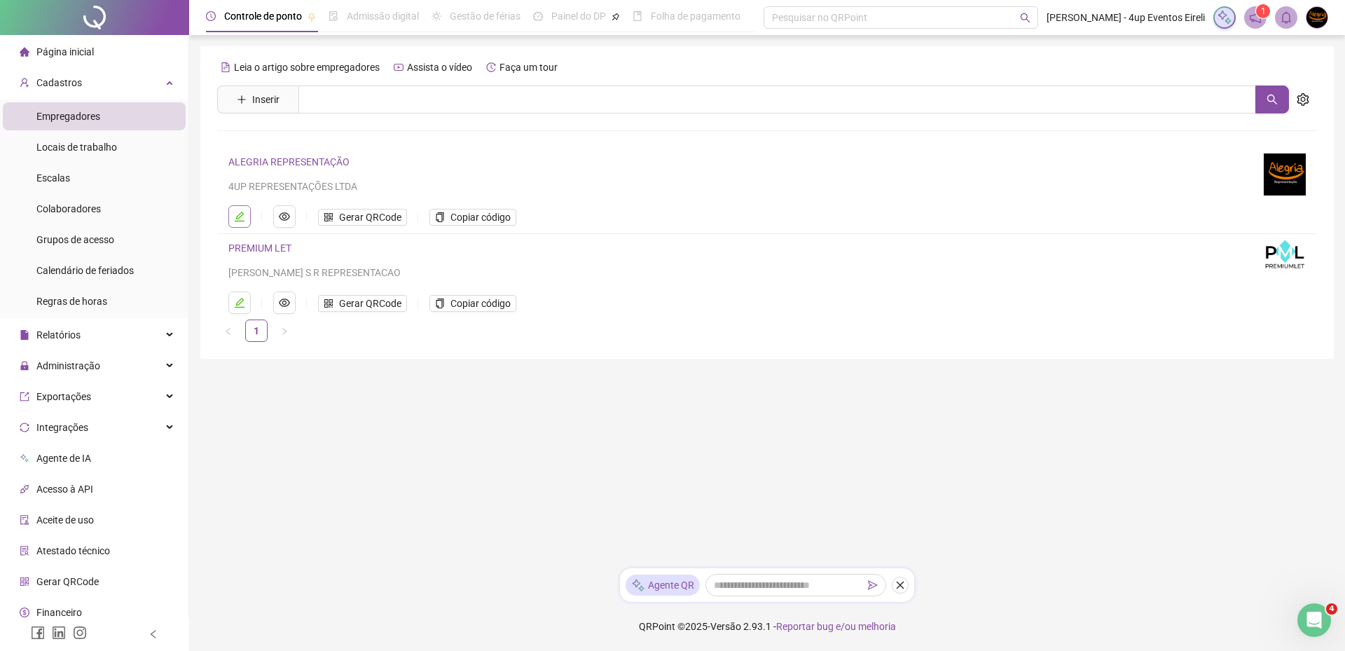
click at [238, 218] on icon "edit" at bounding box center [240, 216] width 10 height 10
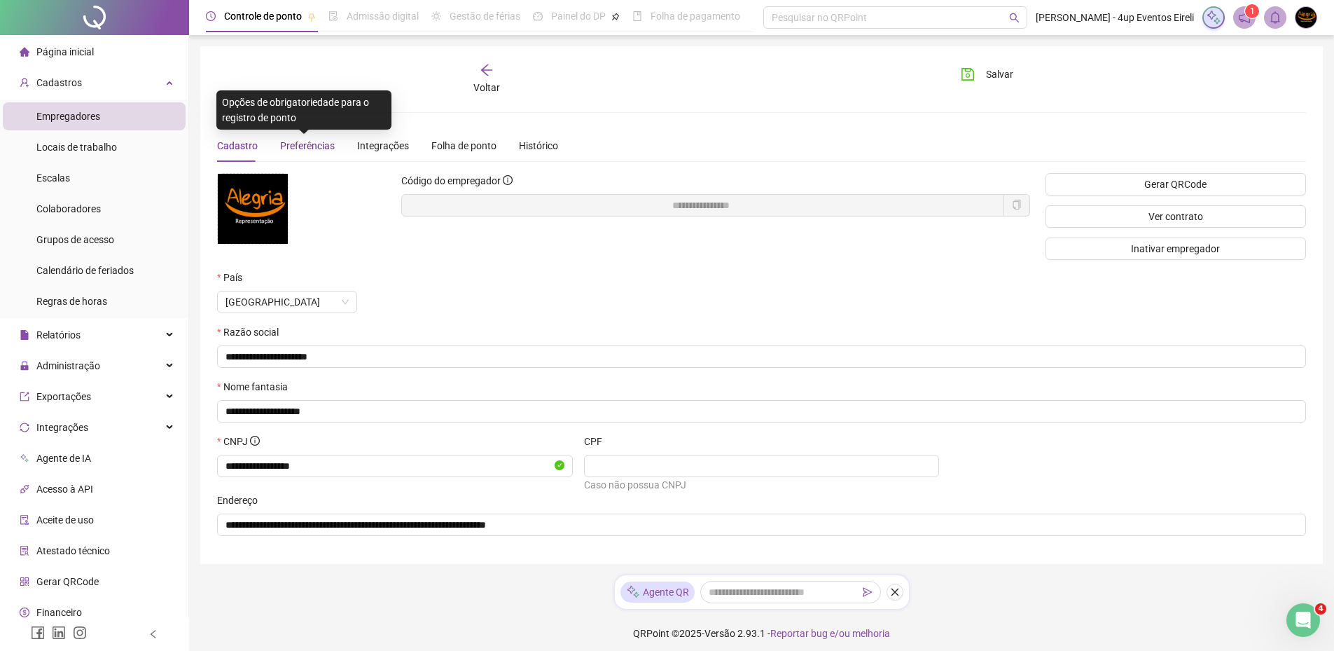
click at [307, 140] on span "Preferências" at bounding box center [307, 145] width 55 height 11
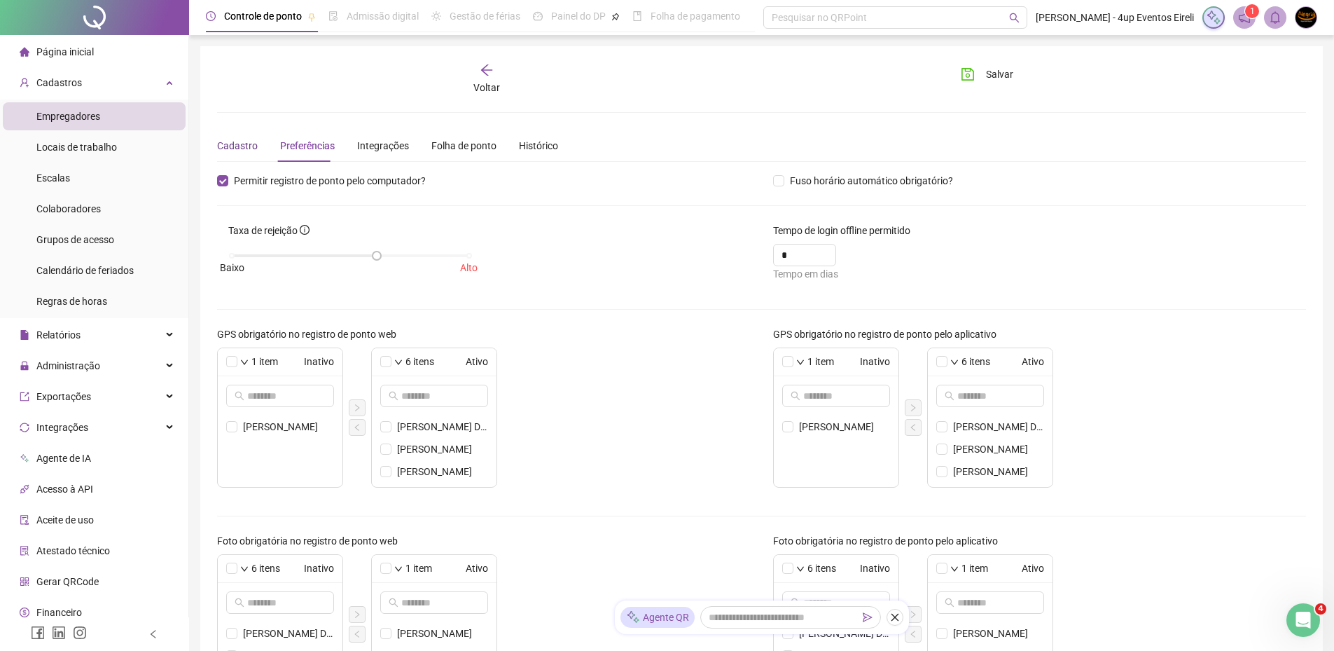
click at [240, 149] on div "Cadastro" at bounding box center [237, 145] width 41 height 15
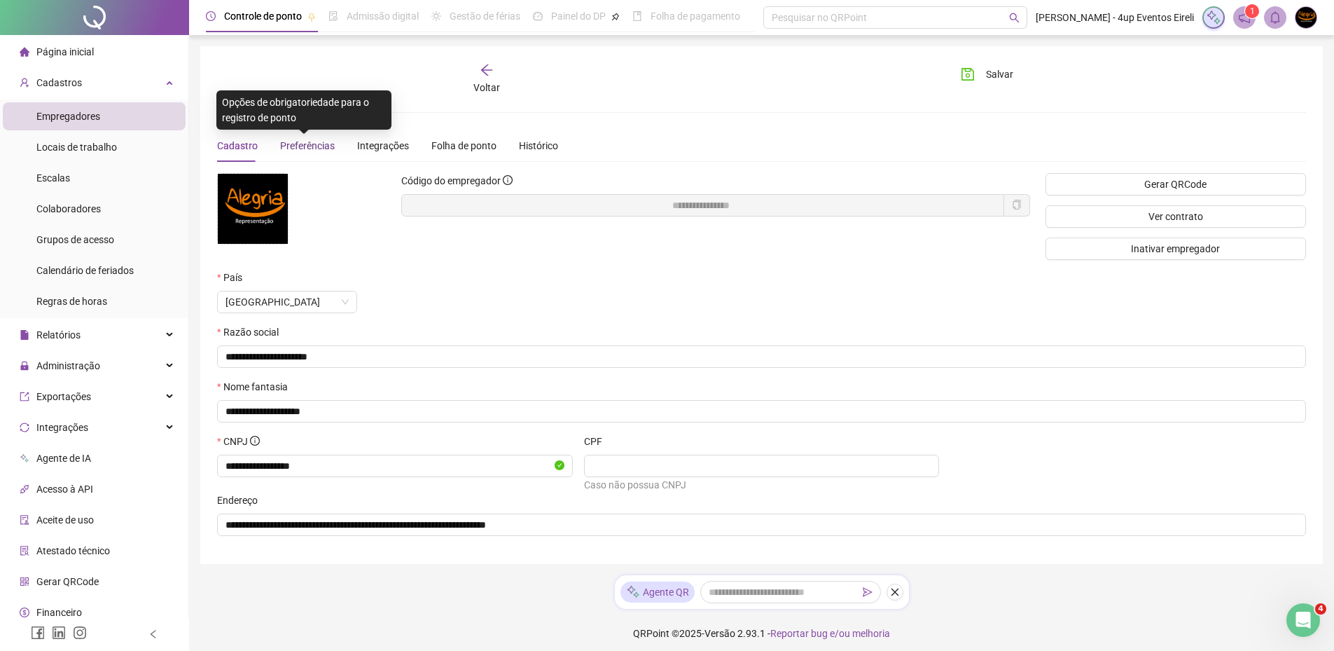
click at [305, 146] on span "Preferências" at bounding box center [307, 145] width 55 height 11
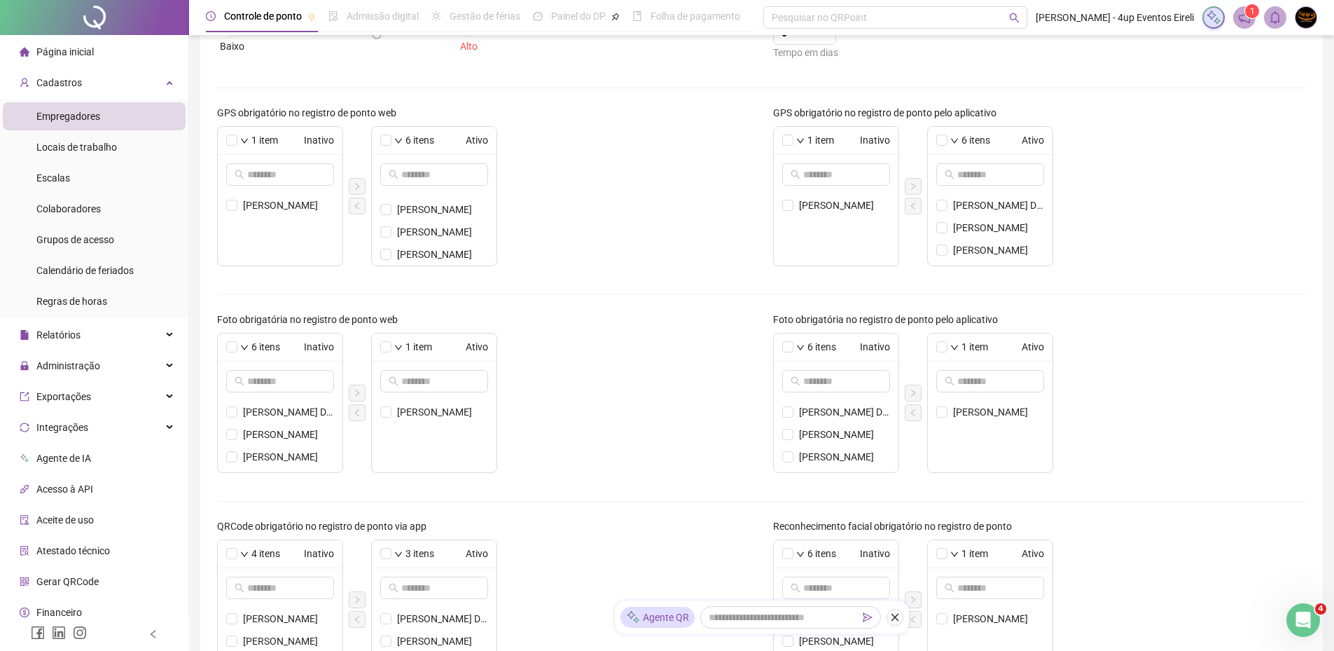
scroll to position [233, 0]
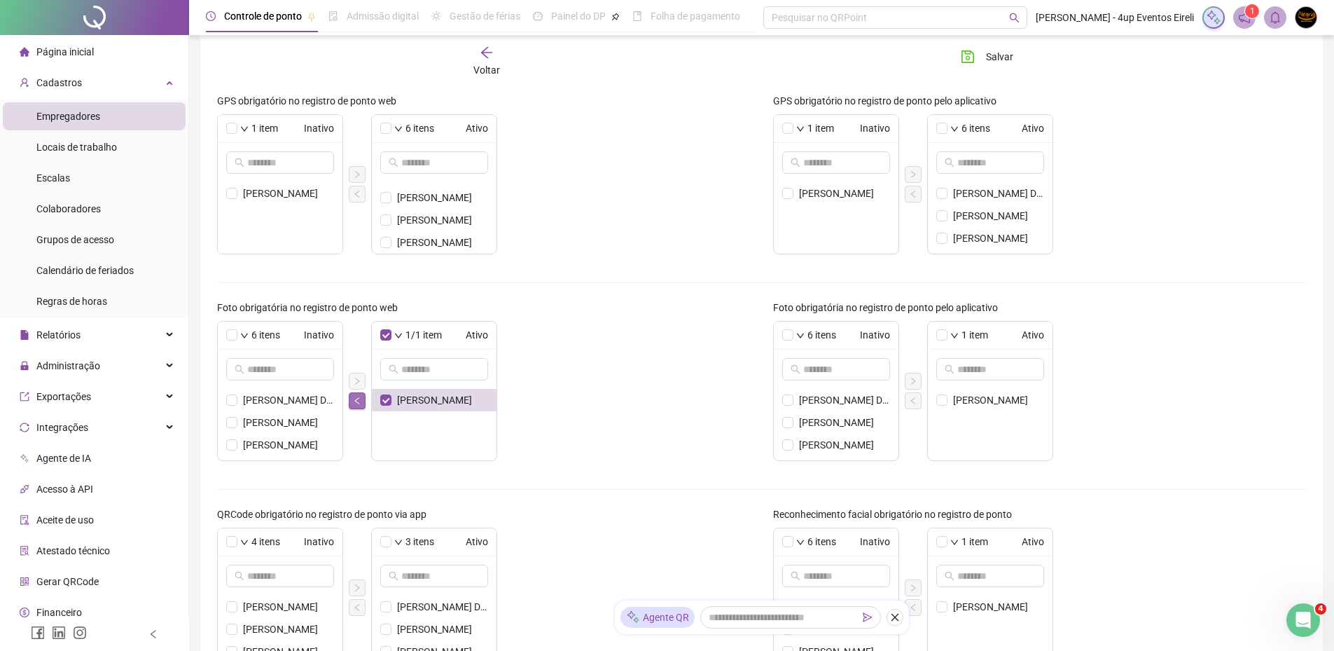
click at [362, 402] on button "button" at bounding box center [357, 400] width 17 height 17
click at [599, 440] on div "7 itens Inativo ALESSANDRO C. DOS SANTOS ANANDHA BEATRIZ LIMA BRUNO RIBEIRO SOU…" at bounding box center [484, 391] width 534 height 140
click at [940, 328] on div "1 item Ativo" at bounding box center [990, 335] width 125 height 28
click at [940, 324] on div "1 item Ativo" at bounding box center [990, 335] width 125 height 28
click at [913, 399] on icon "left" at bounding box center [913, 400] width 8 height 8
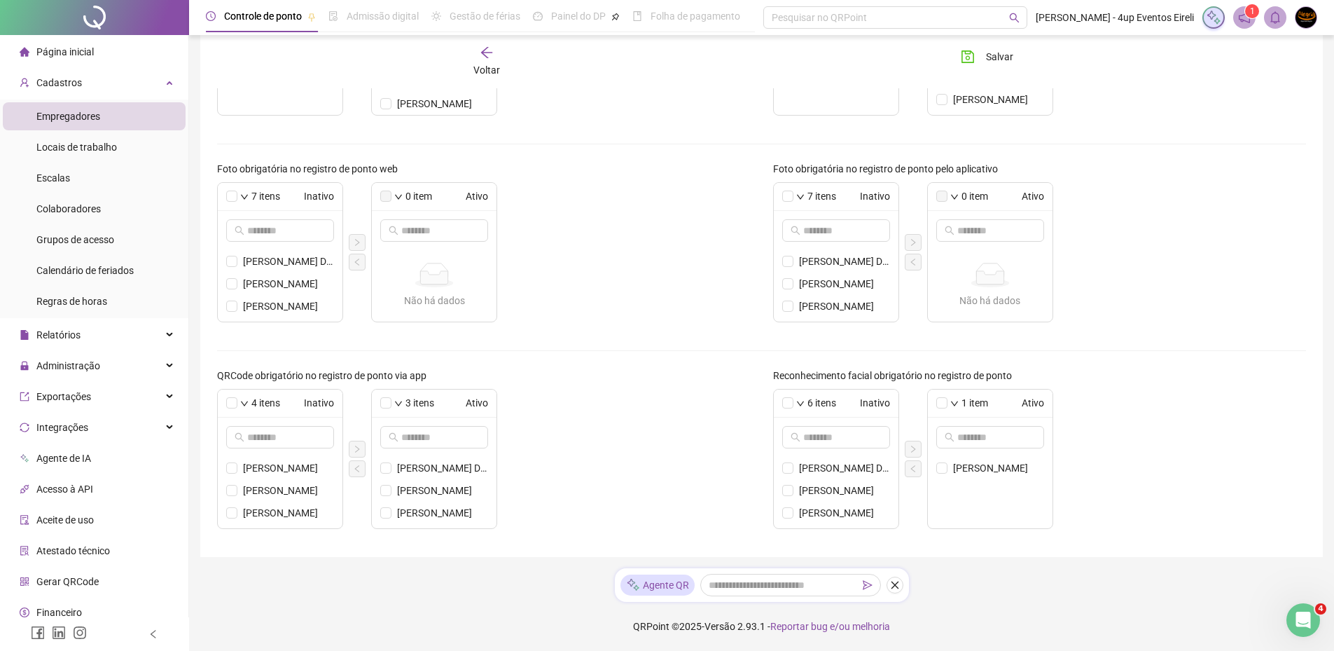
scroll to position [1, 0]
click at [356, 448] on icon "right" at bounding box center [357, 449] width 8 height 8
click at [360, 450] on icon "right" at bounding box center [357, 449] width 8 height 8
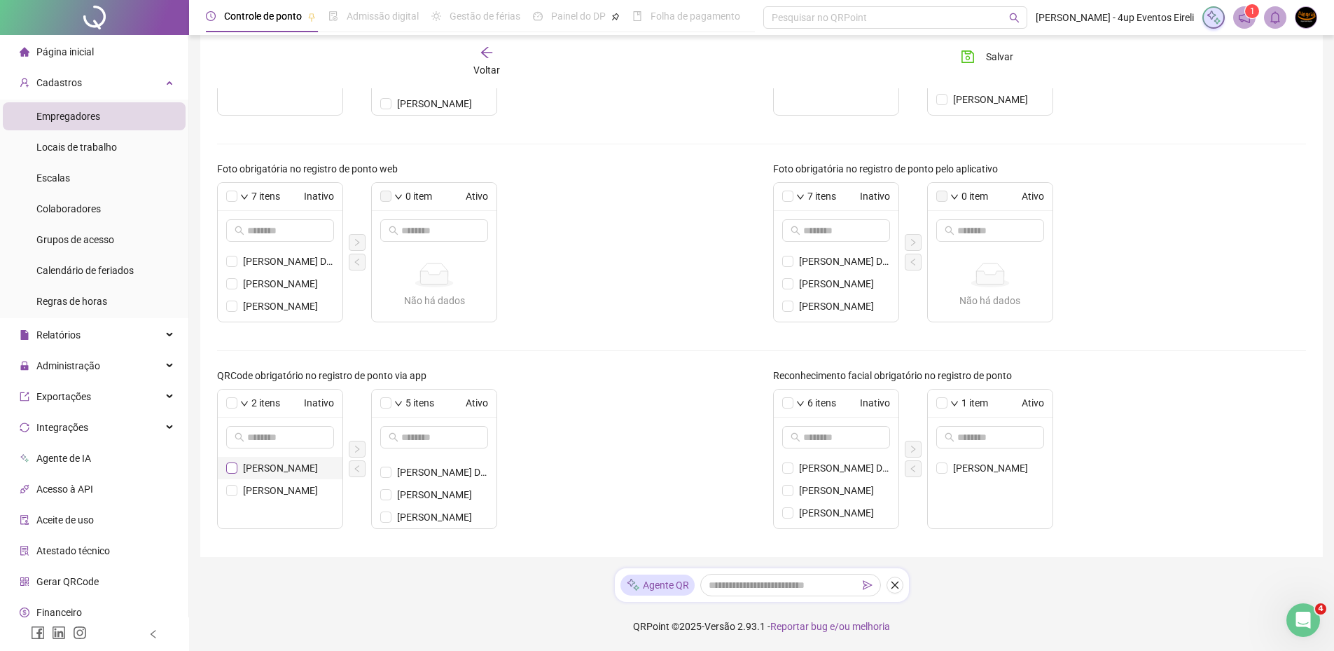
click at [233, 472] on span at bounding box center [231, 467] width 11 height 11
click at [354, 449] on icon "right" at bounding box center [357, 449] width 8 height 8
click at [949, 463] on li "MARCOS DAVID DE MATTOS" at bounding box center [990, 468] width 125 height 22
click at [916, 464] on icon "left" at bounding box center [913, 468] width 8 height 8
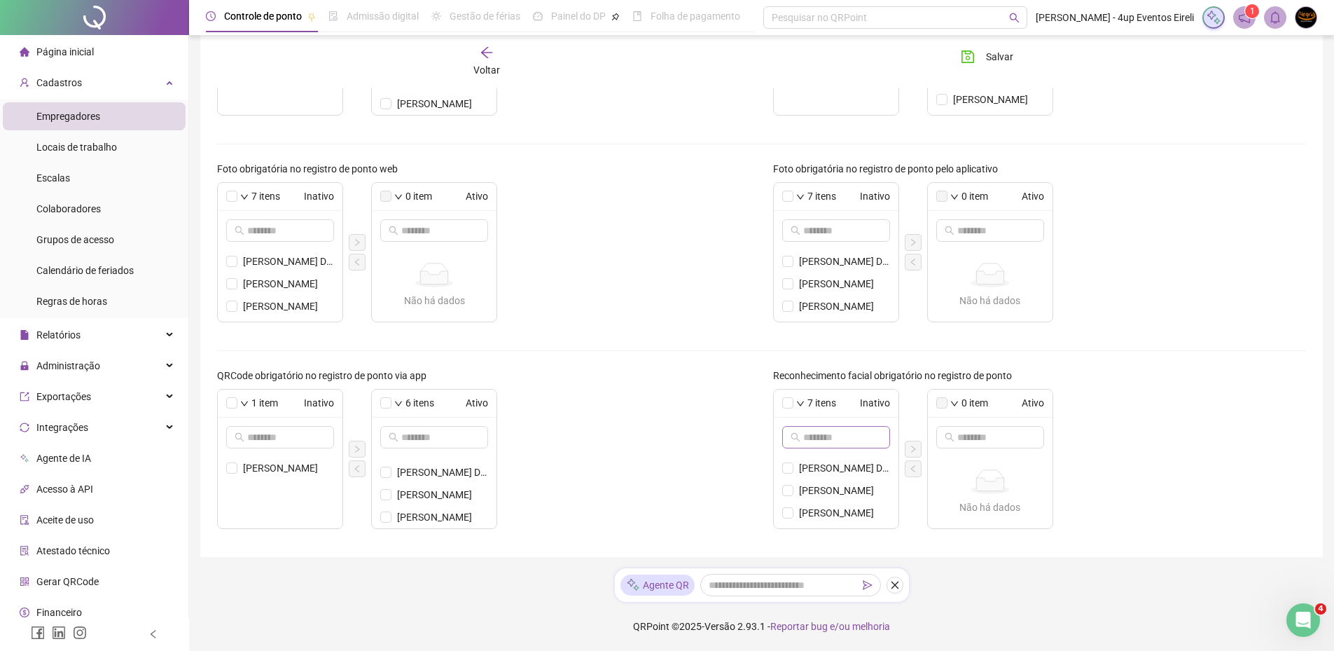
scroll to position [139, 0]
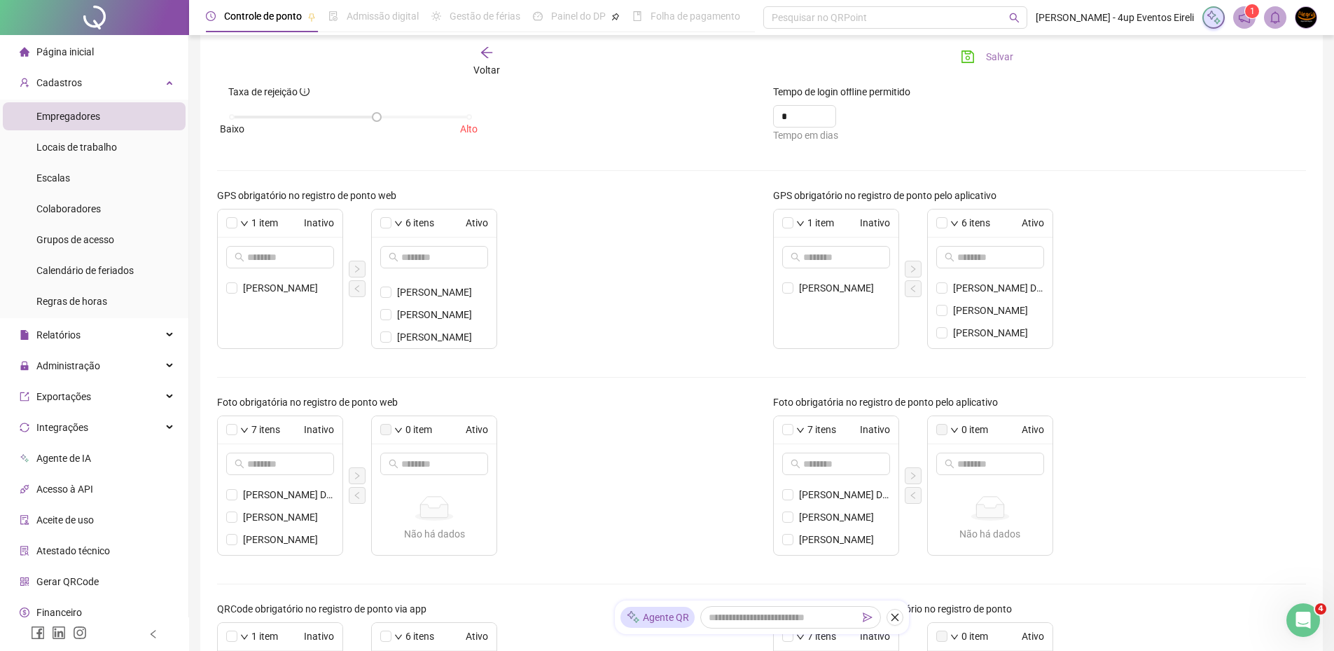
click at [982, 51] on button "Salvar" at bounding box center [987, 57] width 74 height 22
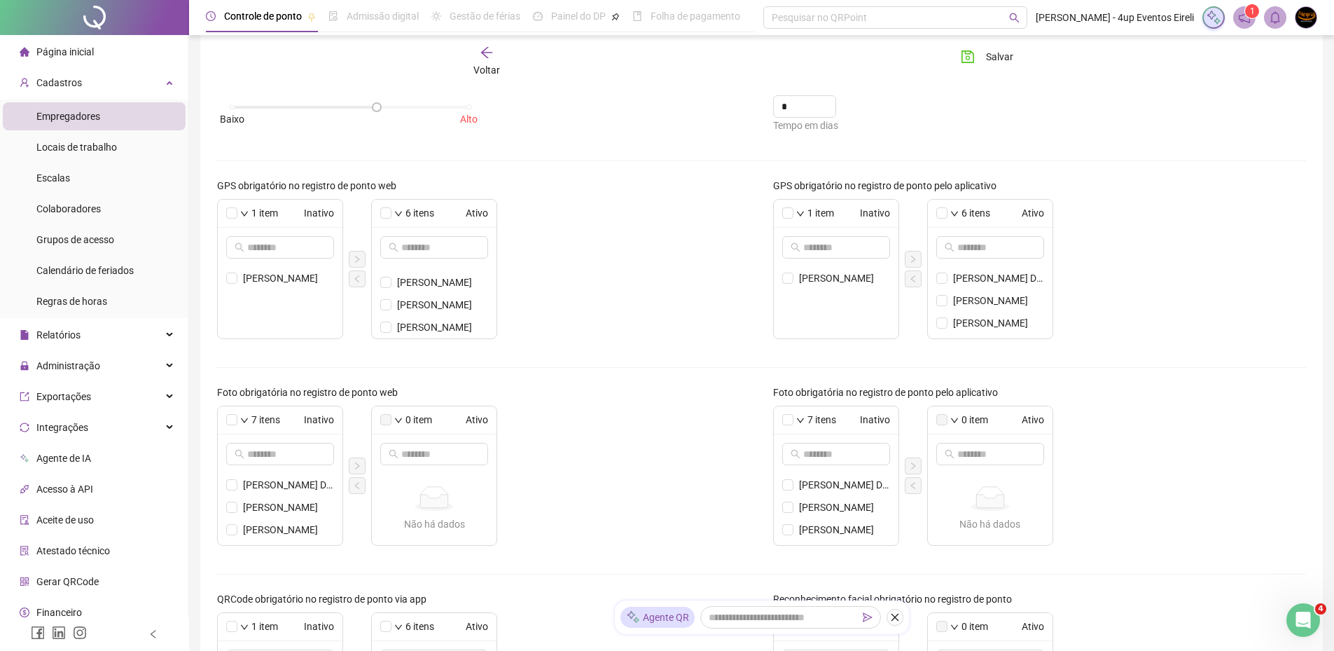
scroll to position [0, 0]
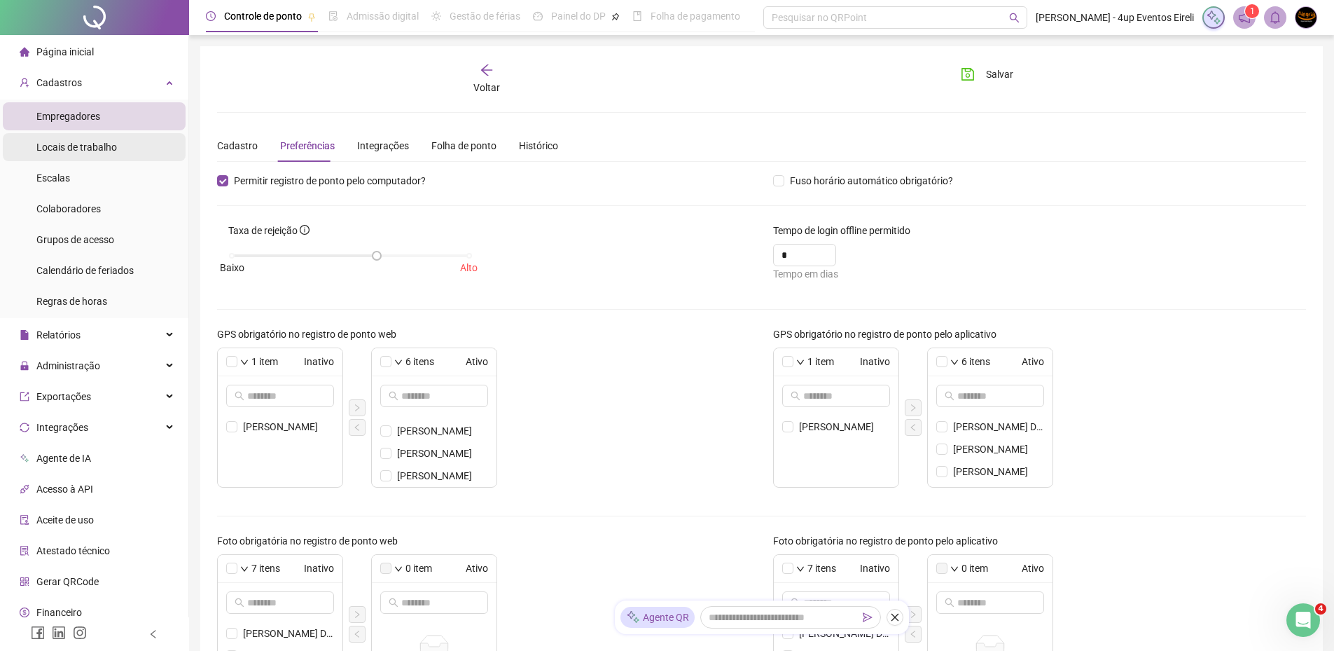
click at [106, 149] on span "Locais de trabalho" at bounding box center [76, 146] width 81 height 11
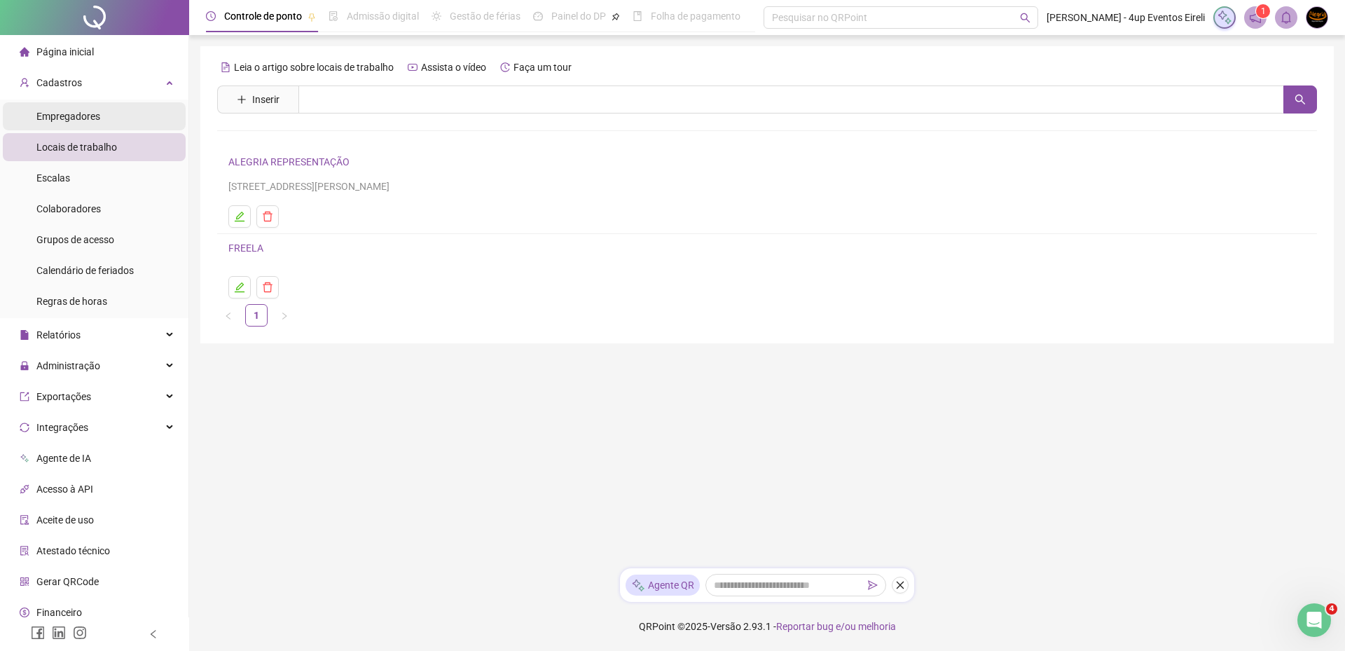
click at [85, 114] on span "Empregadores" at bounding box center [68, 116] width 64 height 11
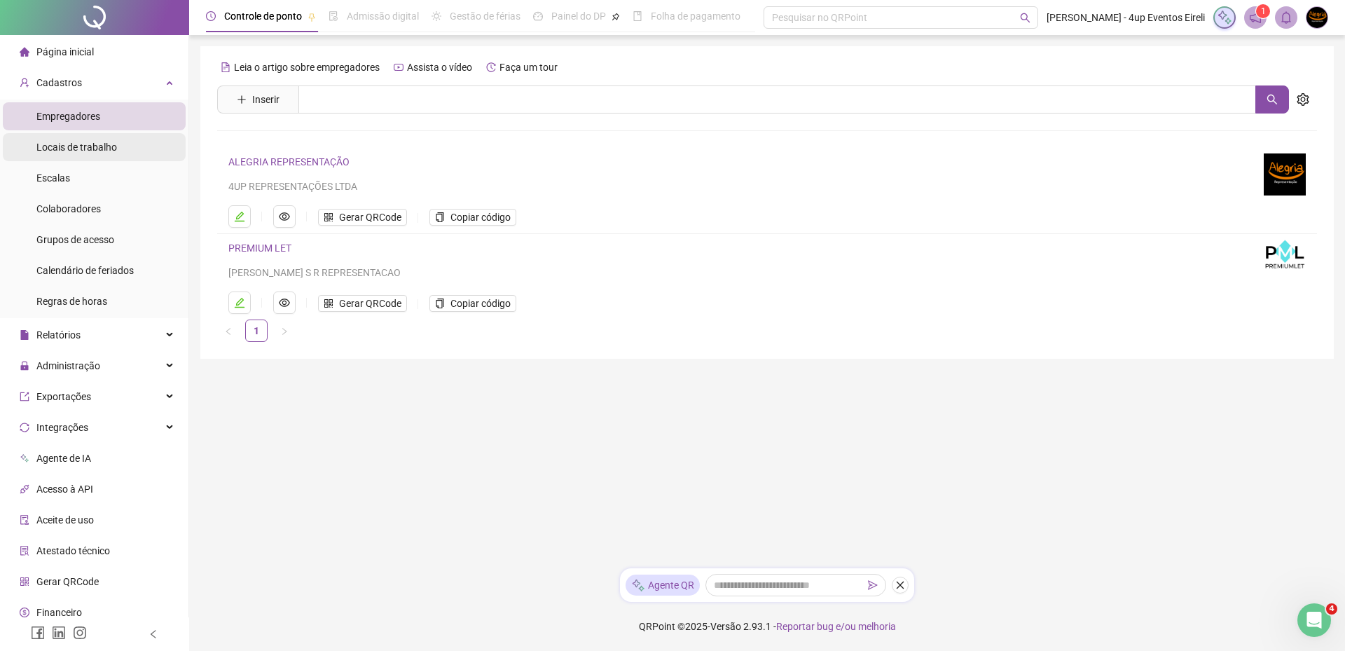
click at [139, 148] on li "Locais de trabalho" at bounding box center [94, 147] width 183 height 28
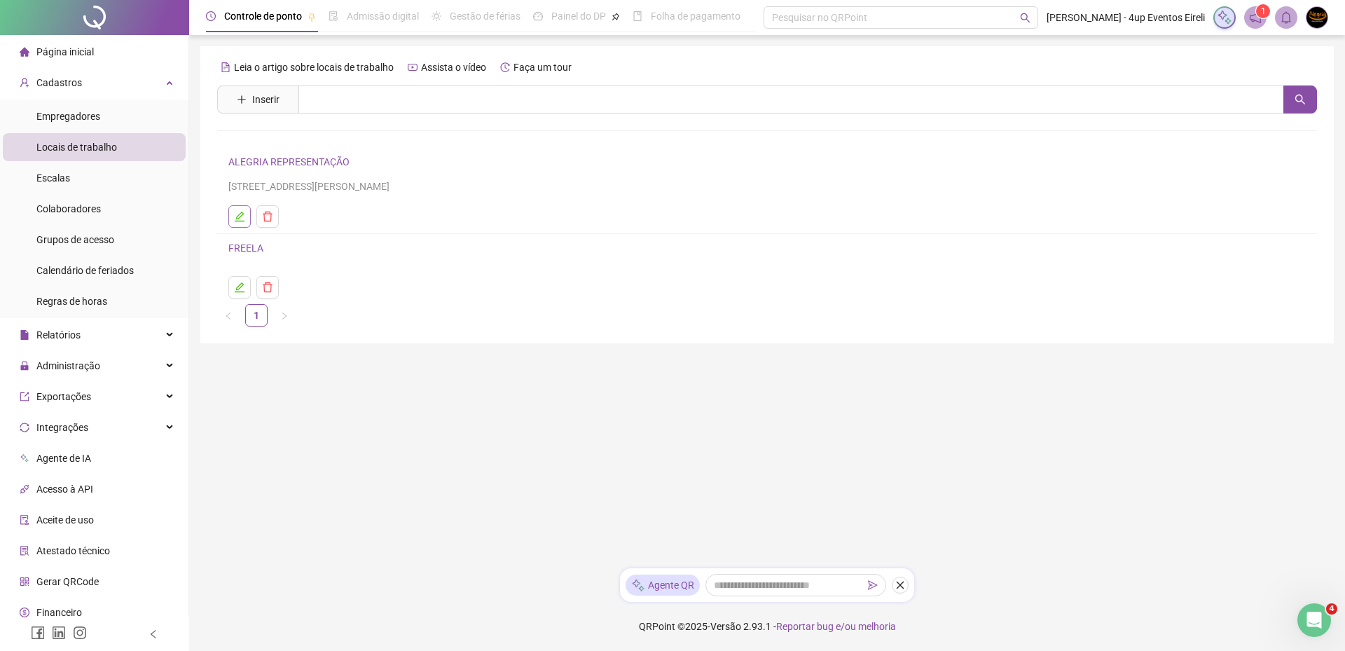
click at [244, 212] on icon "edit" at bounding box center [239, 216] width 11 height 11
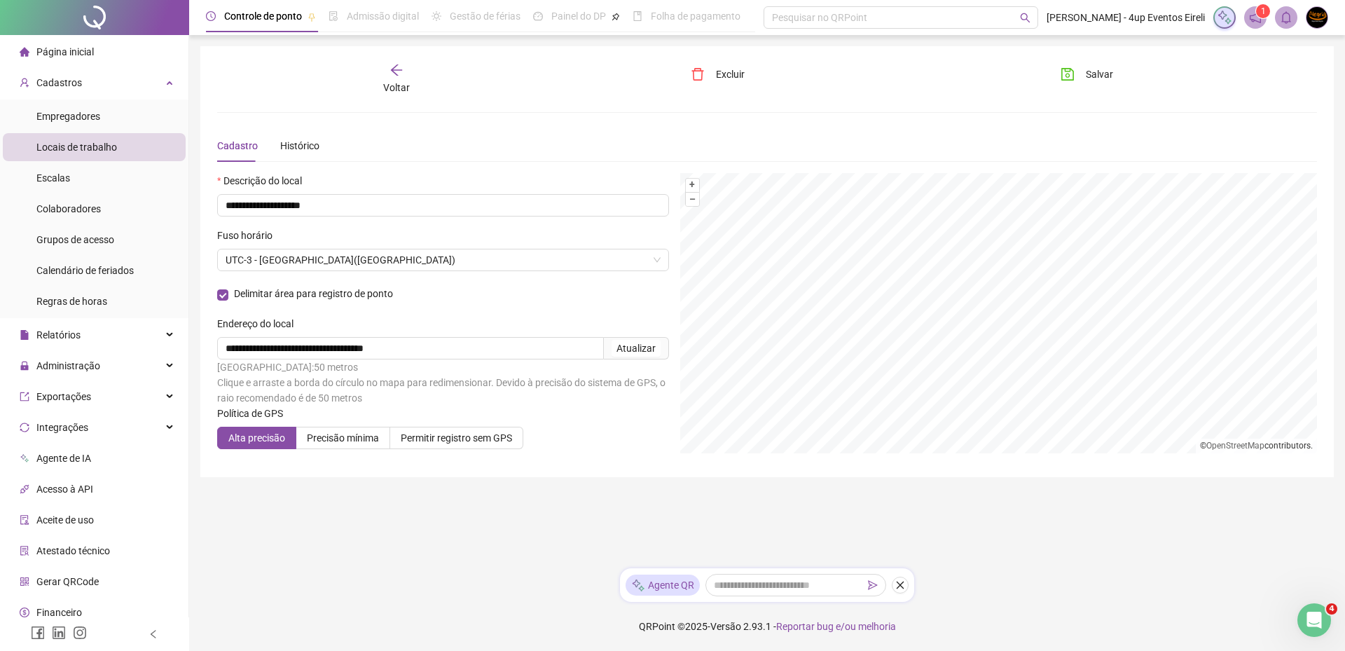
click at [401, 70] on icon "arrow-left" at bounding box center [396, 69] width 11 height 11
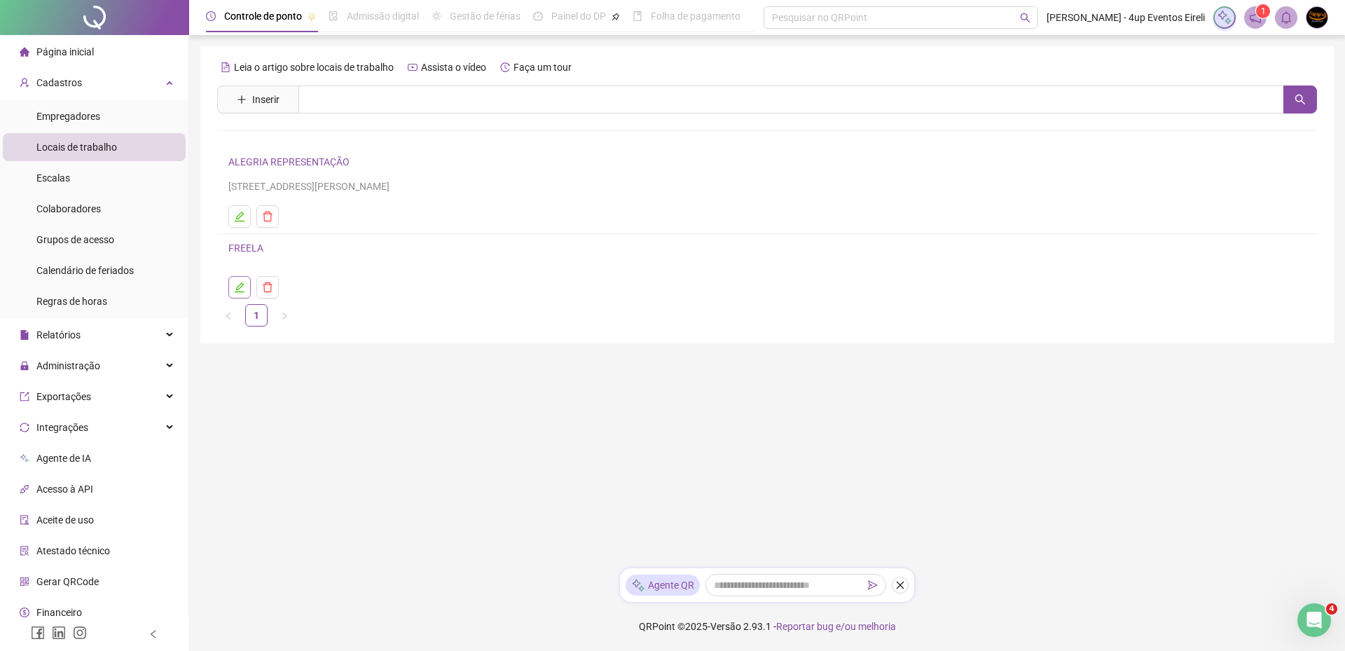
click at [240, 287] on icon "edit" at bounding box center [239, 287] width 11 height 11
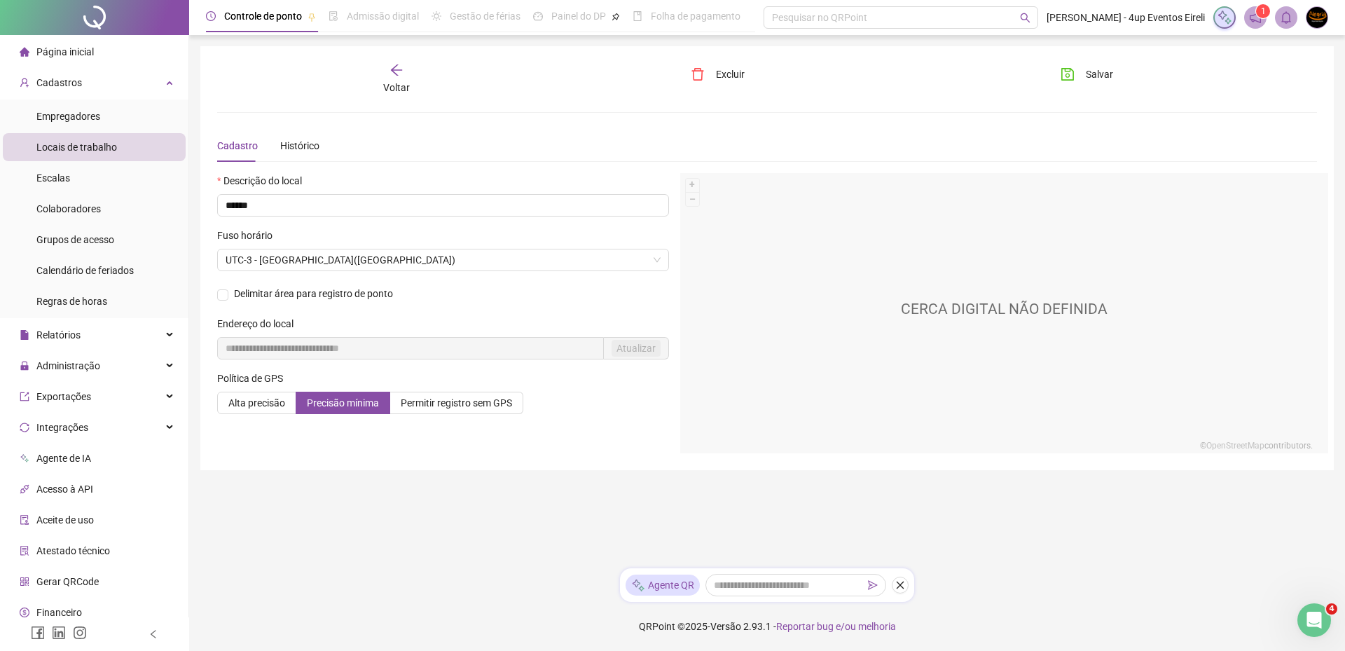
click at [92, 148] on span "Locais de trabalho" at bounding box center [76, 146] width 81 height 11
click at [83, 118] on span "Empregadores" at bounding box center [68, 116] width 64 height 11
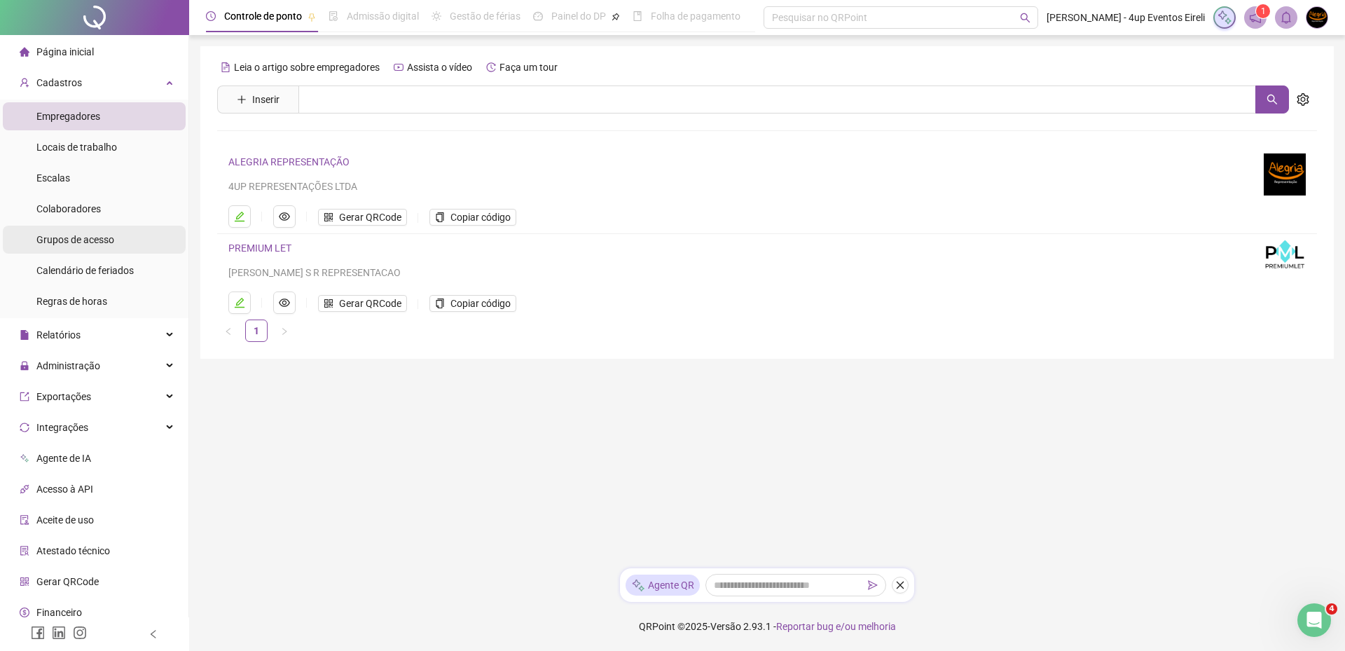
click at [118, 237] on li "Grupos de acesso" at bounding box center [94, 240] width 183 height 28
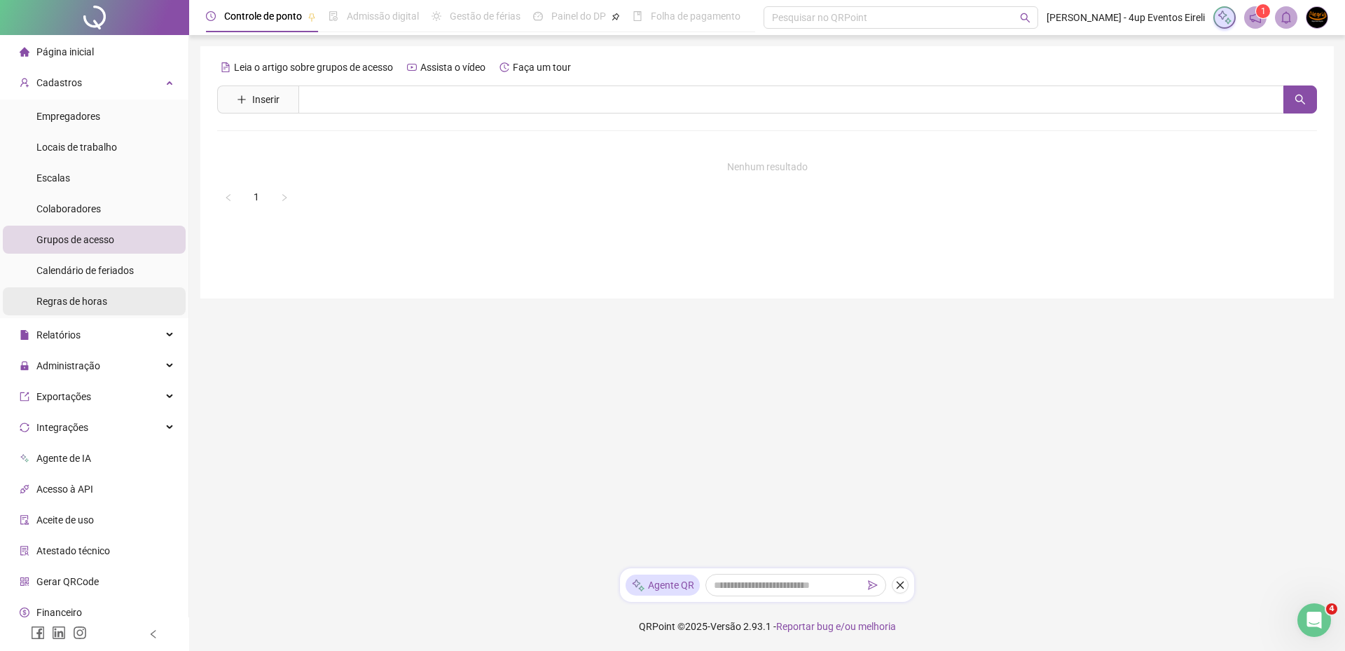
click at [69, 300] on span "Regras de horas" at bounding box center [71, 301] width 71 height 11
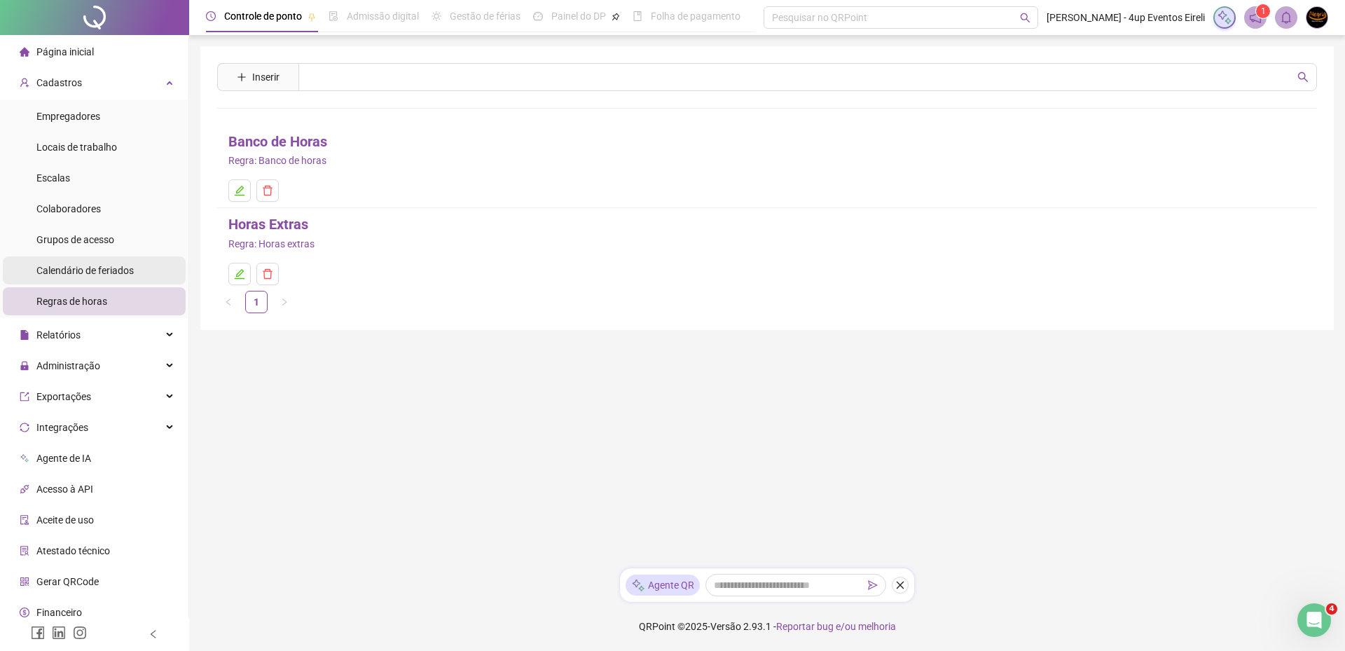
click at [77, 272] on span "Calendário de feriados" at bounding box center [84, 270] width 97 height 11
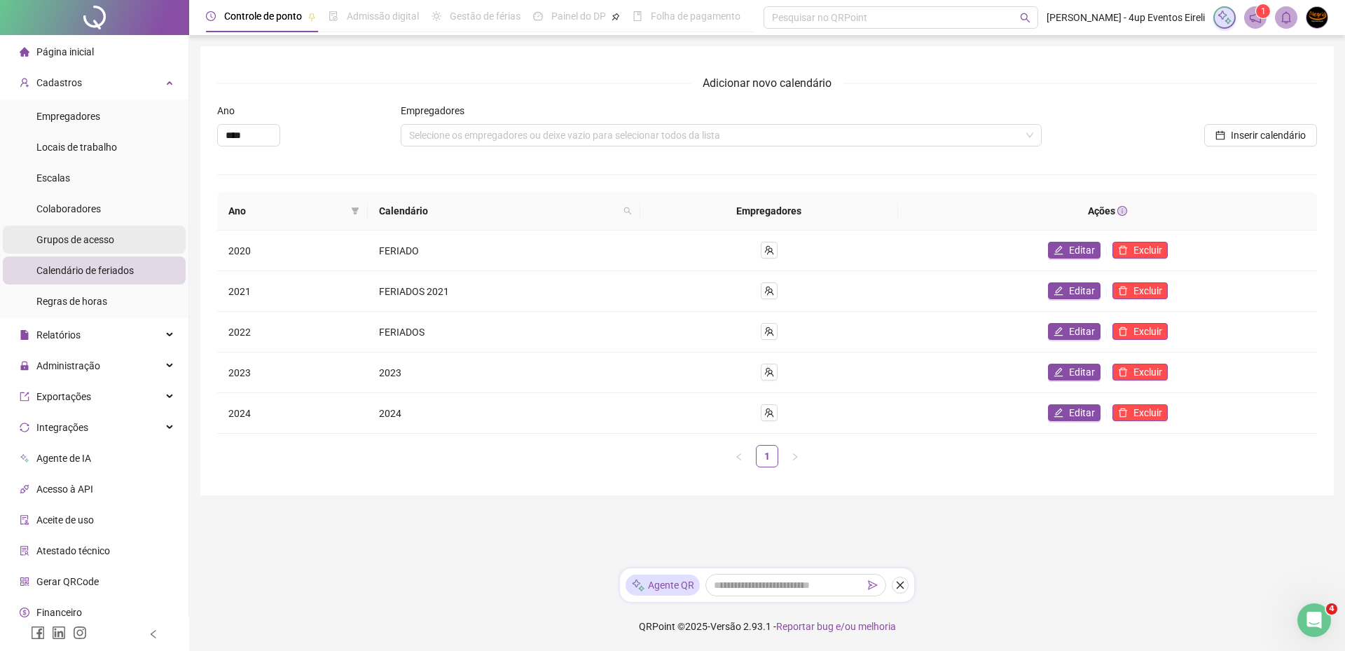
click at [81, 247] on div "Grupos de acesso" at bounding box center [75, 240] width 78 height 28
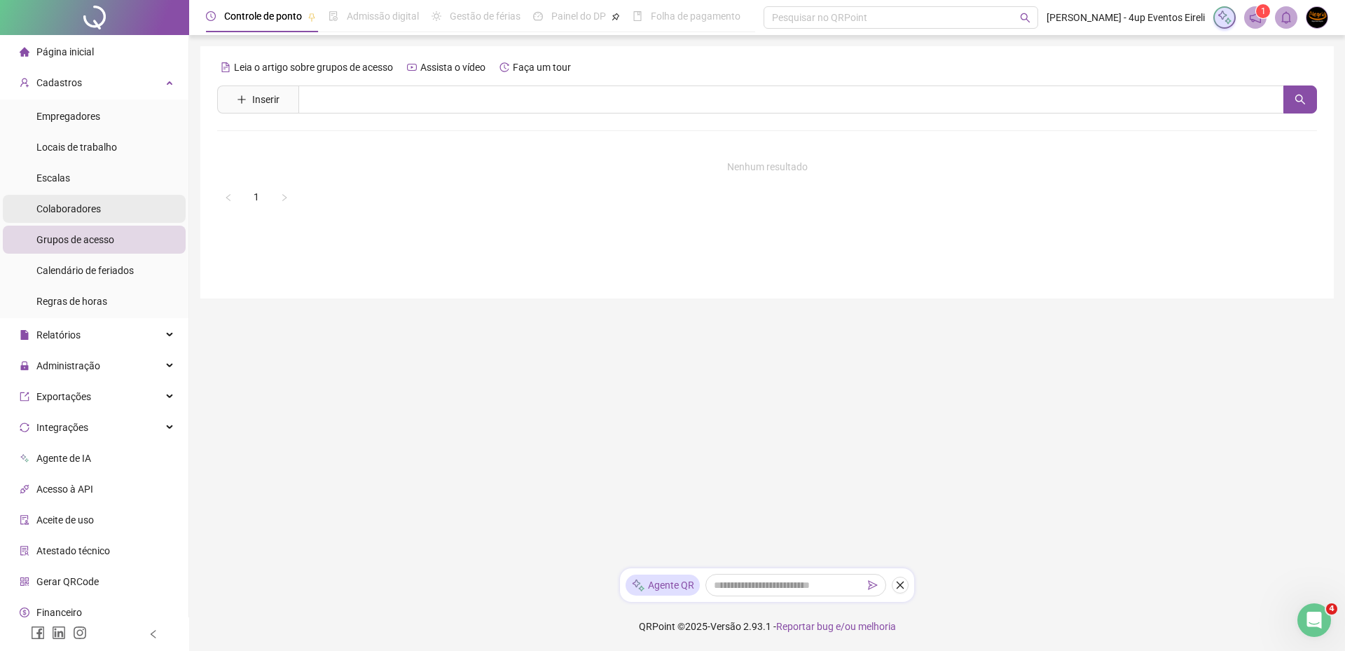
click at [74, 207] on span "Colaboradores" at bounding box center [68, 208] width 64 height 11
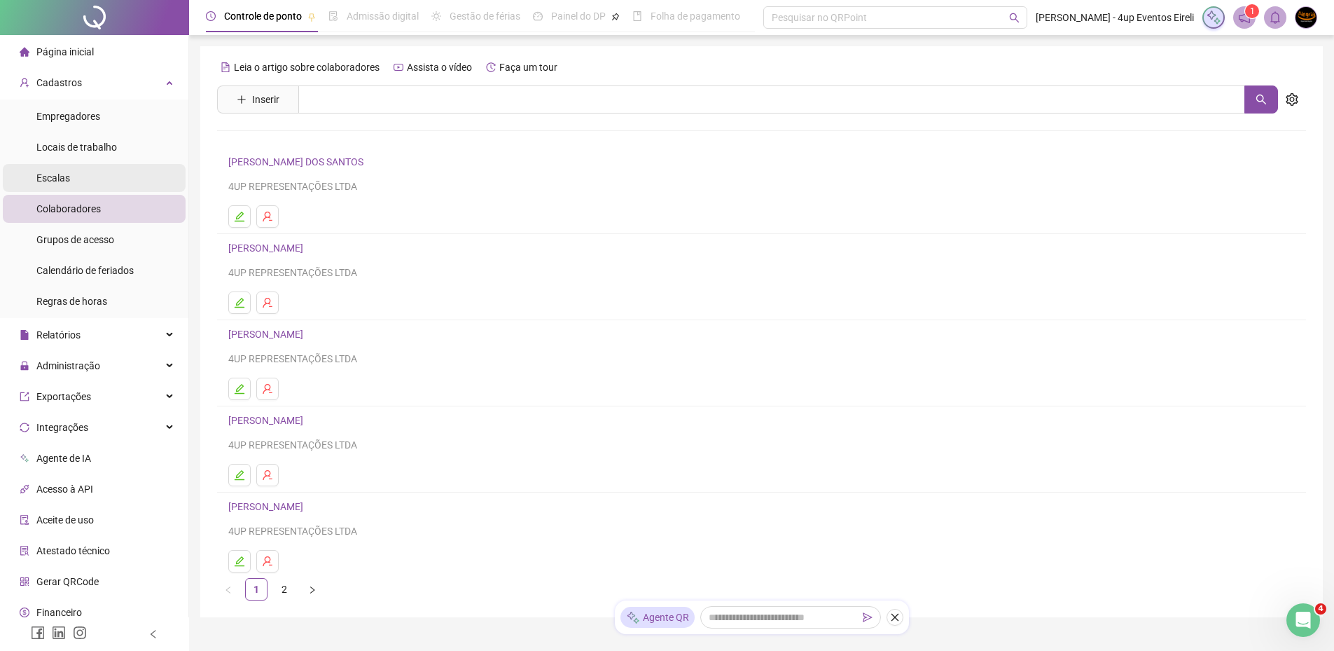
click at [55, 178] on span "Escalas" at bounding box center [53, 177] width 34 height 11
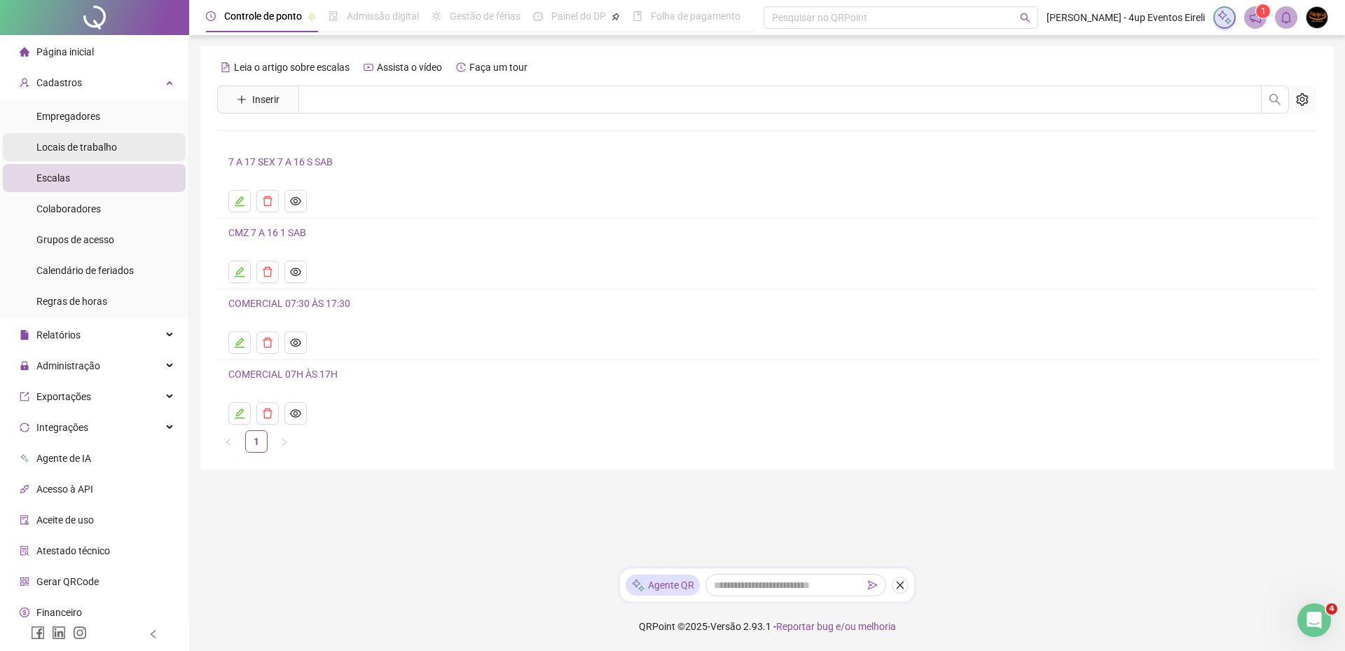
click at [72, 145] on span "Locais de trabalho" at bounding box center [76, 146] width 81 height 11
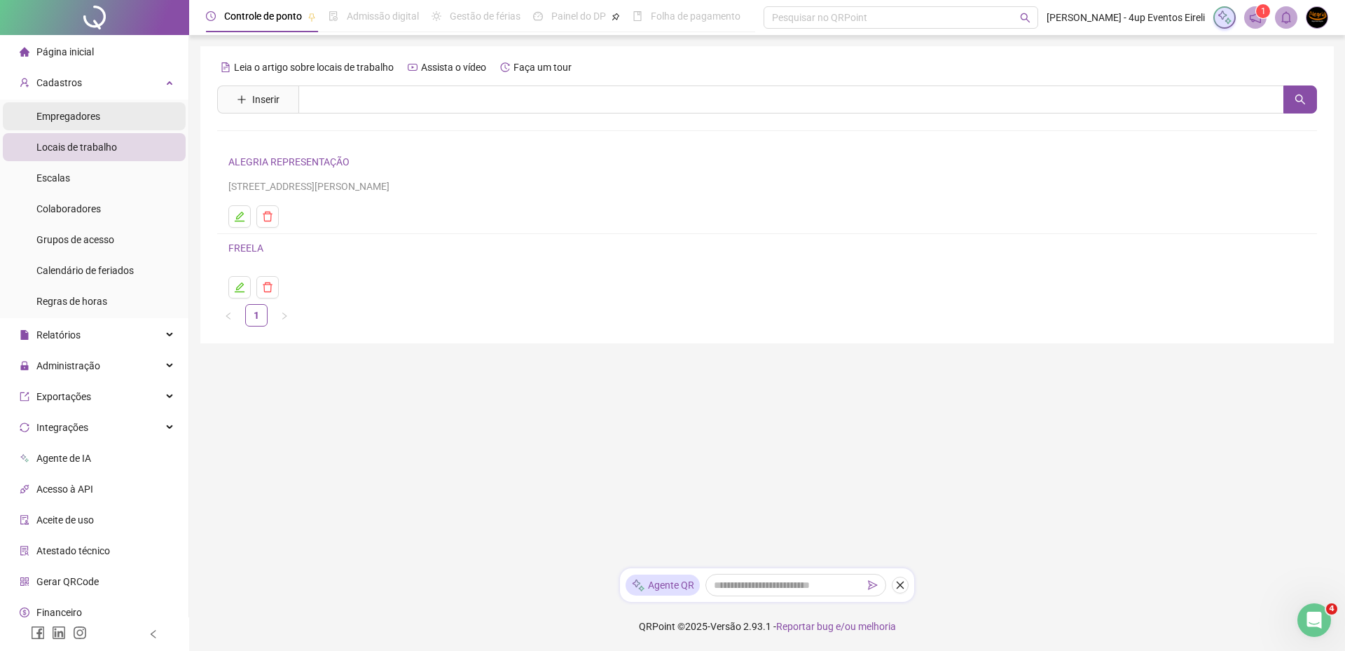
click at [95, 116] on span "Empregadores" at bounding box center [68, 116] width 64 height 11
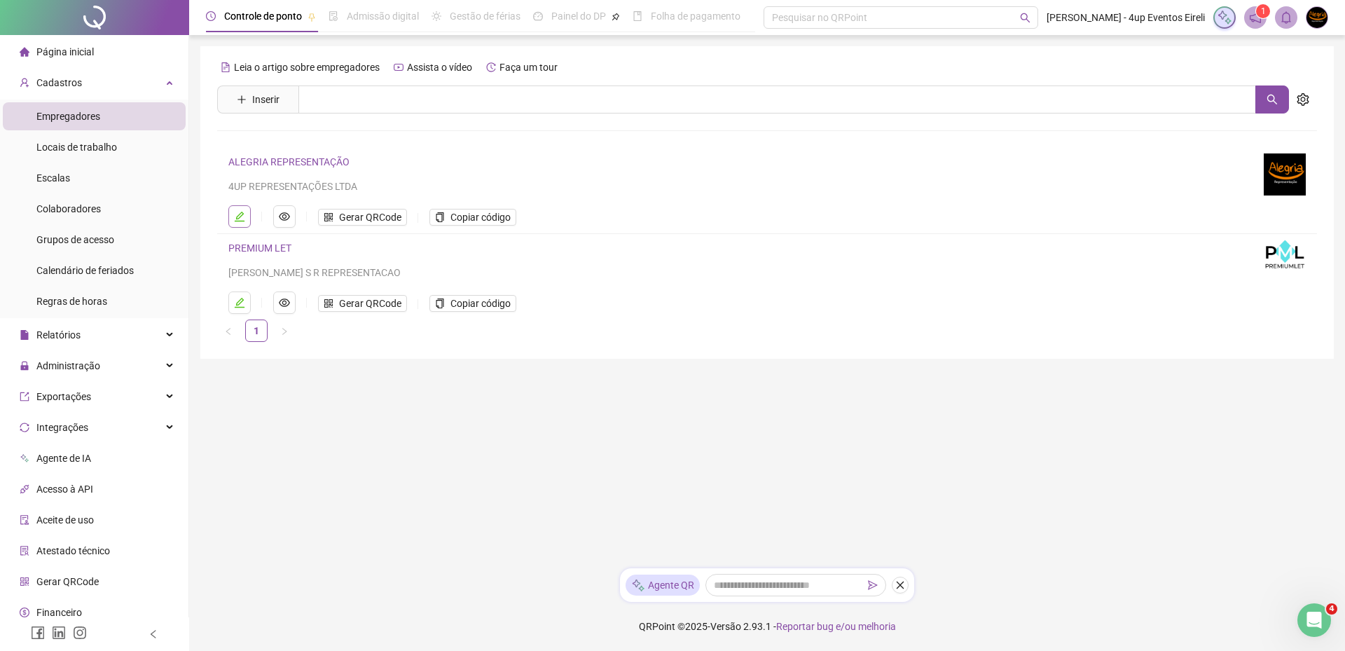
click at [244, 220] on icon "edit" at bounding box center [239, 216] width 11 height 11
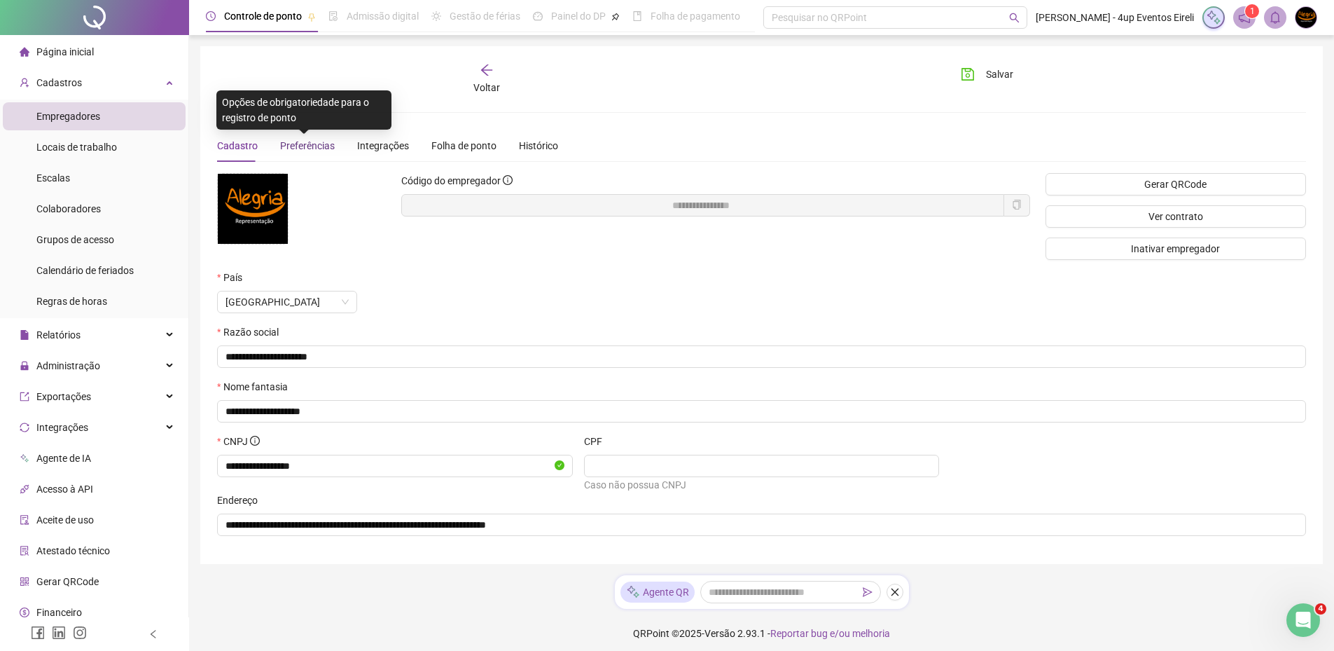
click at [294, 142] on span "Preferências" at bounding box center [307, 145] width 55 height 11
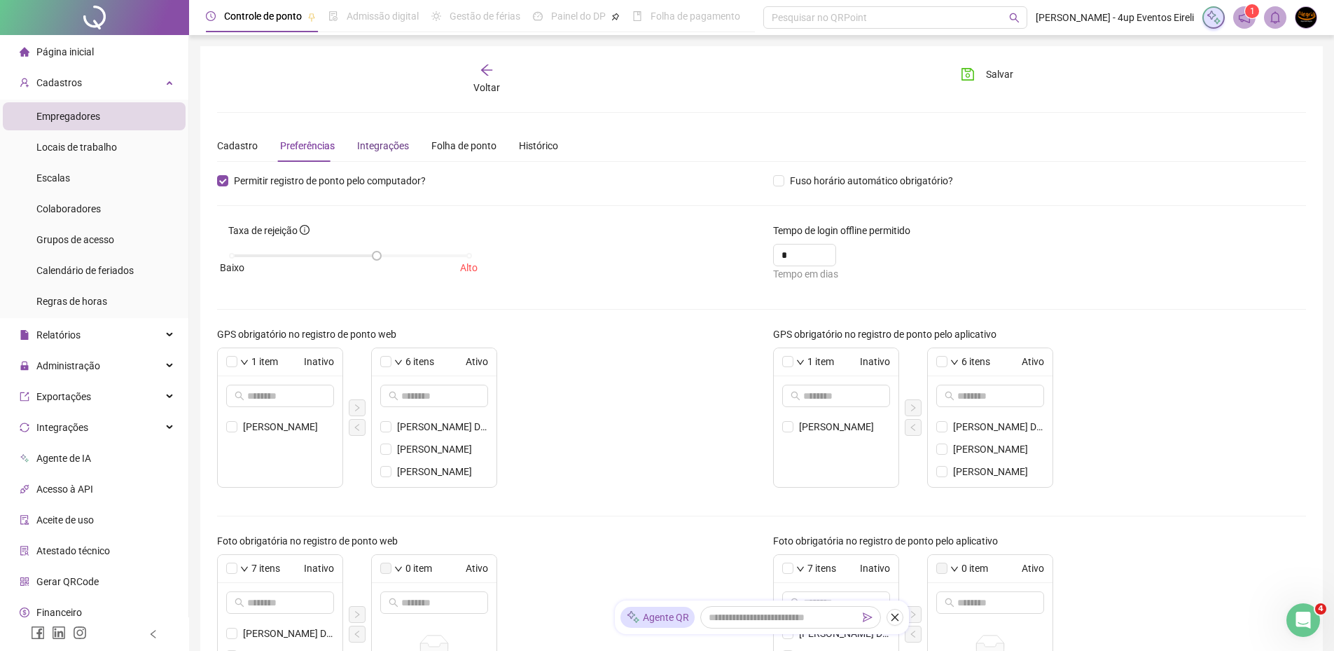
click at [388, 142] on div "Integrações" at bounding box center [383, 145] width 52 height 15
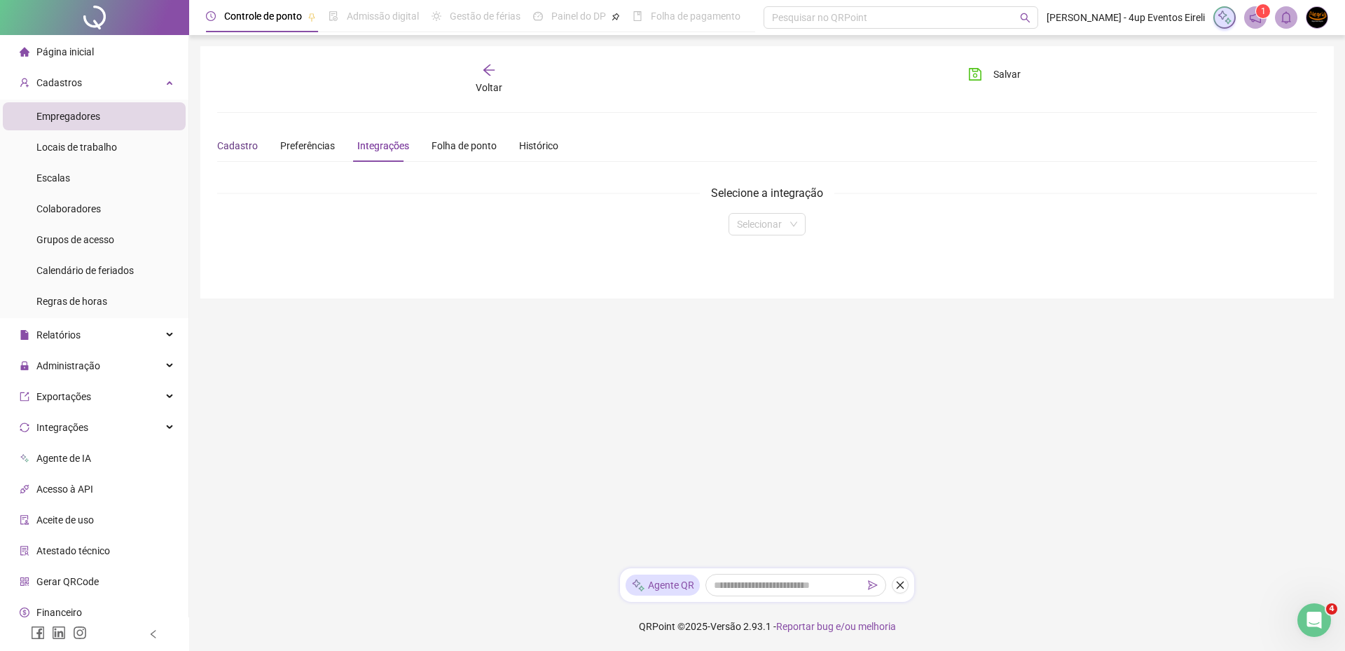
click at [247, 145] on div "Cadastro" at bounding box center [237, 145] width 41 height 15
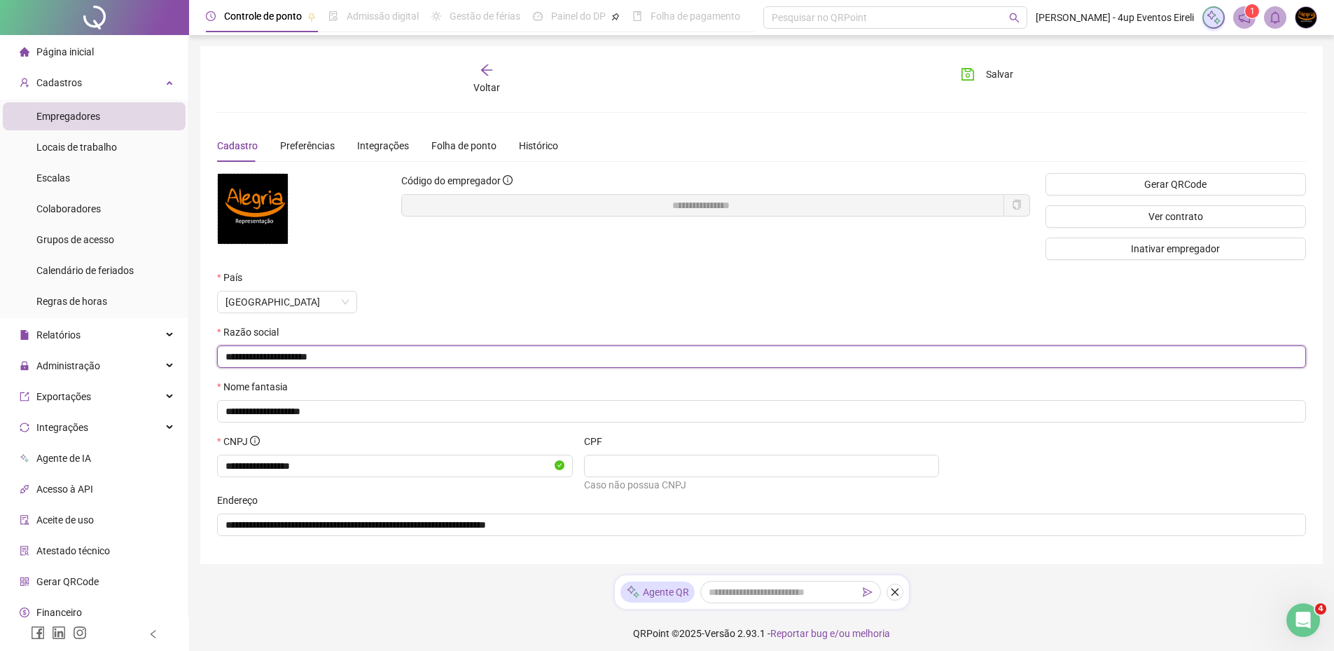
click at [387, 361] on input "**********" at bounding box center [760, 356] width 1069 height 15
drag, startPoint x: 389, startPoint y: 361, endPoint x: 6, endPoint y: 341, distance: 383.6
click at [6, 341] on div "**********" at bounding box center [667, 329] width 1334 height 658
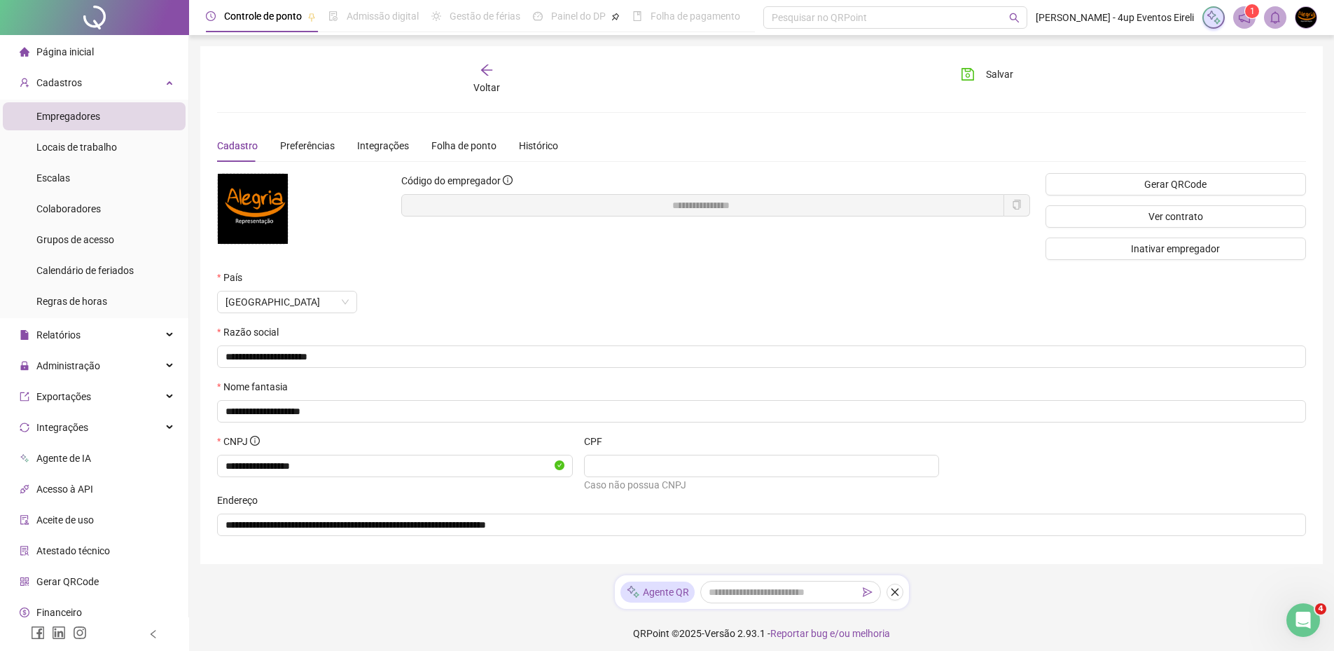
click at [493, 321] on div "País Brasil" at bounding box center [669, 297] width 917 height 55
click at [314, 144] on span "Preferências" at bounding box center [307, 145] width 55 height 11
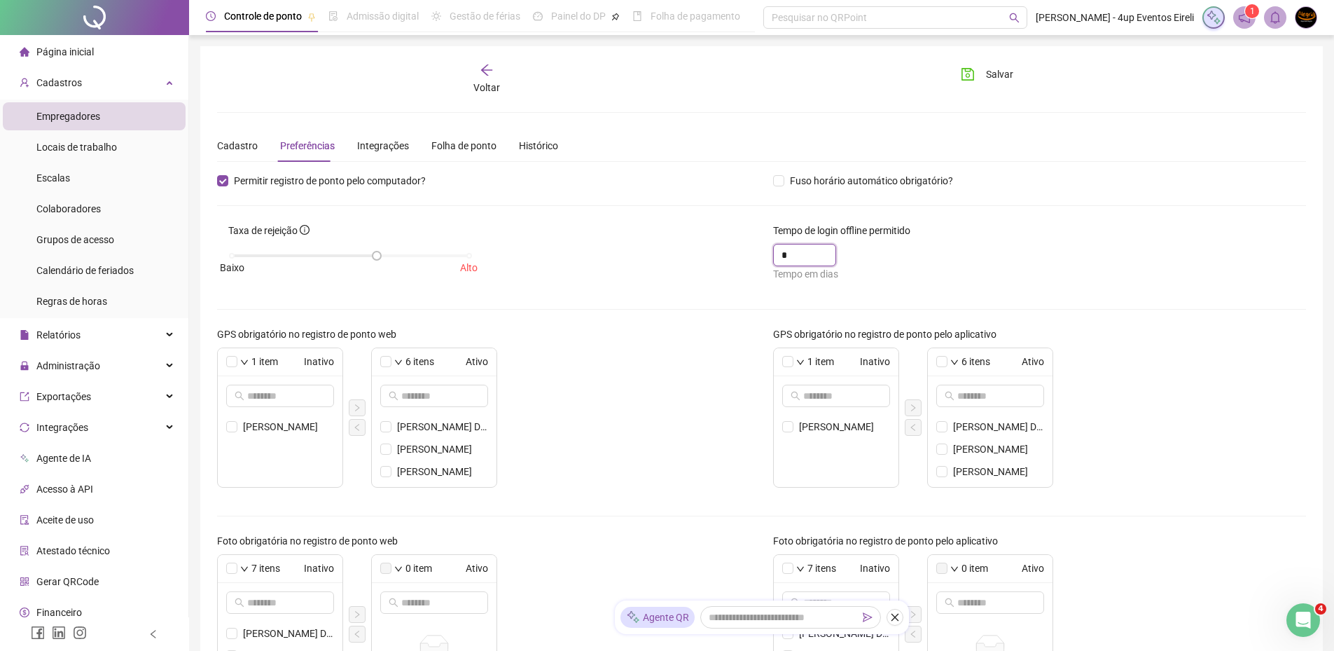
drag, startPoint x: 791, startPoint y: 256, endPoint x: 712, endPoint y: 245, distance: 80.6
click at [712, 245] on div "Taxa de rejeição Baixo Alto Tempo de login offline permitido * Tempo em dias" at bounding box center [761, 257] width 1111 height 69
type input "*"
click at [695, 255] on div "Taxa de rejeição Baixo Alto" at bounding box center [484, 257] width 556 height 69
click at [366, 148] on div "Integrações" at bounding box center [383, 145] width 52 height 15
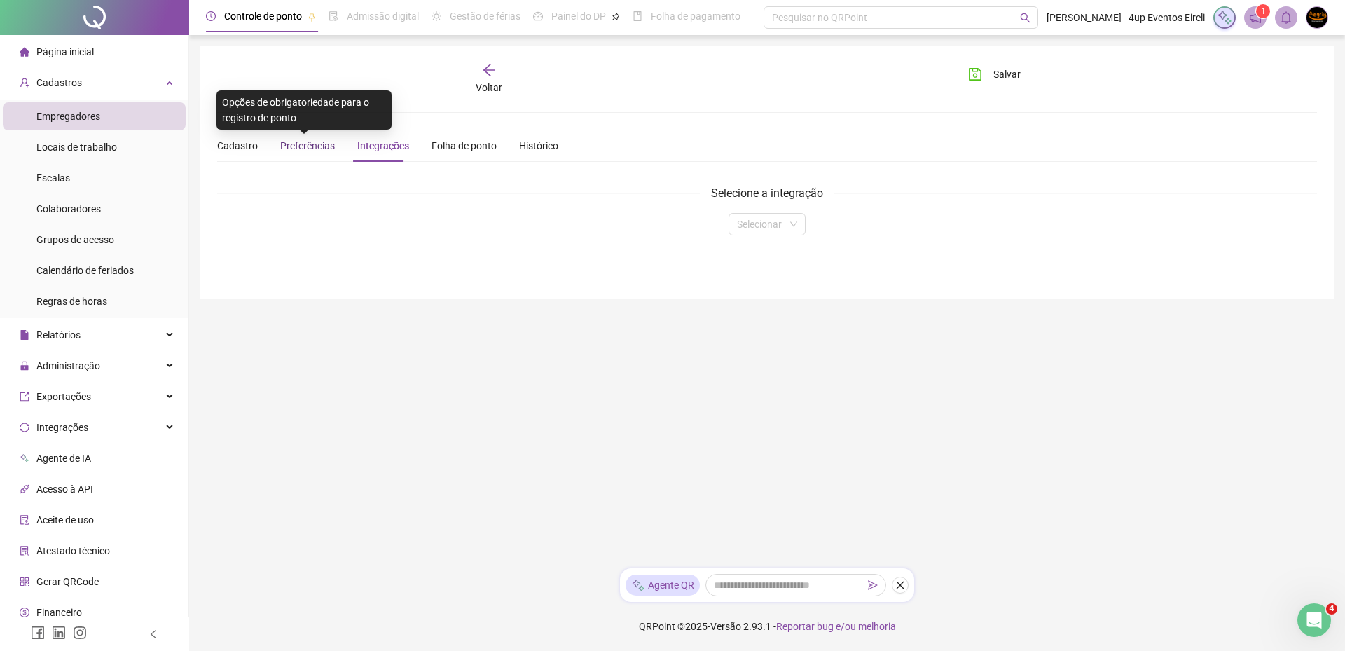
click at [305, 140] on span "Preferências" at bounding box center [307, 145] width 55 height 11
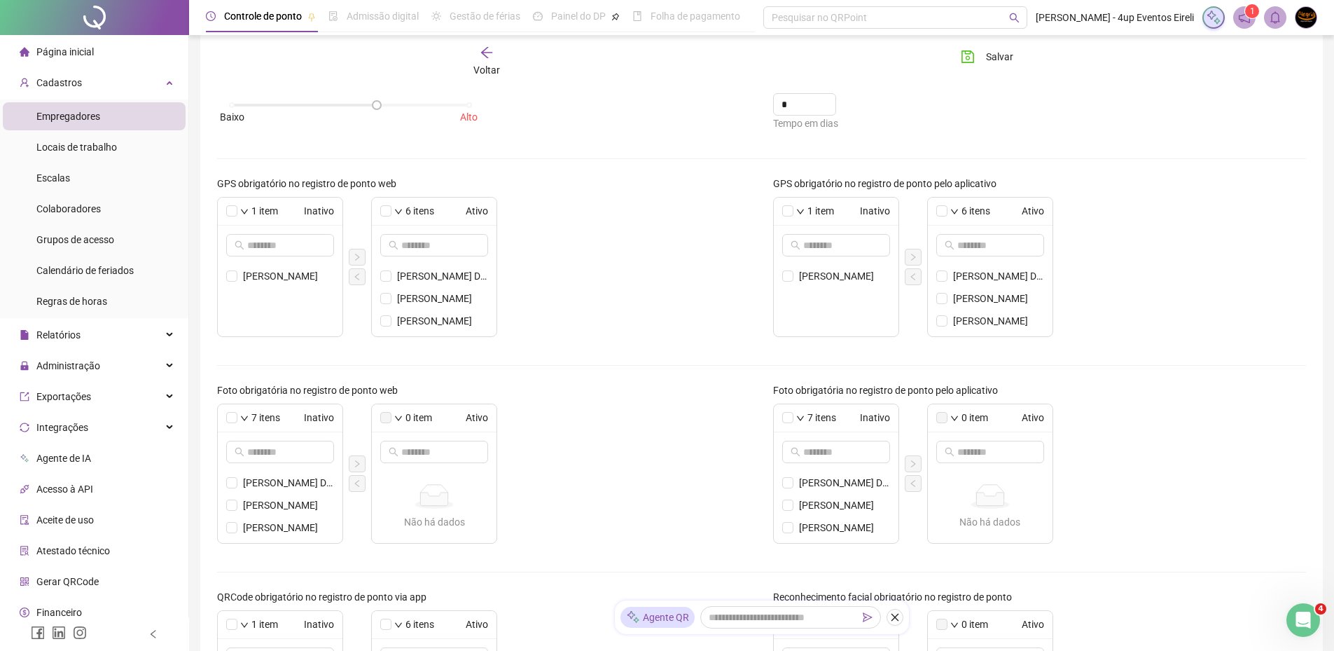
scroll to position [139, 0]
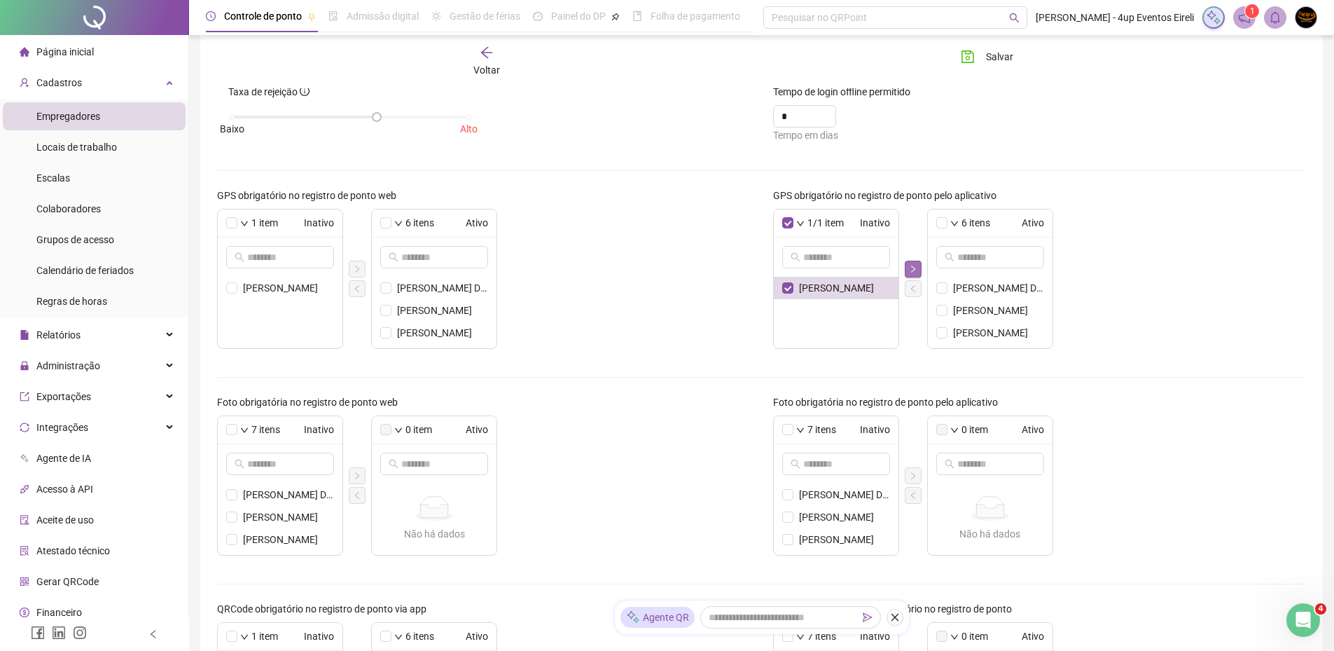
click at [918, 264] on button "button" at bounding box center [913, 269] width 17 height 17
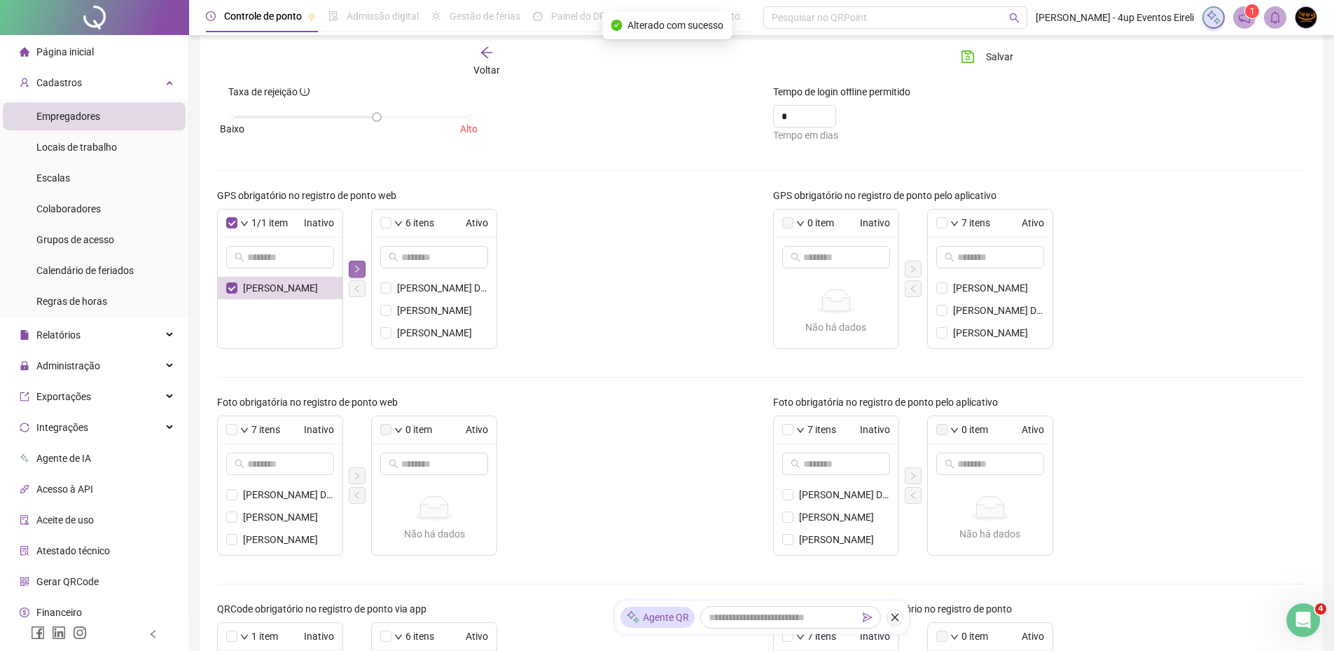
click at [358, 265] on icon "right" at bounding box center [357, 269] width 8 height 8
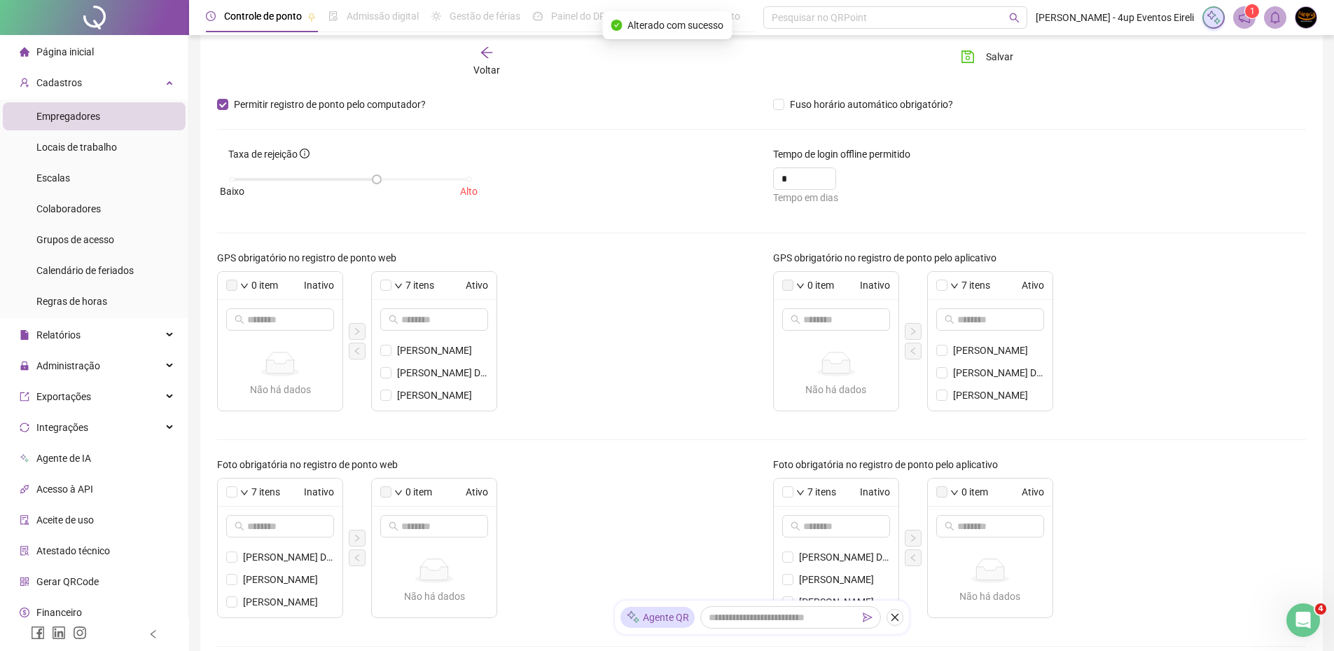
scroll to position [0, 0]
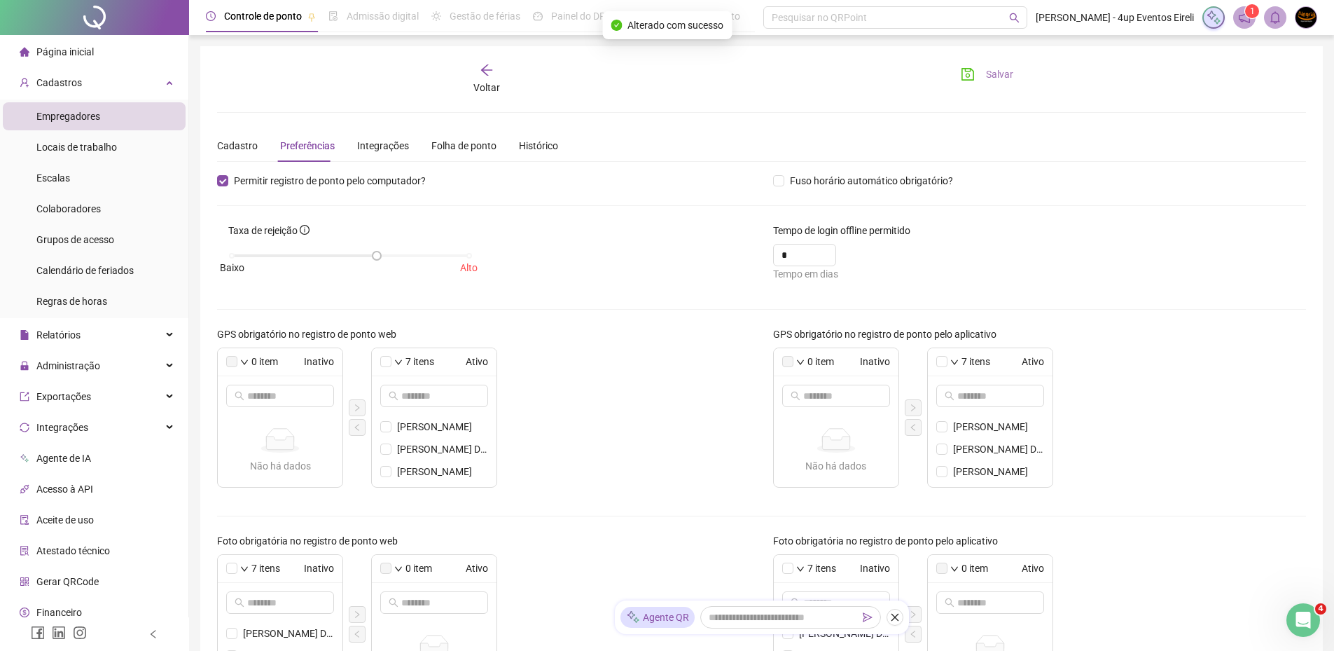
click at [985, 76] on button "Salvar" at bounding box center [987, 74] width 74 height 22
